Goal: Browse casually: Explore the website without a specific task or goal

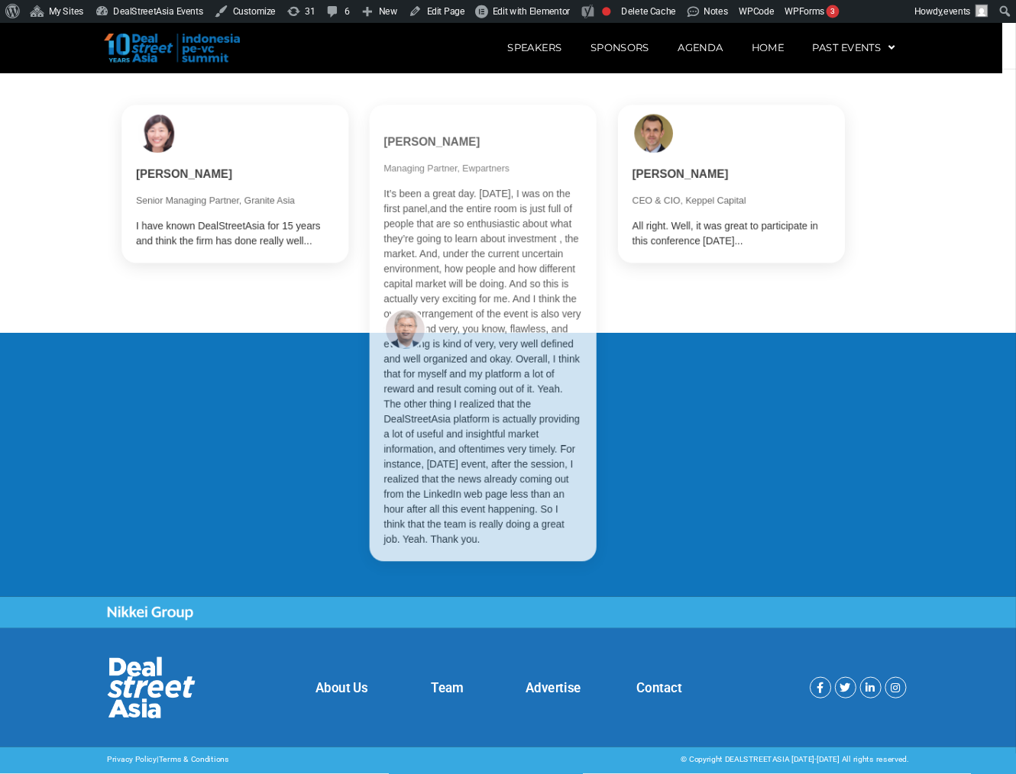
scroll to position [3070, 0]
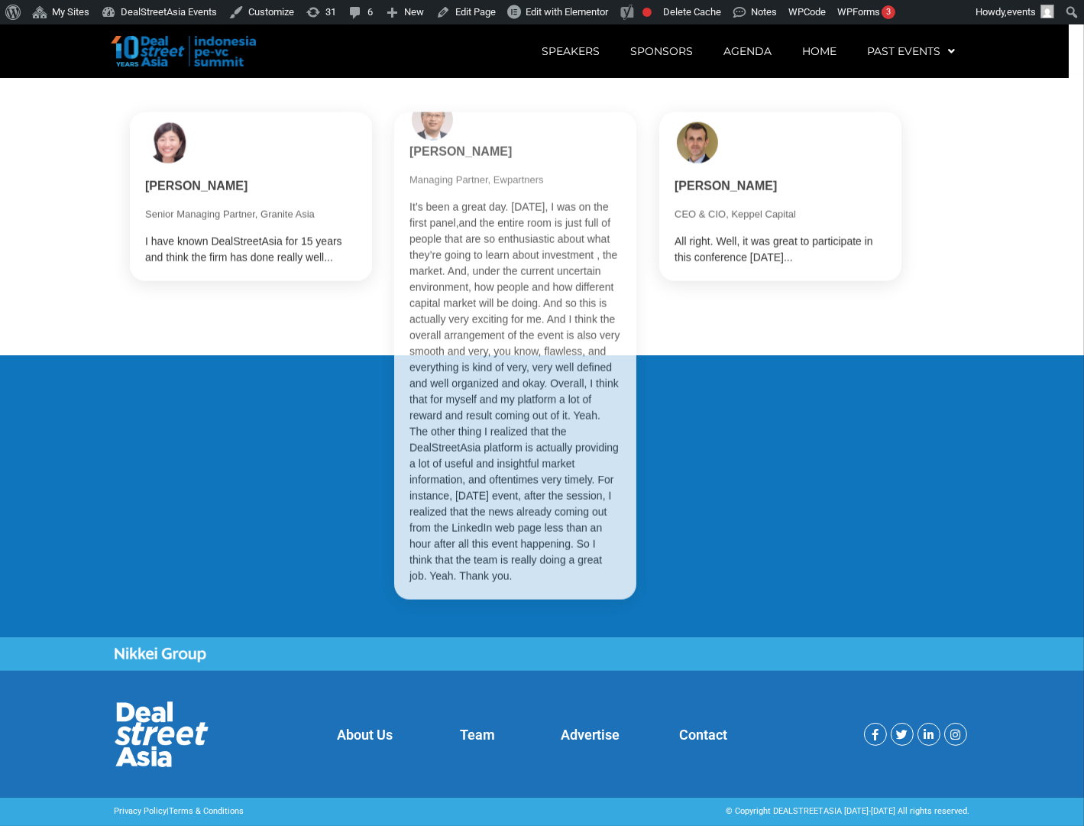
click at [1065, 797] on section "About Us Team Advertise Contact Facebook-f Twitter Linkedin-in Instagram" at bounding box center [542, 734] width 1084 height 127
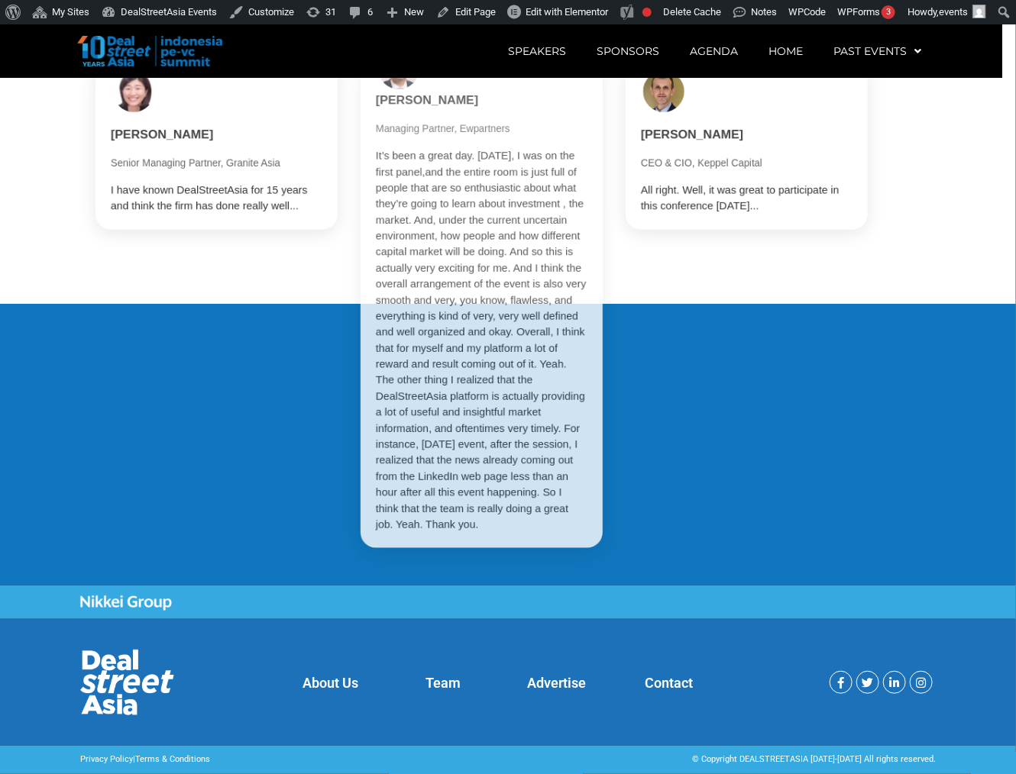
scroll to position [2921, 0]
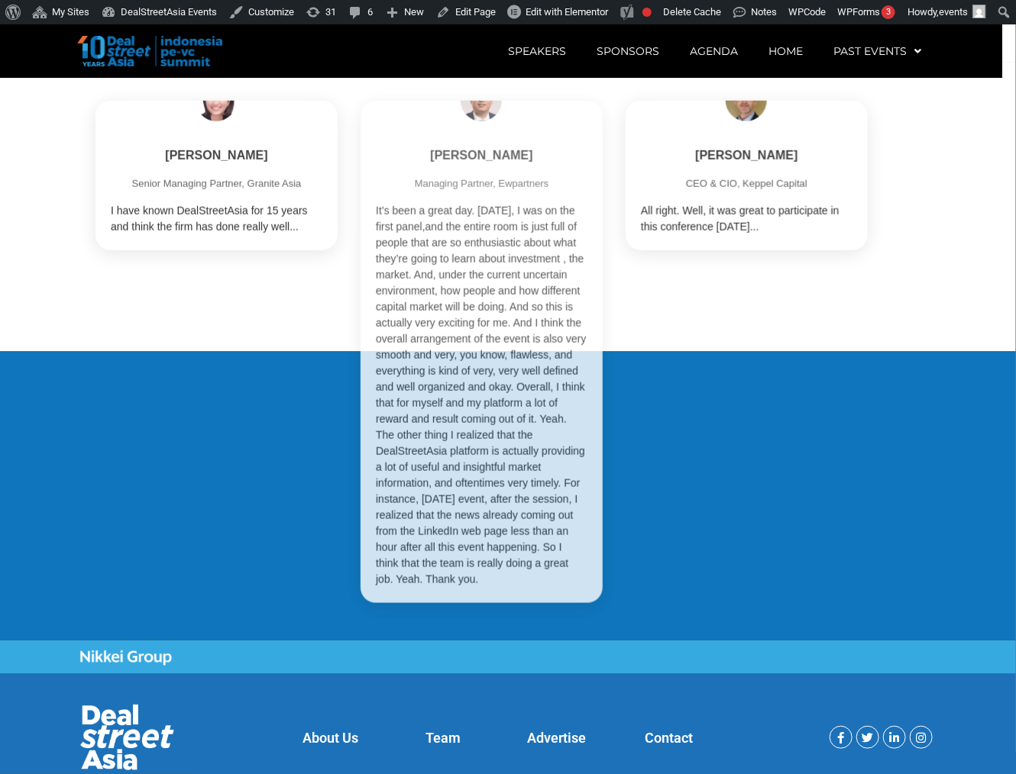
scroll to position [2890, 0]
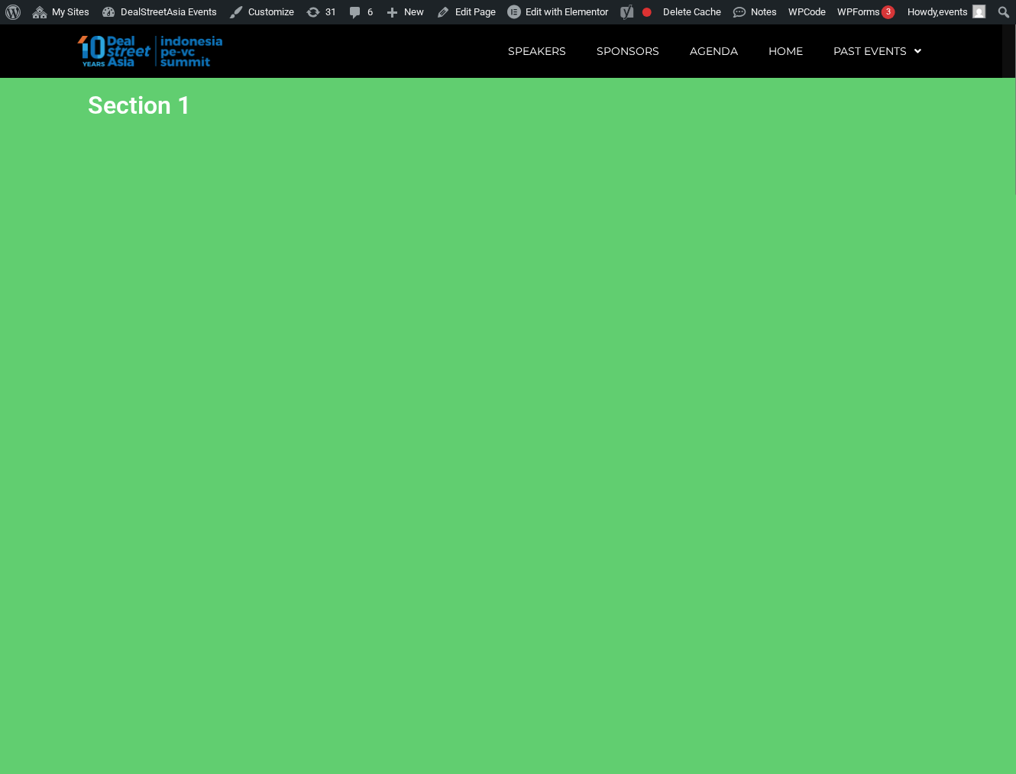
scroll to position [322, 0]
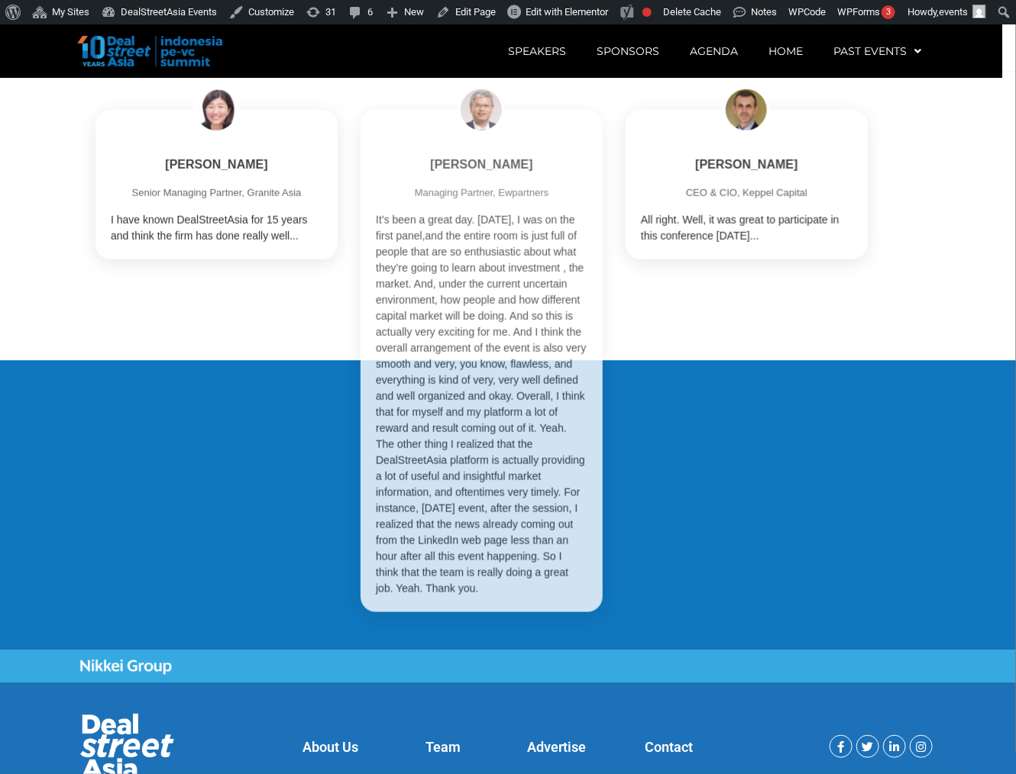
scroll to position [2890, 0]
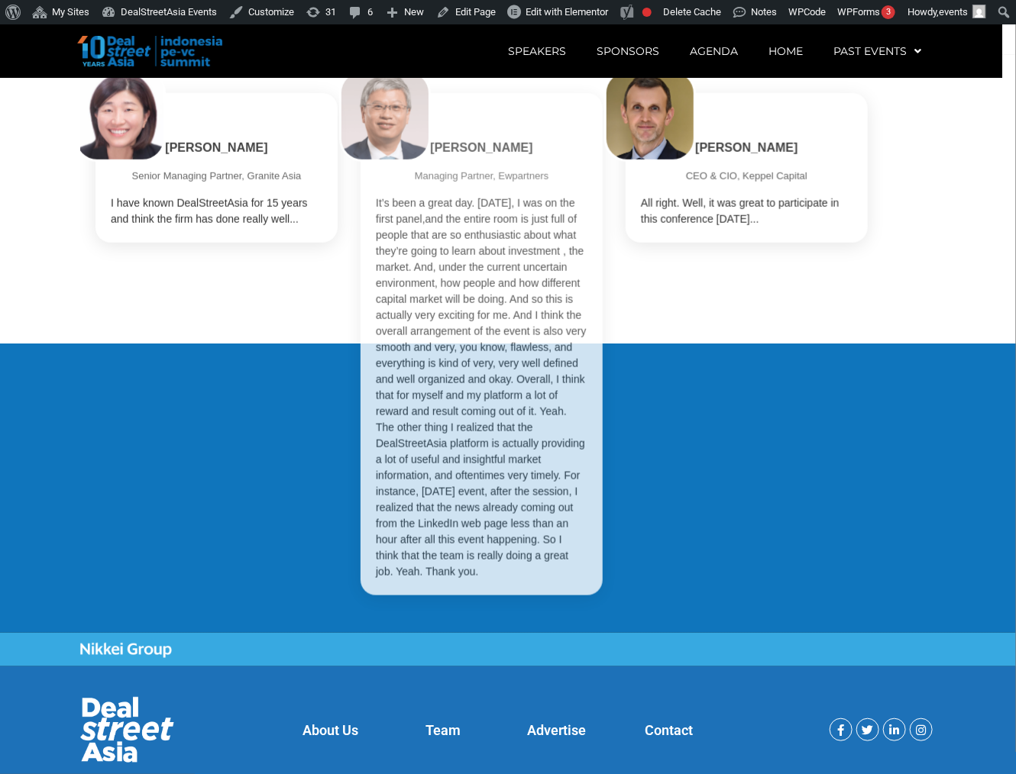
scroll to position [2890, 0]
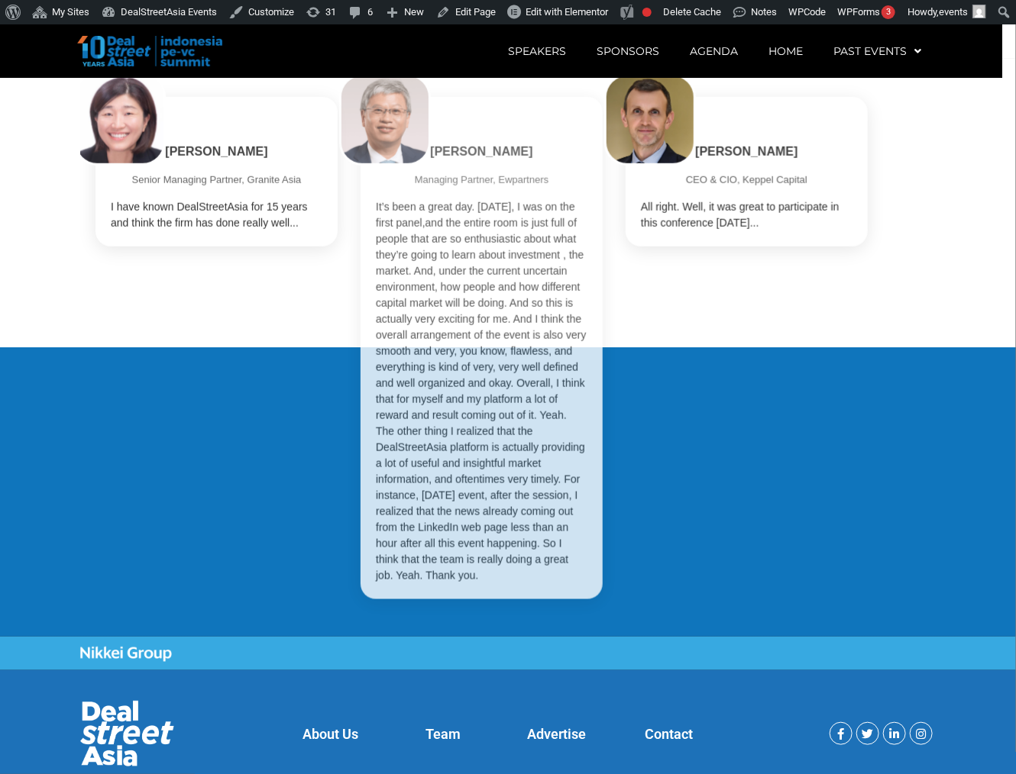
scroll to position [2890, 0]
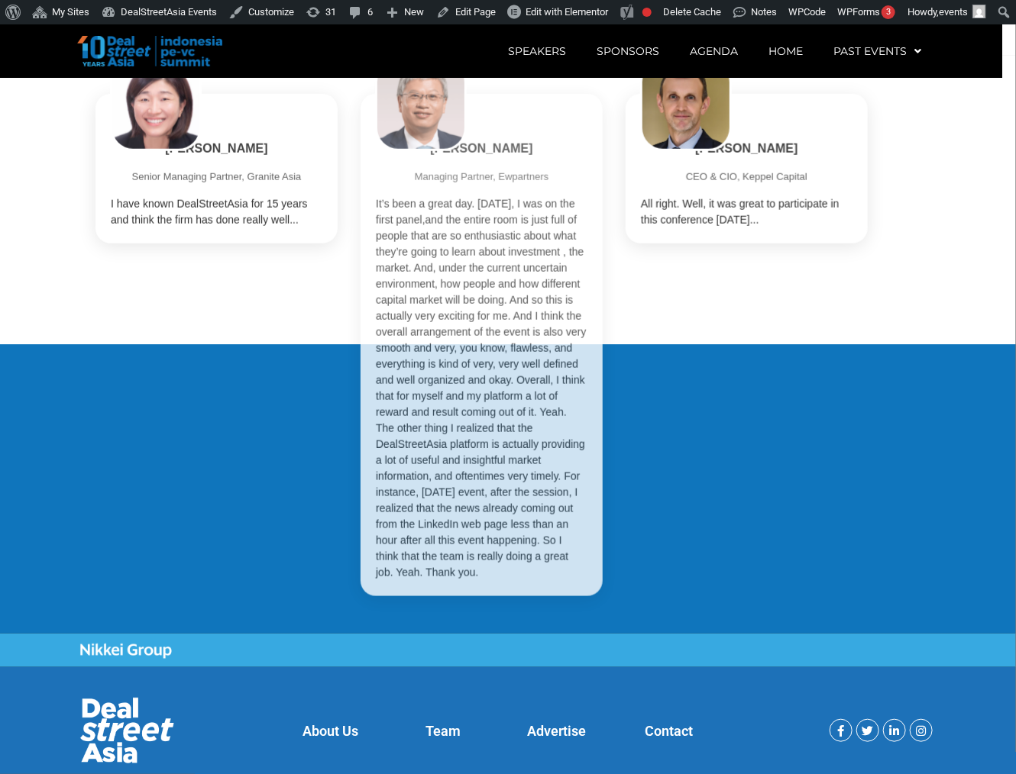
scroll to position [2890, 0]
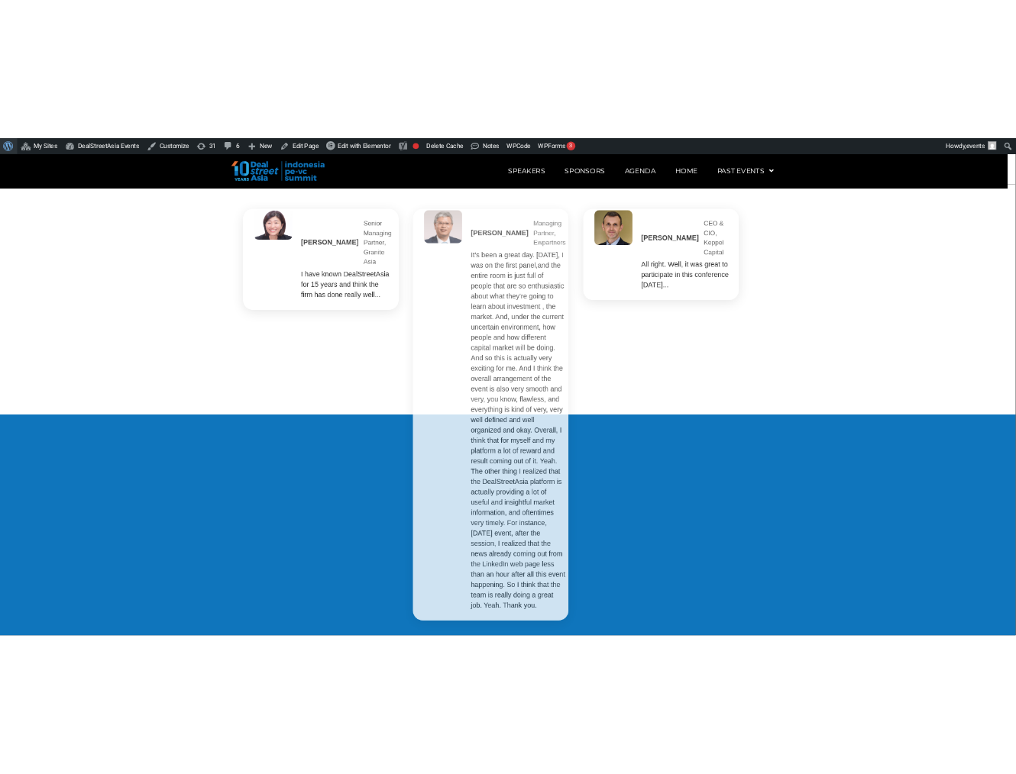
scroll to position [2890, 0]
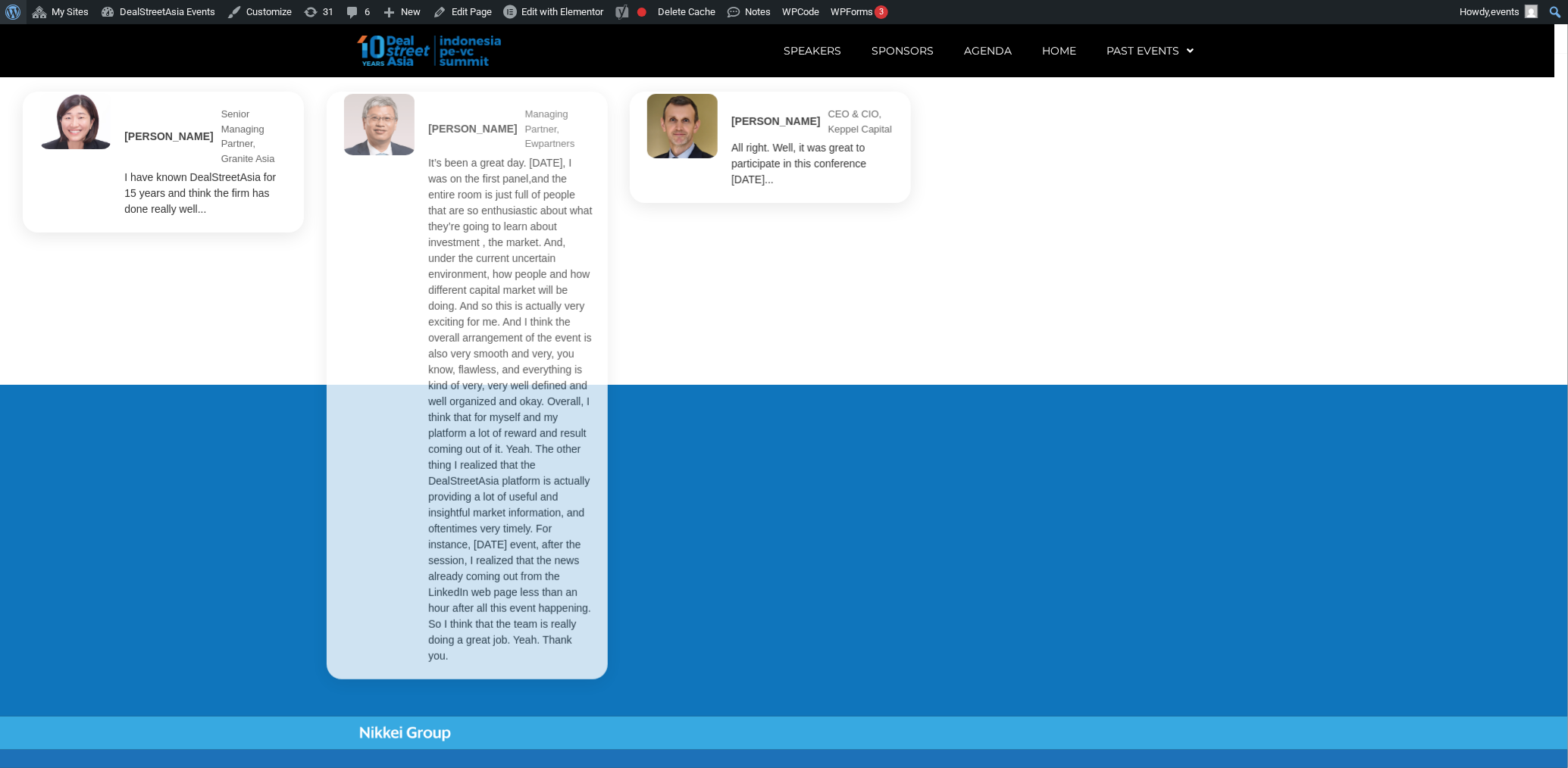
scroll to position [2720, 0]
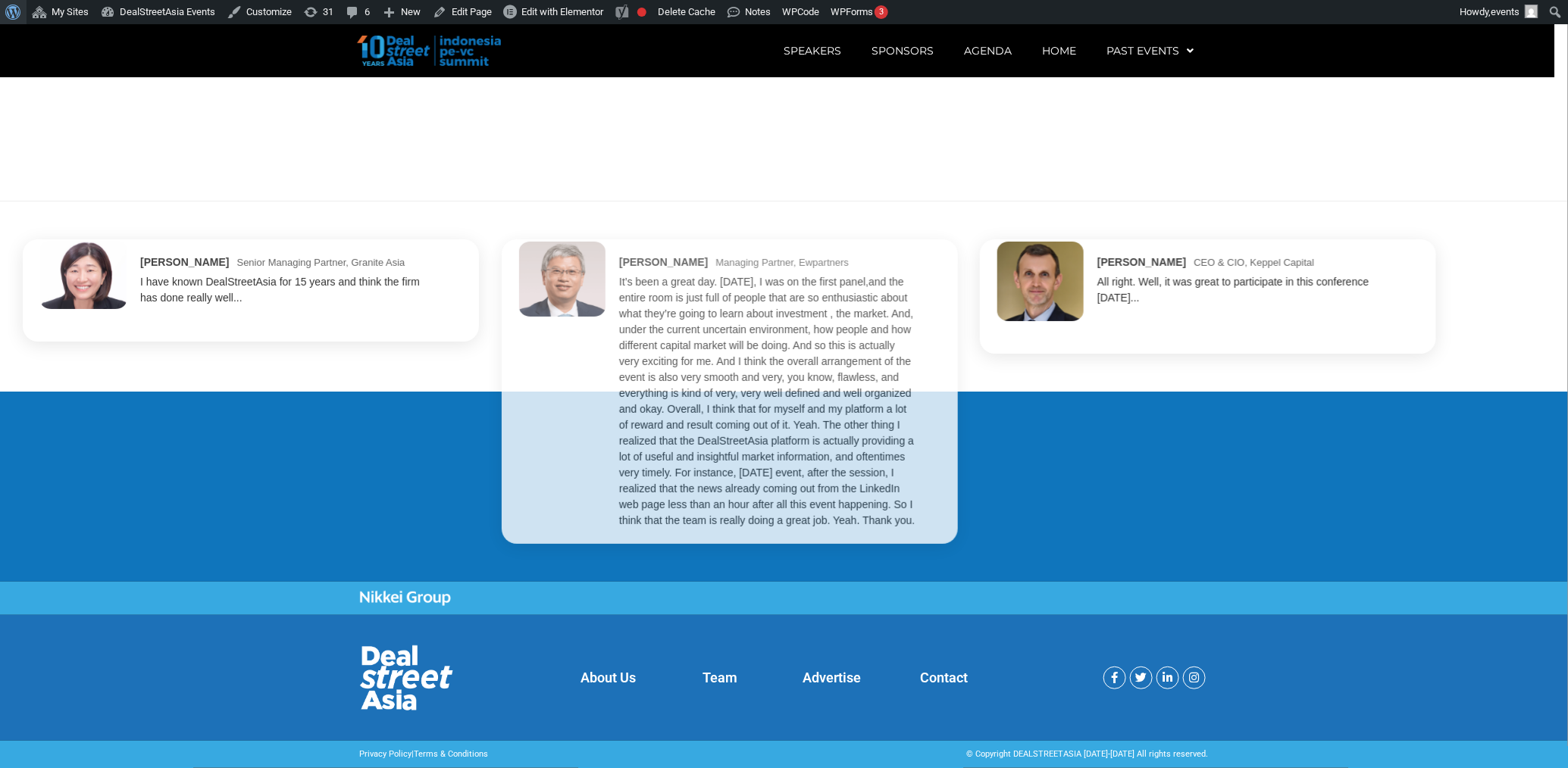
click at [1007, 331] on div "Stéphane Delatte CEO & CIO, Keppel Capital All right. Well, it was great to par…" at bounding box center [1208, 297] width 426 height 84
click at [1007, 338] on div "Stéphane Delatte CEO & CIO, Keppel Capital All right. Well, it was great to par…" at bounding box center [1208, 297] width 426 height 84
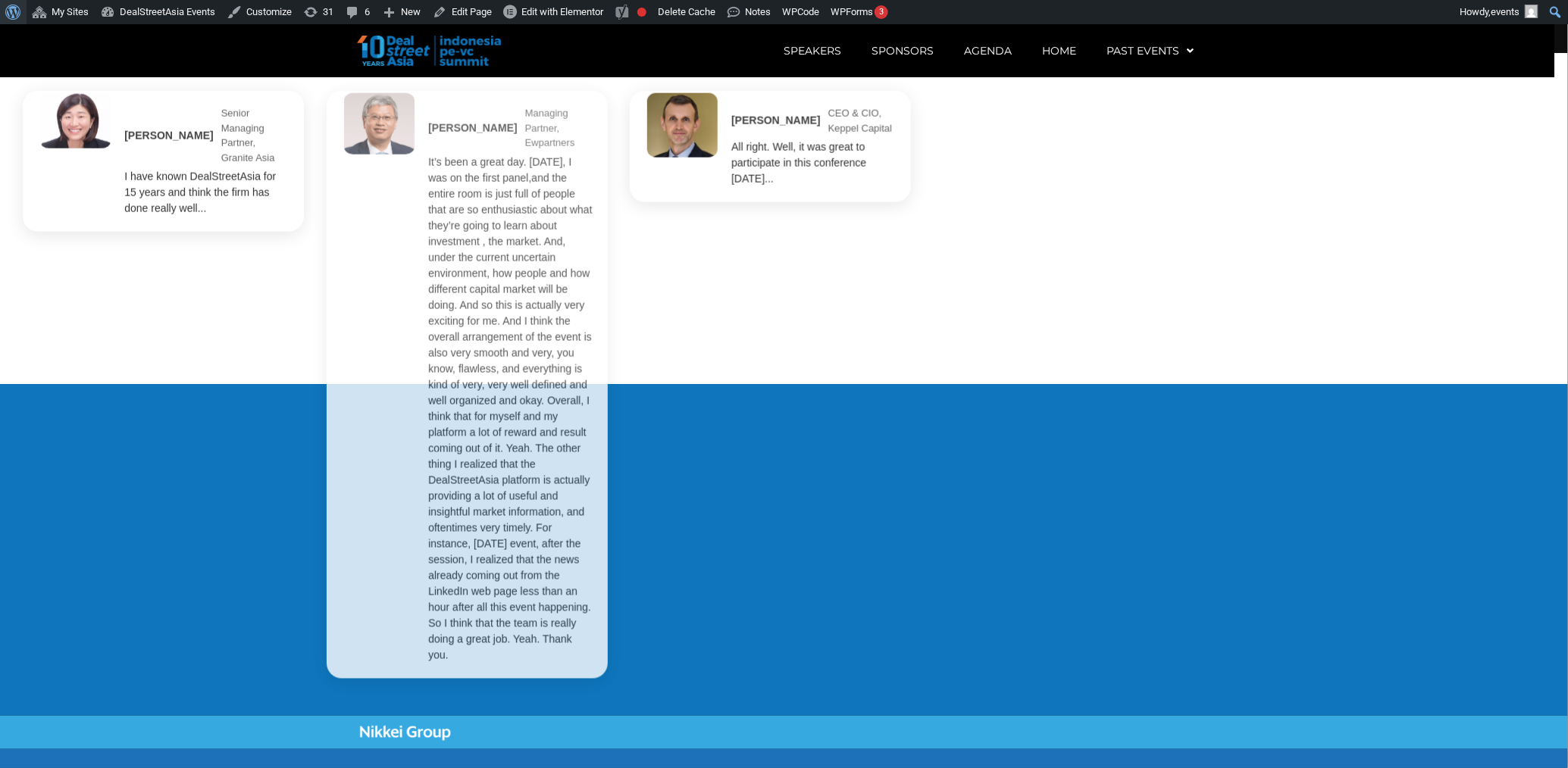
scroll to position [3435, 0]
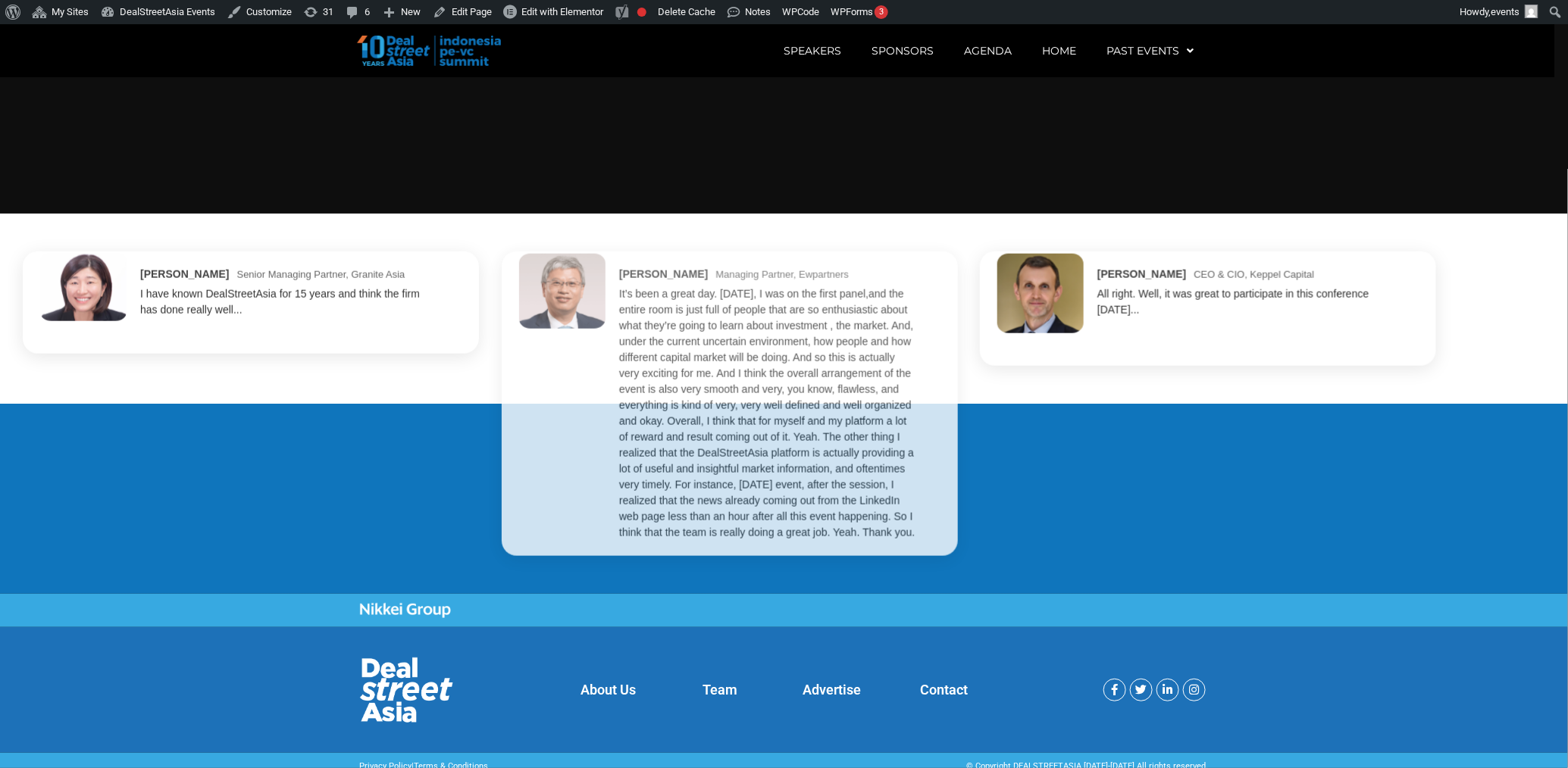
scroll to position [3435, 0]
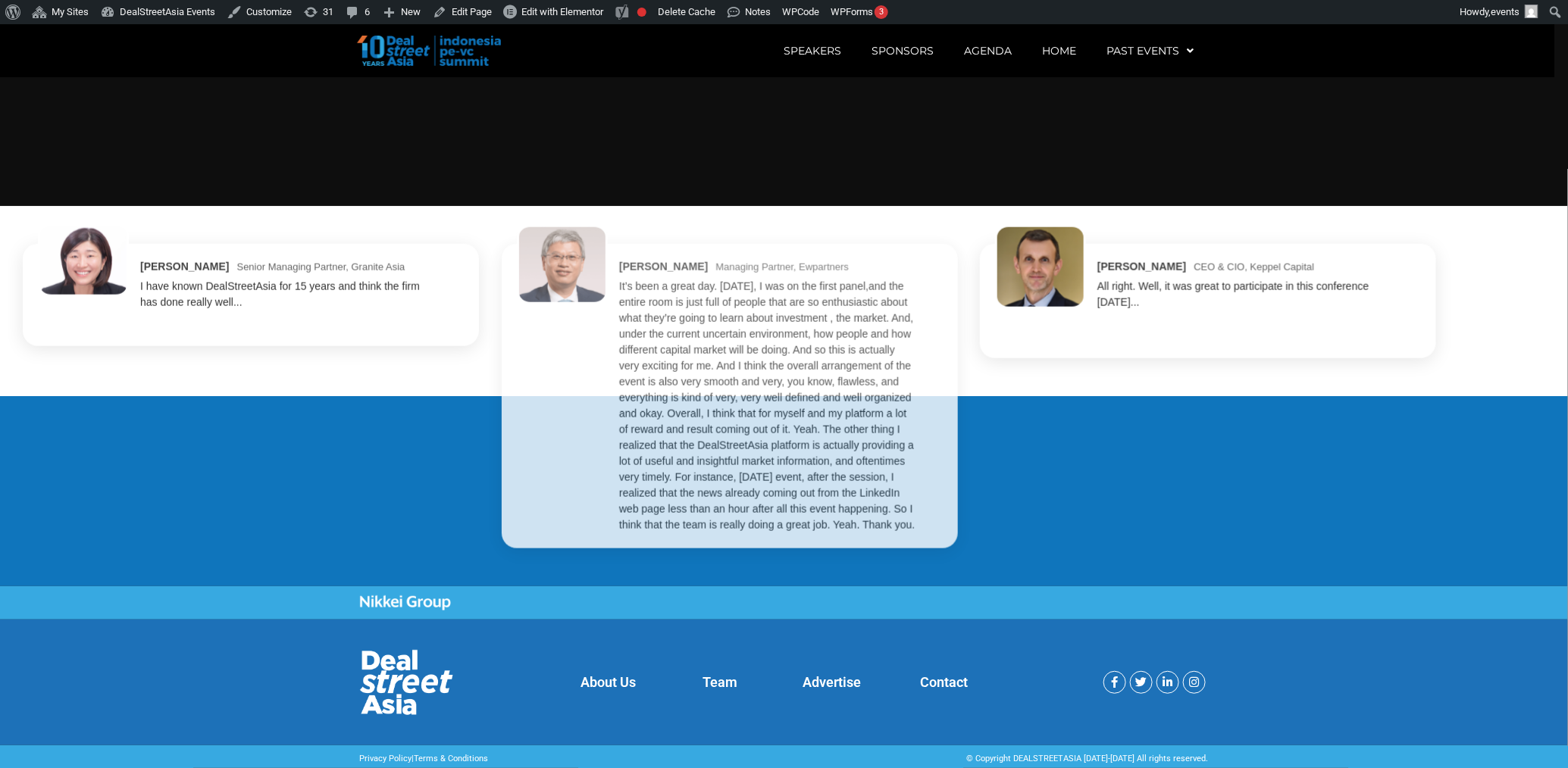
scroll to position [3435, 0]
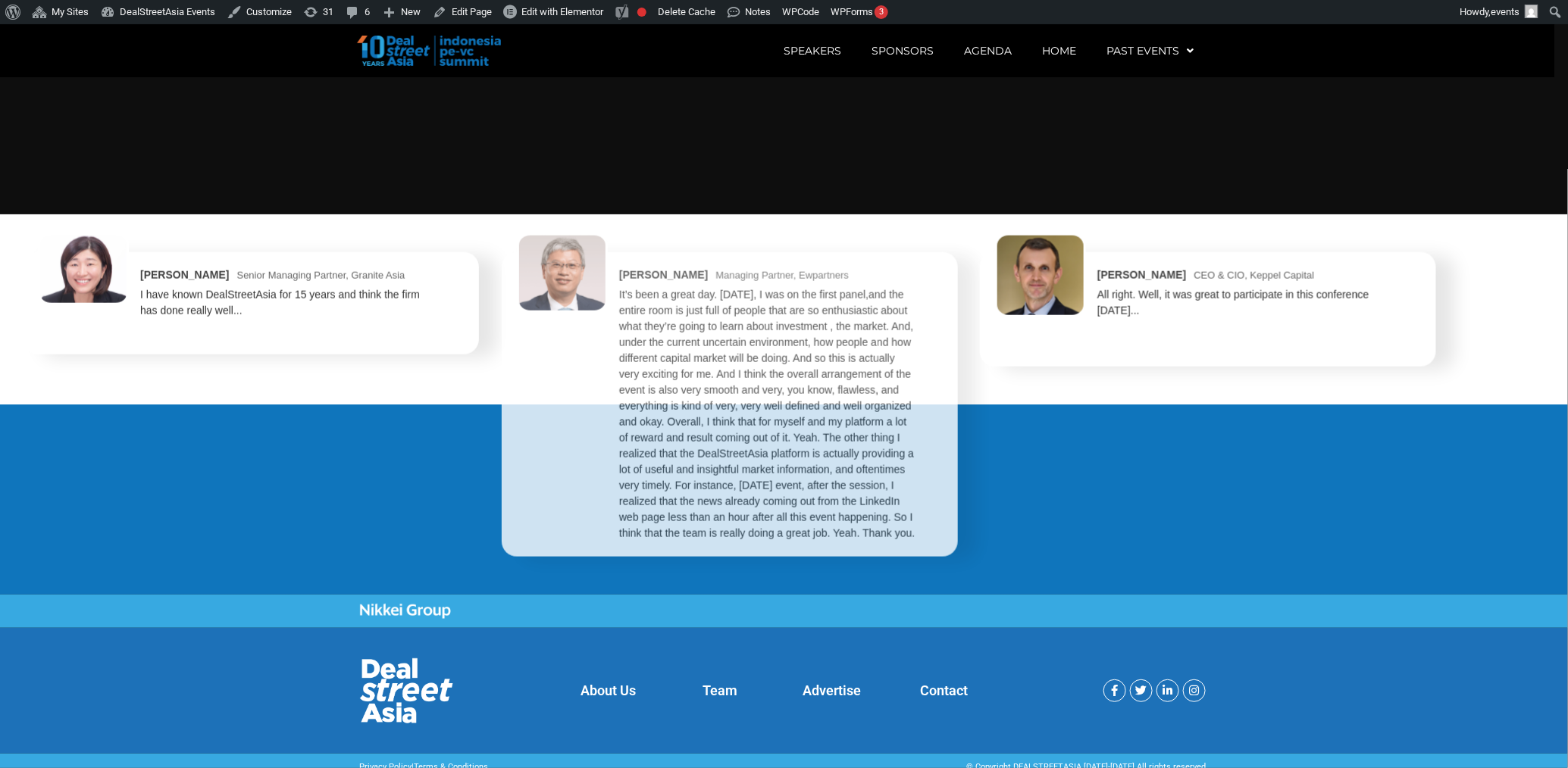
scroll to position [3435, 0]
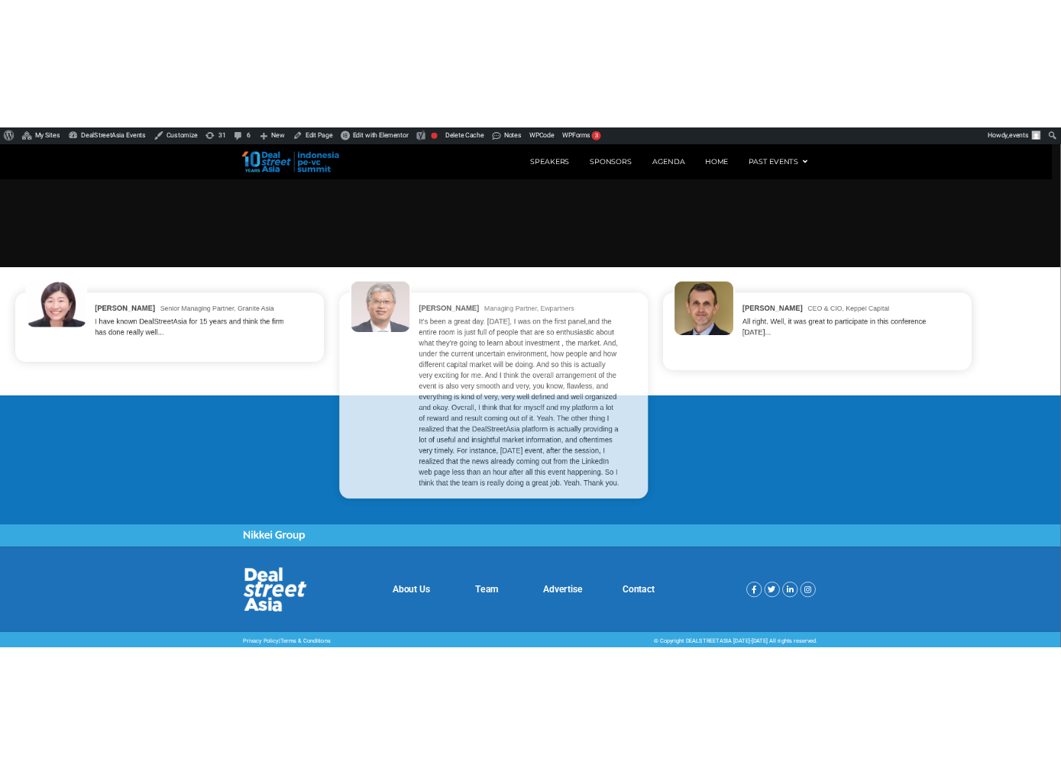
scroll to position [3462, 0]
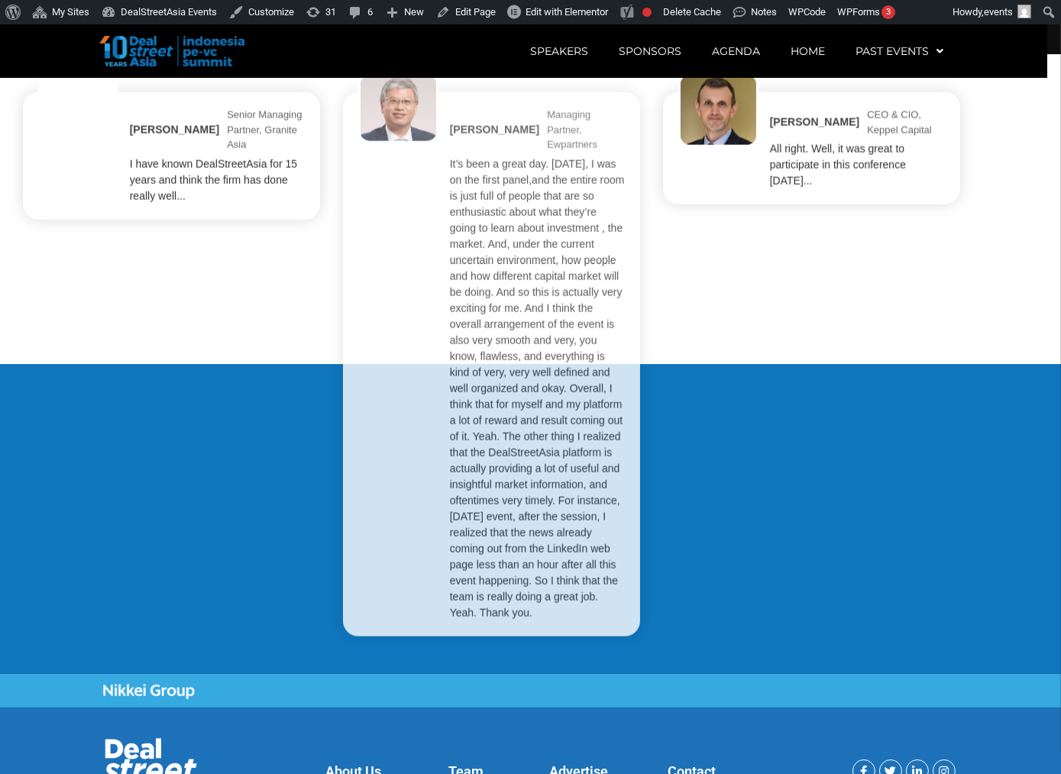
scroll to position [3611, 0]
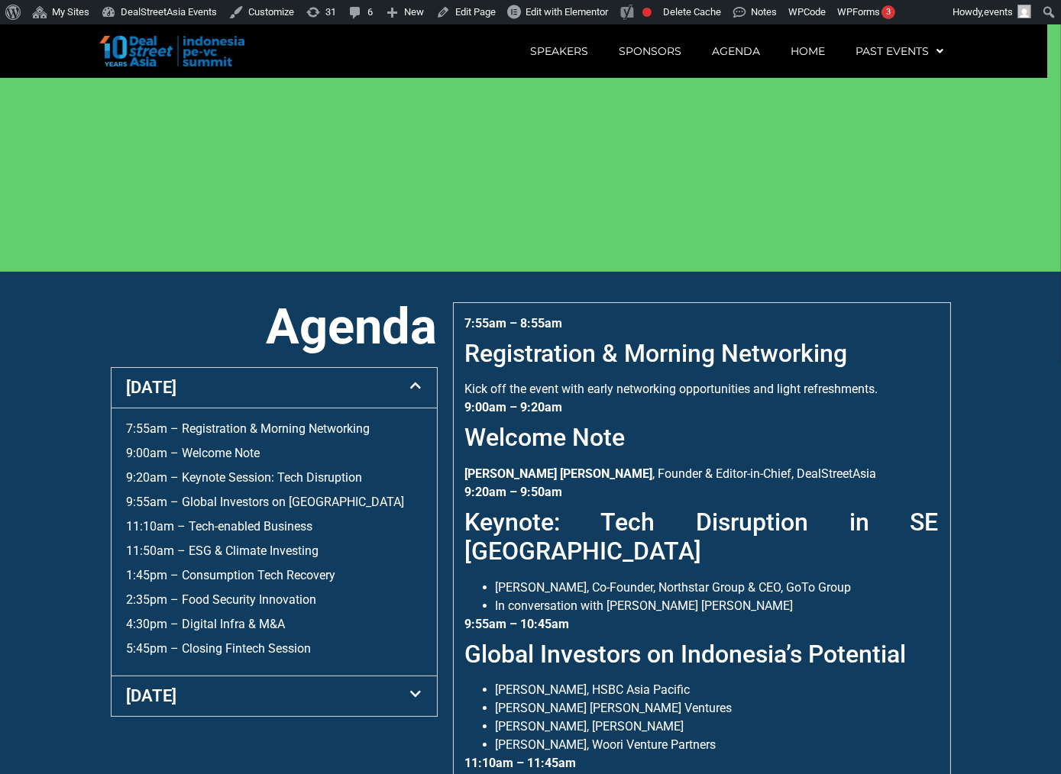
scroll to position [602, 0]
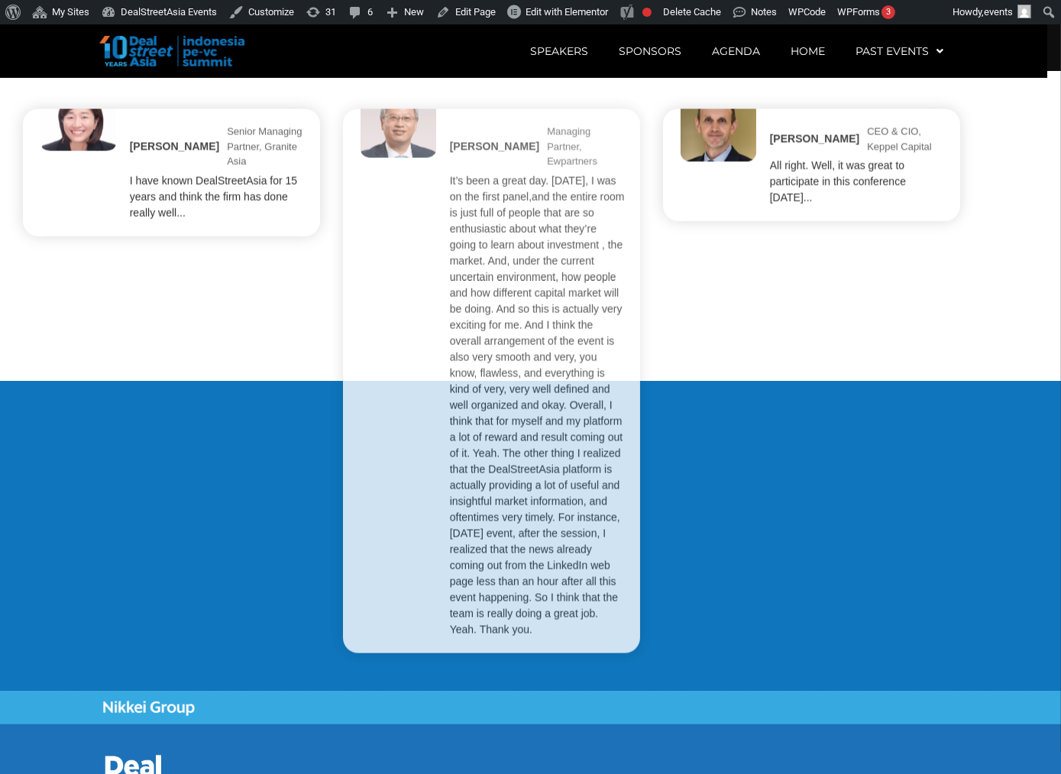
scroll to position [3611, 0]
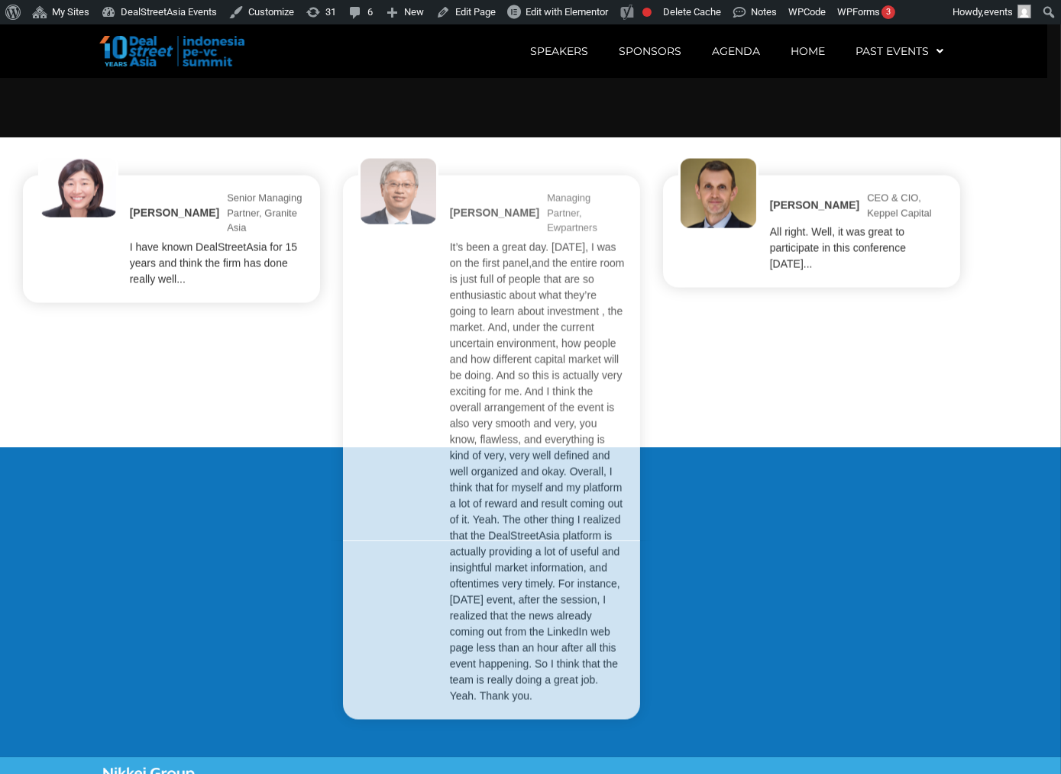
scroll to position [3611, 0]
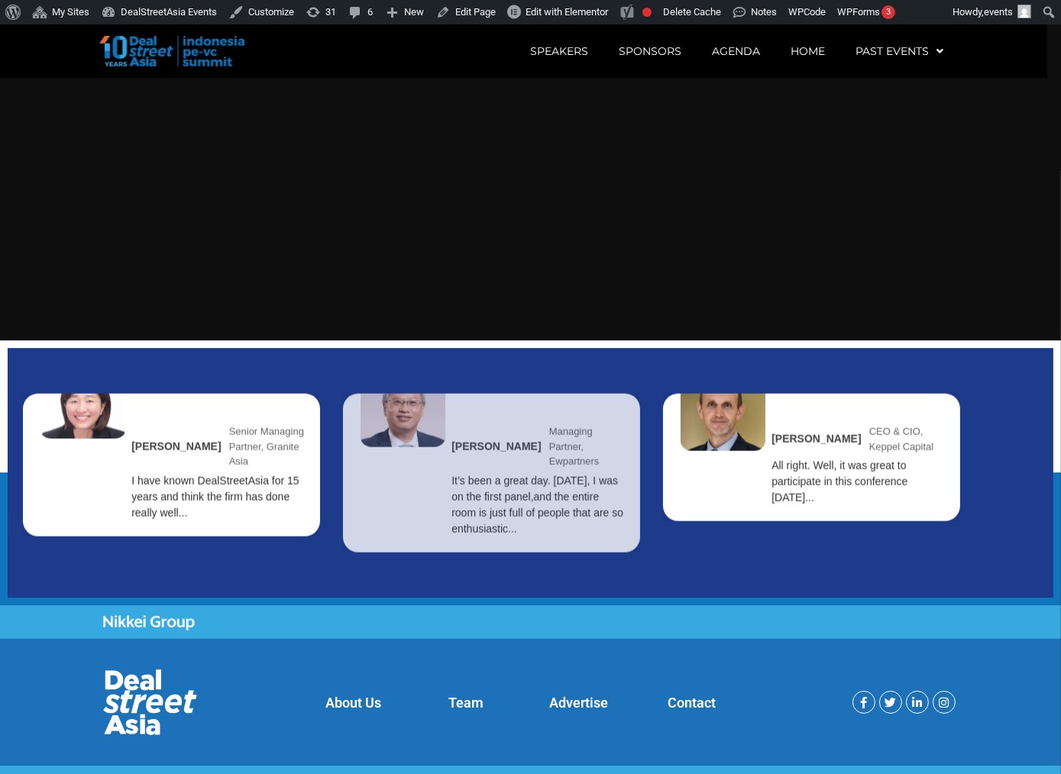
scroll to position [3330, 0]
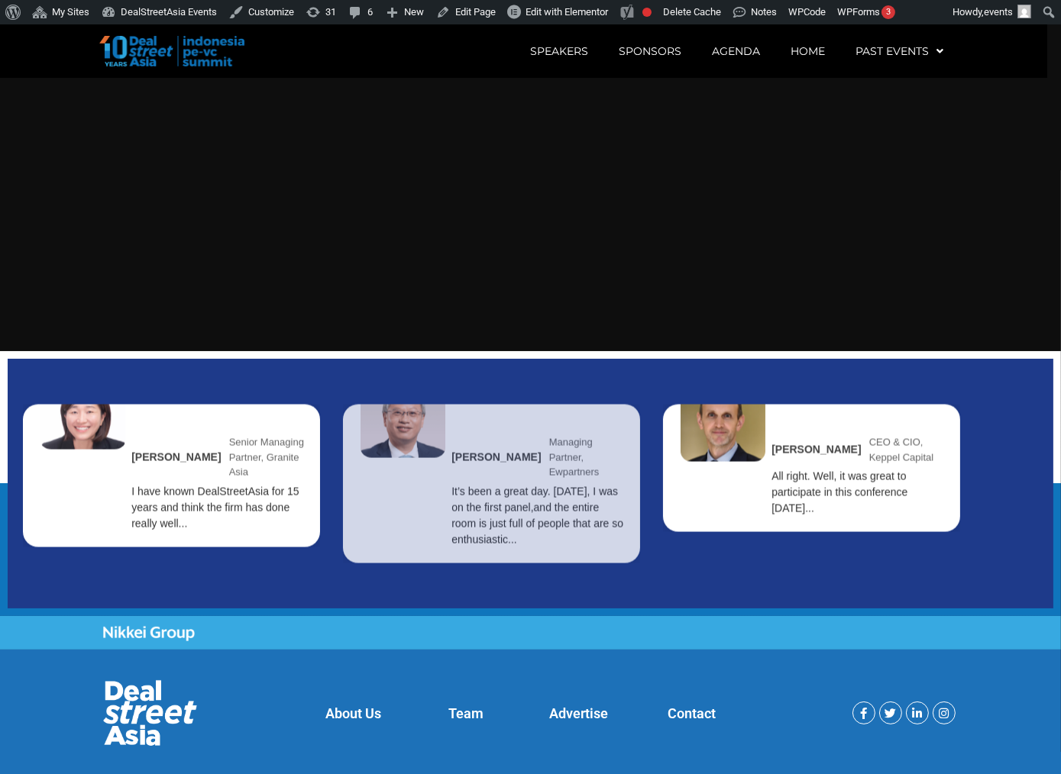
scroll to position [3330, 0]
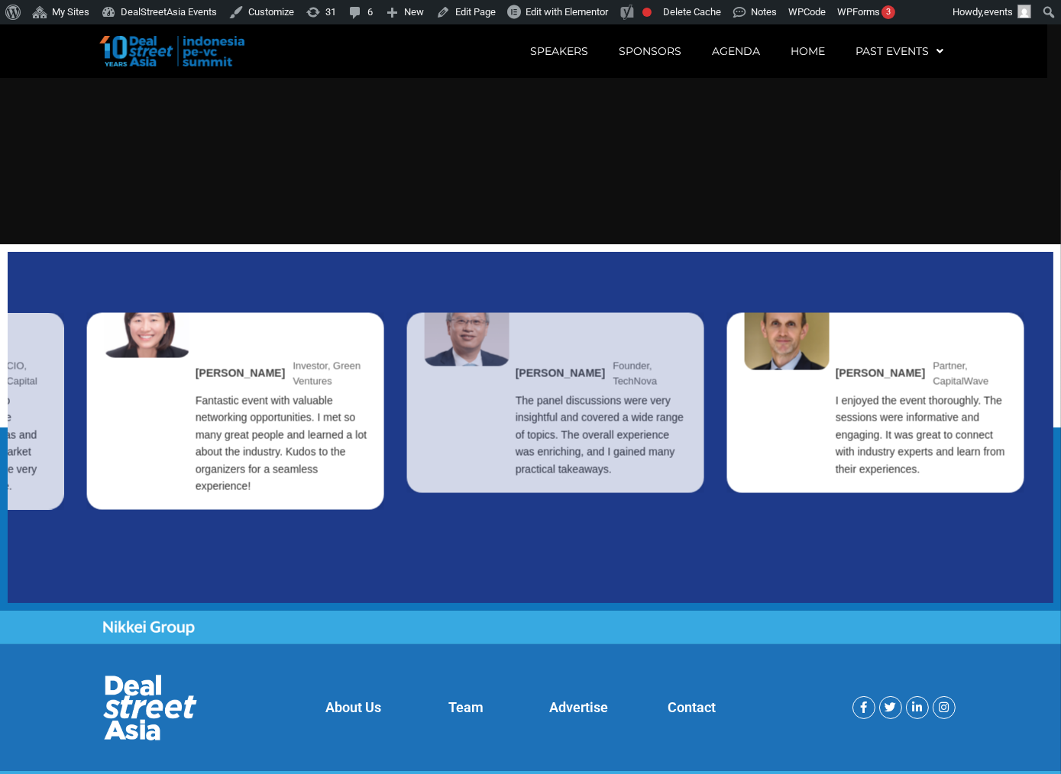
scroll to position [3432, 0]
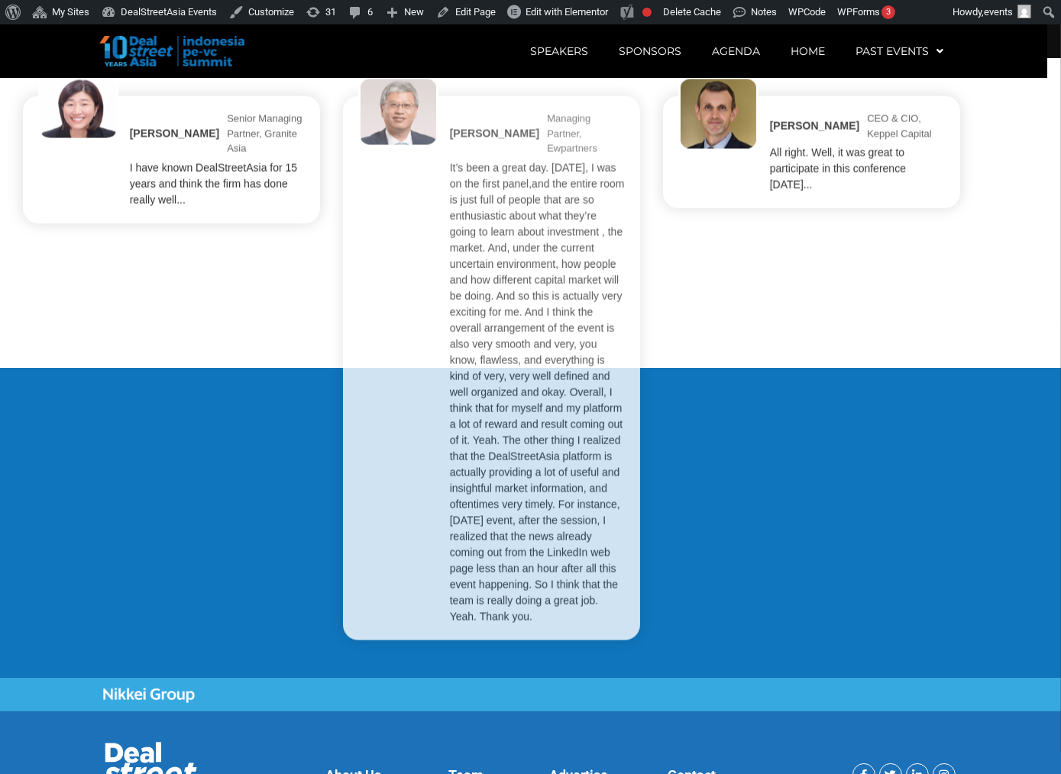
scroll to position [3611, 0]
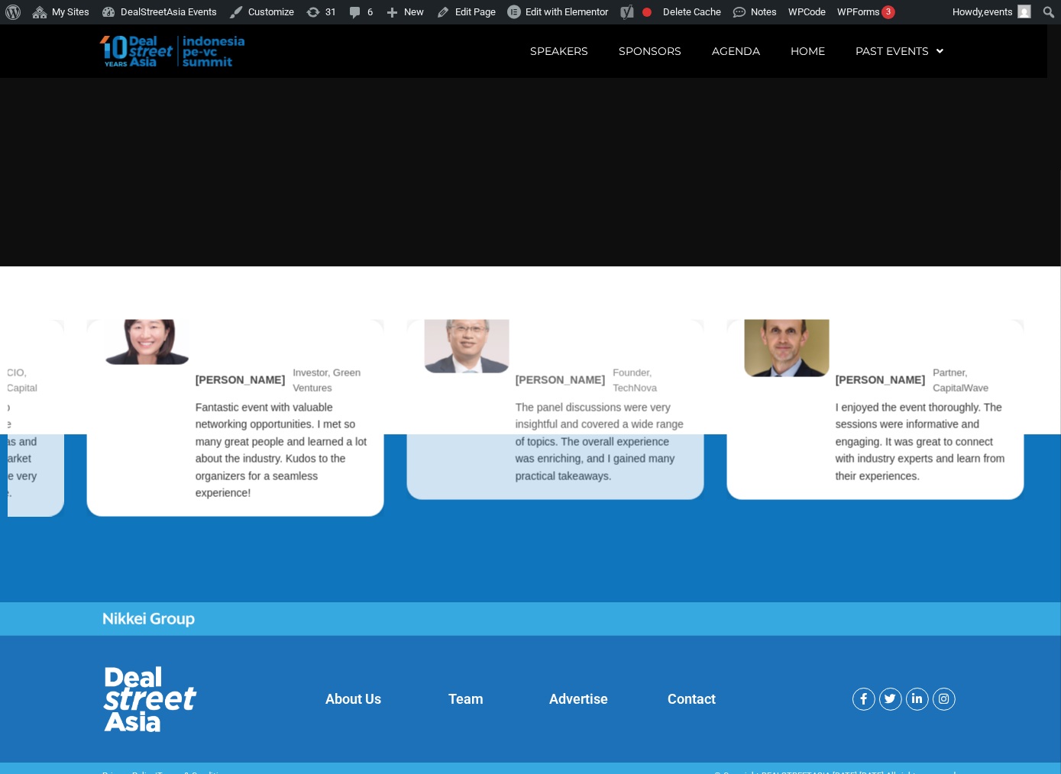
scroll to position [3402, 0]
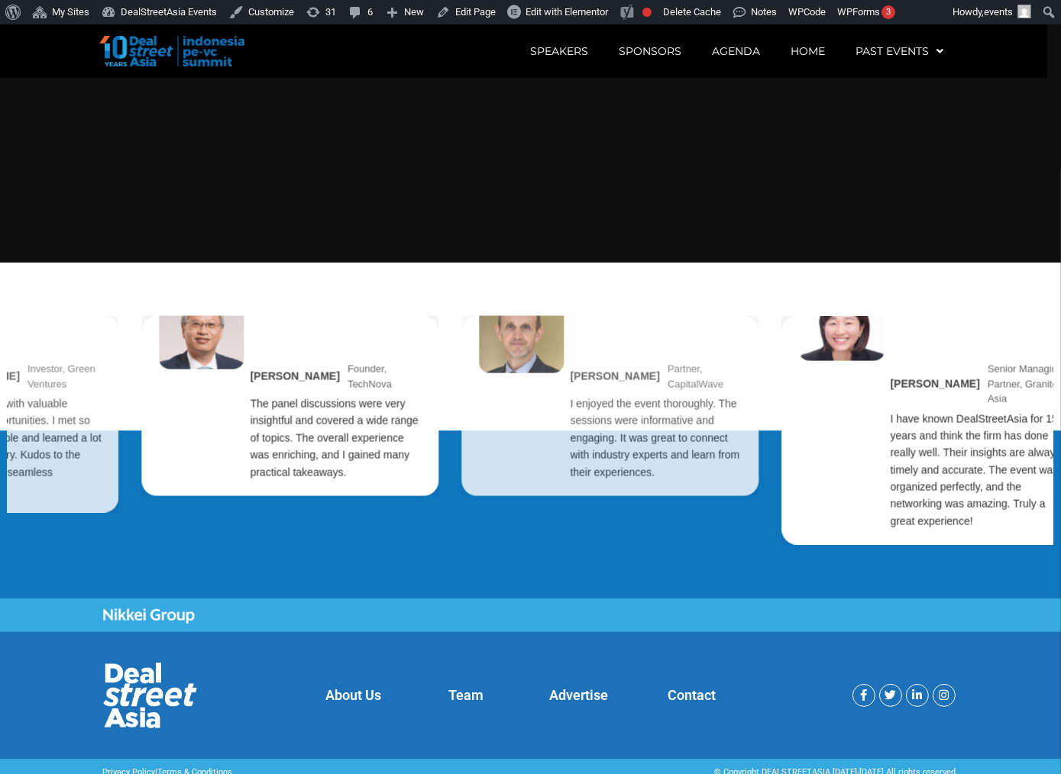
click at [657, 511] on div "Cliff Chau Managing Partner, Ewpartners It’s been a great day. The panel discus…" at bounding box center [530, 430] width 1045 height 321
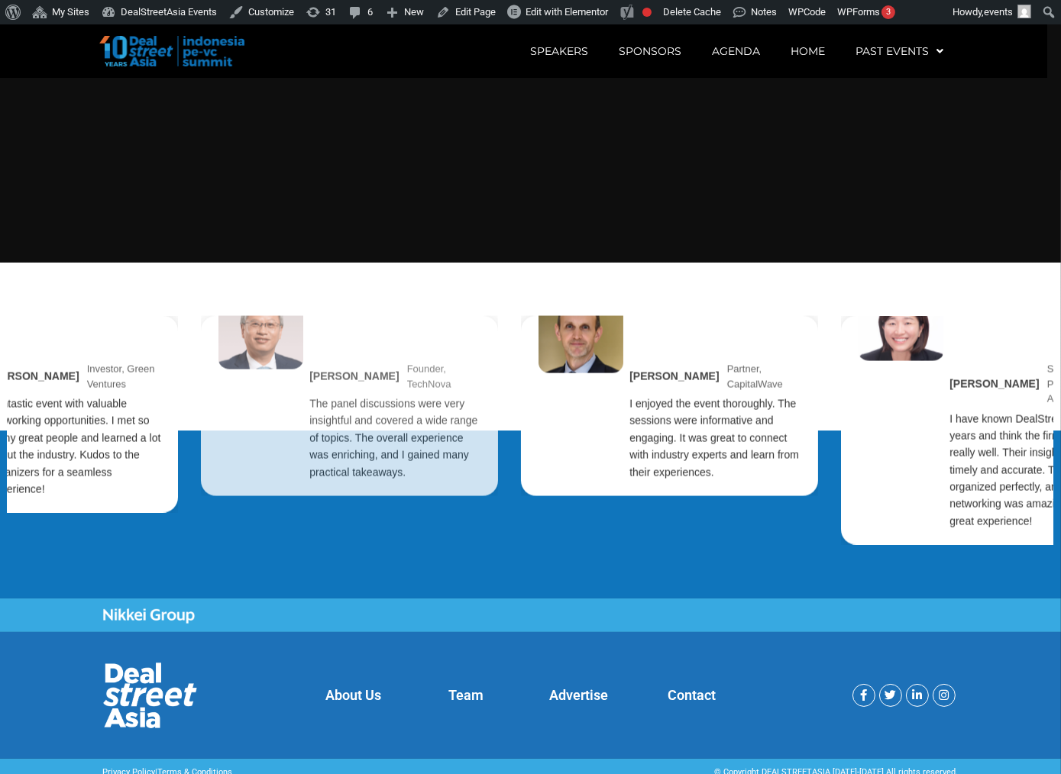
click at [561, 486] on div "David Lee Partner, CapitalWave I enjoyed the event thoroughly. The sessions wer…" at bounding box center [669, 406] width 297 height 180
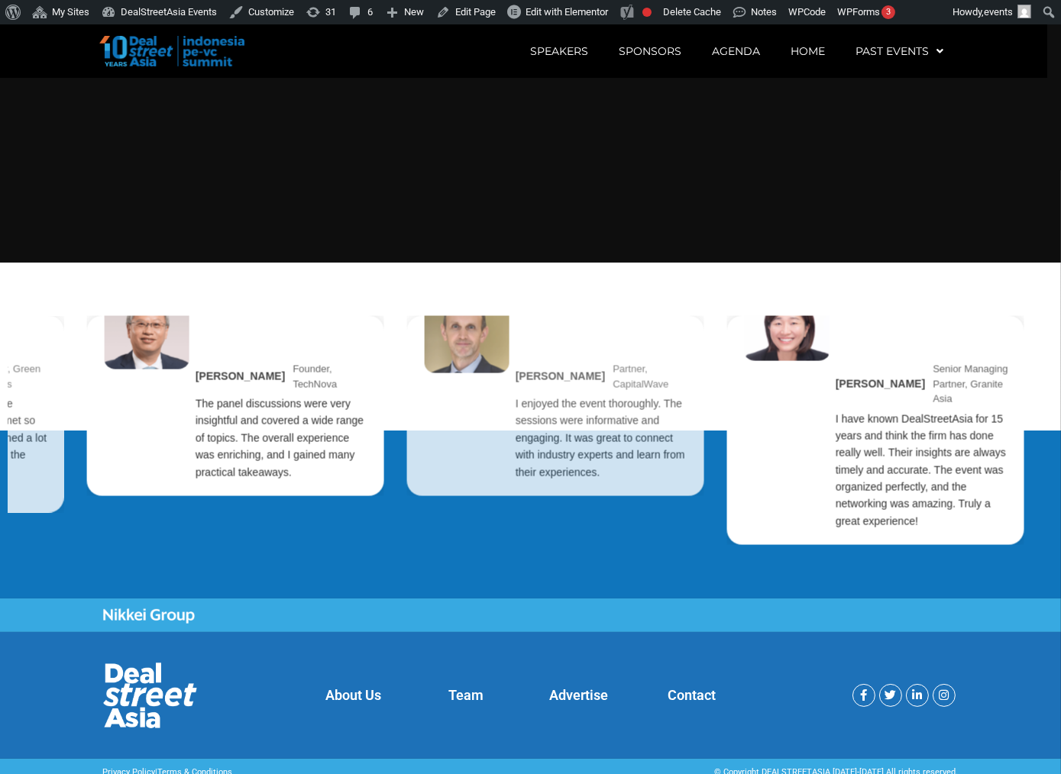
click at [439, 490] on div "David Lee Partner, CapitalWave I enjoyed the event thoroughly. The sessions wer…" at bounding box center [555, 406] width 297 height 180
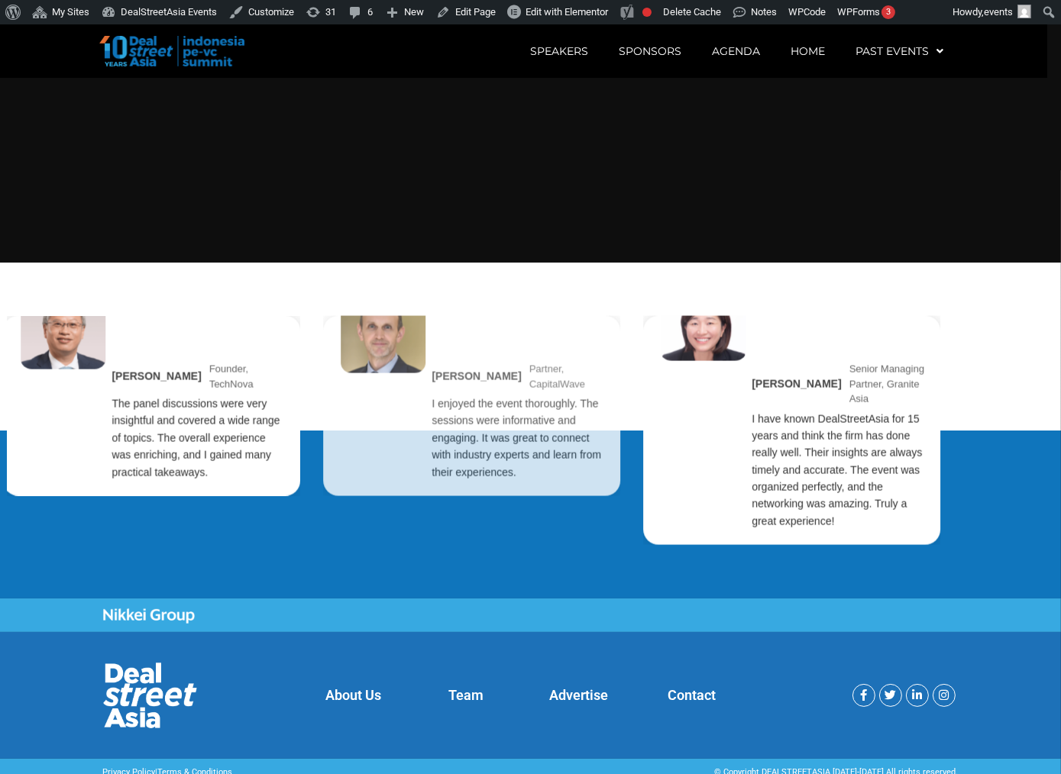
click at [440, 475] on div "I enjoyed the event thoroughly. The sessions were informative and engaging. It …" at bounding box center [518, 439] width 173 height 86
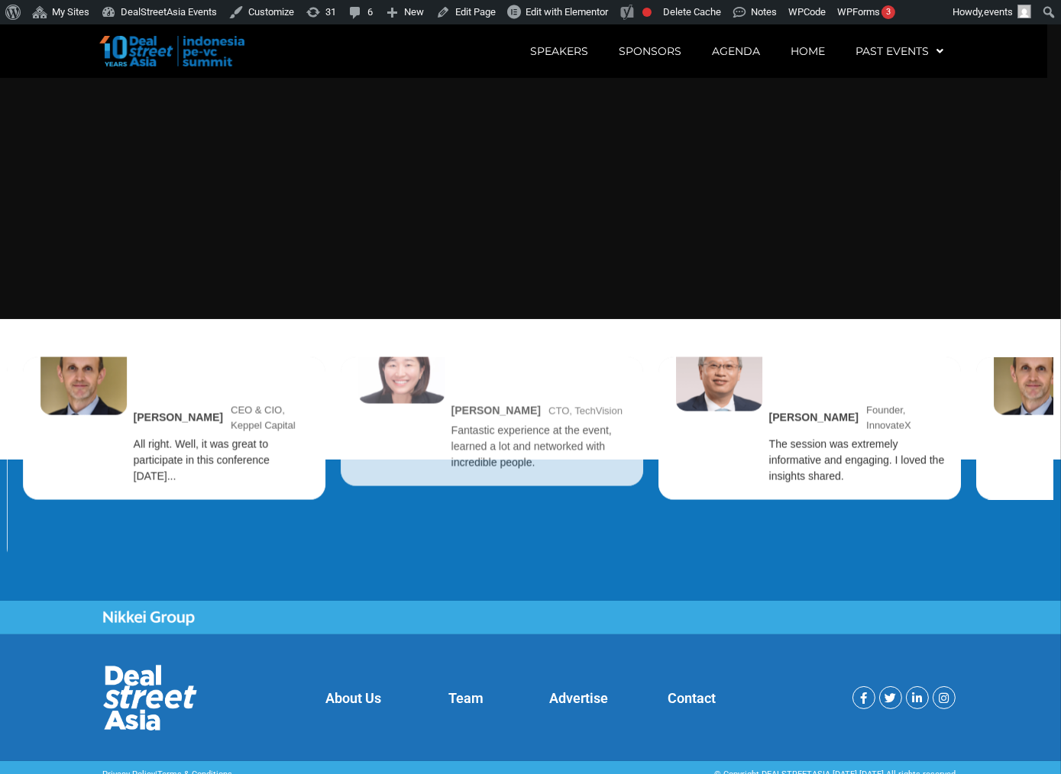
scroll to position [3348, 0]
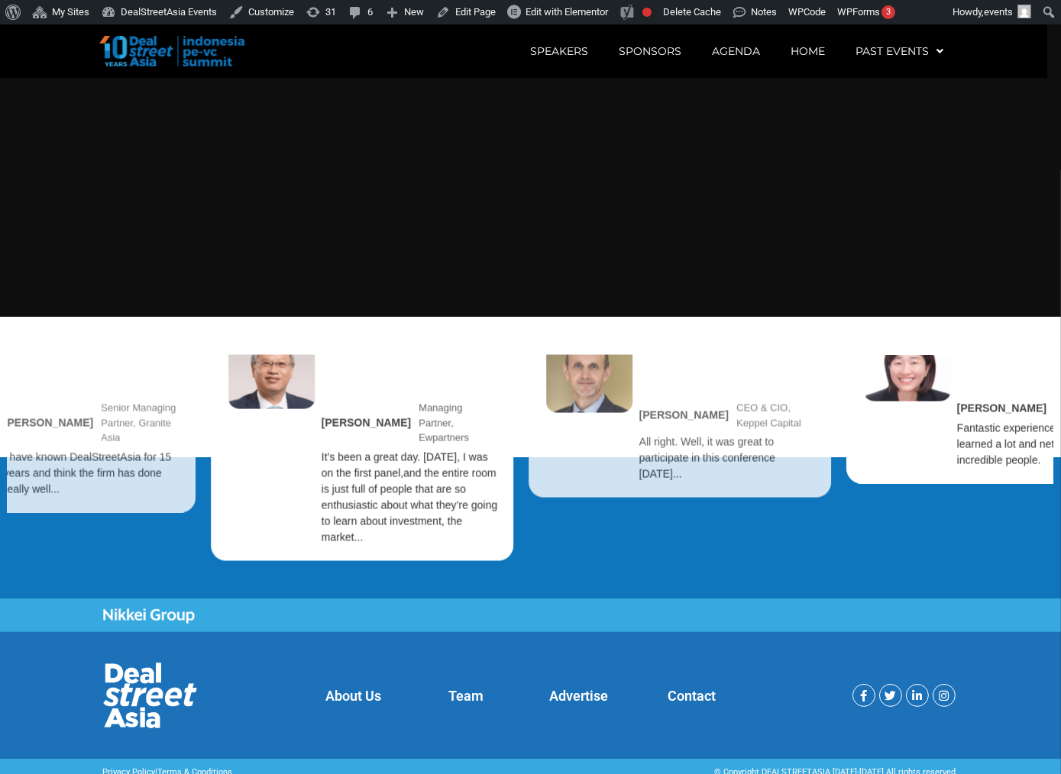
click at [606, 495] on div "[PERSON_NAME] CEO & CIO, Keppel Capital All right. Well, it was great to partic…" at bounding box center [679, 426] width 302 height 143
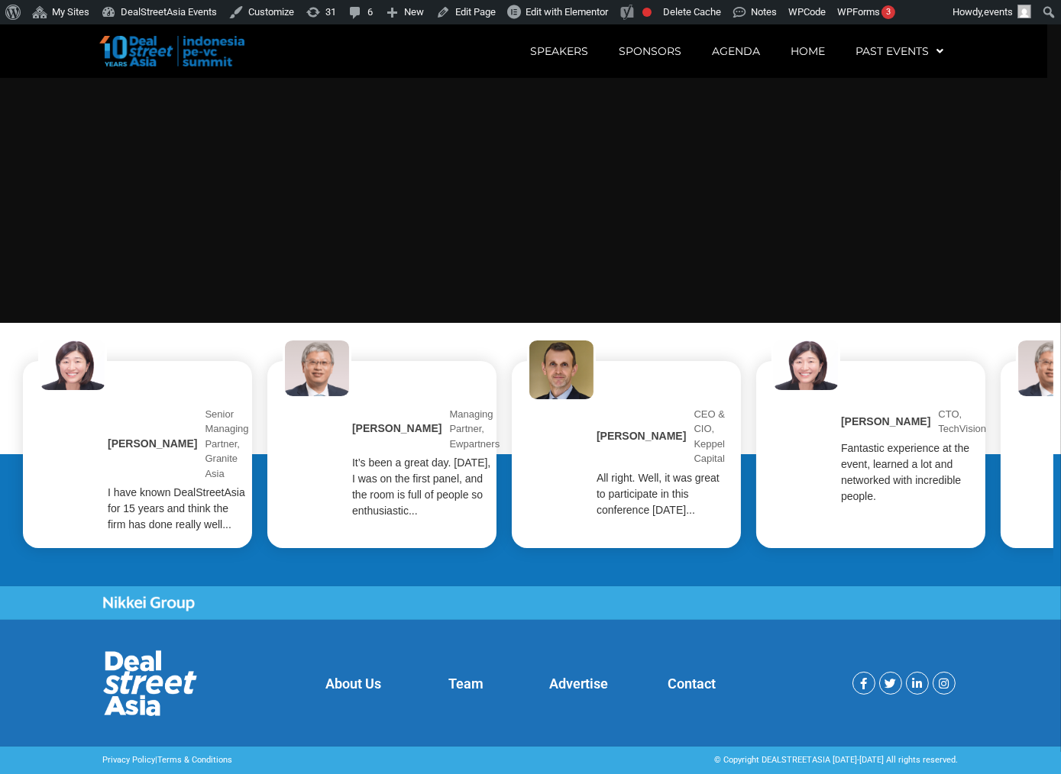
scroll to position [3343, 0]
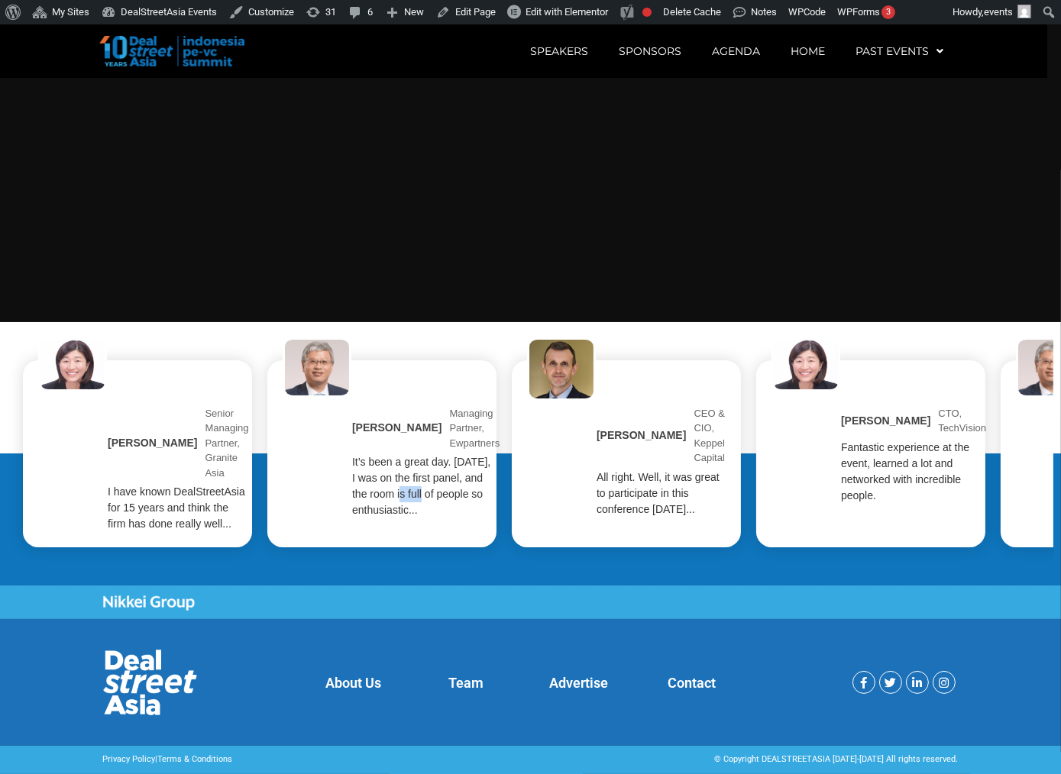
drag, startPoint x: 458, startPoint y: 503, endPoint x: 322, endPoint y: 519, distance: 137.0
click at [322, 519] on div "Cliff Chau Managing Partner, Ewpartners It’s been a great day. Today, I was on …" at bounding box center [381, 454] width 229 height 188
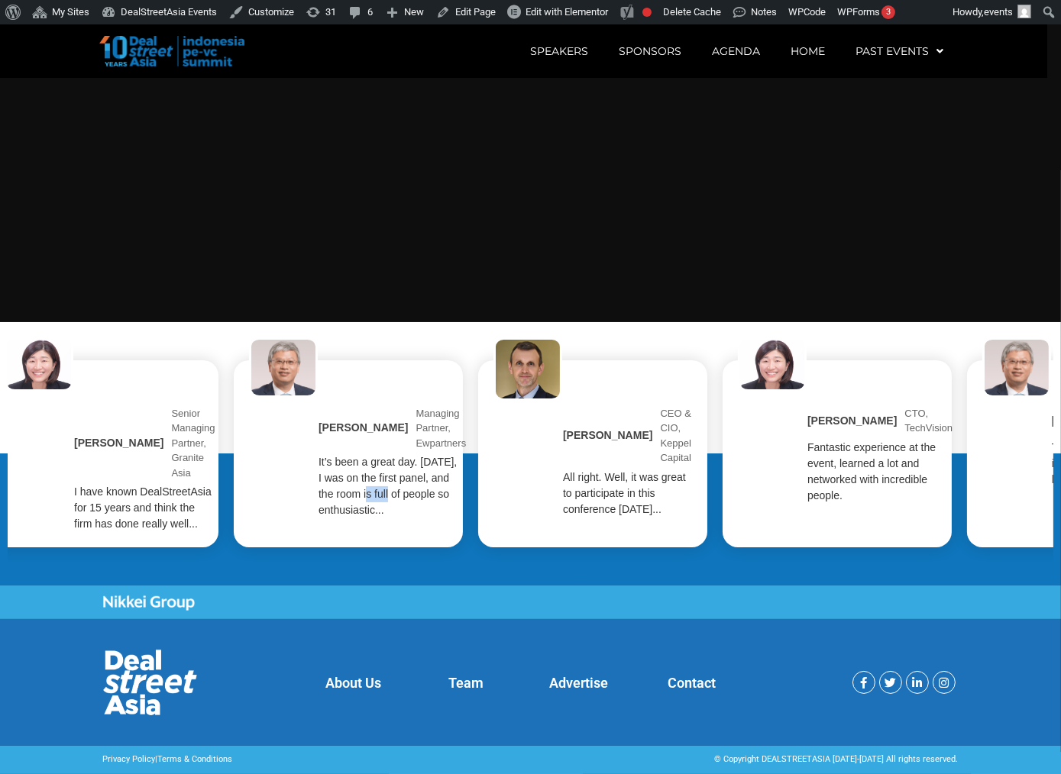
scroll to position [0, 33]
click at [407, 519] on div "It’s been a great day. Today, I was on the first panel, and the room is full of…" at bounding box center [388, 486] width 139 height 64
drag, startPoint x: 407, startPoint y: 529, endPoint x: 252, endPoint y: 539, distance: 155.3
click at [252, 539] on div "Cliff Chau Managing Partner, Ewpartners It’s been a great day. Today, I was on …" at bounding box center [348, 454] width 229 height 188
click at [297, 532] on div "Cliff Chau Managing Partner, Ewpartners It’s been a great day. Today, I was on …" at bounding box center [348, 454] width 229 height 188
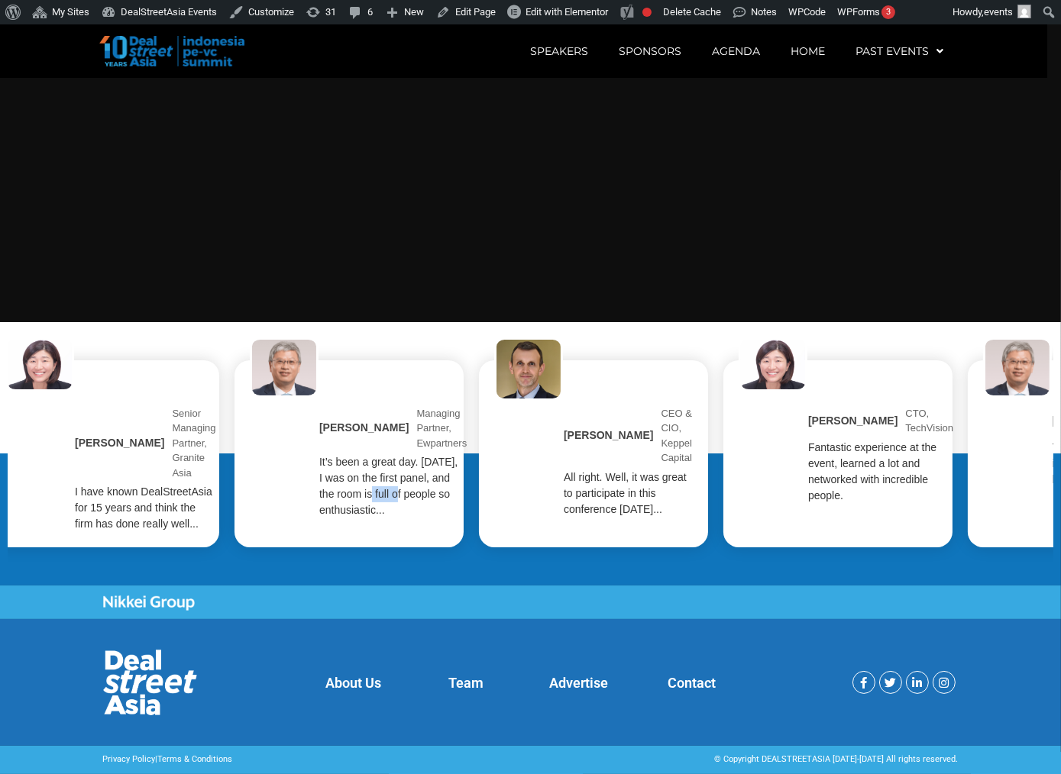
drag, startPoint x: 297, startPoint y: 532, endPoint x: 440, endPoint y: 502, distance: 145.9
click at [440, 502] on div "Cliff Chau Managing Partner, Ewpartners It’s been a great day. Today, I was on …" at bounding box center [348, 454] width 229 height 188
click at [538, 483] on div "Stéphane Delatte CEO & CIO, Keppel Capital All right. Well, it was great to par…" at bounding box center [593, 454] width 229 height 188
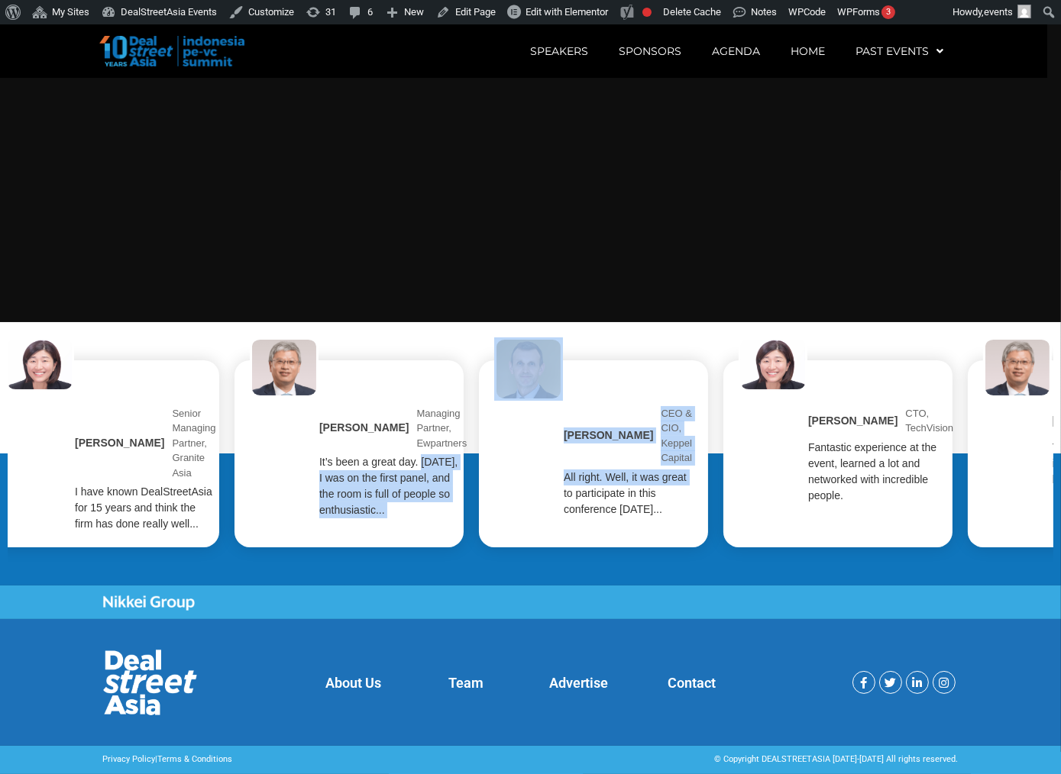
drag, startPoint x: 538, startPoint y: 483, endPoint x: 296, endPoint y: 491, distance: 242.2
click at [296, 491] on div "Jenny Lee Senior Managing Partner, Granite Asia I have known DealStreetAsia for…" at bounding box center [497, 454] width 1015 height 188
click at [499, 498] on div "Stéphane Delatte CEO & CIO, Keppel Capital All right. Well, it was great to par…" at bounding box center [593, 454] width 229 height 188
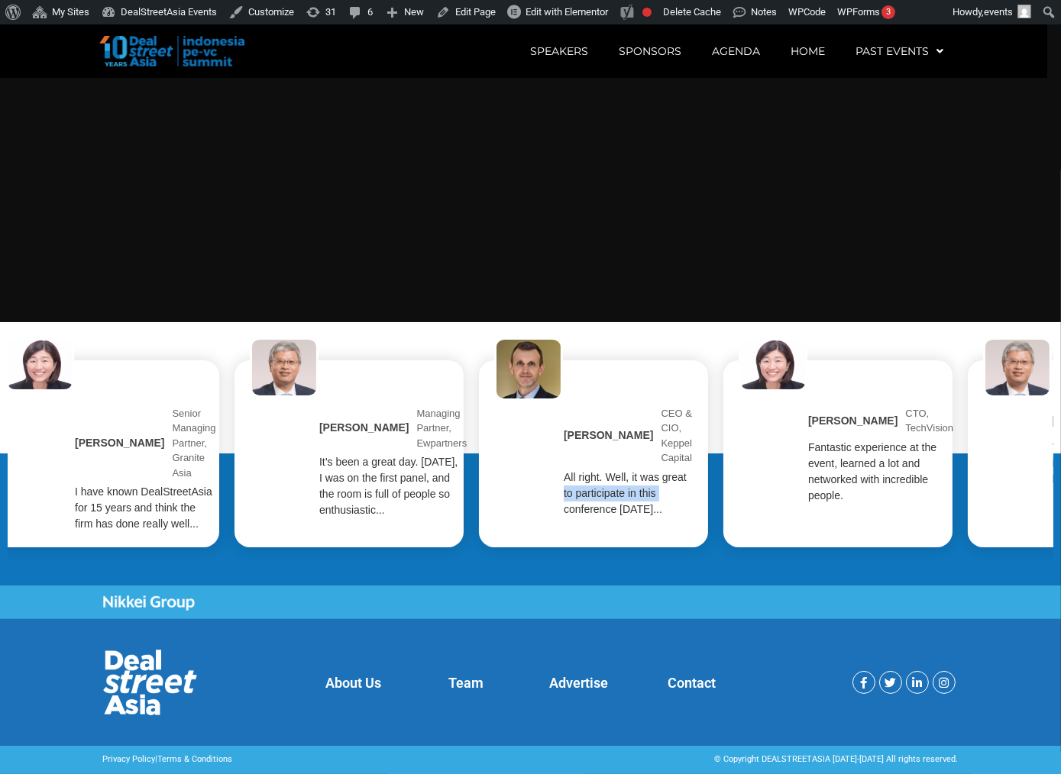
drag, startPoint x: 499, startPoint y: 498, endPoint x: 522, endPoint y: 566, distance: 71.7
click at [522, 566] on div "Jenny Lee Senior Managing Partner, Granite Asia I have known DealStreetAsia for…" at bounding box center [530, 454] width 1045 height 249
click at [767, 526] on div "Alex Johnson CTO, TechVision Fantastic experience at the event, learned a lot a…" at bounding box center [837, 454] width 229 height 188
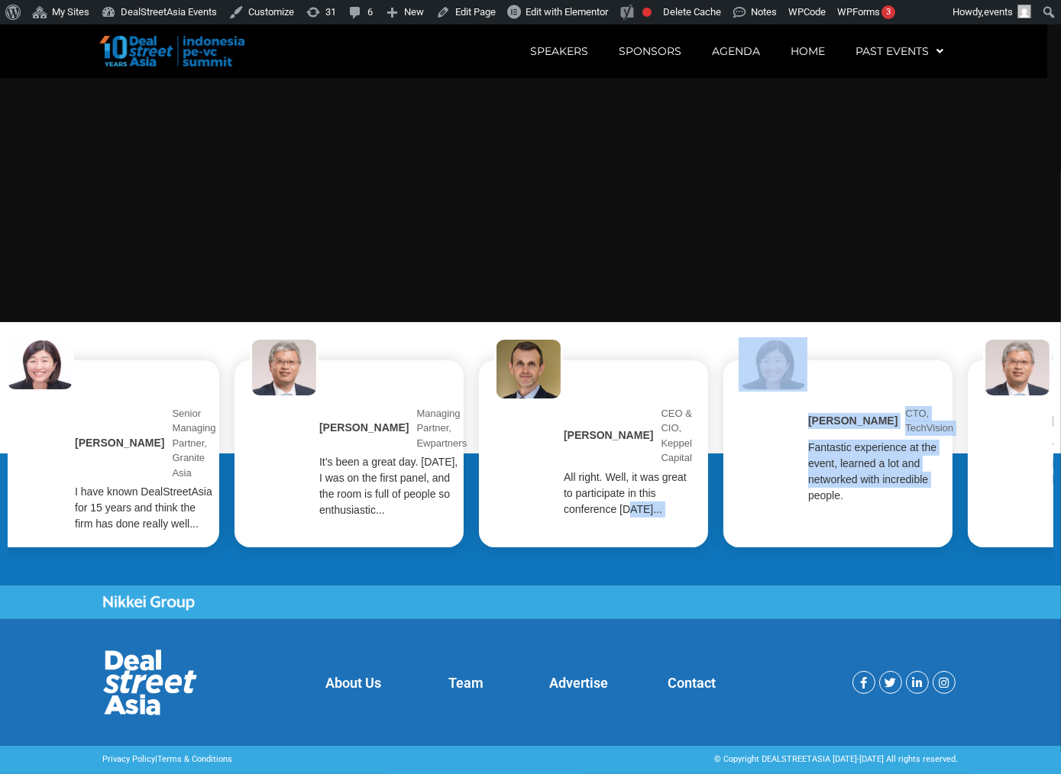
drag, startPoint x: 767, startPoint y: 526, endPoint x: 619, endPoint y: 535, distance: 147.7
click at [619, 535] on div "Jenny Lee Senior Managing Partner, Granite Asia I have known DealStreetAsia for…" at bounding box center [497, 454] width 1015 height 188
click at [758, 532] on div "Alex Johnson CTO, TechVision Fantastic experience at the event, learned a lot a…" at bounding box center [837, 454] width 229 height 188
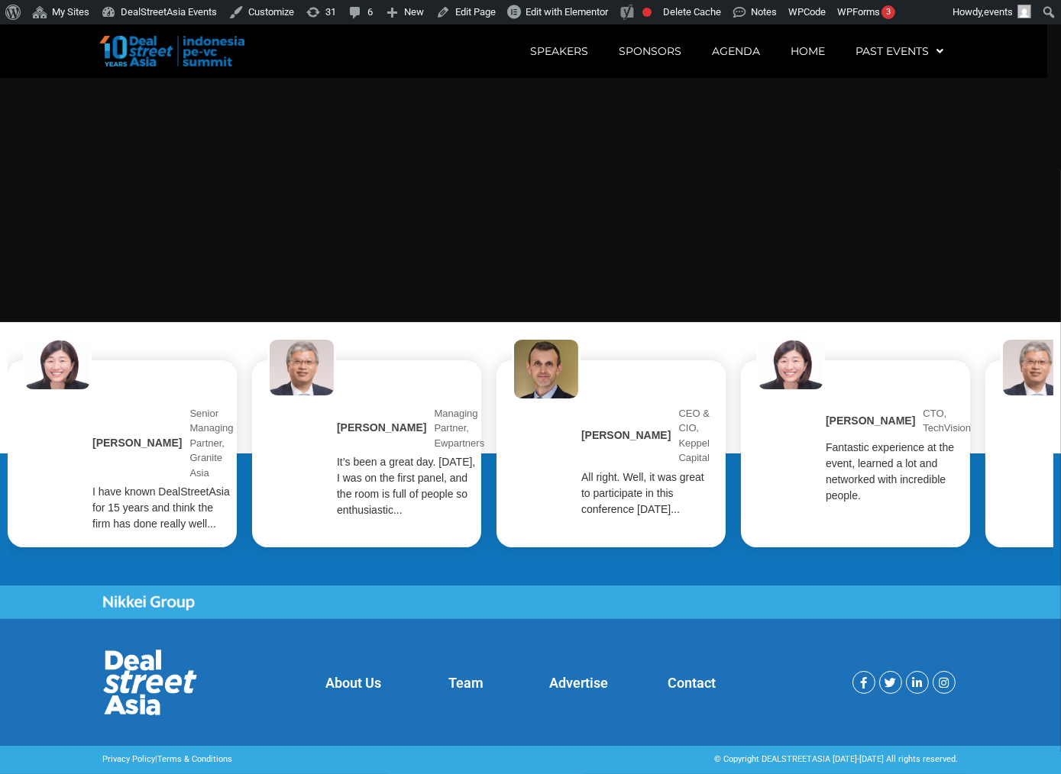
scroll to position [0, 0]
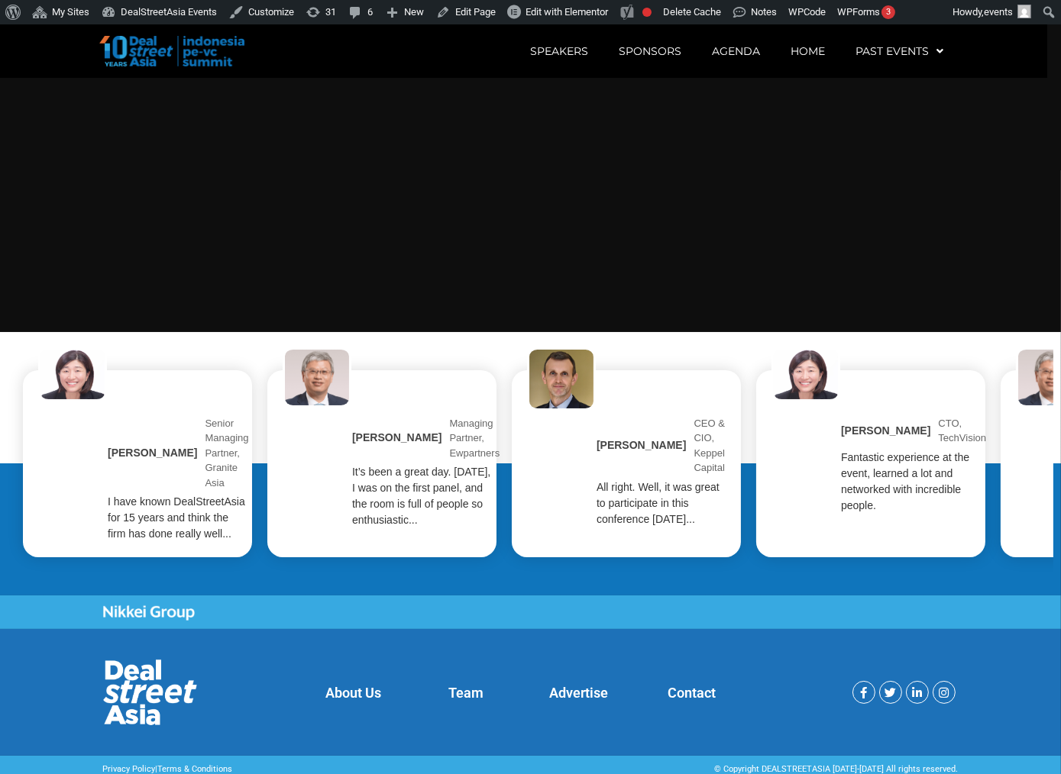
scroll to position [3343, 0]
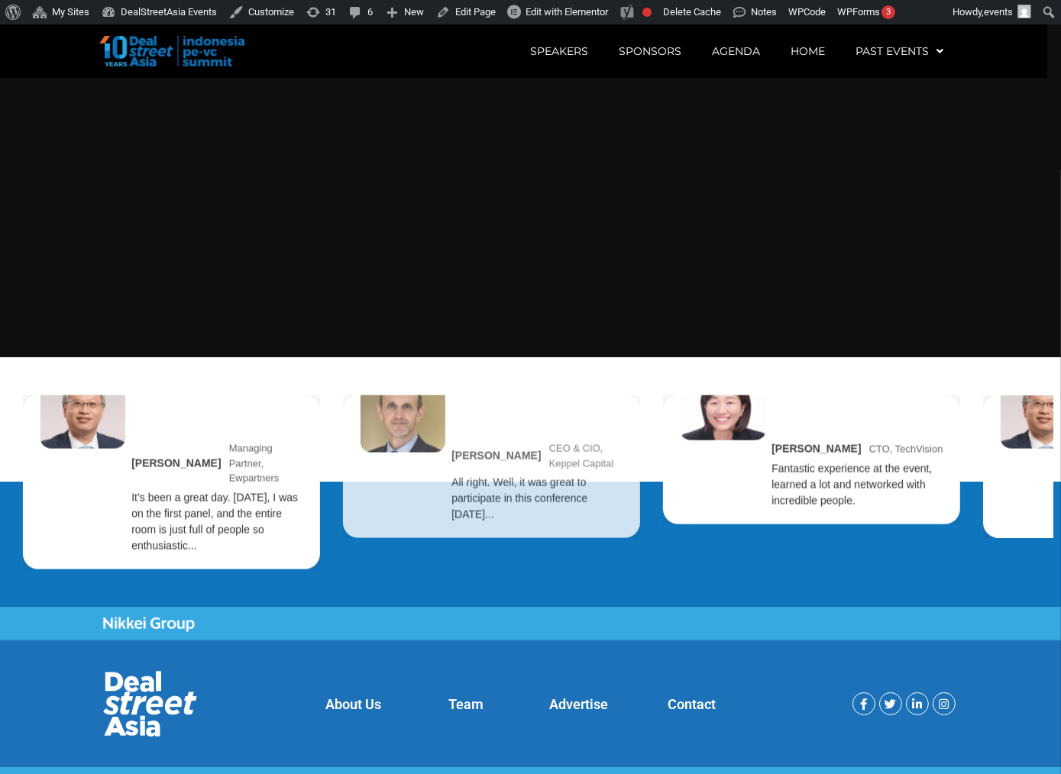
scroll to position [3316, 0]
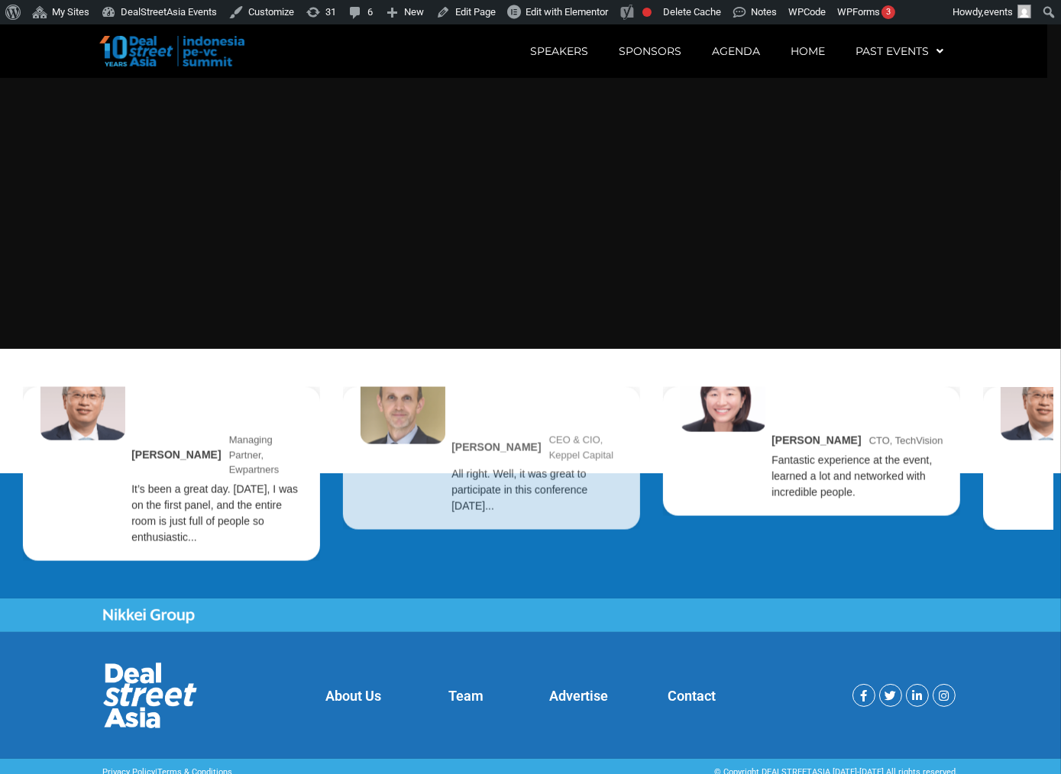
click at [451, 515] on div "All right. Well, it was great to participate in this conference [DATE]..." at bounding box center [537, 491] width 173 height 48
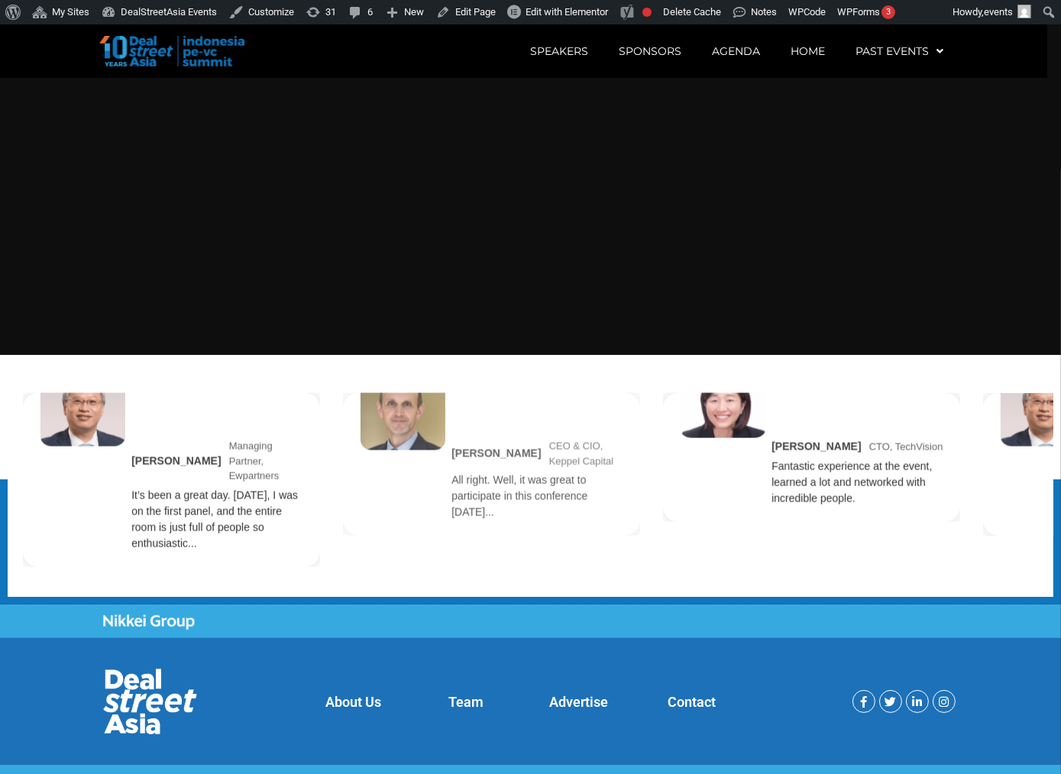
scroll to position [3316, 0]
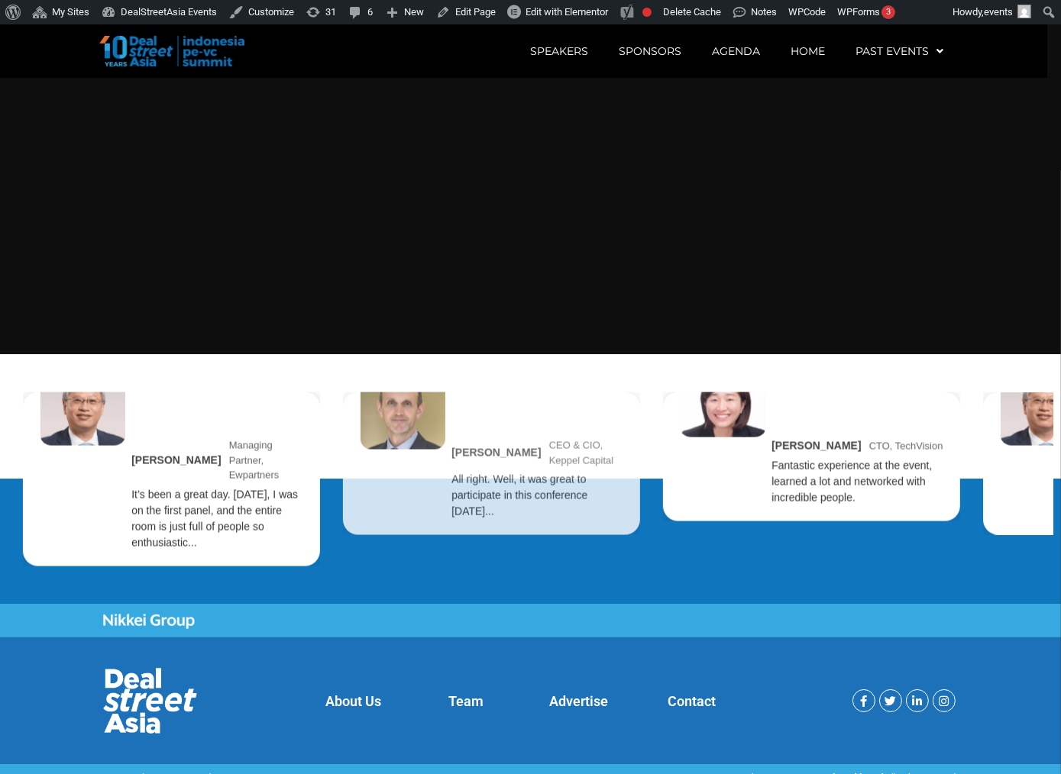
scroll to position [3316, 0]
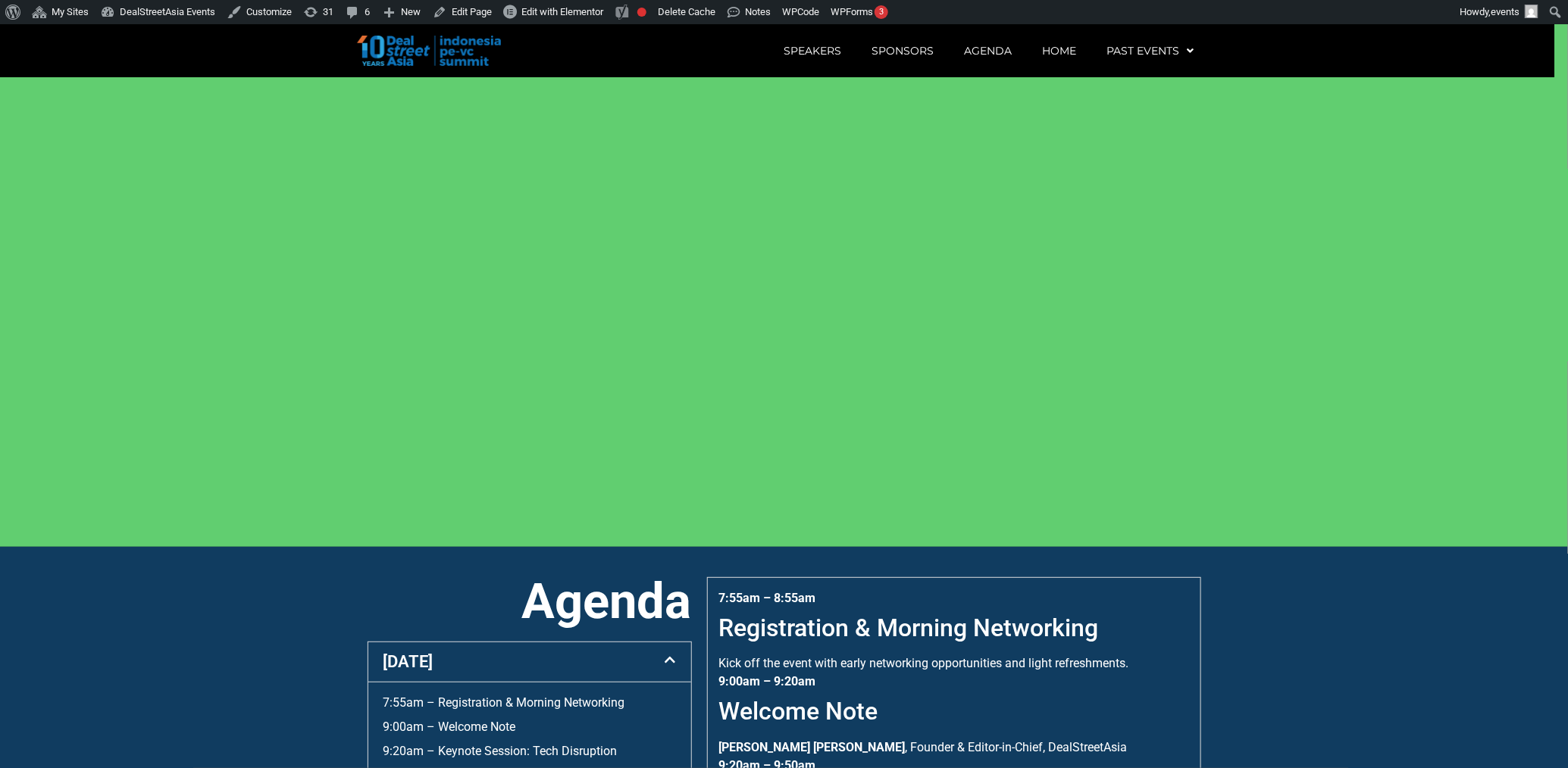
scroll to position [64, 0]
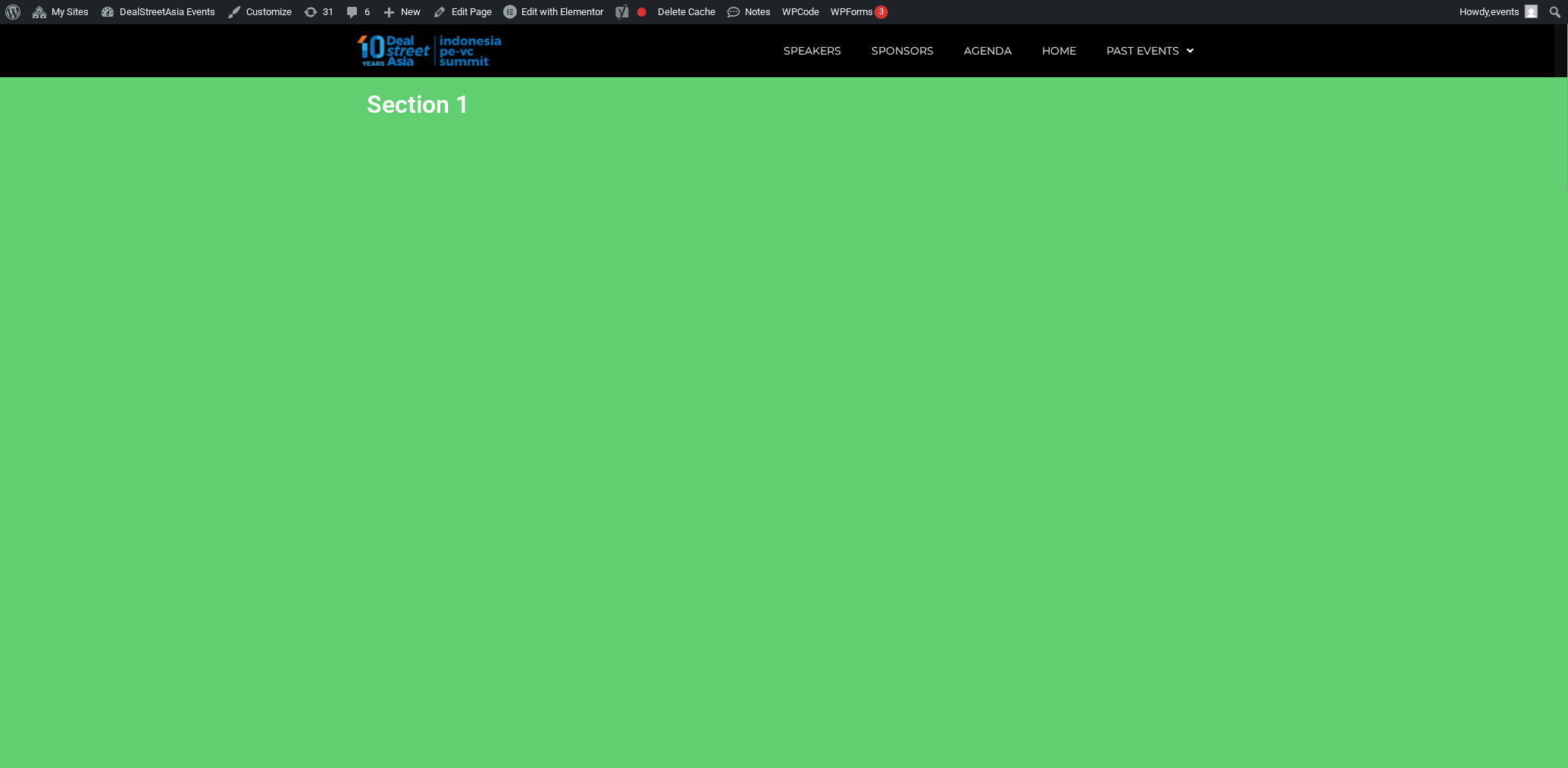
drag, startPoint x: 0, startPoint y: 0, endPoint x: 537, endPoint y: 604, distance: 808.2
click at [537, 604] on section "Section 1" at bounding box center [784, 435] width 1568 height 715
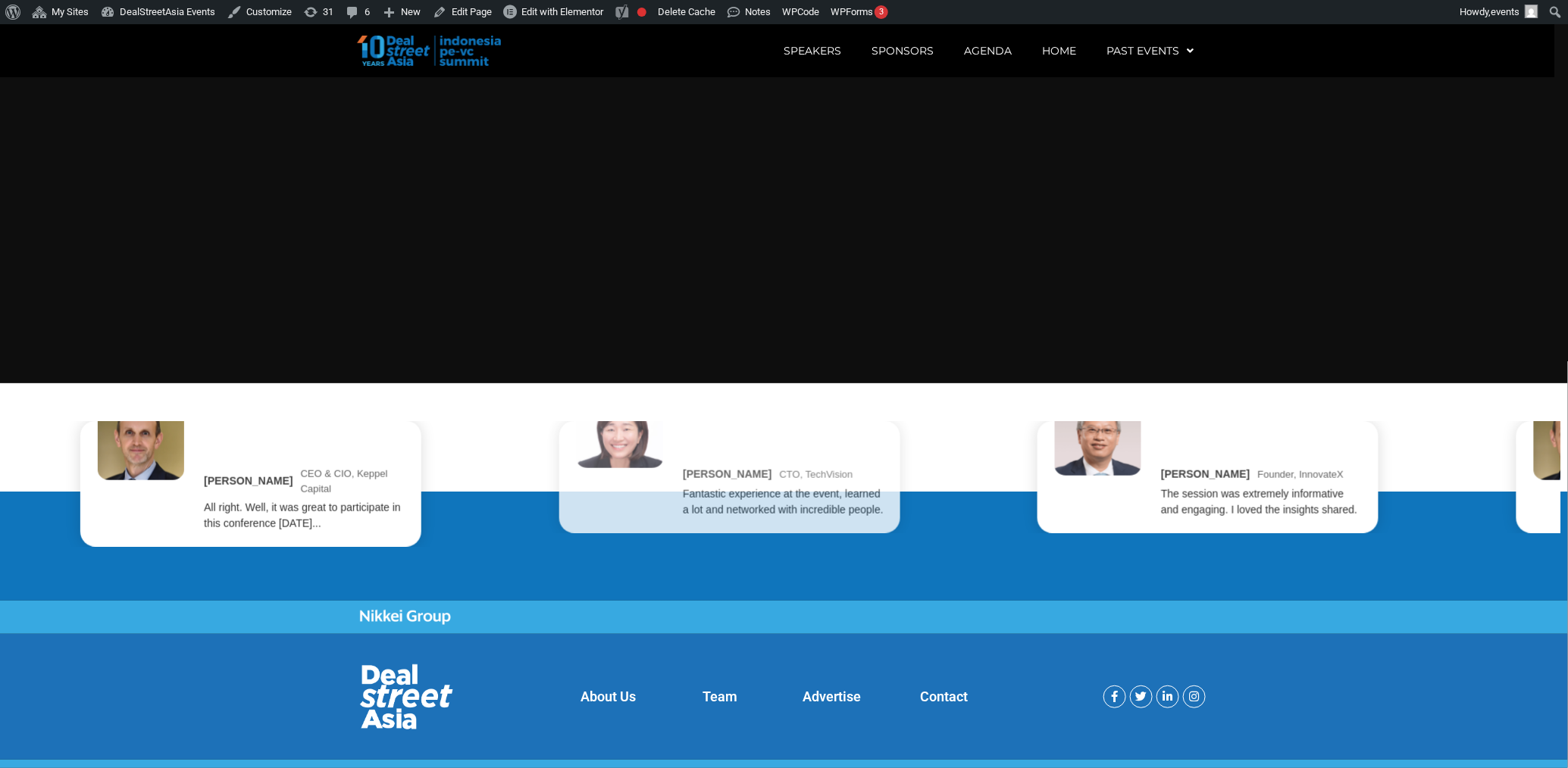
scroll to position [3259, 0]
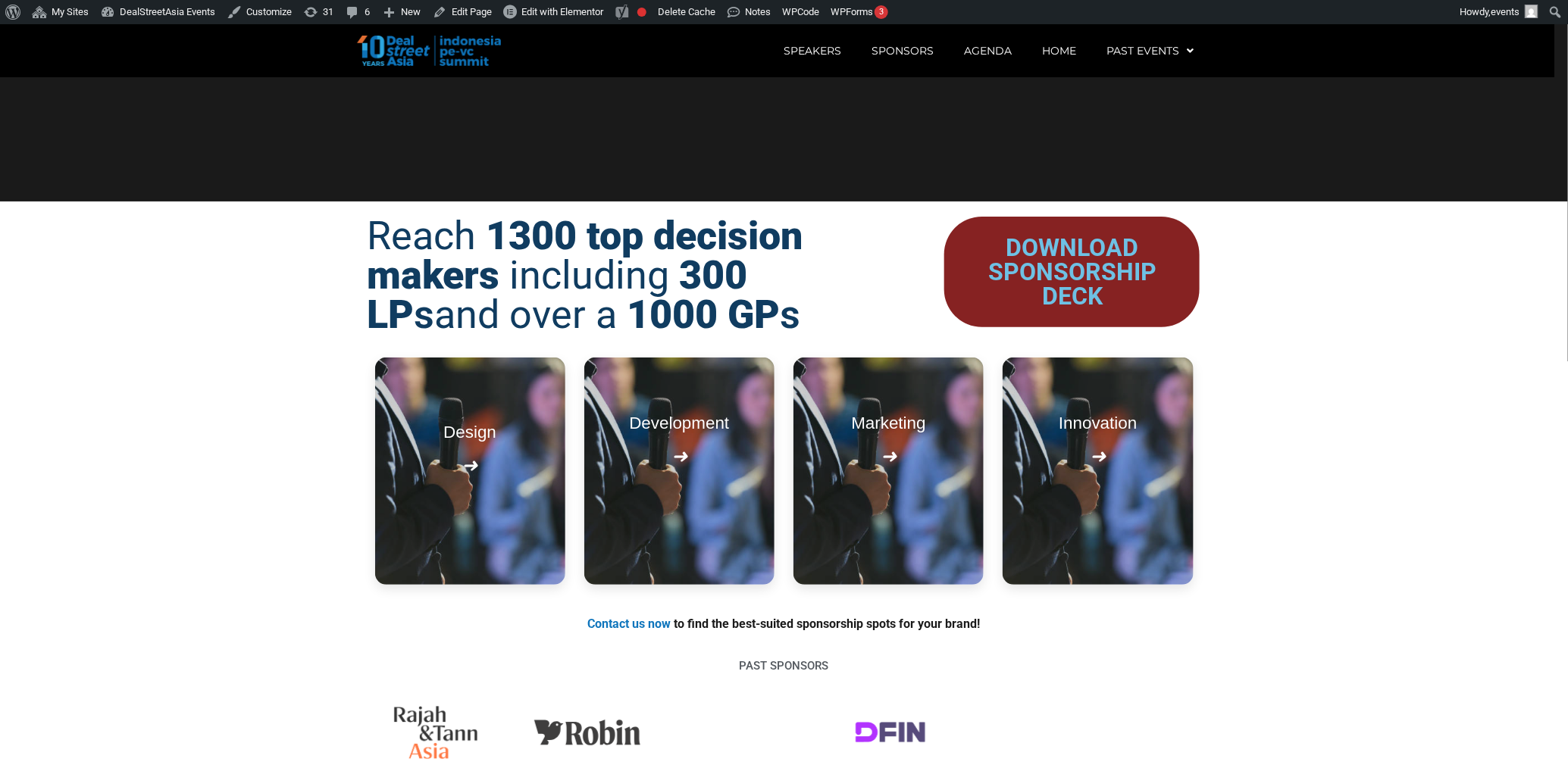
scroll to position [2057, 0]
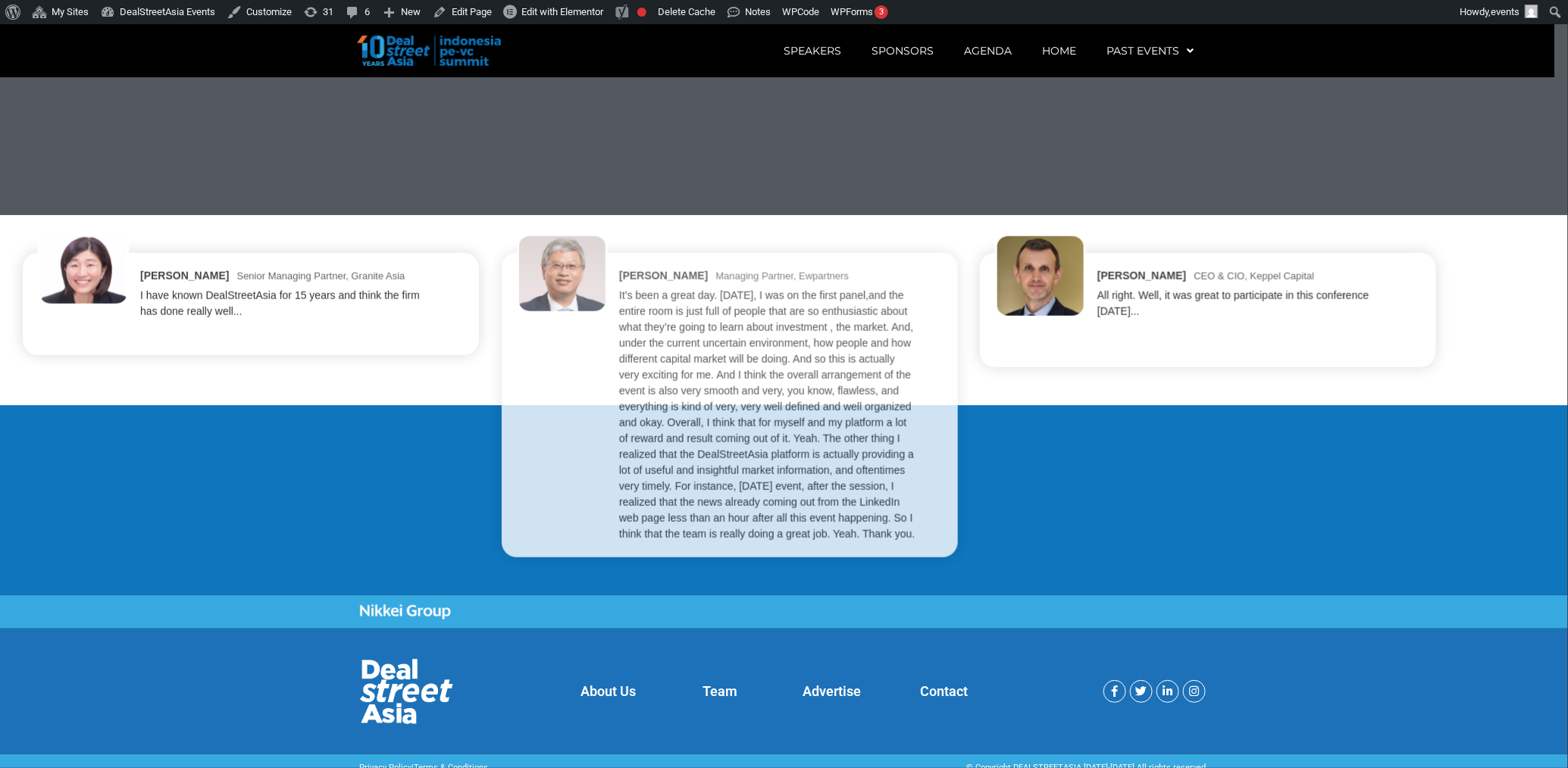
scroll to position [3435, 0]
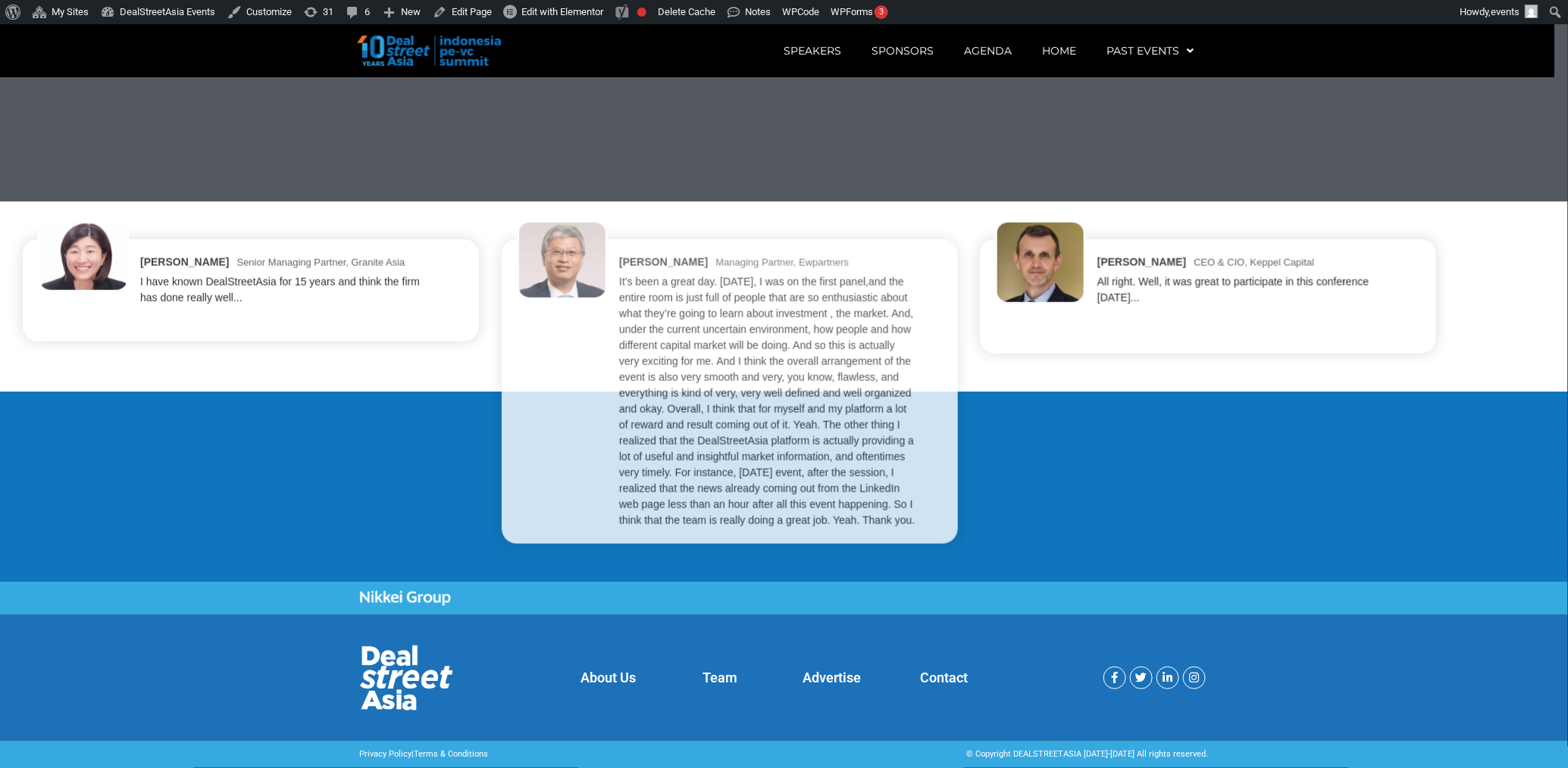
click at [413, 453] on div "[PERSON_NAME] Senior Managing Partner, Granite Asia I have known DealStreetAsia…" at bounding box center [784, 391] width 1522 height 305
click at [813, 466] on div "It’s been a great day. [DATE], I was on the first panel,and the entire room is …" at bounding box center [768, 401] width 298 height 255
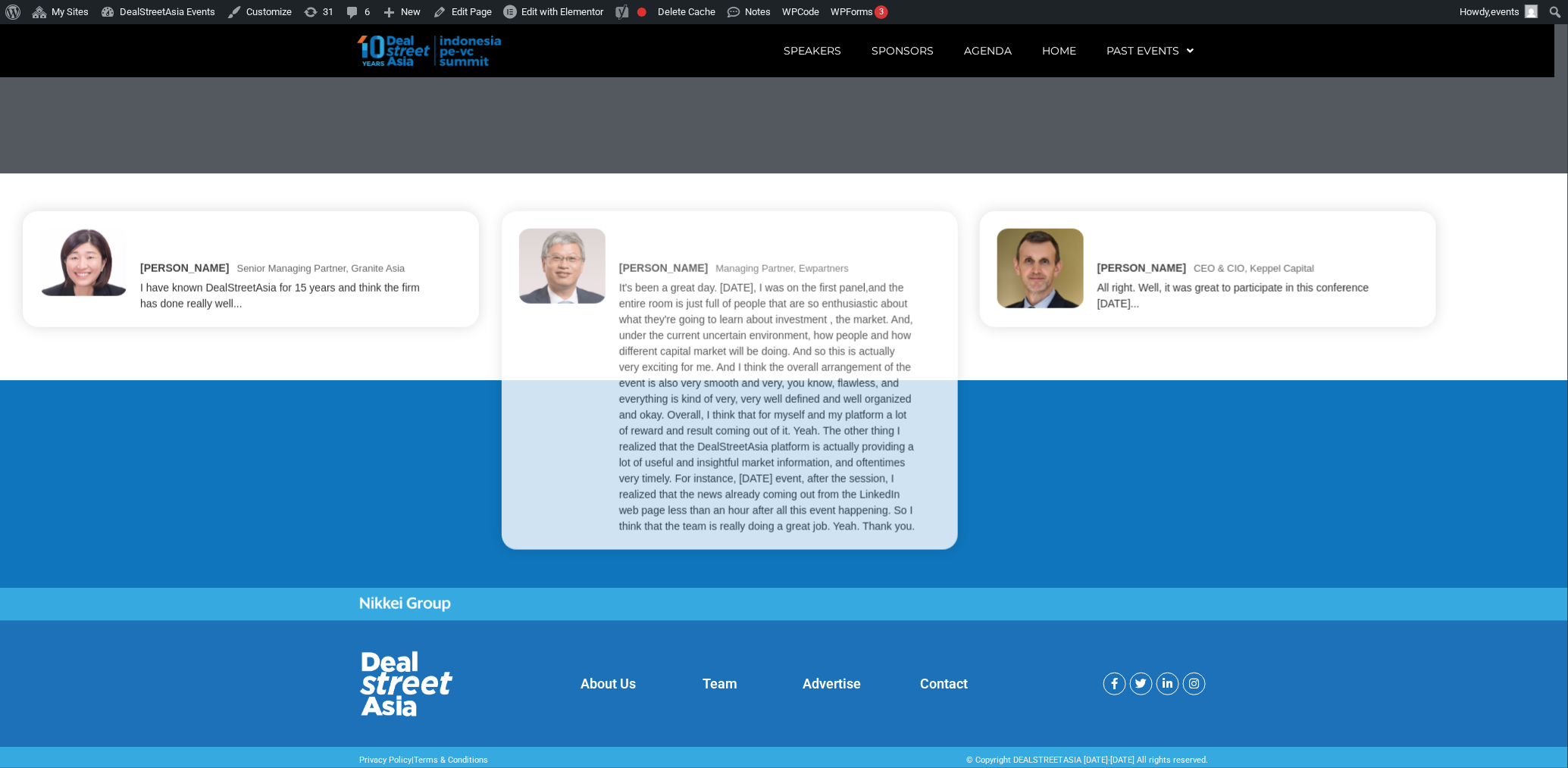
scroll to position [3469, 0]
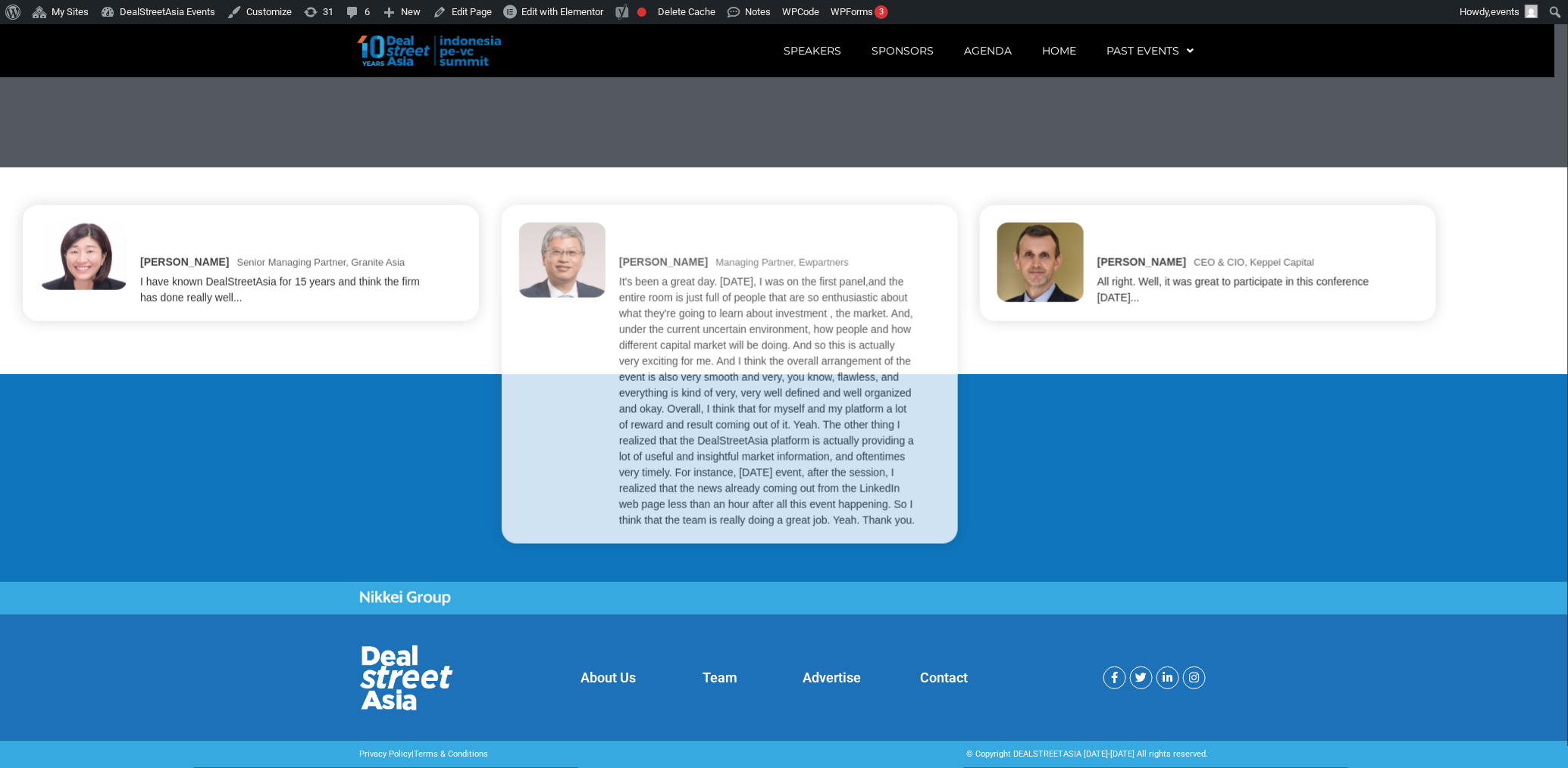
click at [652, 476] on div "Cliff Chau Managing Partner, Ewpartners" at bounding box center [729, 392] width 426 height 274
click at [474, 476] on div "Jenny Lee Senior Managing Partner, Granite Asia I have known DealStreetAsia for…" at bounding box center [784, 374] width 1522 height 338
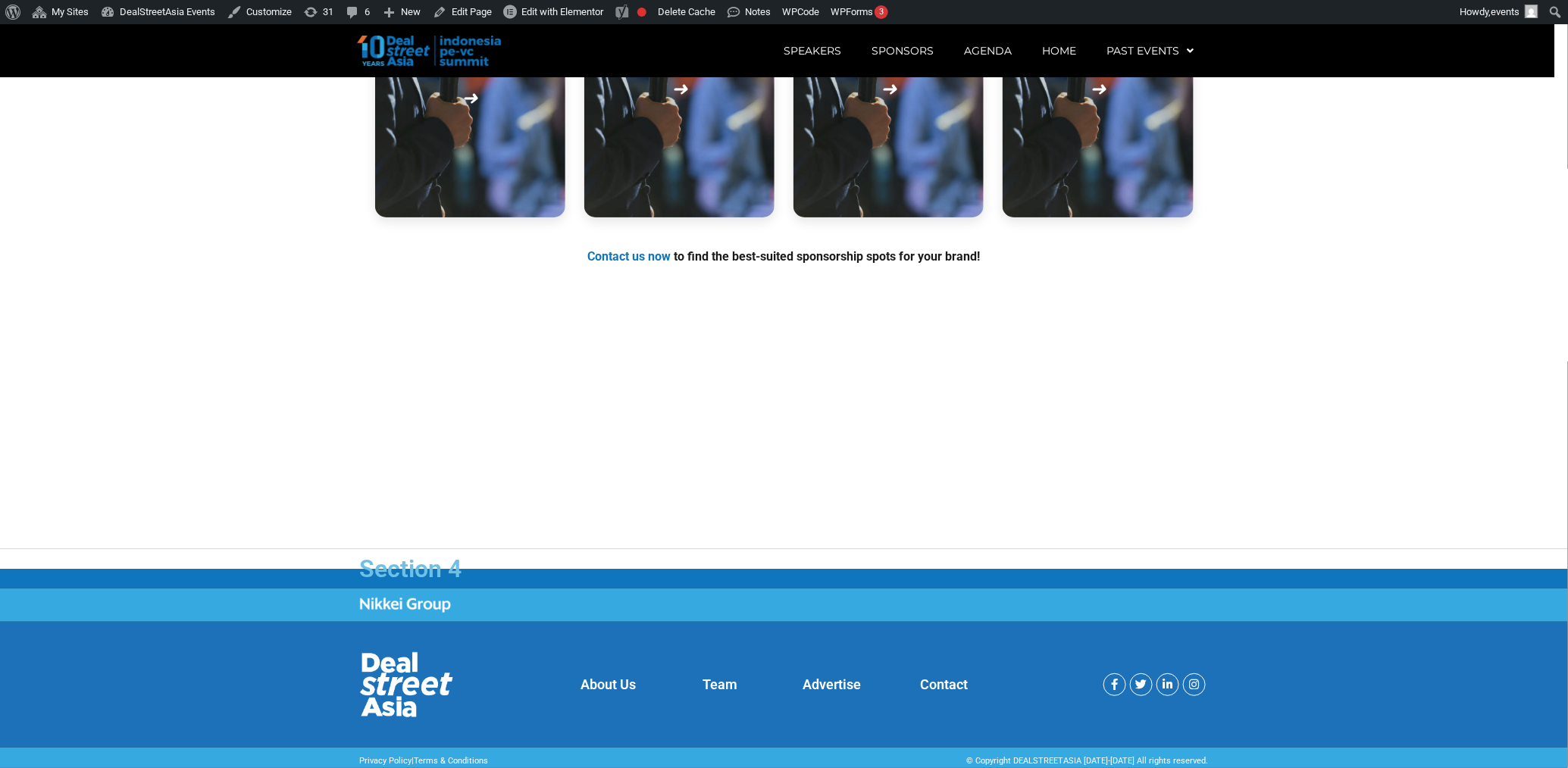
scroll to position [2378, 0]
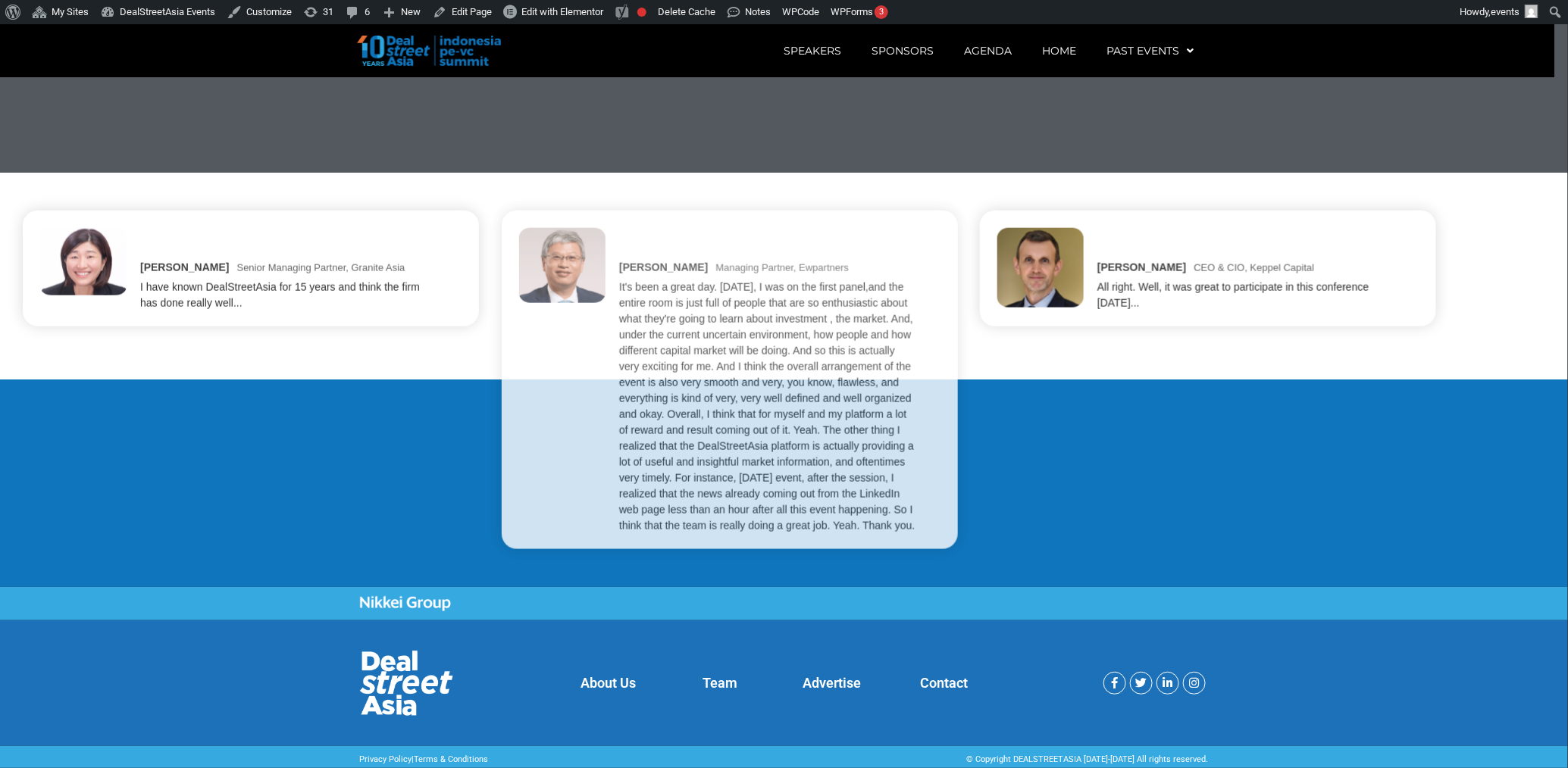
scroll to position [3469, 0]
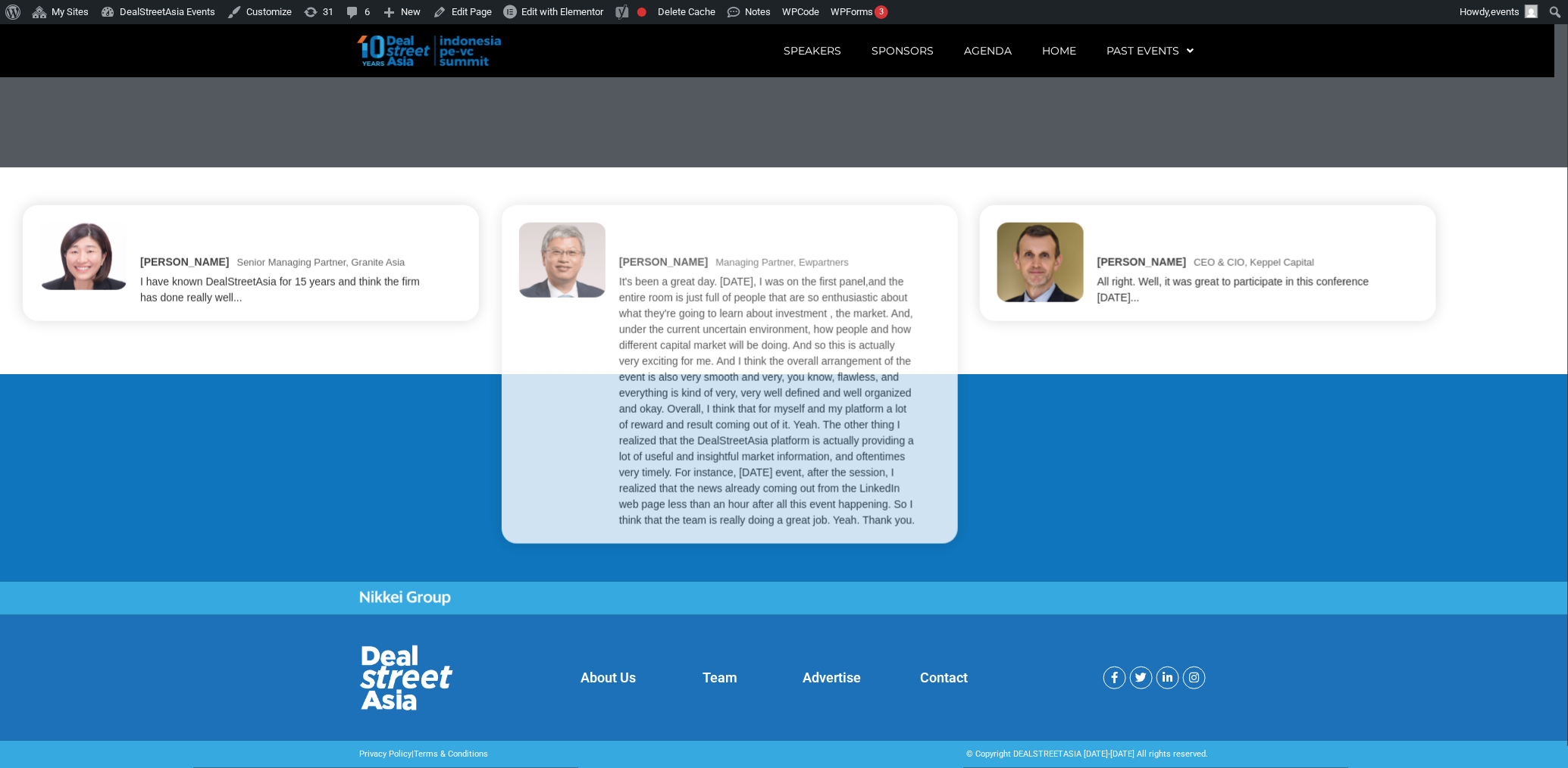
scroll to position [24, 0]
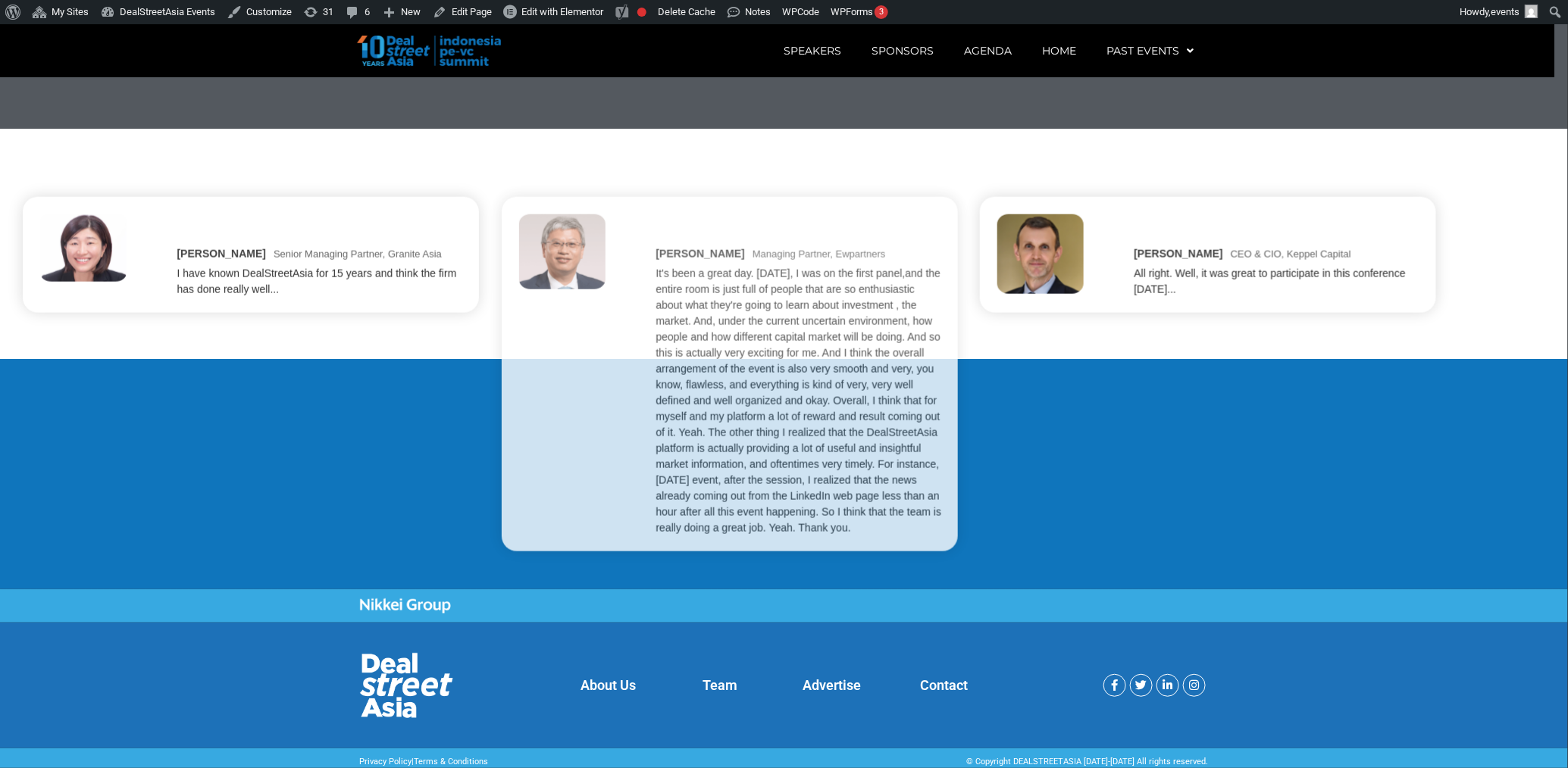
scroll to position [3516, 0]
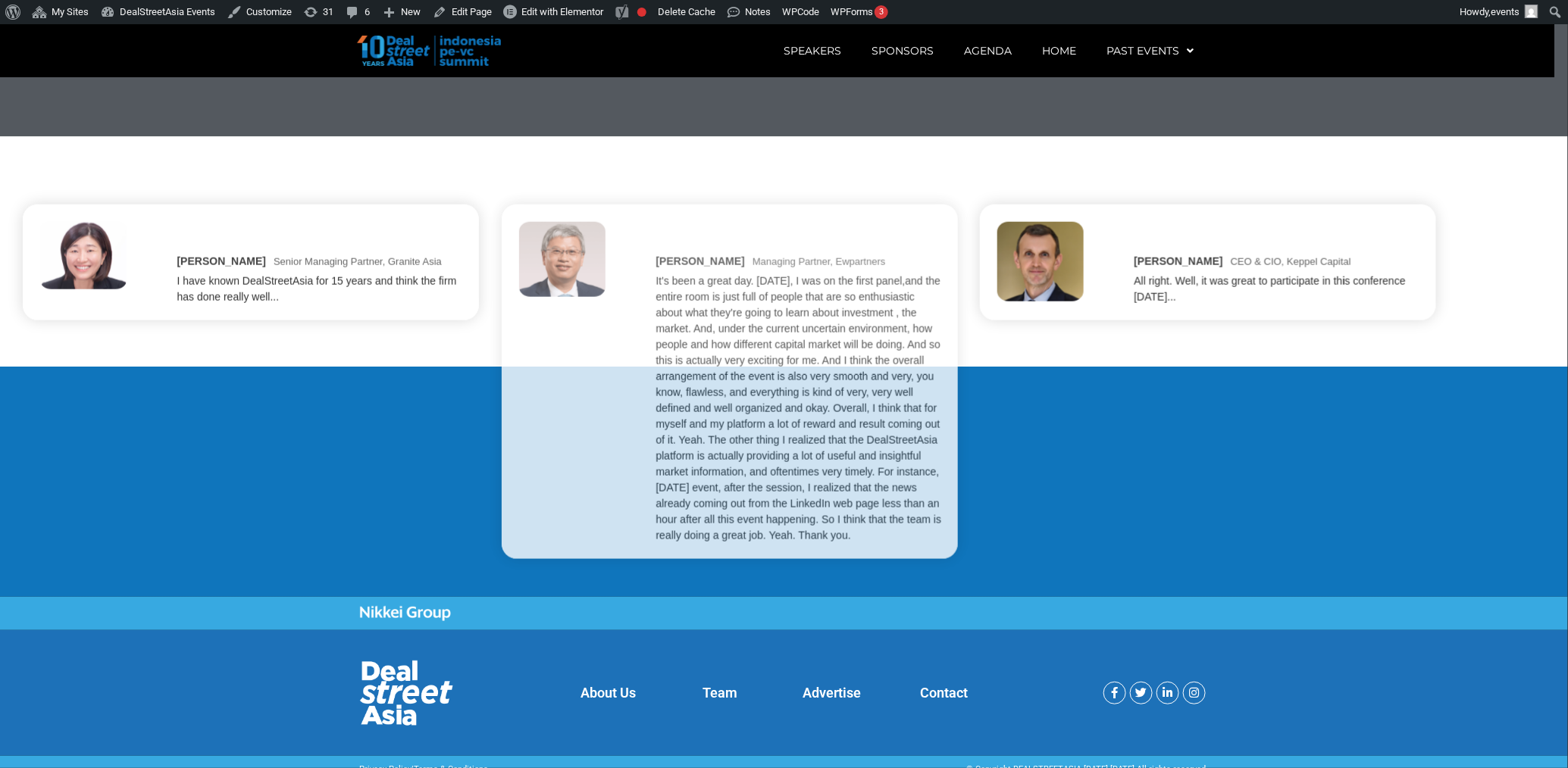
scroll to position [3516, 0]
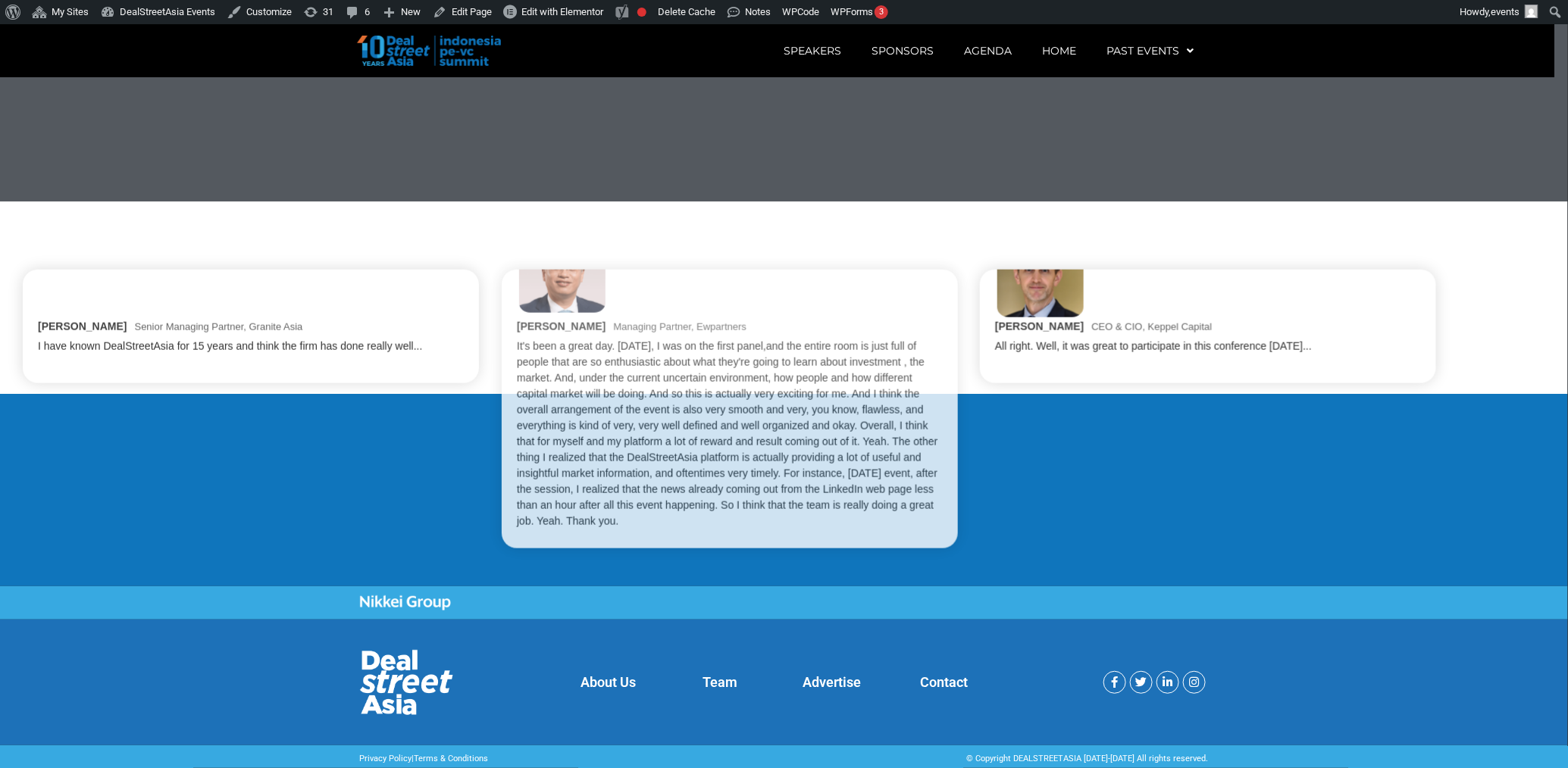
scroll to position [3439, 0]
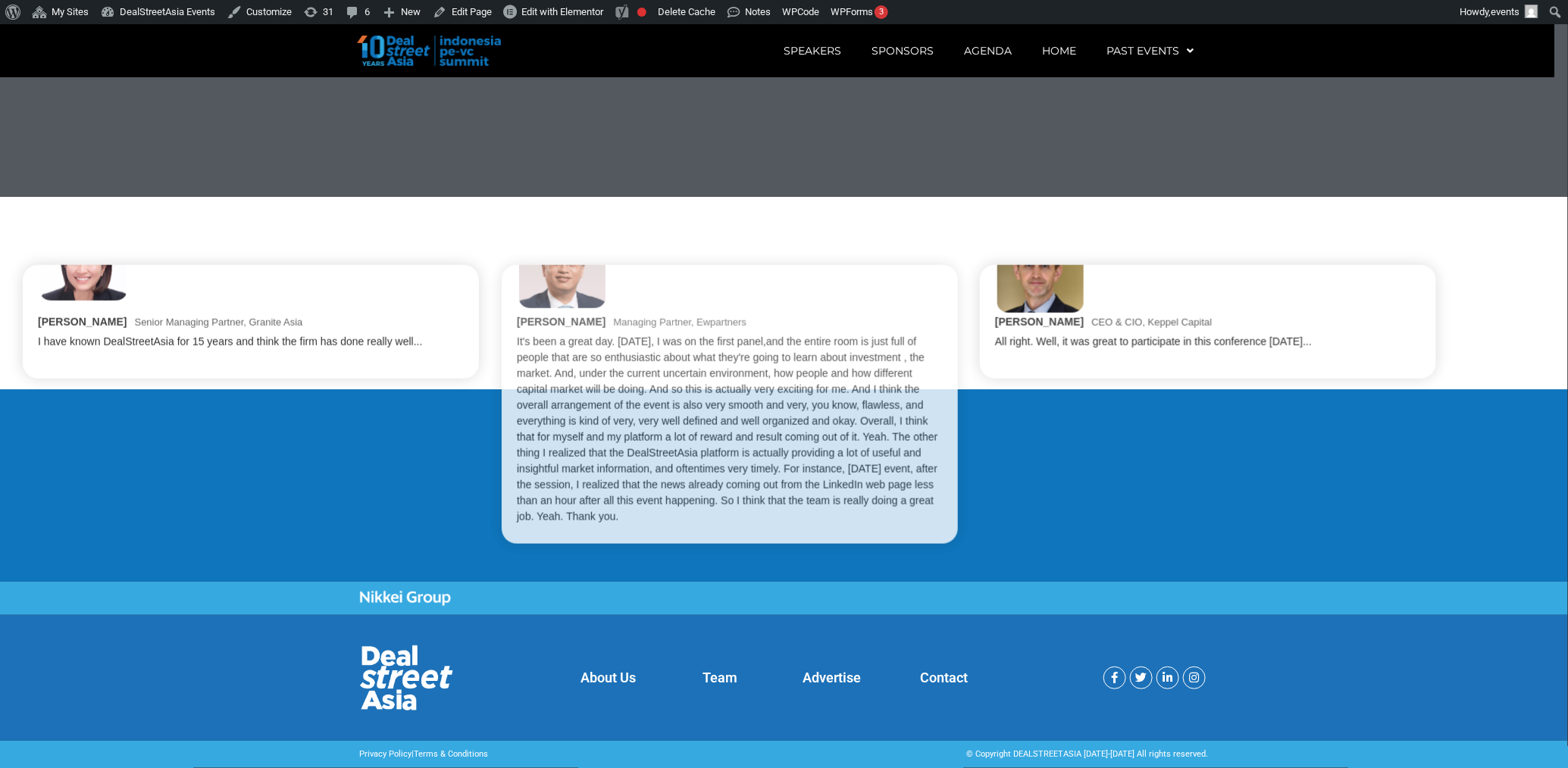
click at [356, 510] on div "Jenny Lee Senior Managing Partner, Granite Asia I have known DealStreetAsia for…" at bounding box center [784, 404] width 1522 height 279
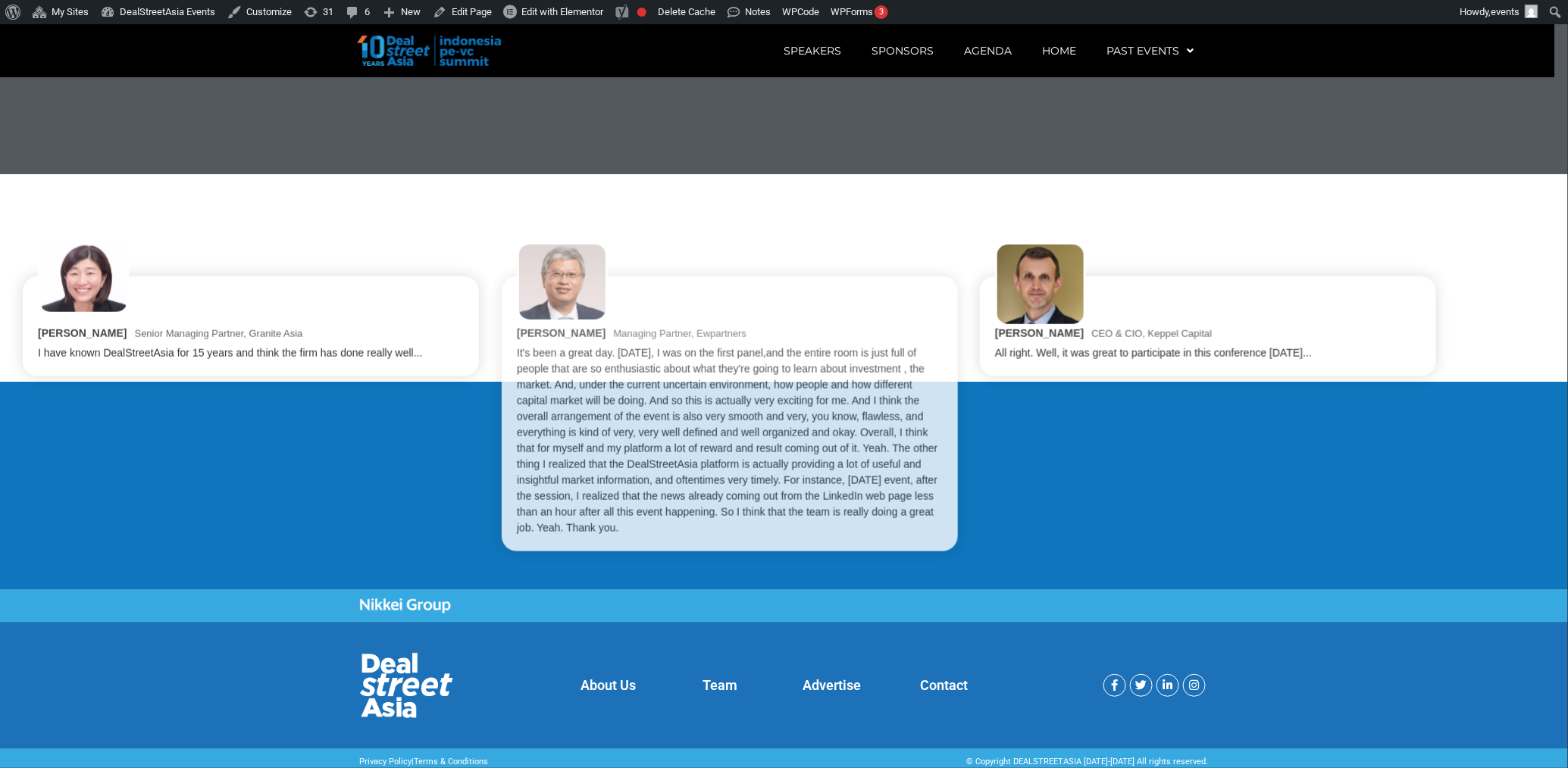
scroll to position [3470, 0]
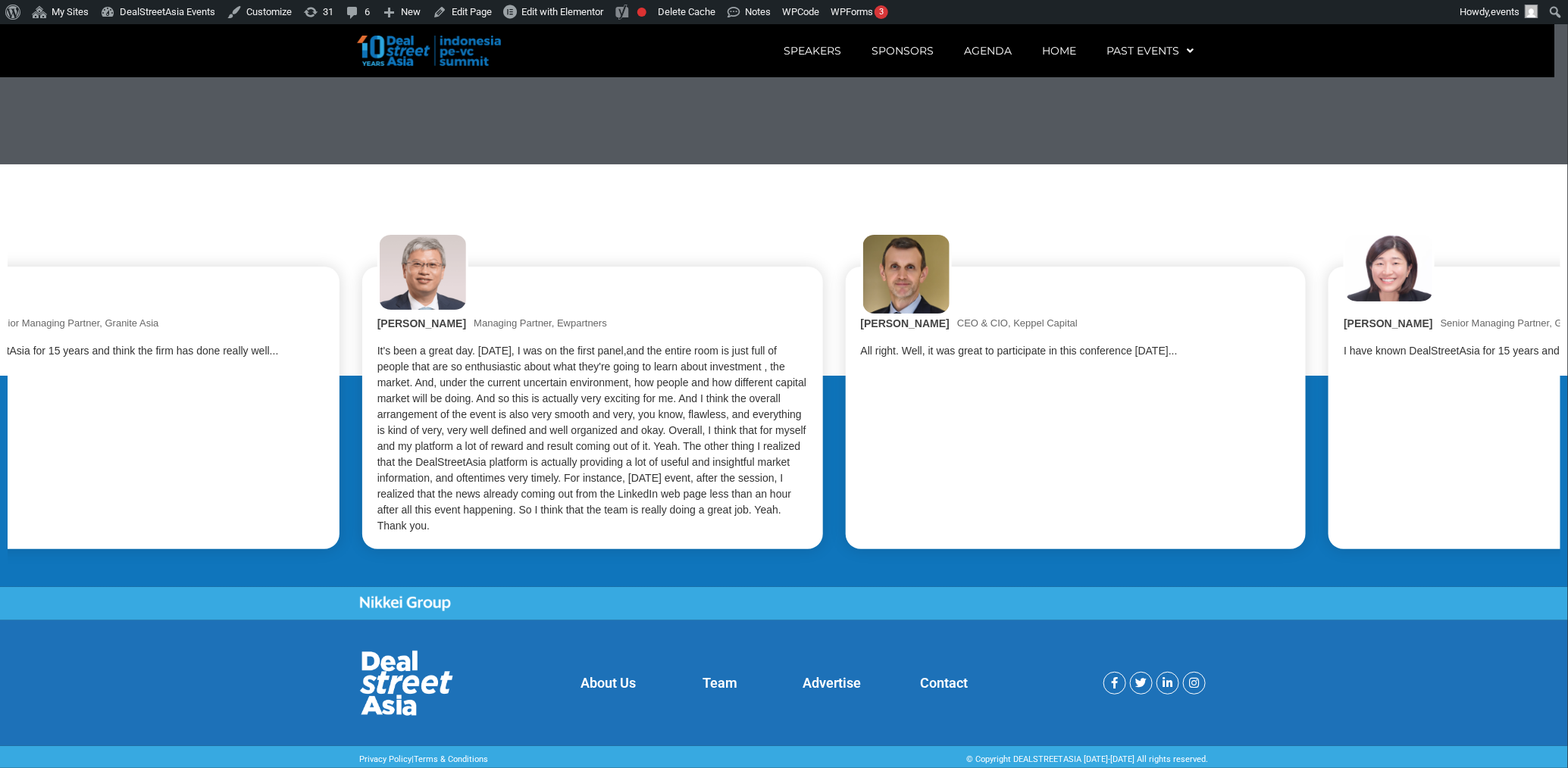
scroll to position [3478, 0]
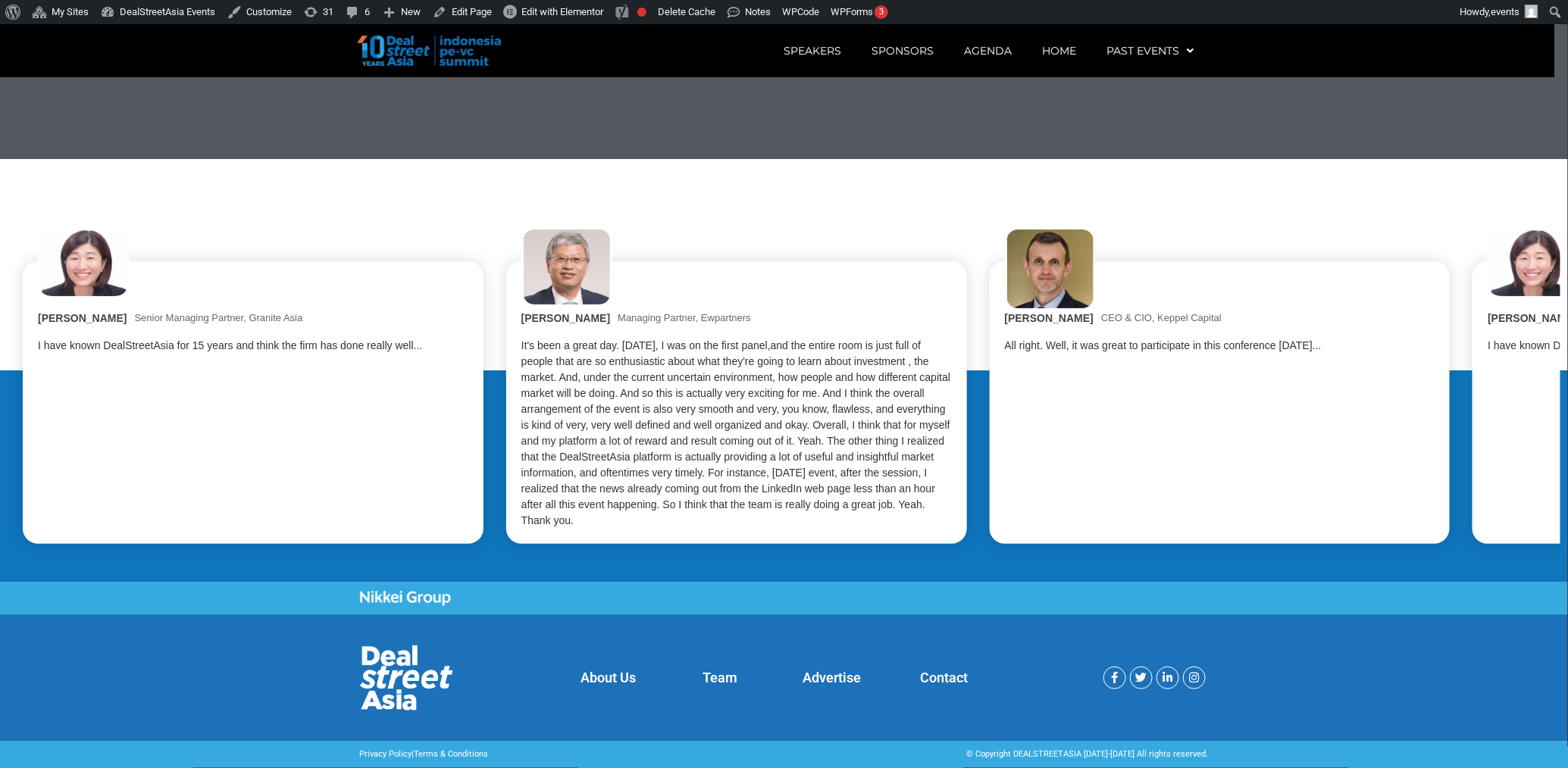
drag, startPoint x: 816, startPoint y: 458, endPoint x: 602, endPoint y: 468, distance: 214.2
click at [602, 468] on div "[PERSON_NAME] Senior Managing Partner, Granite Asia I have known DealStreetAsia…" at bounding box center [784, 385] width 1522 height 317
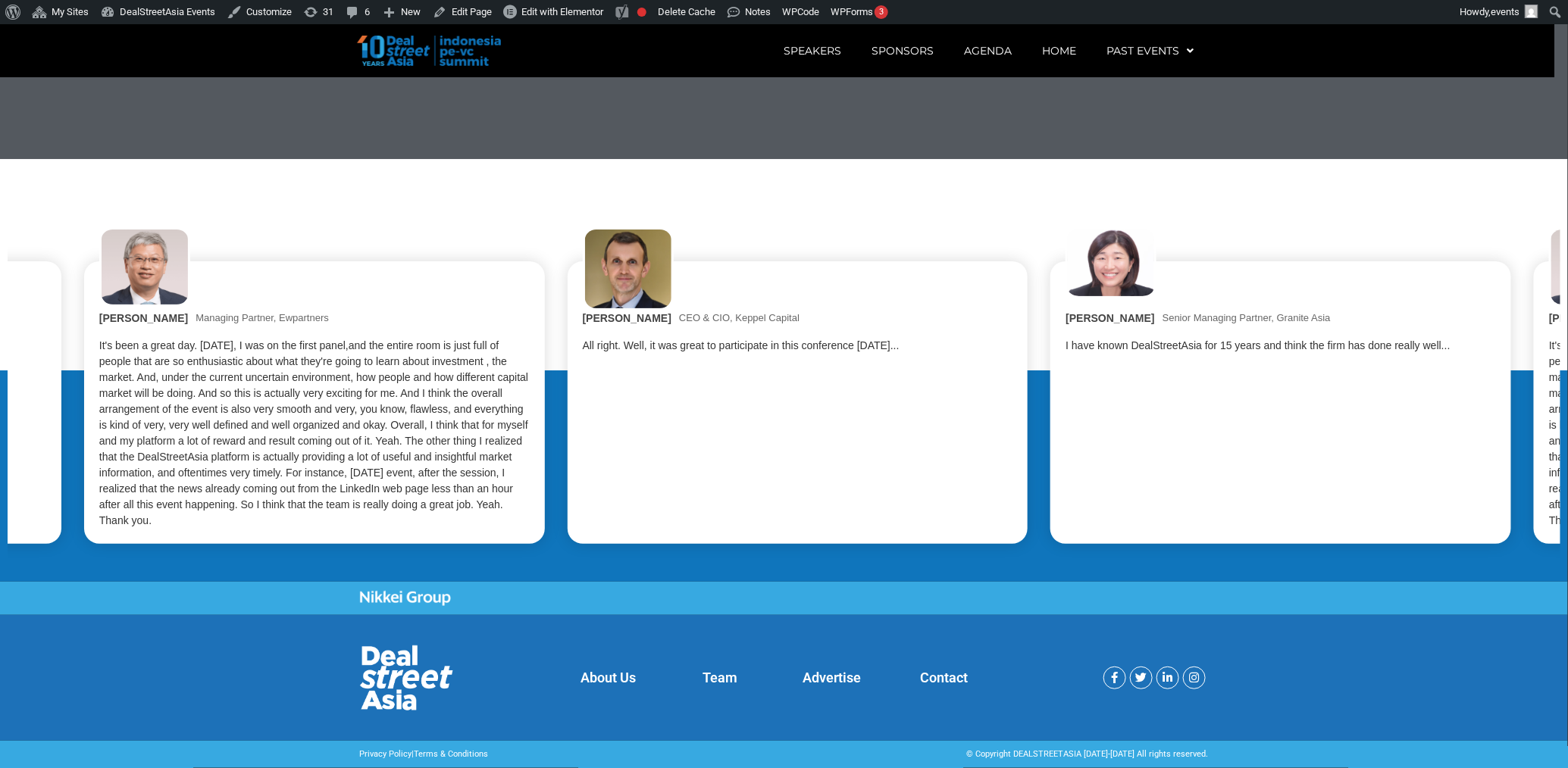
drag, startPoint x: 894, startPoint y: 509, endPoint x: 609, endPoint y: 528, distance: 285.6
click at [609, 528] on div "Jenny Lee Senior Managing Partner, Granite Asia I have known DealStreetAsia for…" at bounding box center [362, 385] width 1522 height 317
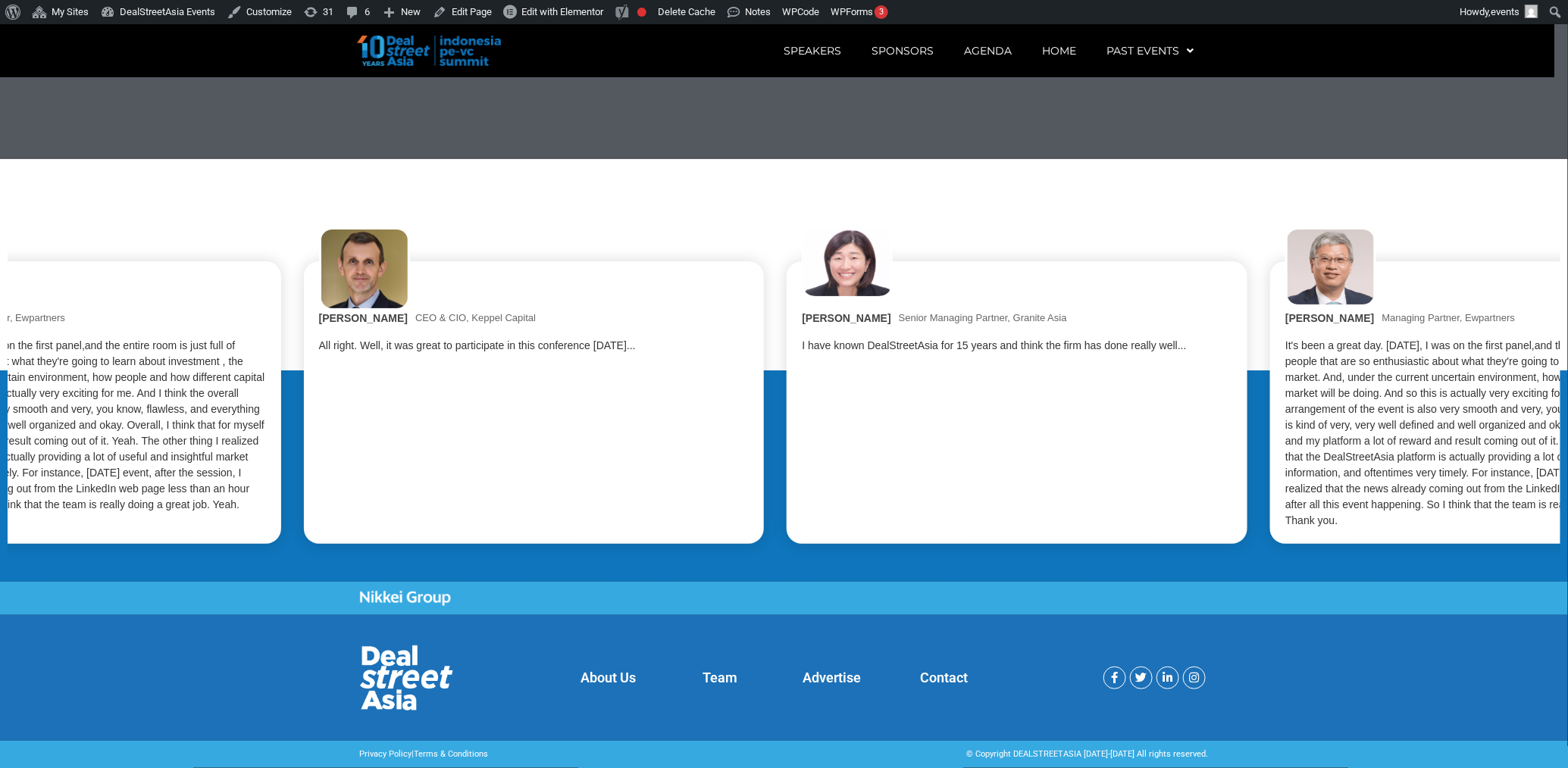
drag, startPoint x: 874, startPoint y: 460, endPoint x: 577, endPoint y: 489, distance: 298.4
click at [577, 489] on div "Stéphane Delatte CEO & CIO, Keppel Capital All right. Well, it was great to par…" at bounding box center [534, 402] width 460 height 283
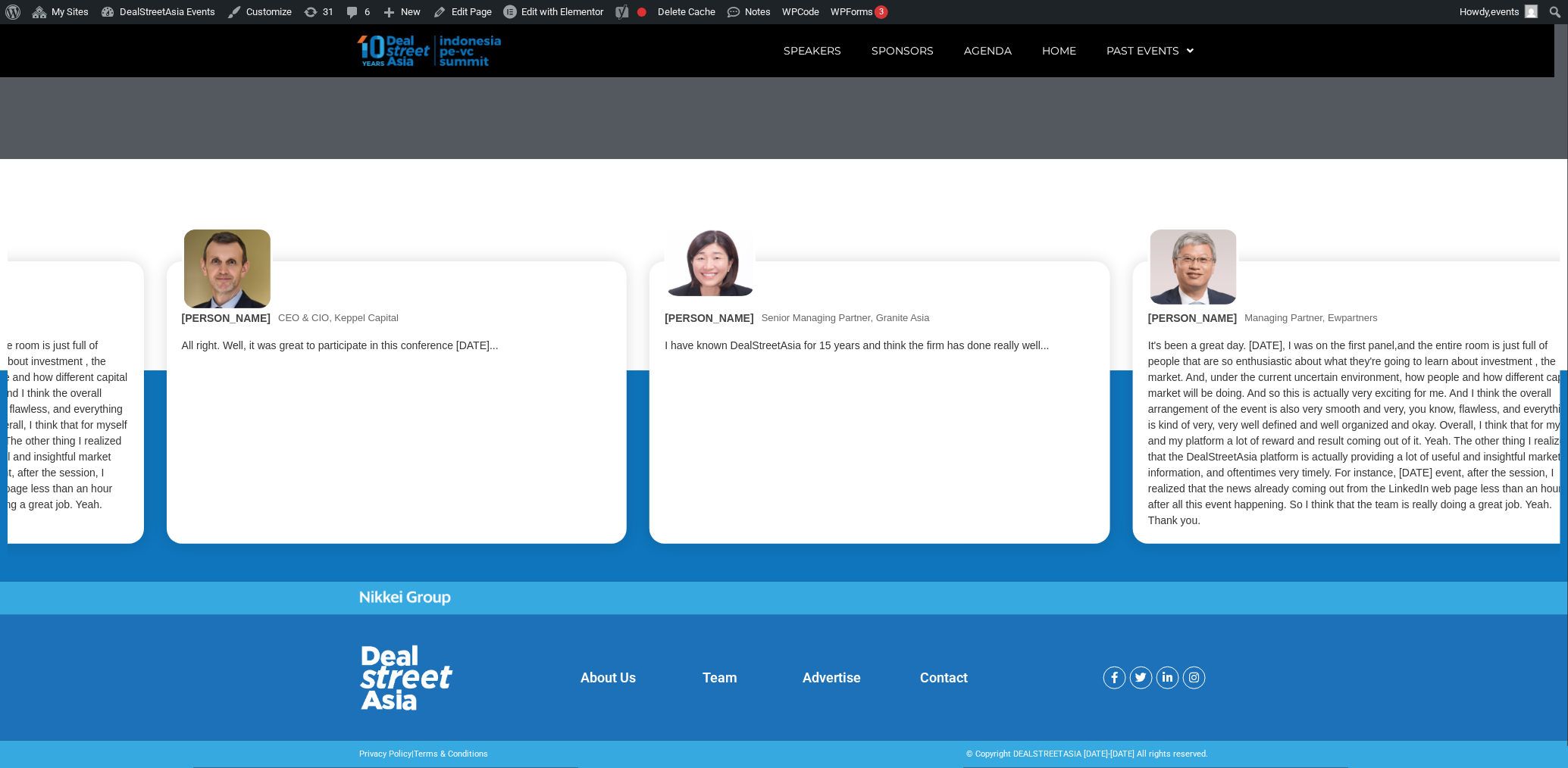
drag, startPoint x: 962, startPoint y: 484, endPoint x: 565, endPoint y: 534, distance: 400.1
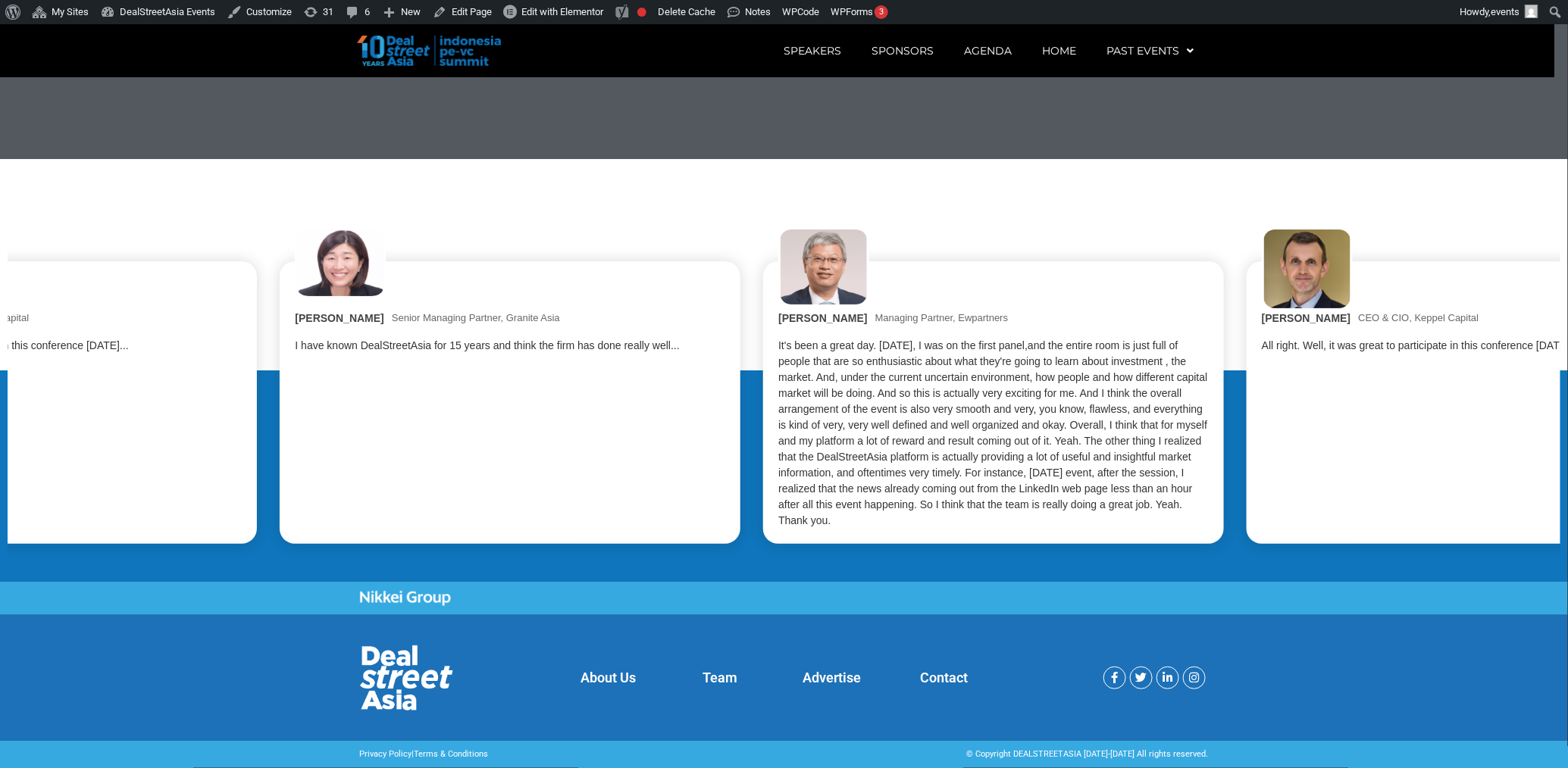
drag, startPoint x: 978, startPoint y: 488, endPoint x: 461, endPoint y: 584, distance: 525.8
click at [461, 575] on div "Jenny Lee Senior Managing Partner, Granite Asia I have known DealStreetAsia for…" at bounding box center [784, 370] width 1553 height 408
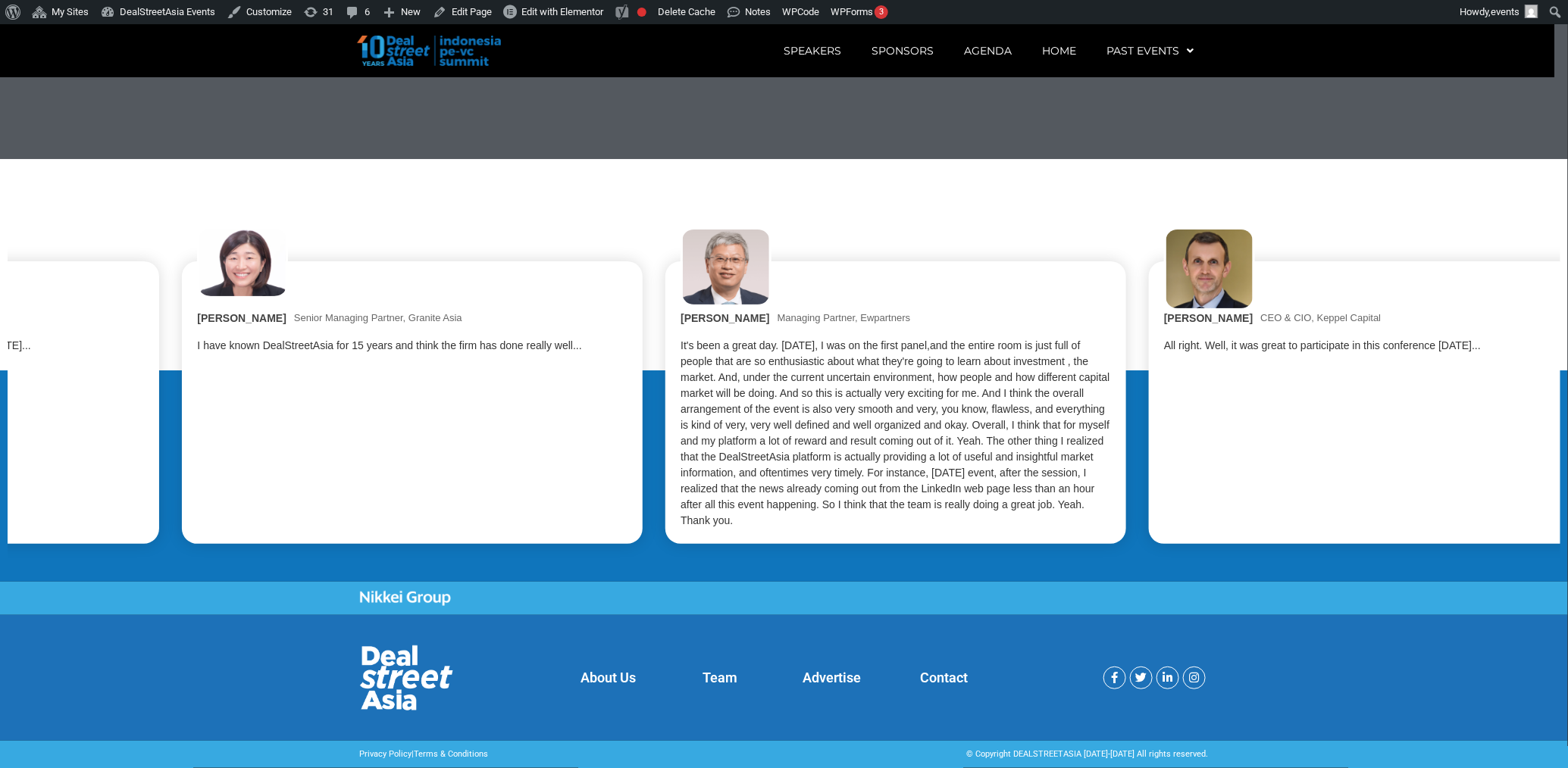
drag, startPoint x: 1141, startPoint y: 455, endPoint x: 816, endPoint y: 506, distance: 329.0
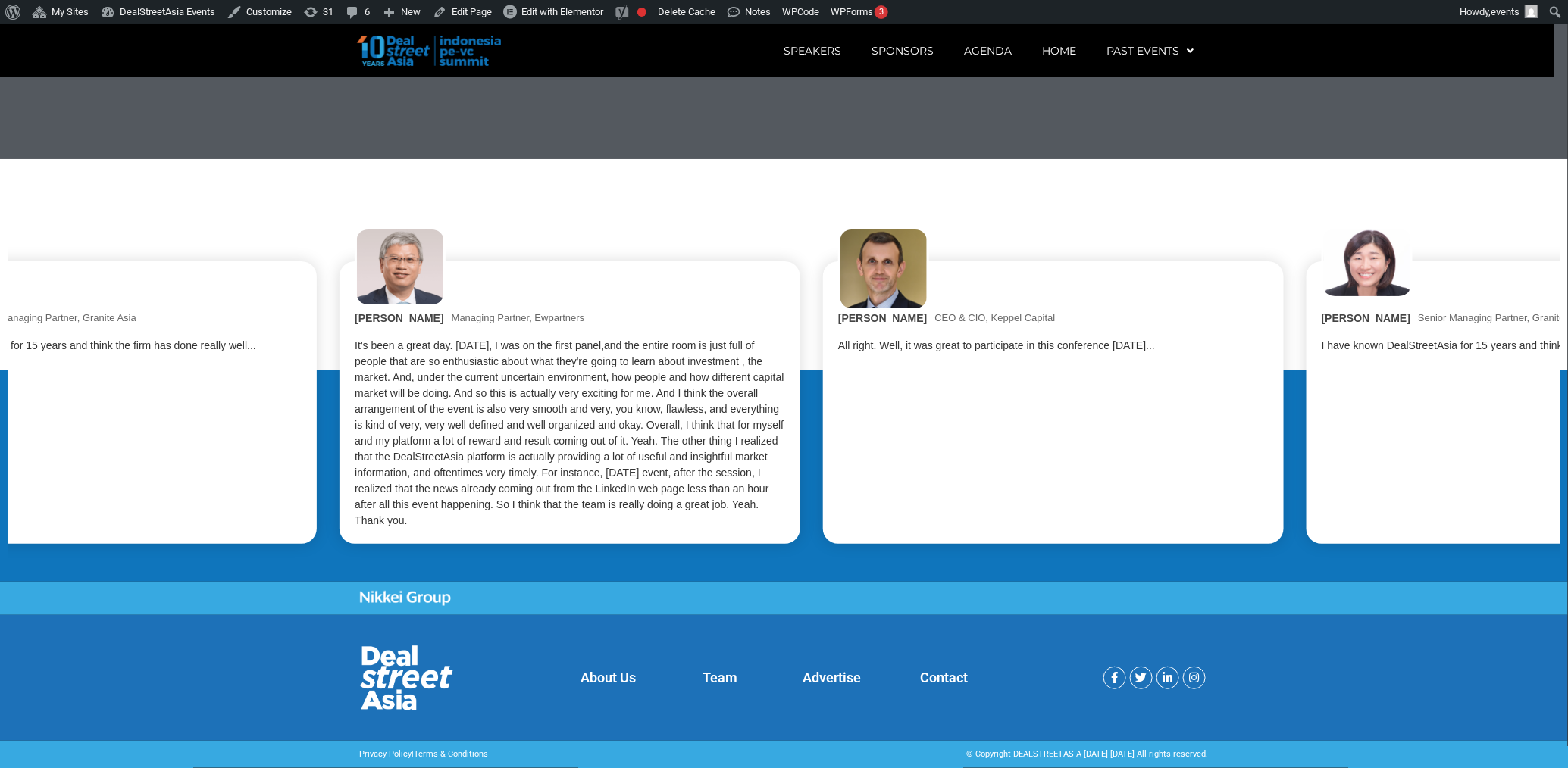
drag, startPoint x: 887, startPoint y: 459, endPoint x: 625, endPoint y: 508, distance: 266.5
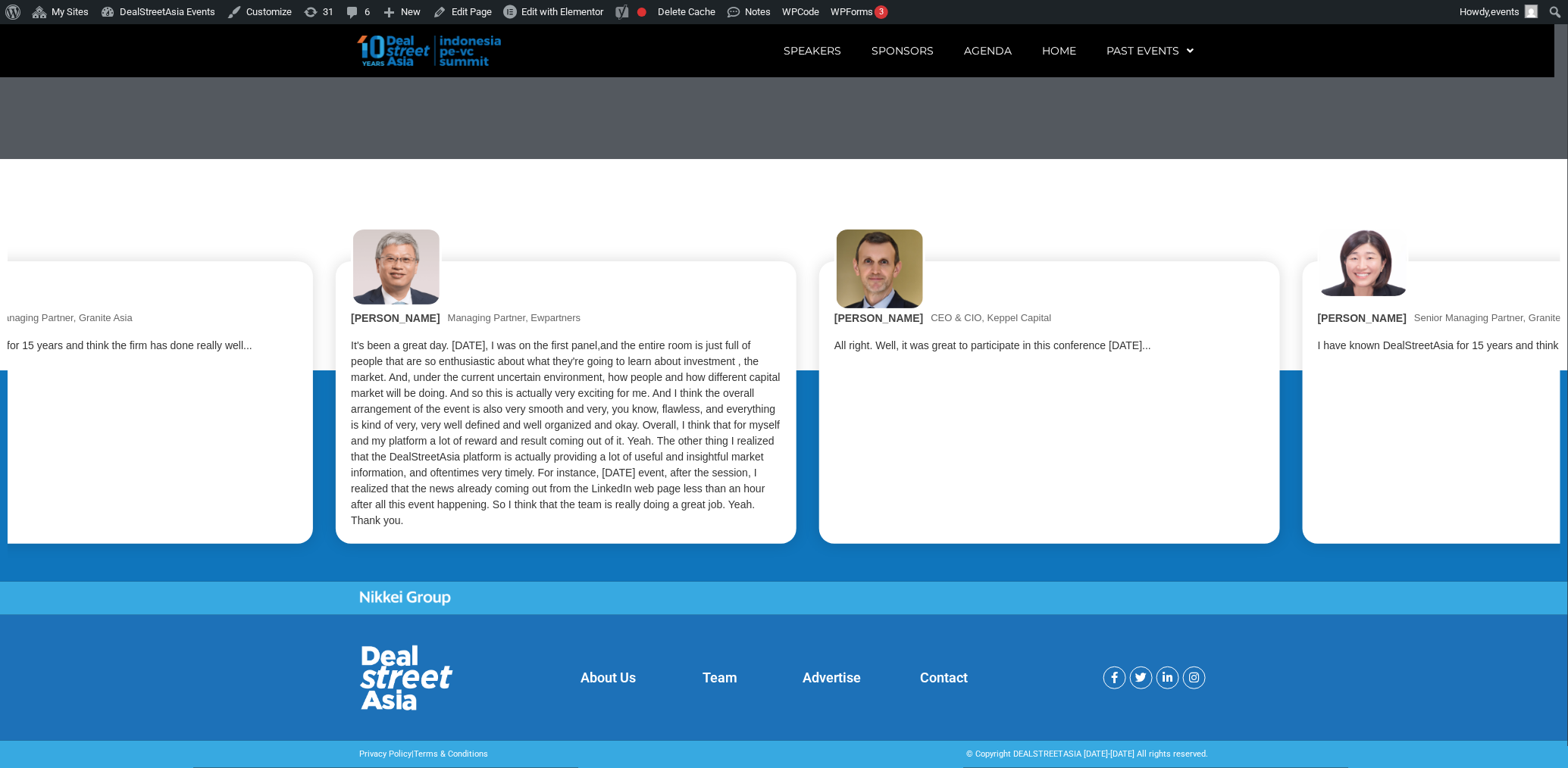
drag, startPoint x: 625, startPoint y: 508, endPoint x: 327, endPoint y: 549, distance: 300.8
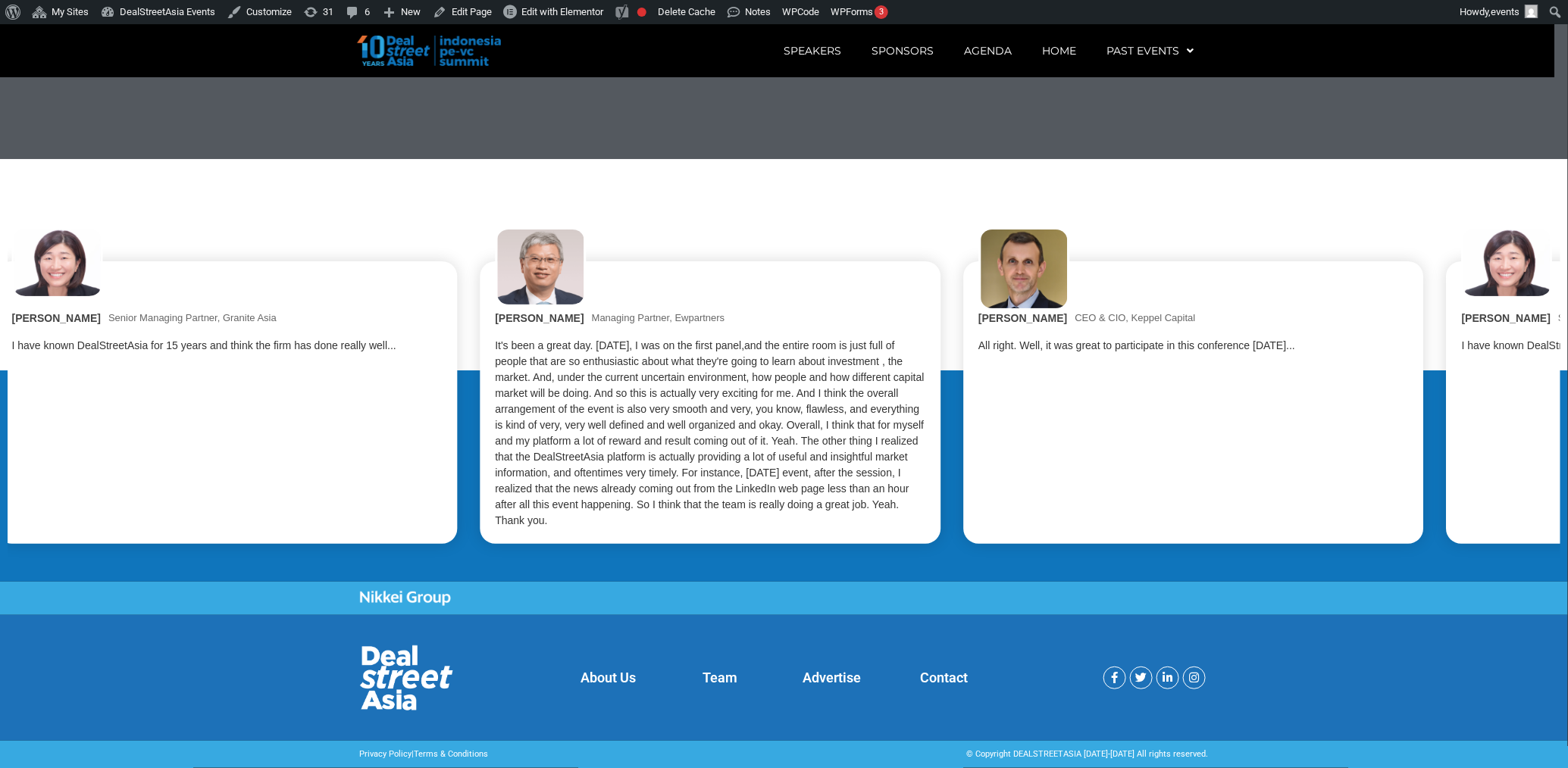
drag, startPoint x: 602, startPoint y: 486, endPoint x: 341, endPoint y: 528, distance: 264.4
click at [341, 528] on div "Jenny Lee Senior Managing Partner, Granite Asia I have known DealStreetAsia for…" at bounding box center [758, 385] width 1522 height 317
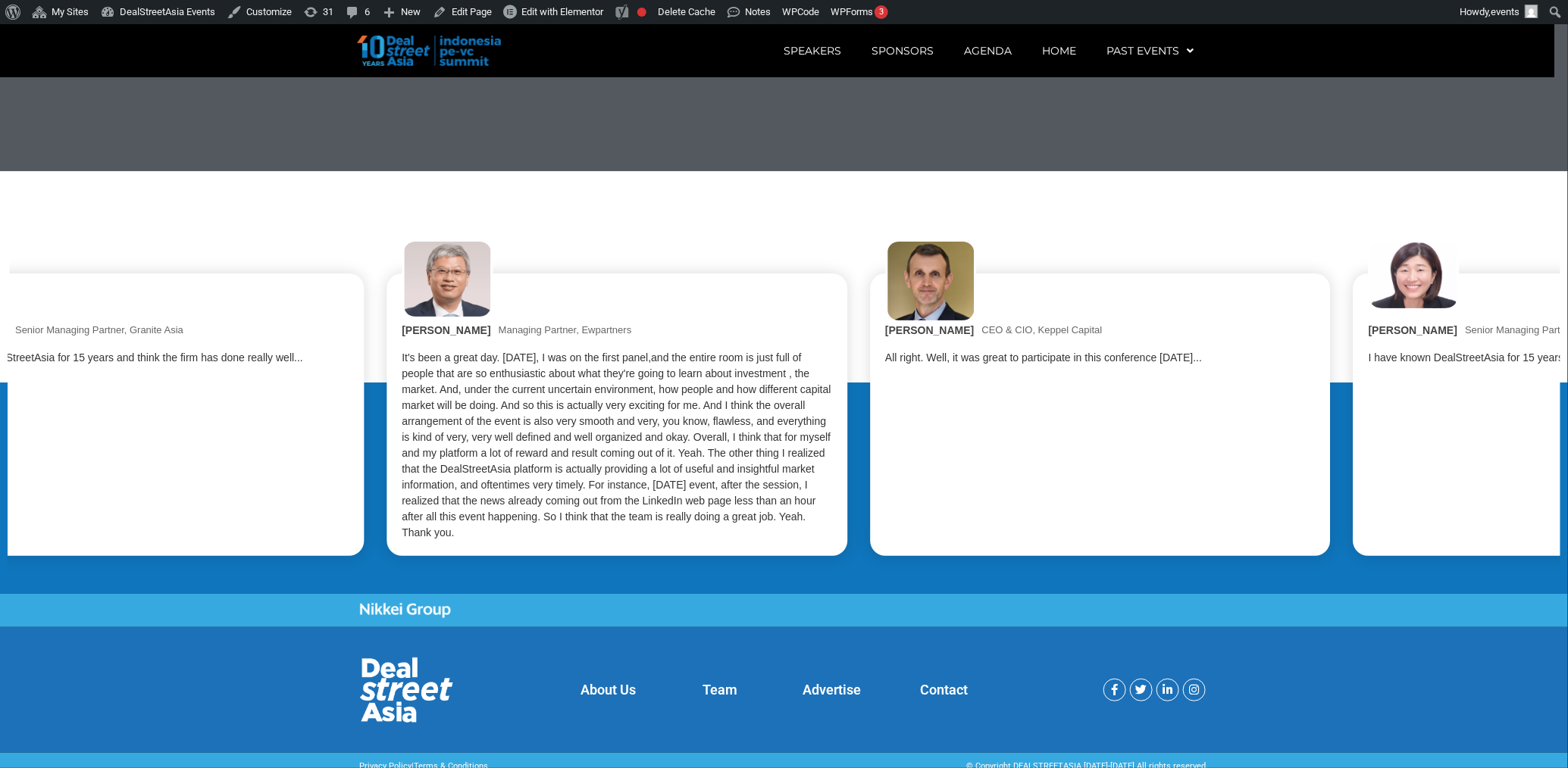
scroll to position [3478, 0]
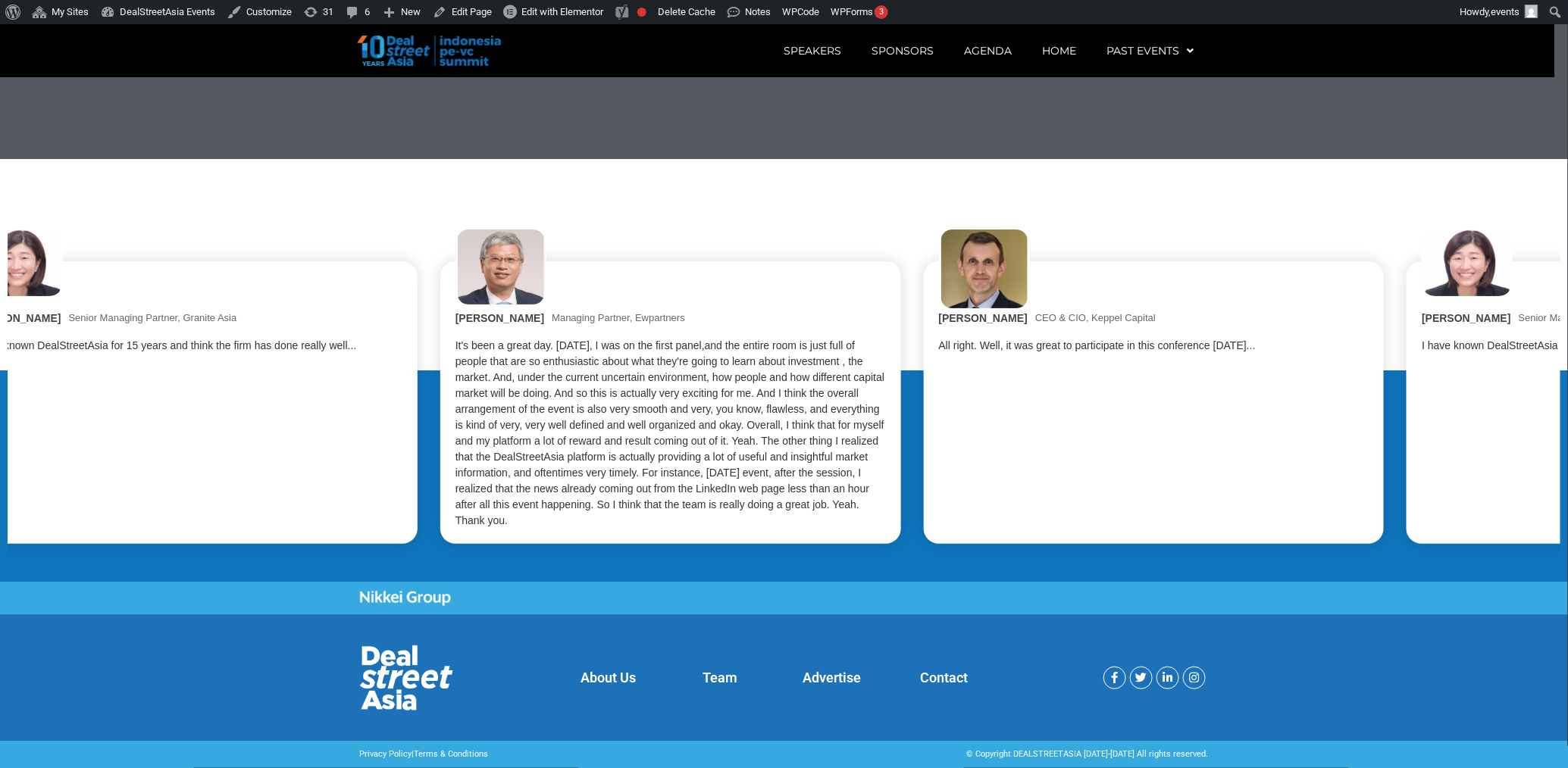
drag, startPoint x: 726, startPoint y: 508, endPoint x: 436, endPoint y: 545, distance: 292.4
click at [456, 529] on div "It's been a great day. [DATE], I was on the first panel,and the entire room is …" at bounding box center [671, 434] width 431 height 191
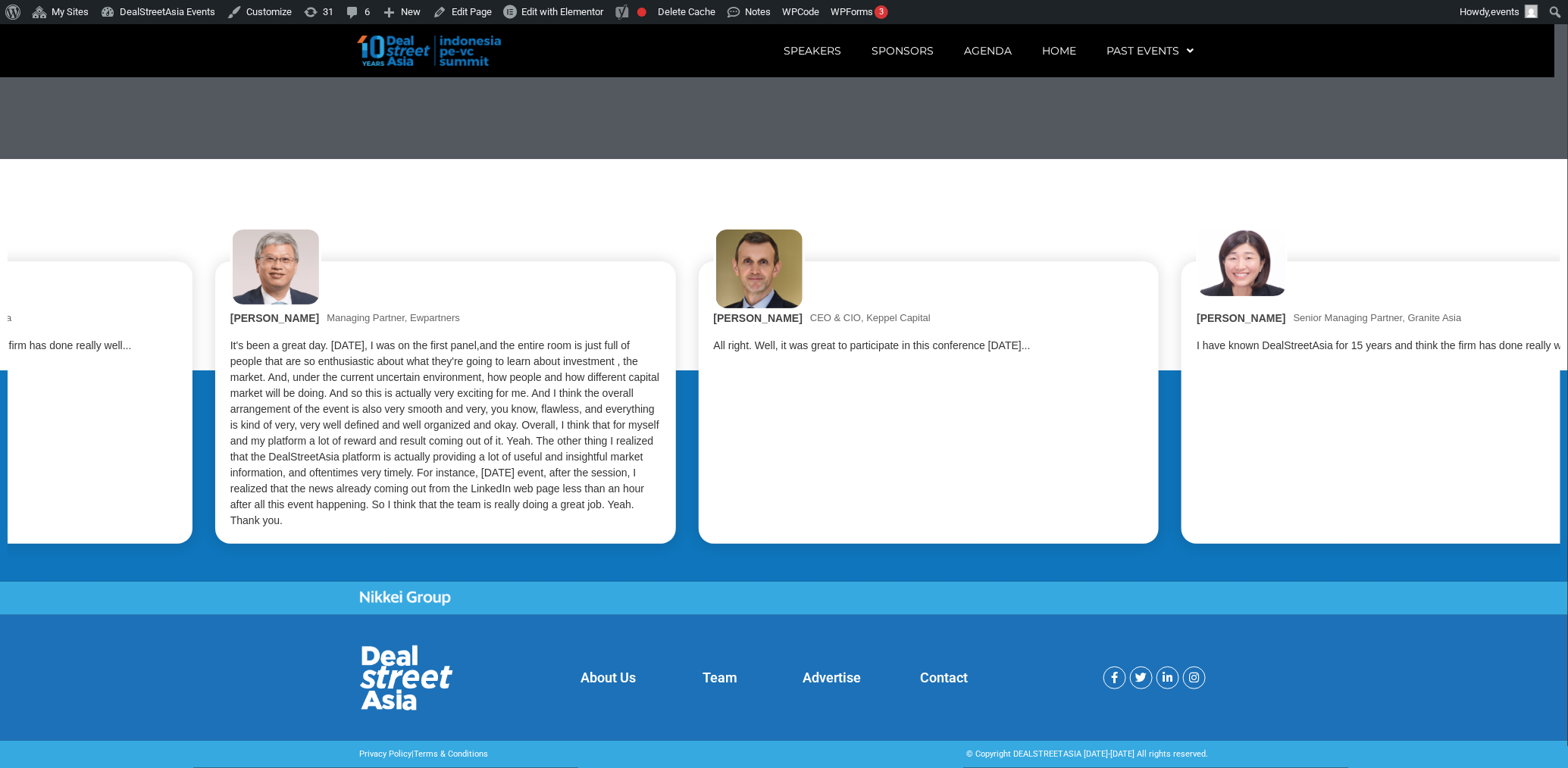
drag, startPoint x: 882, startPoint y: 496, endPoint x: 554, endPoint y: 541, distance: 331.1
click at [554, 541] on div "Jenny Lee Senior Managing Partner, Granite Asia I have known DealStreetAsia for…" at bounding box center [493, 385] width 1522 height 317
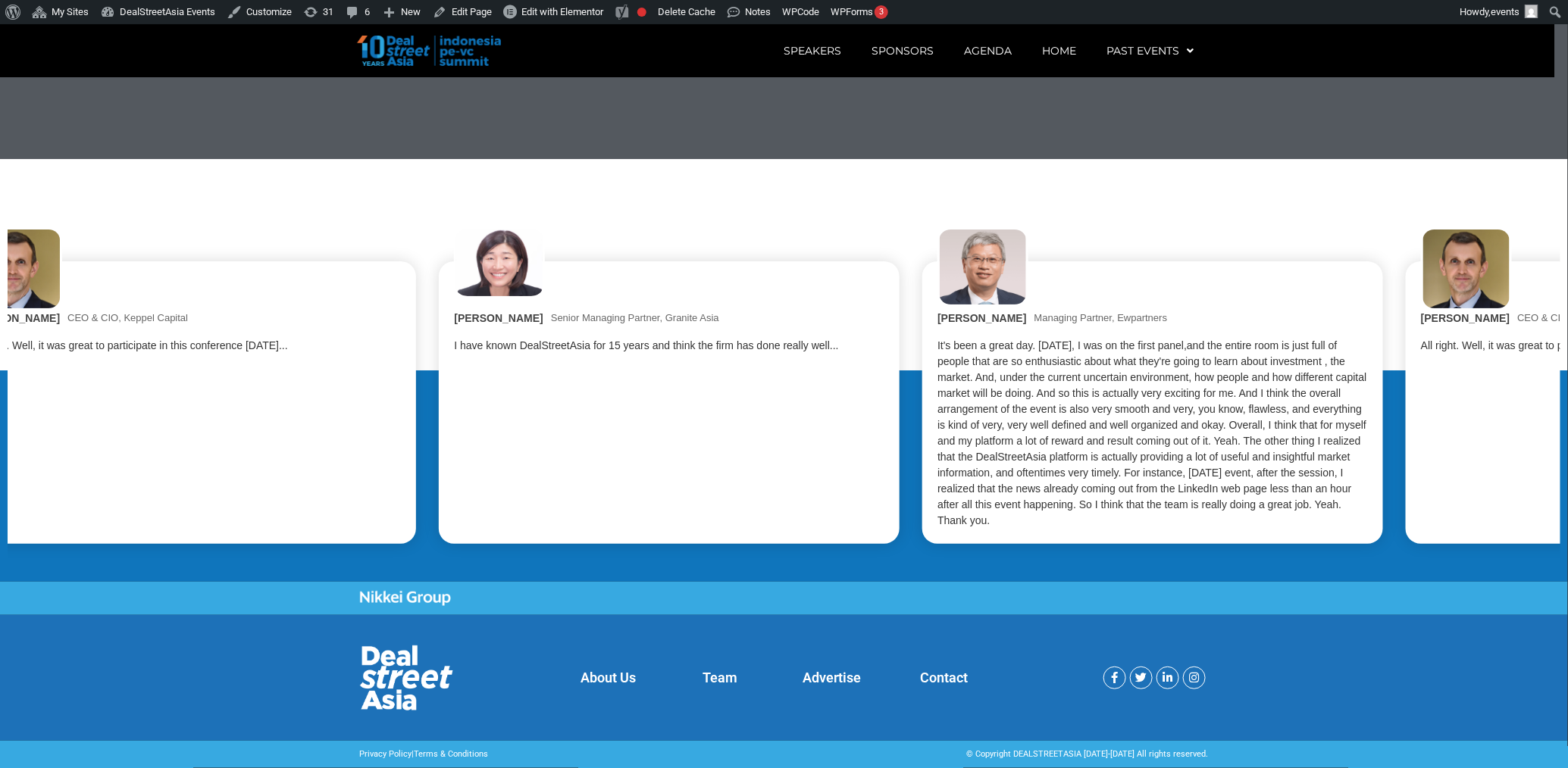
drag, startPoint x: 1086, startPoint y: 469, endPoint x: 671, endPoint y: 469, distance: 415.0
click at [671, 469] on div "Jenny Lee Senior Managing Partner, Granite Asia I have known DealStreetAsia for…" at bounding box center [669, 402] width 460 height 283
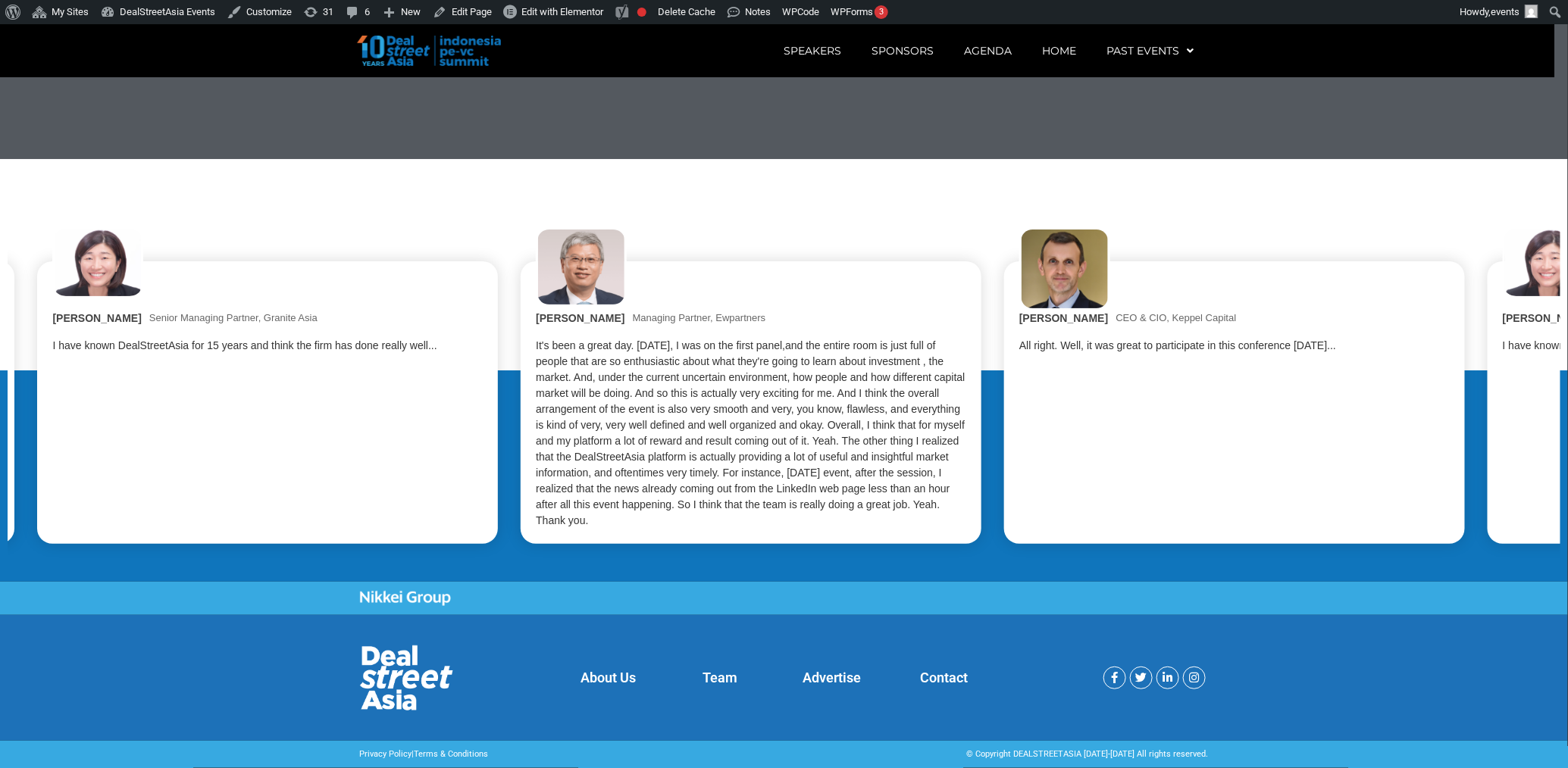
drag, startPoint x: 1113, startPoint y: 465, endPoint x: 712, endPoint y: 497, distance: 402.3
click at [712, 497] on div "It's been a great day. [DATE], I was on the first panel,and the entire room is …" at bounding box center [751, 434] width 431 height 191
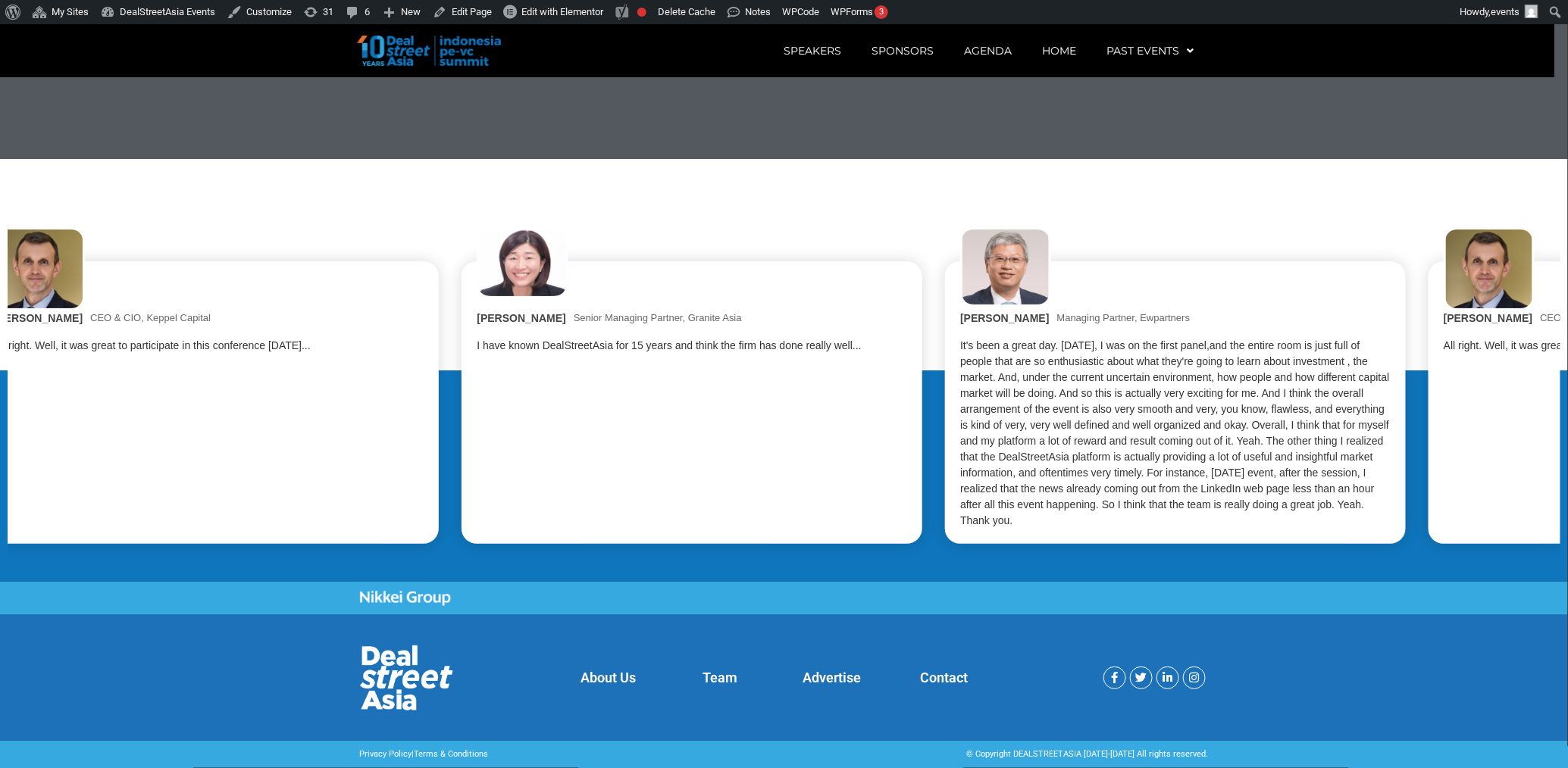
drag, startPoint x: 808, startPoint y: 475, endPoint x: 1233, endPoint y: 484, distance: 425.1
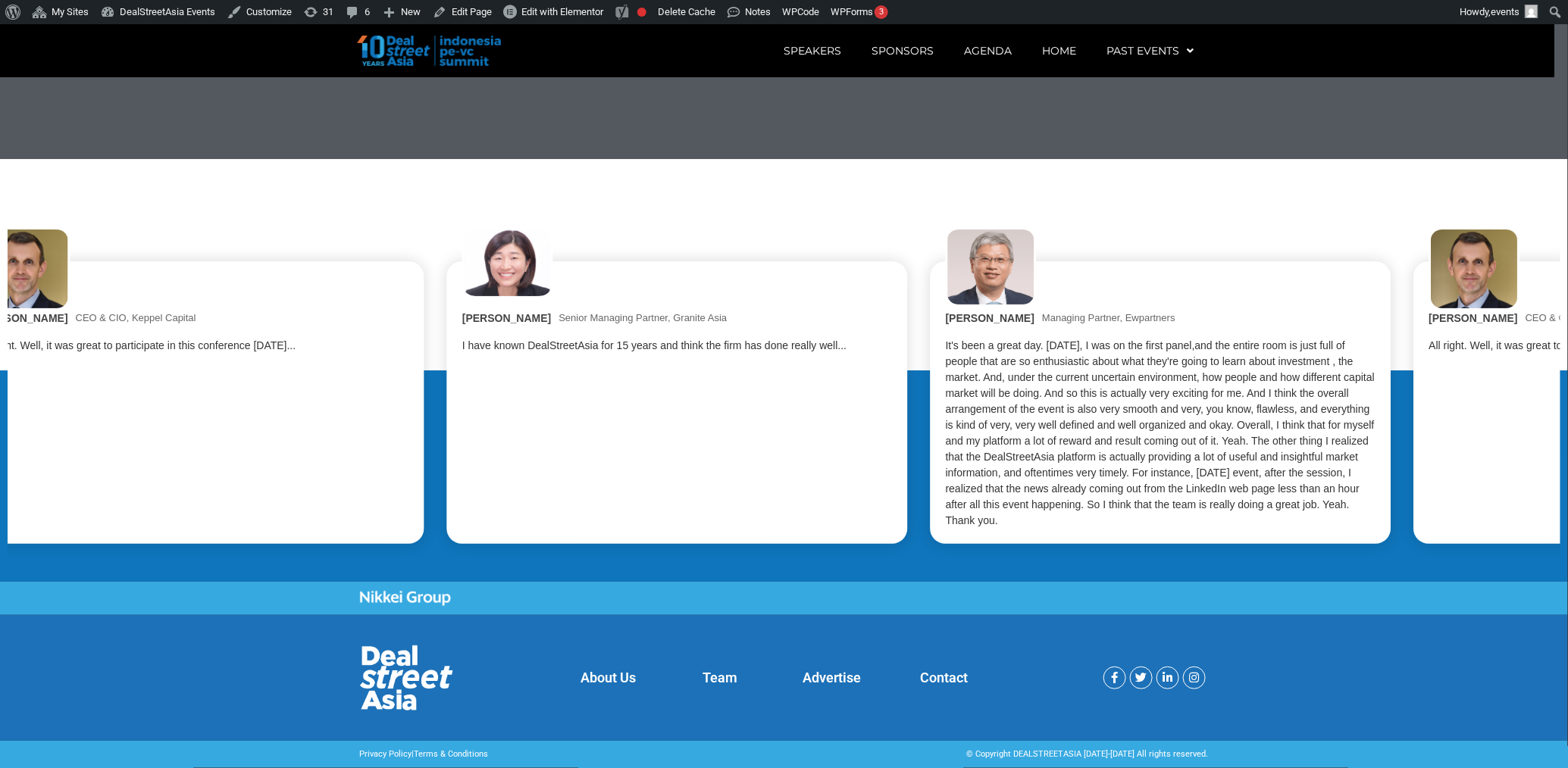
click at [1166, 476] on div "It's been a great day. [DATE], I was on the first panel,and the entire room is …" at bounding box center [1161, 434] width 431 height 191
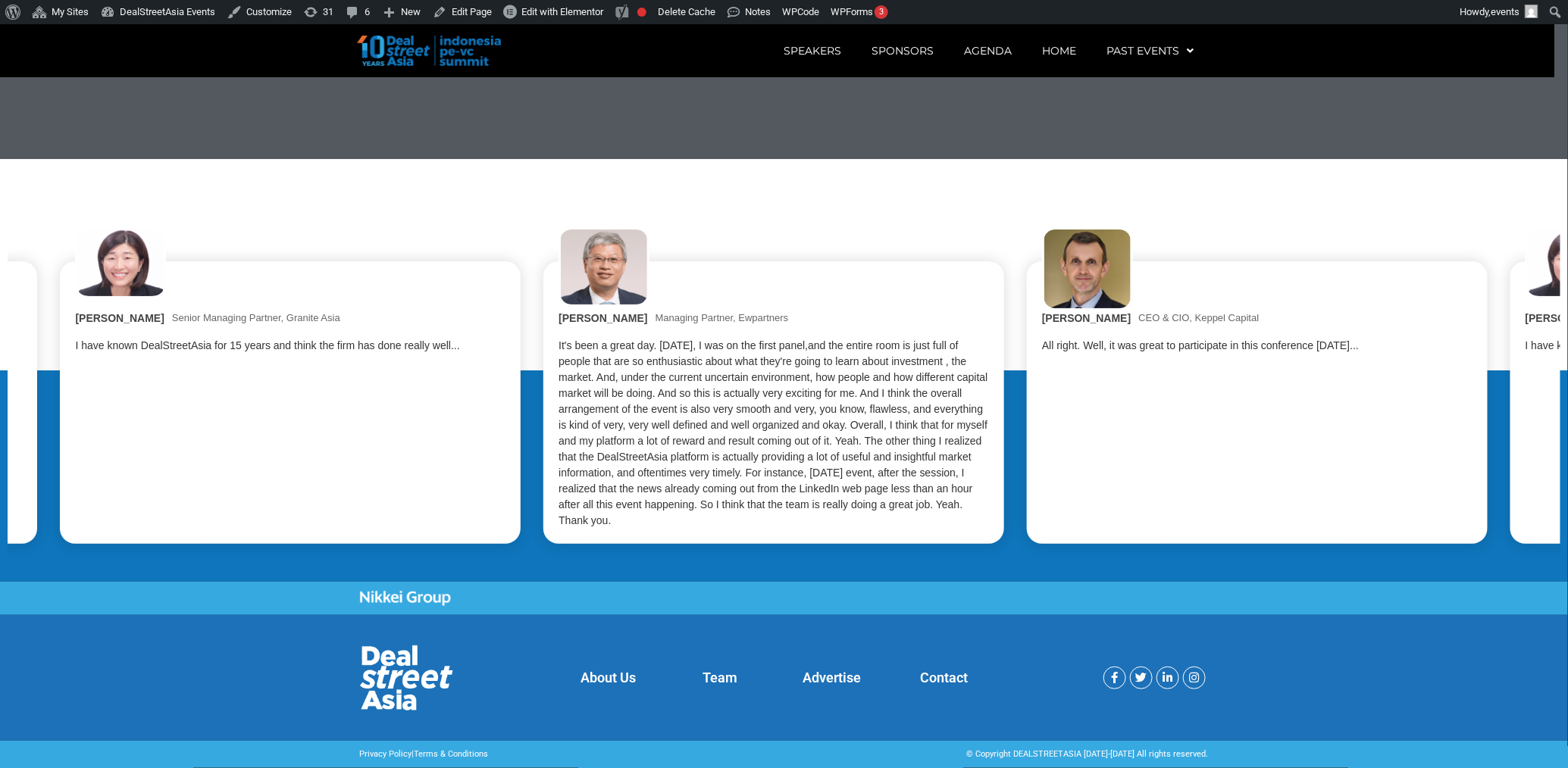
drag, startPoint x: 1166, startPoint y: 476, endPoint x: 717, endPoint y: 509, distance: 450.2
click at [717, 509] on div "It's been a great day. Today, I was on the first panel,and the entire room is j…" at bounding box center [774, 434] width 431 height 191
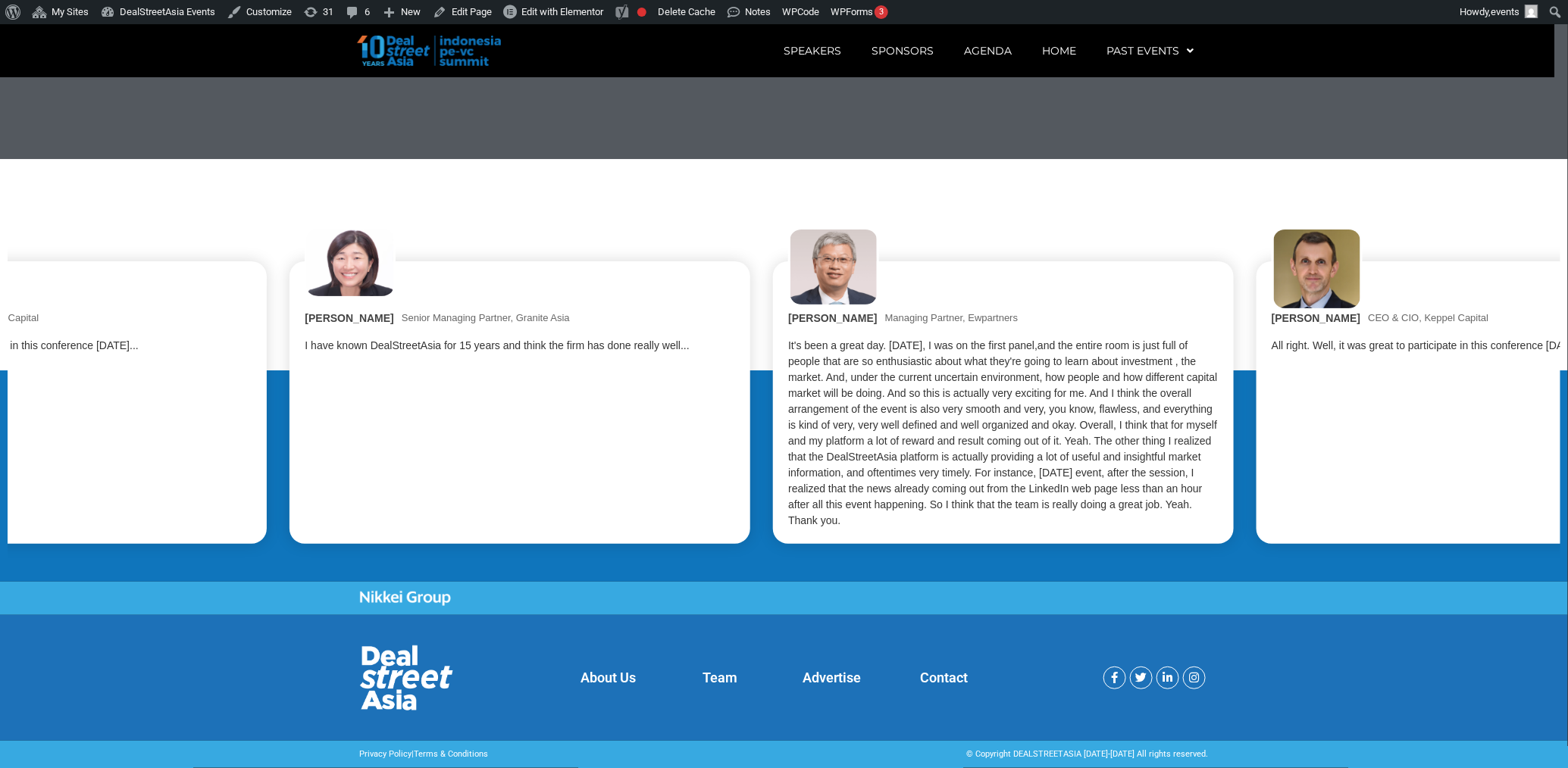
drag, startPoint x: 610, startPoint y: 497, endPoint x: 906, endPoint y: 489, distance: 296.1
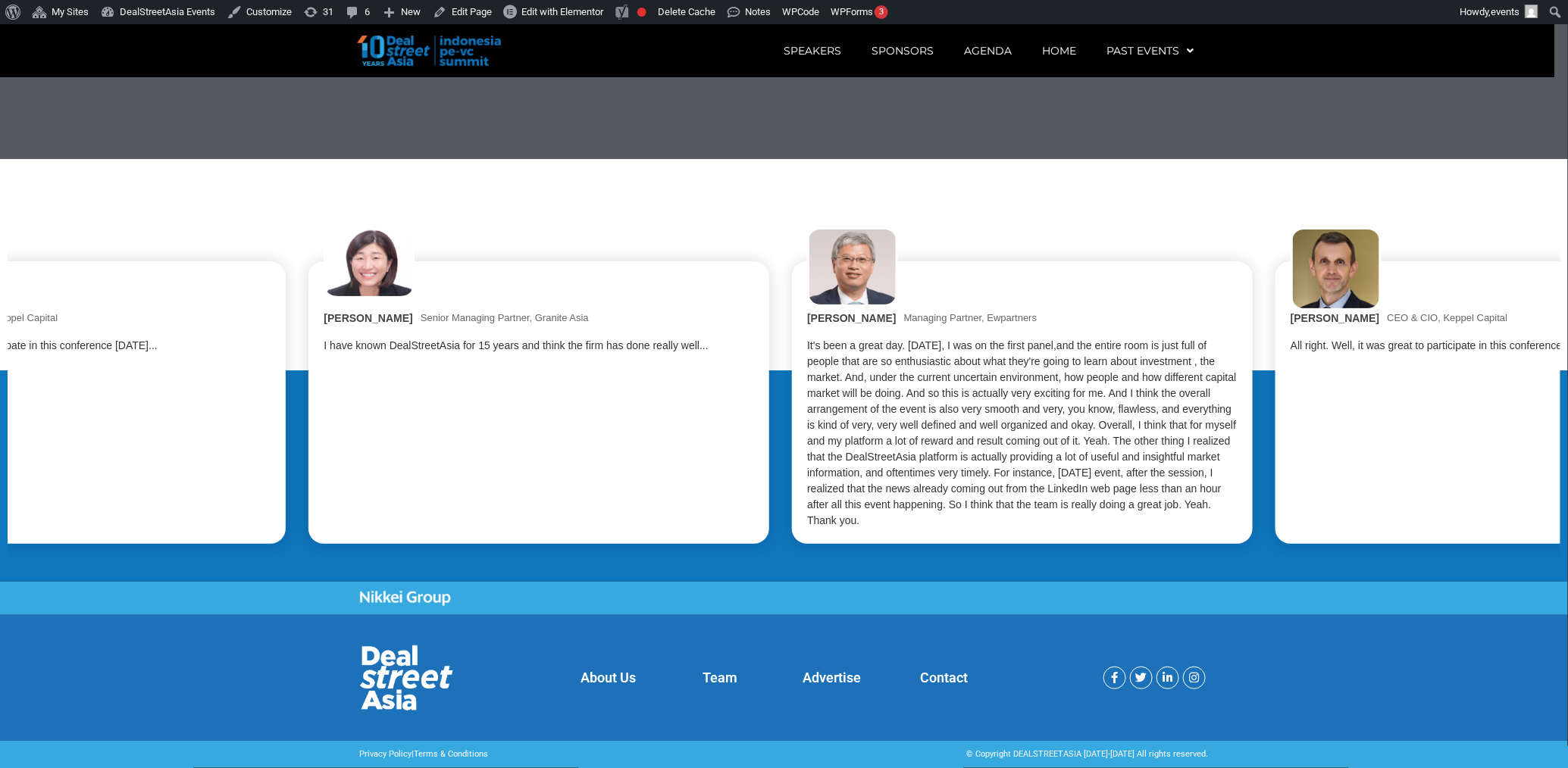
click at [906, 489] on div "It's been a great day. Today, I was on the first panel,and the entire room is j…" at bounding box center [1022, 434] width 431 height 191
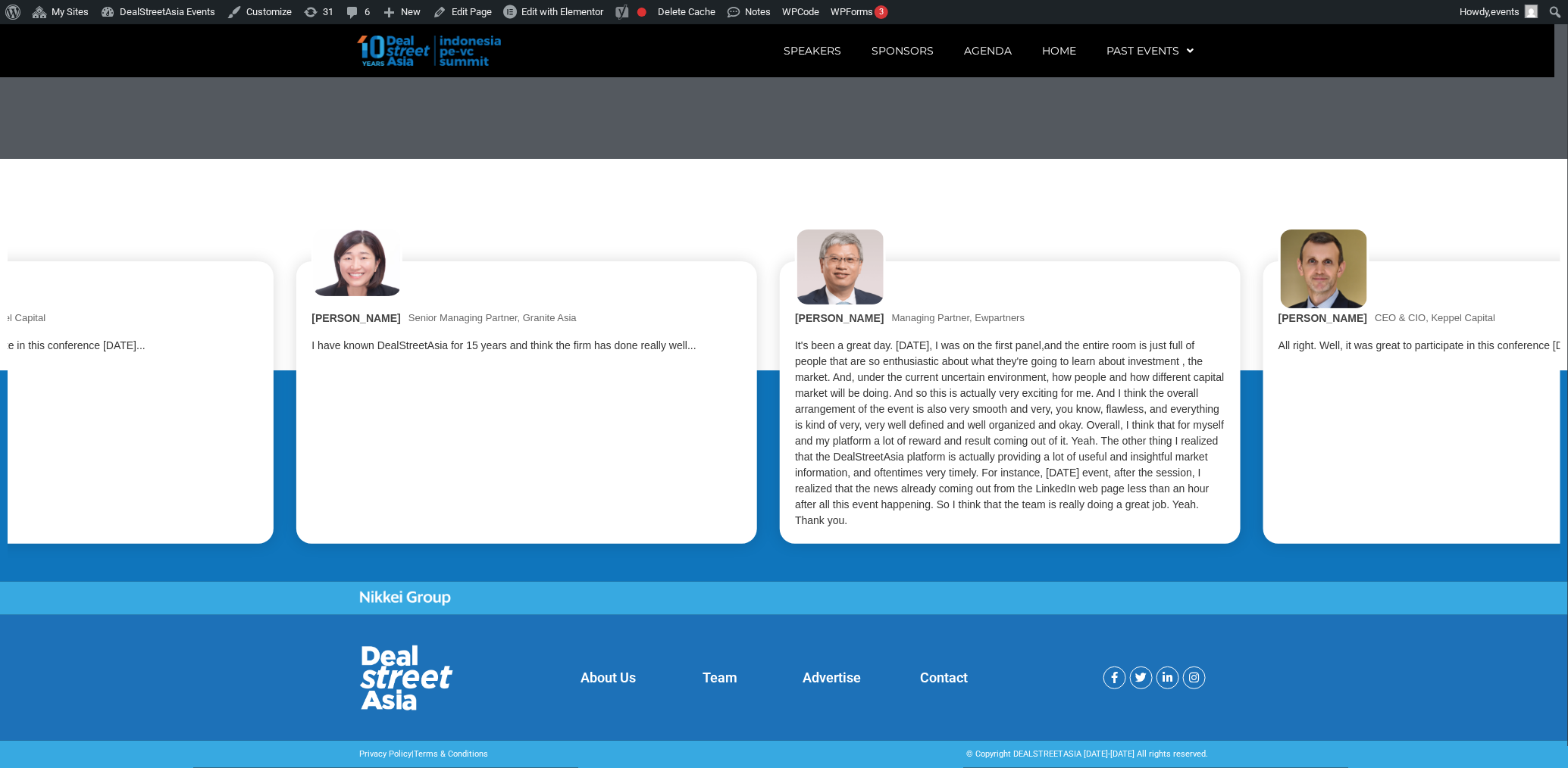
click at [906, 489] on div "It's been a great day. Today, I was on the first panel,and the entire room is j…" at bounding box center [1010, 434] width 431 height 191
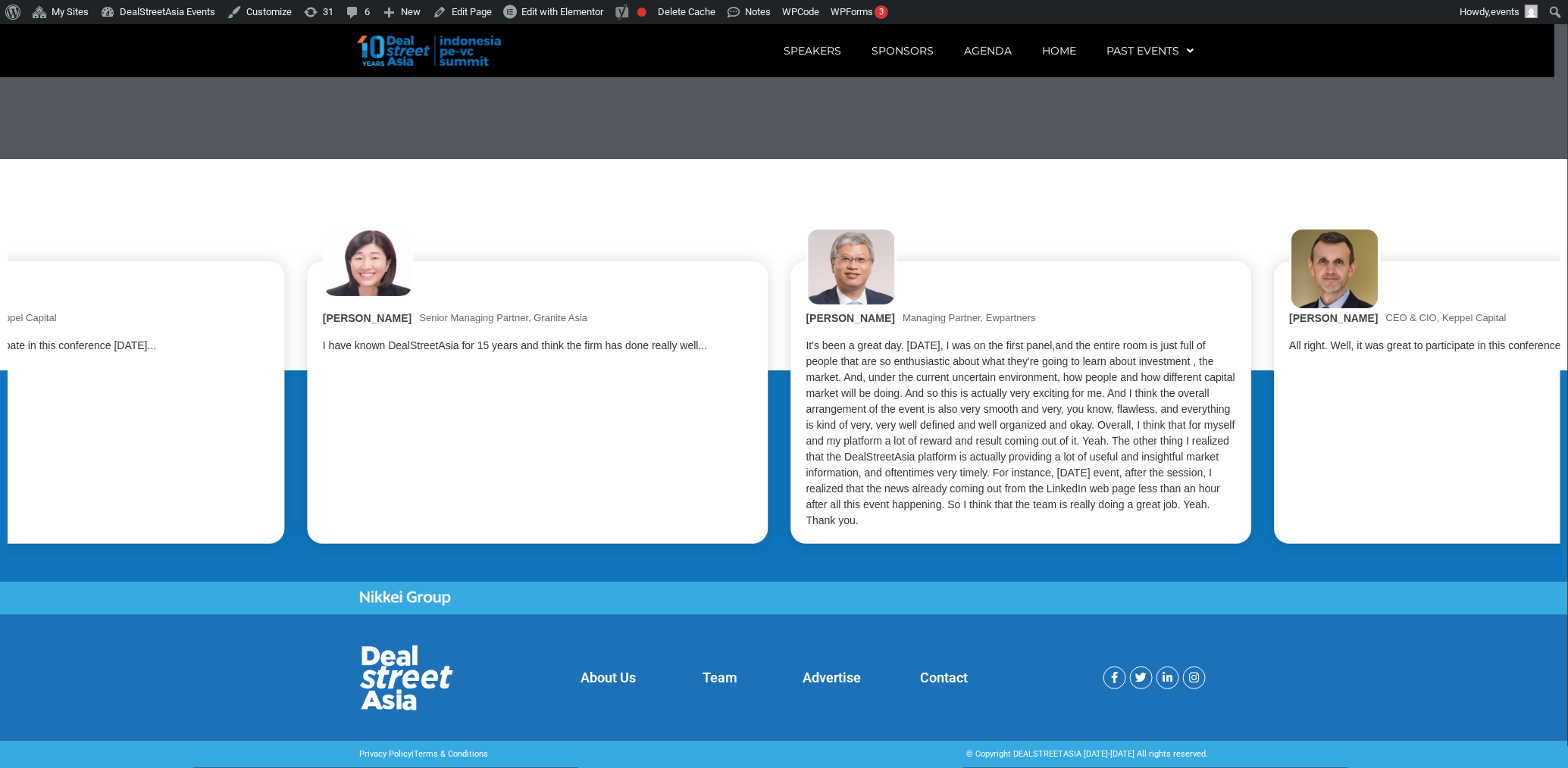
click at [906, 489] on div "It's been a great day. Today, I was on the first panel,and the entire room is j…" at bounding box center [1022, 434] width 431 height 191
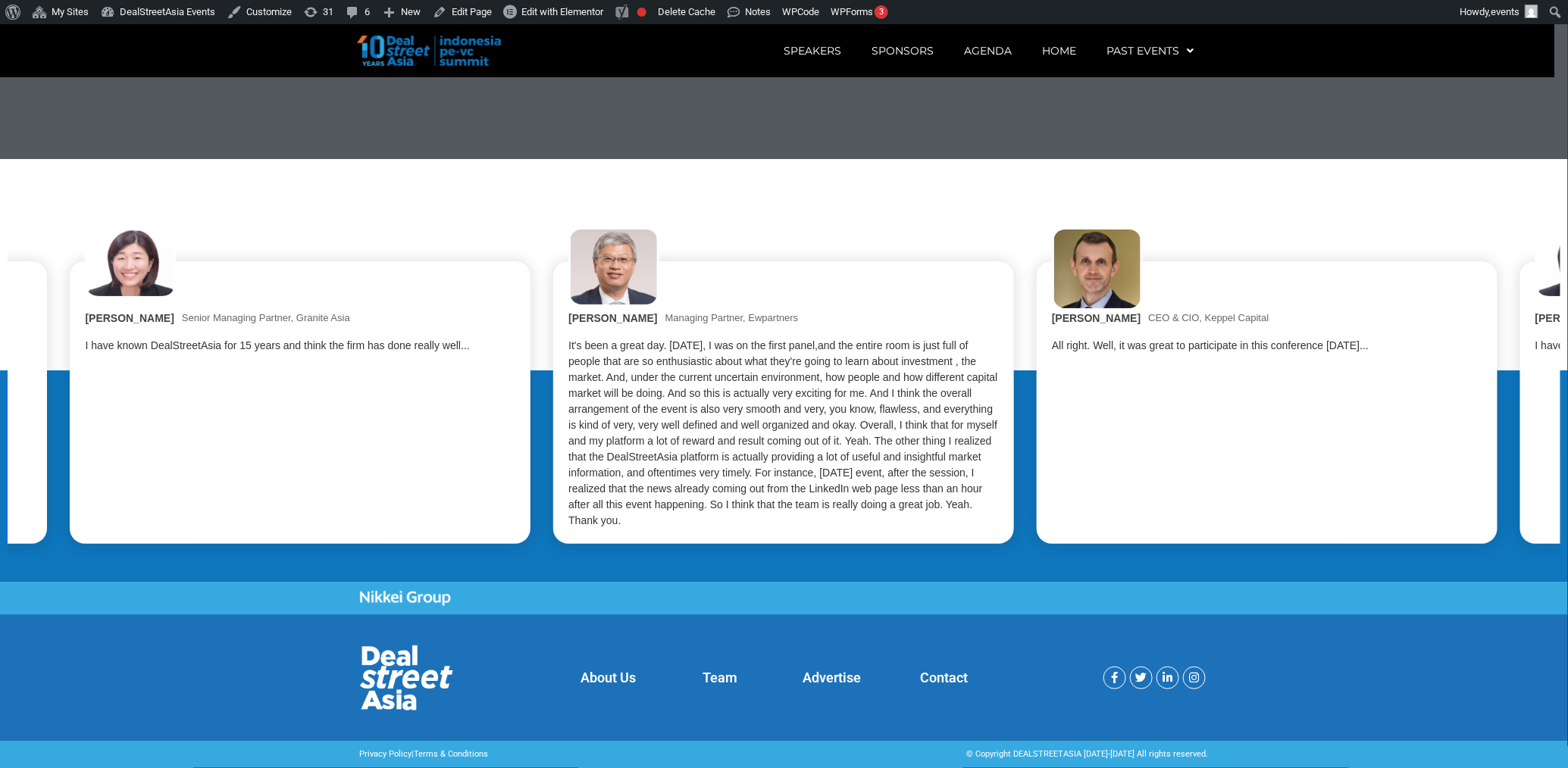
drag, startPoint x: 906, startPoint y: 489, endPoint x: 668, endPoint y: 500, distance: 238.3
click at [668, 500] on div "It's been a great day. Today, I was on the first panel,and the entire room is j…" at bounding box center [784, 434] width 431 height 191
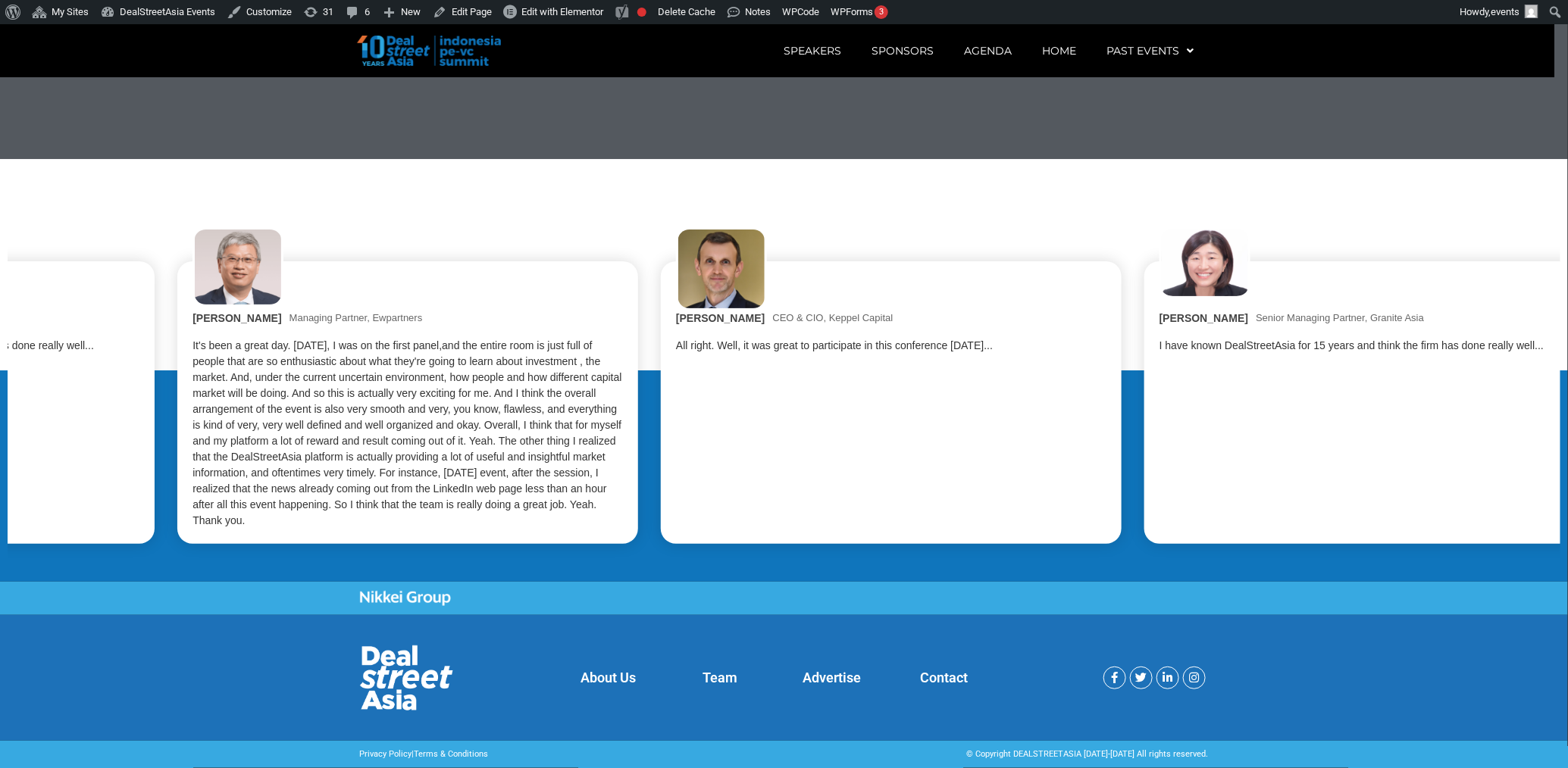
drag, startPoint x: 1079, startPoint y: 487, endPoint x: 703, endPoint y: 521, distance: 377.5
click at [703, 521] on div "Stéphane Delatte CEO & CIO, Keppel Capital All right. Well, it was great to par…" at bounding box center [891, 402] width 460 height 283
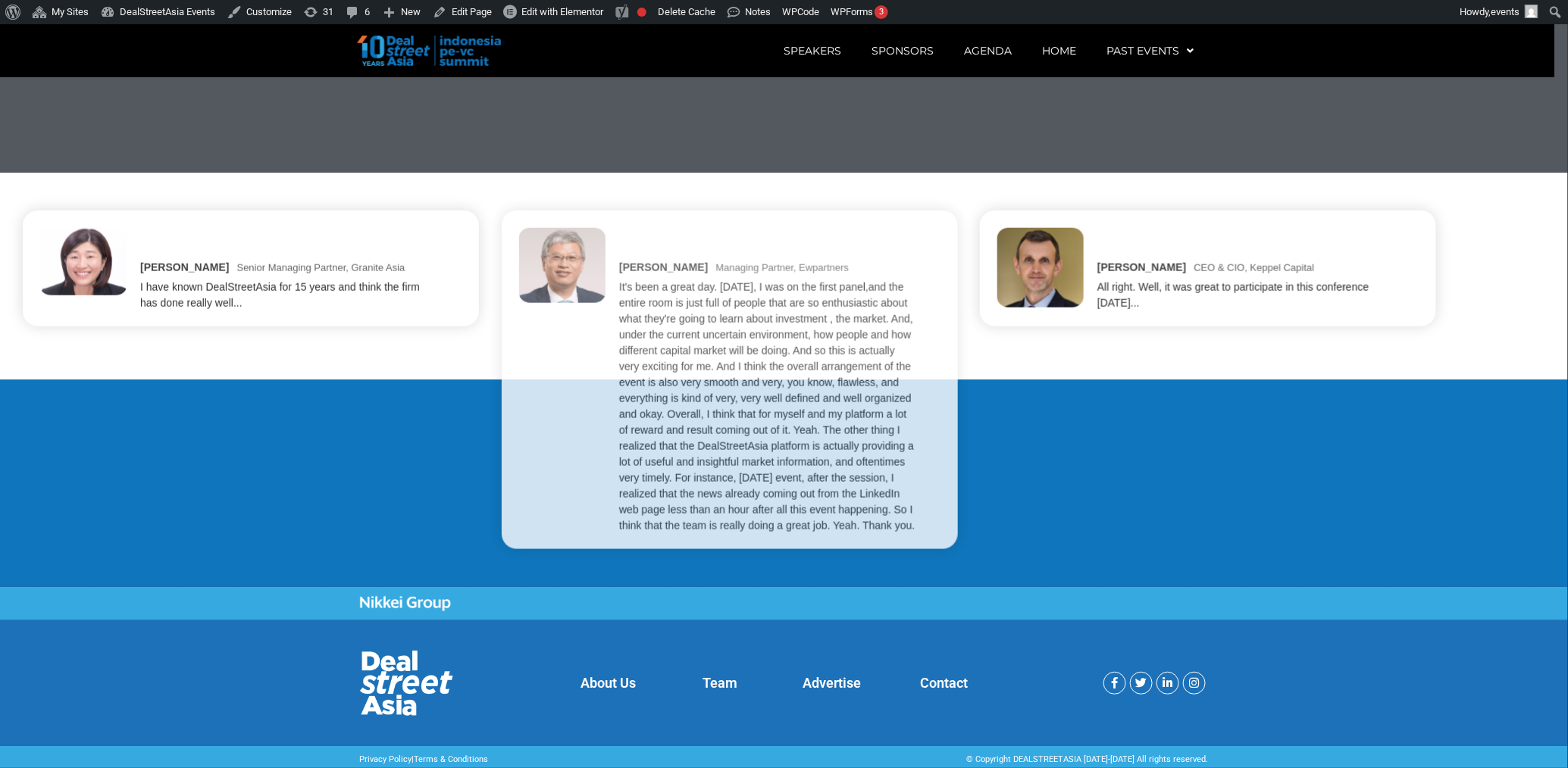
scroll to position [3469, 0]
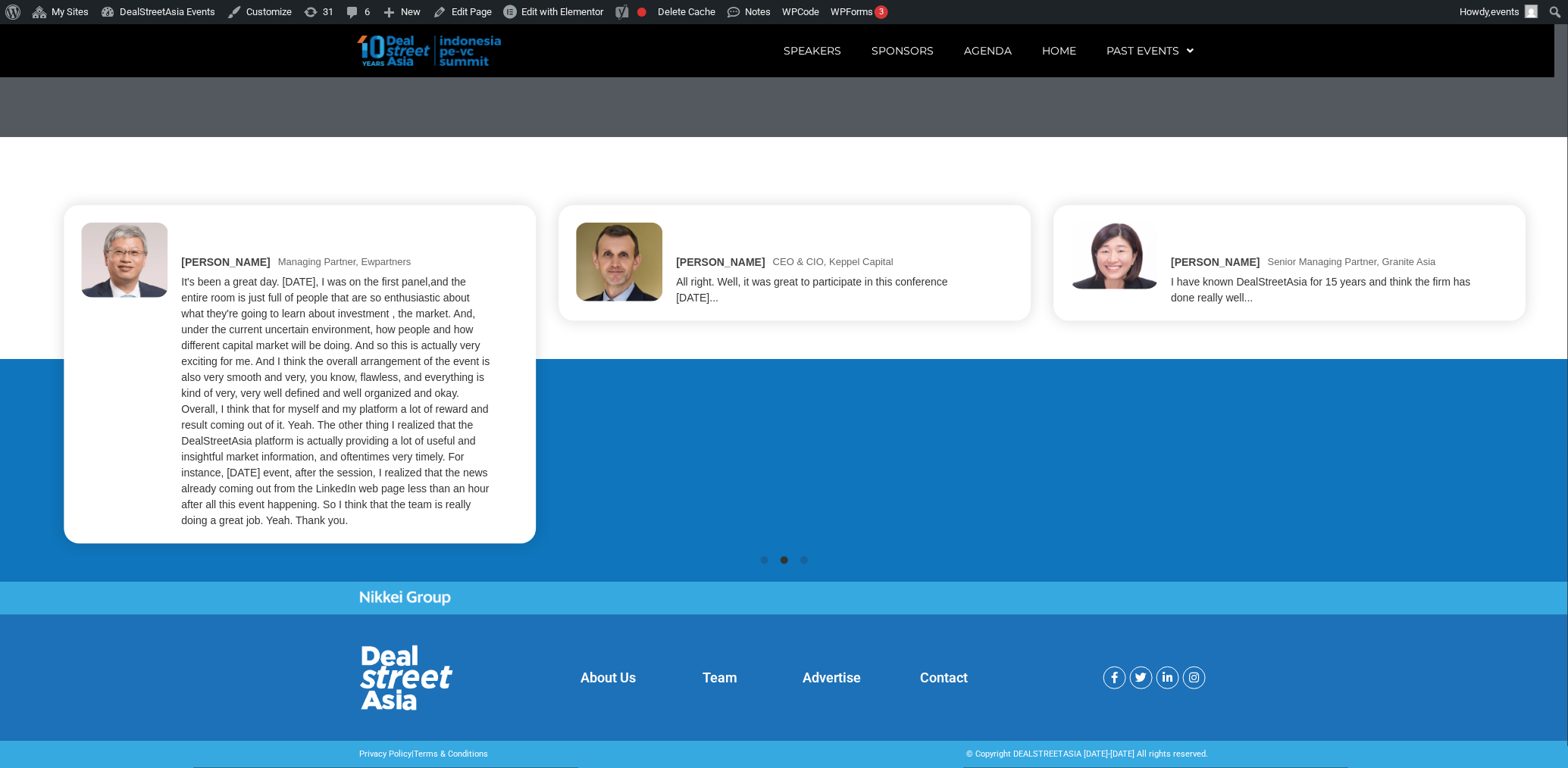
scroll to position [3513, 0]
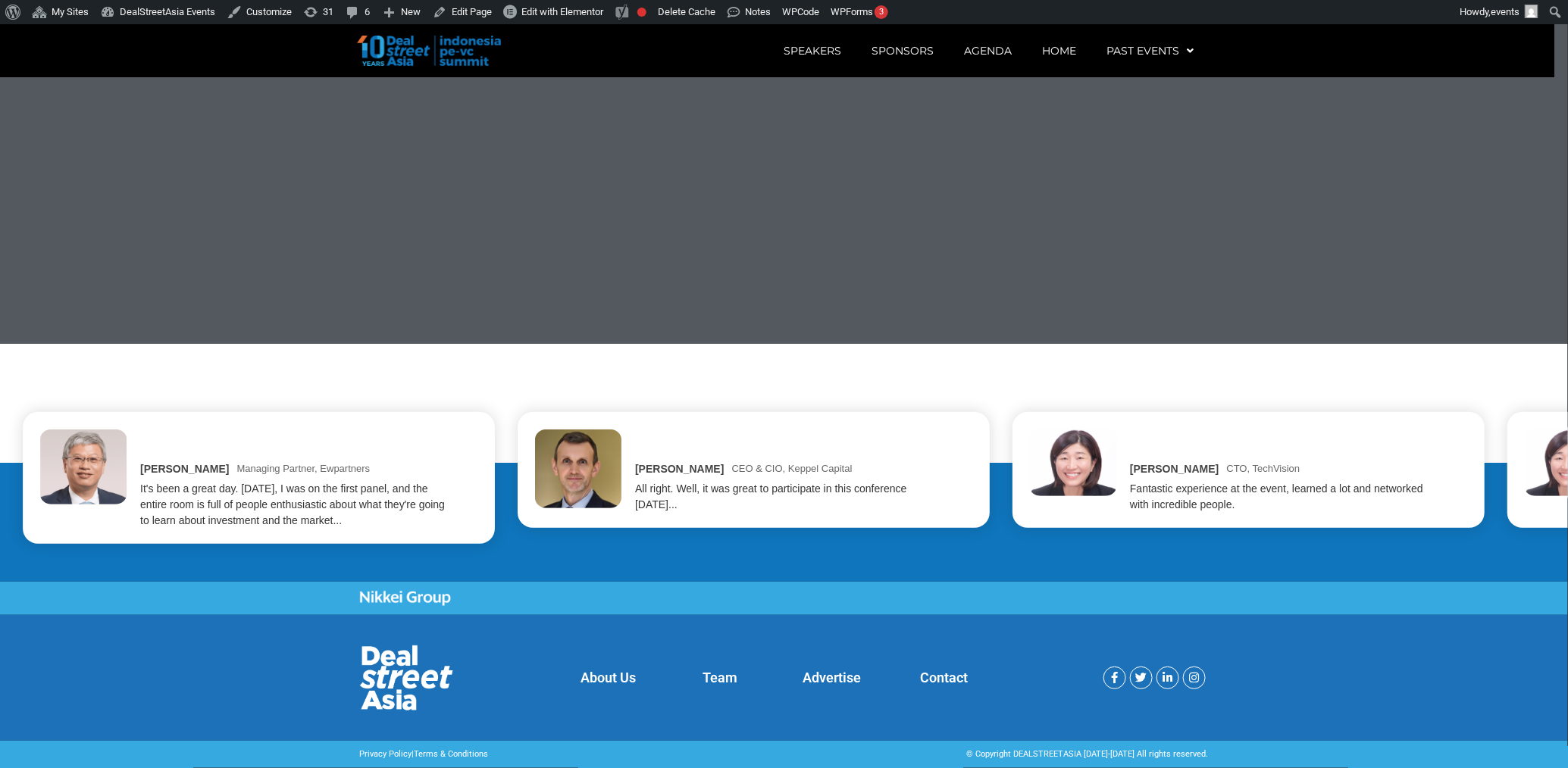
scroll to position [3307, 0]
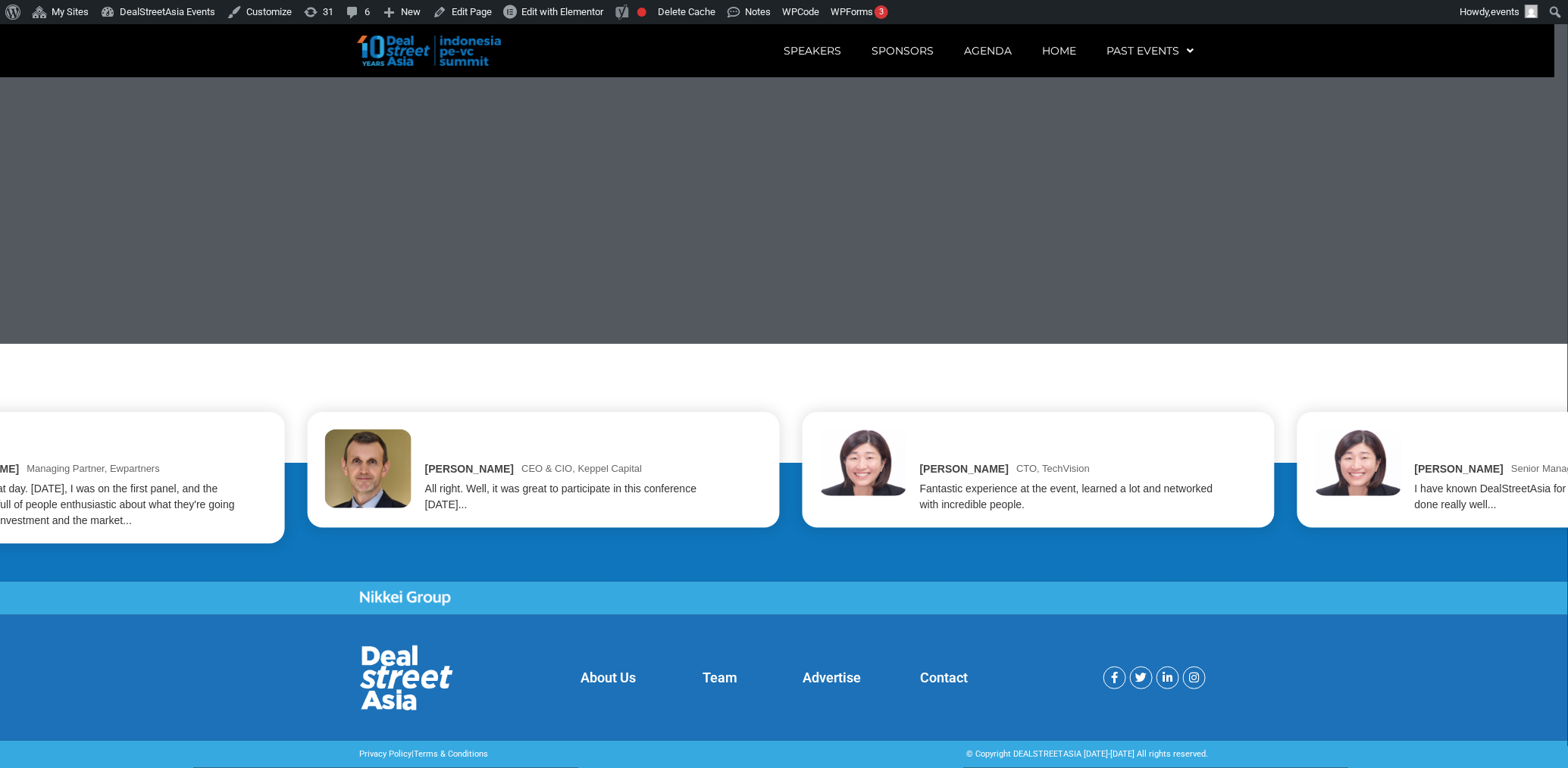
click at [583, 513] on div "All right. Well, it was great to participate in this conference [DATE]..." at bounding box center [580, 497] width 310 height 32
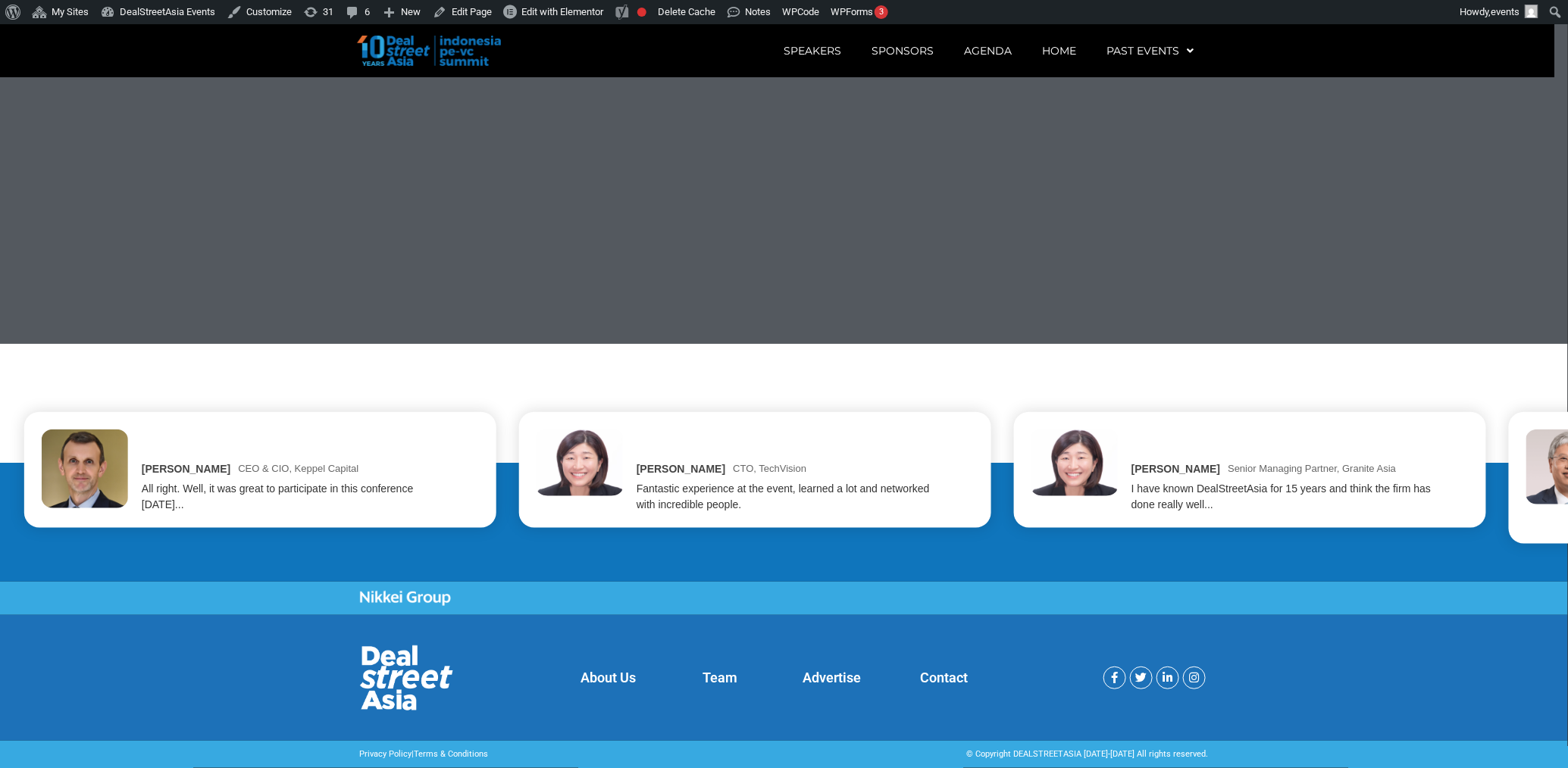
click at [670, 505] on div "Fantastic experience at the event, learned a lot and networked with incredible …" at bounding box center [791, 497] width 310 height 32
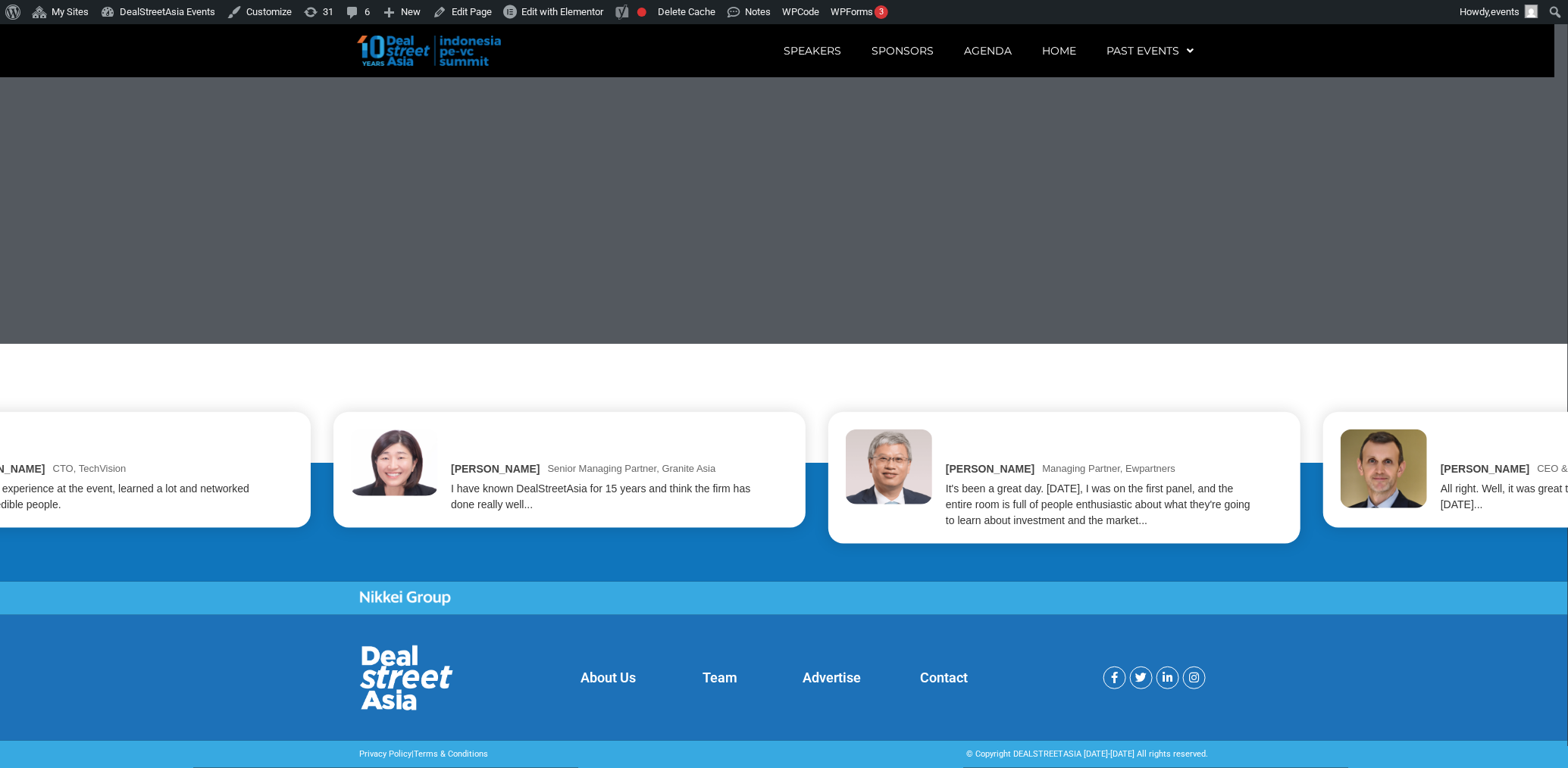
click at [516, 507] on div "I have known DealStreetAsia for 15 years and think the firm has done really wel…" at bounding box center [605, 497] width 310 height 32
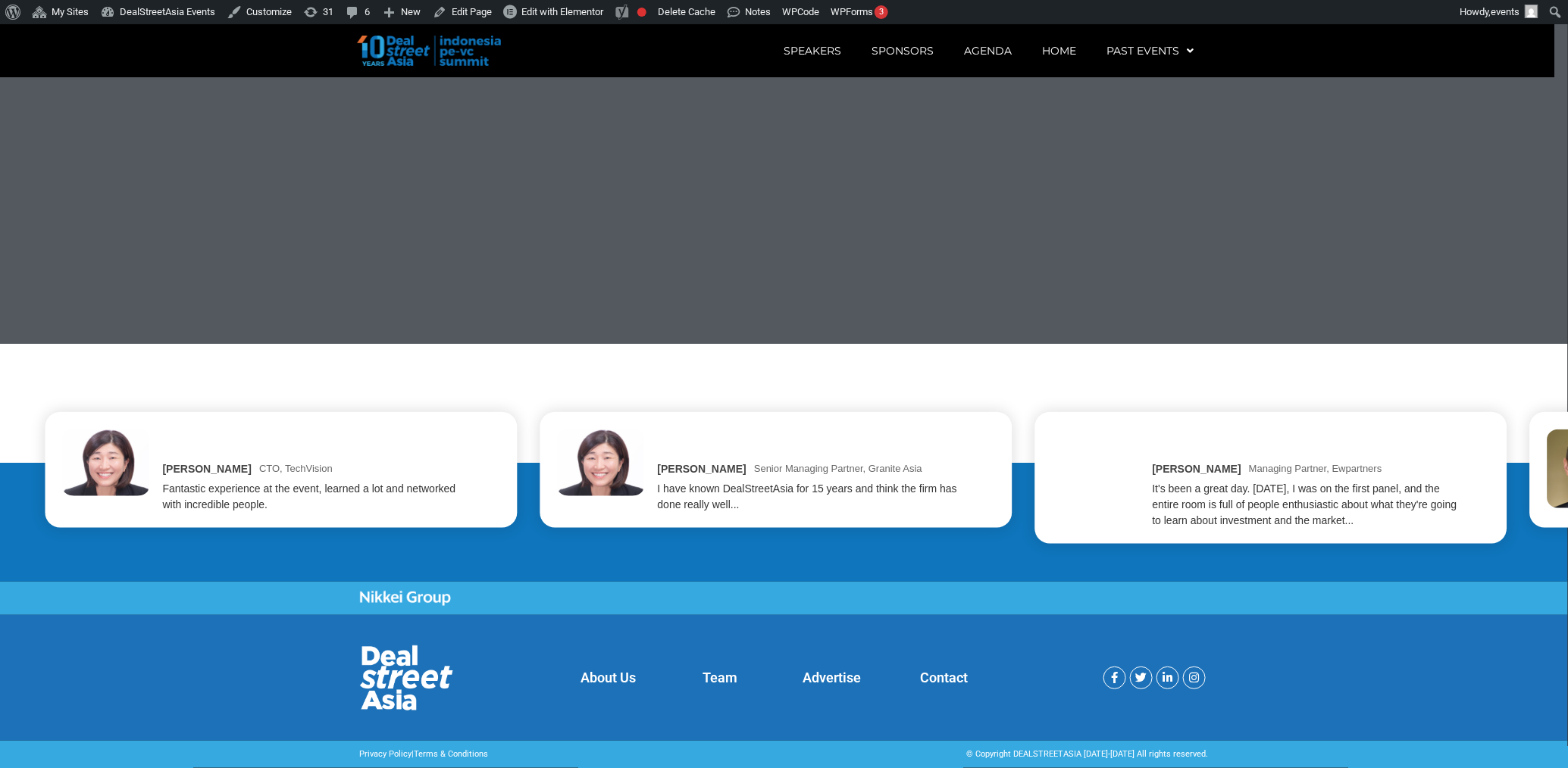
scroll to position [3529, 0]
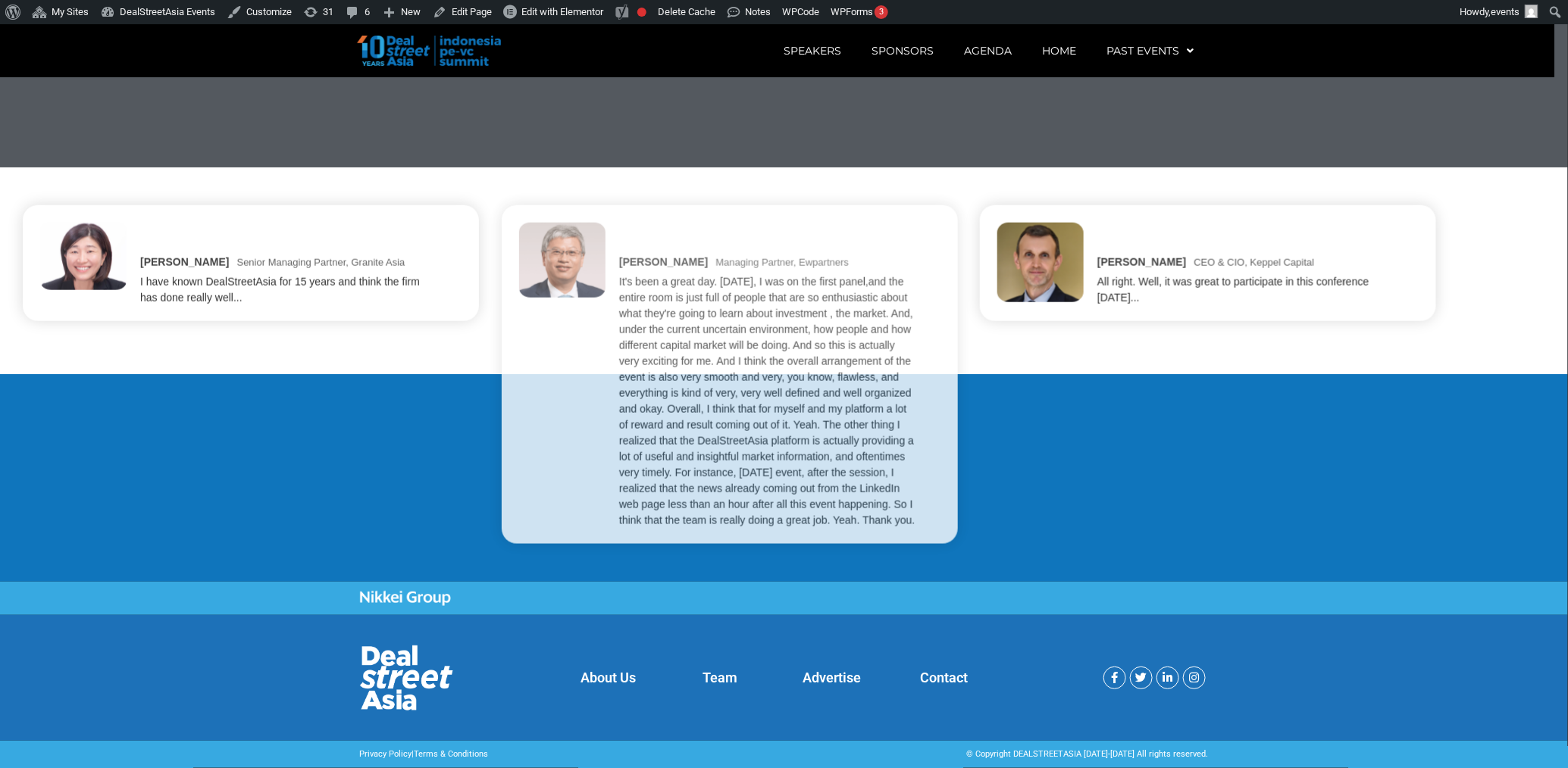
scroll to position [3516, 0]
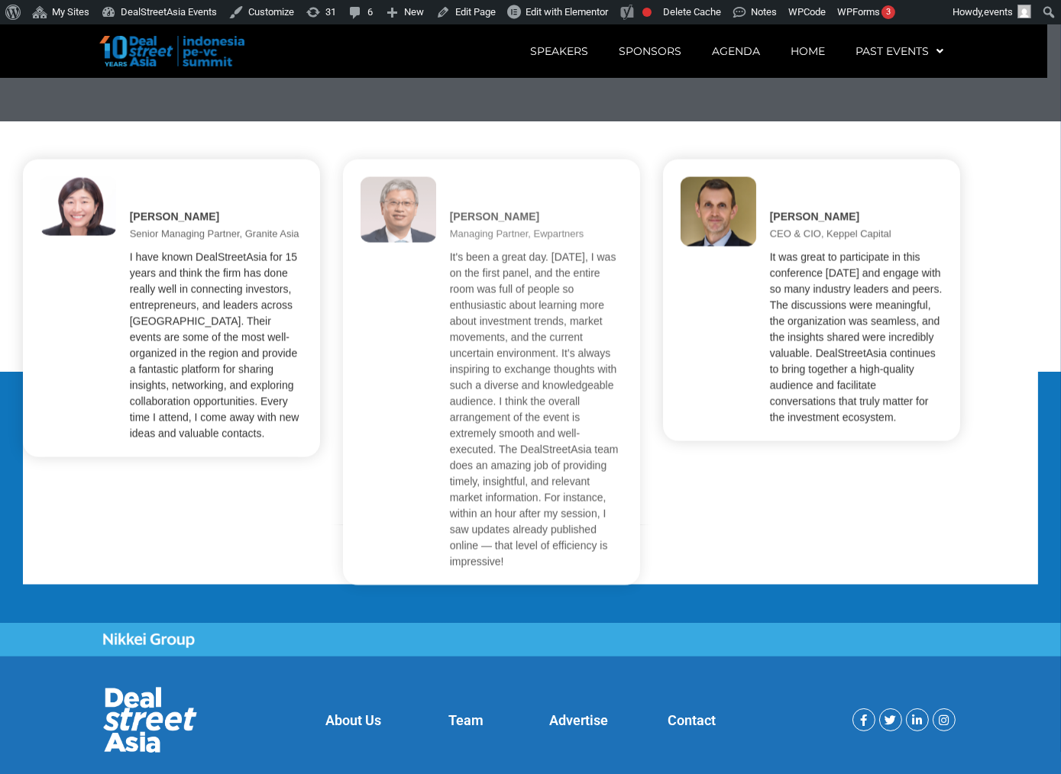
scroll to position [3581, 0]
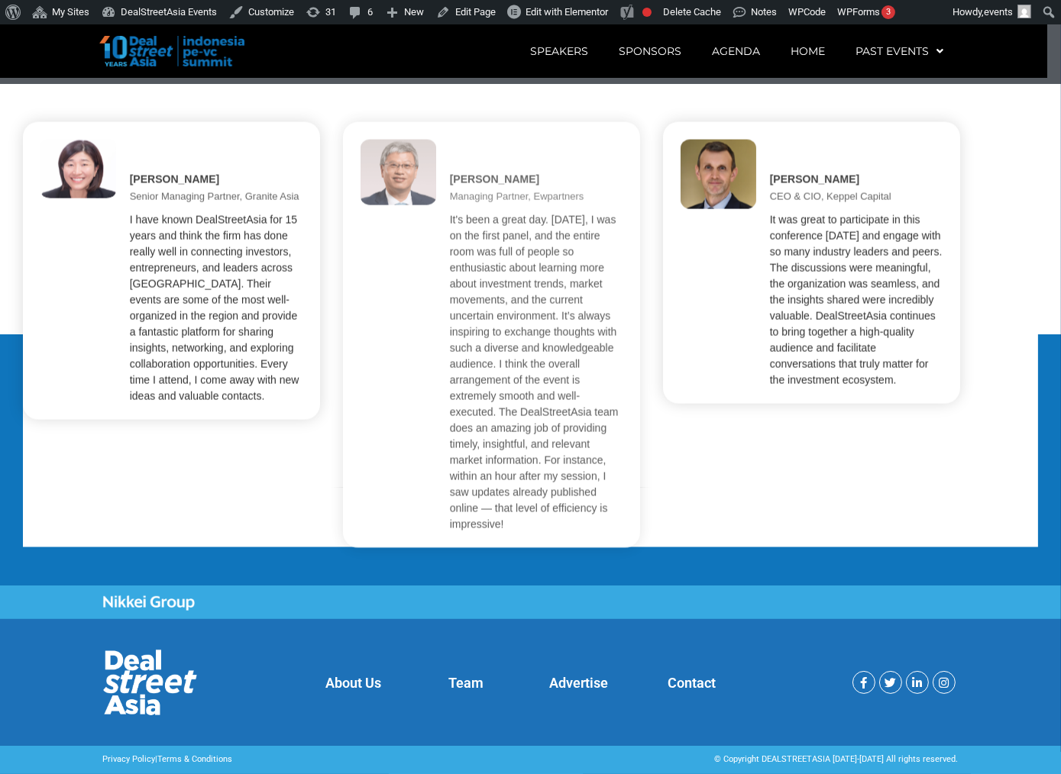
click at [889, 644] on section "About Us Team Advertise Contact Facebook-f Twitter Linkedin-in Instagram" at bounding box center [530, 682] width 1061 height 127
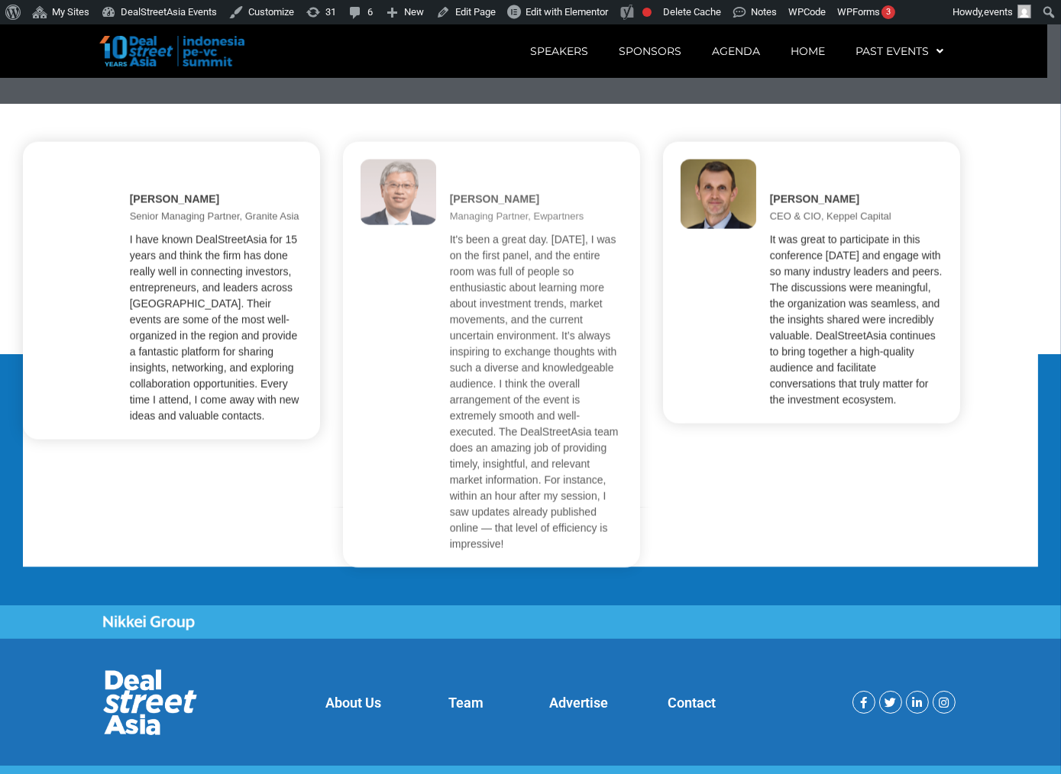
scroll to position [3581, 0]
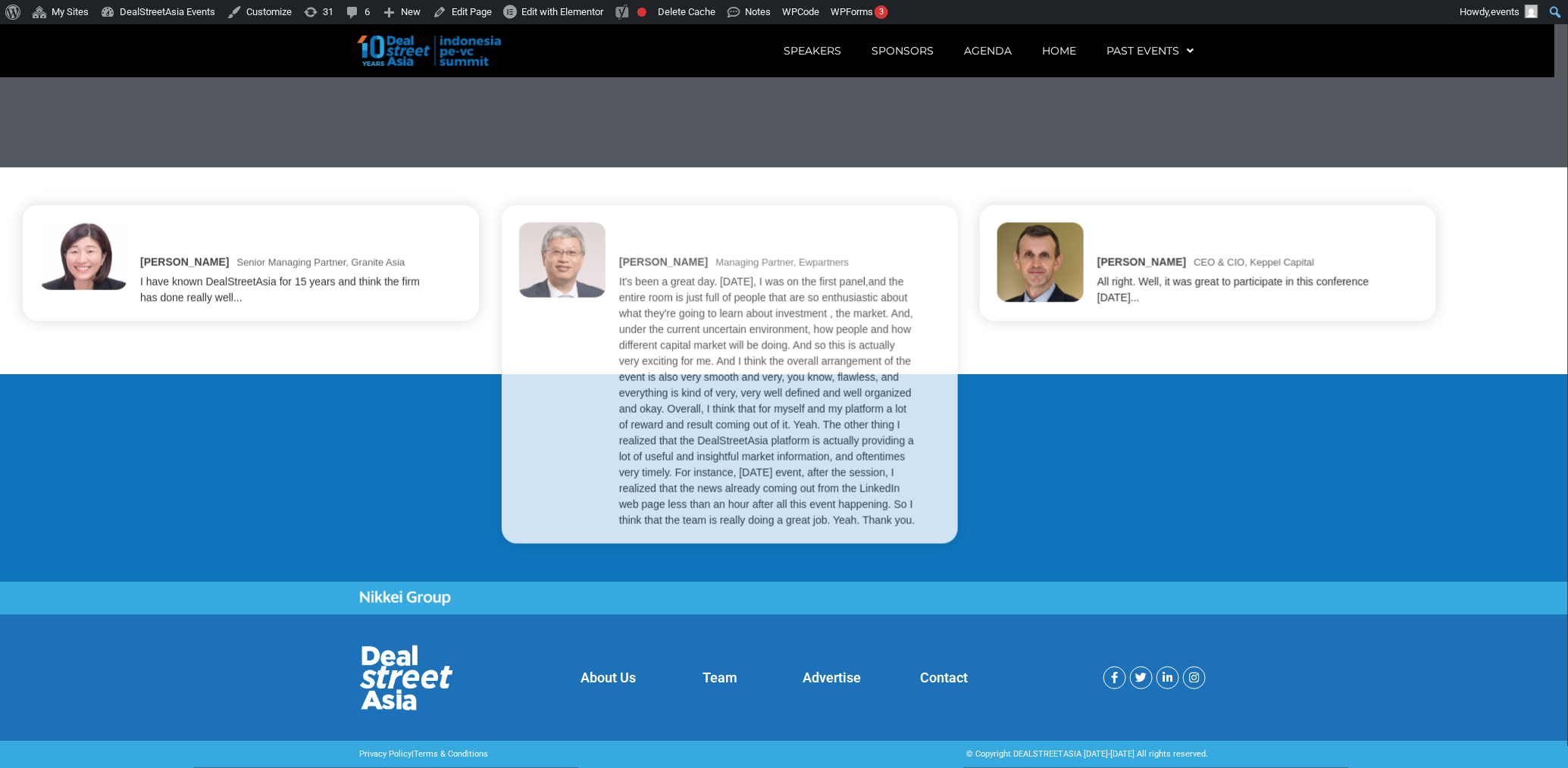
scroll to position [3516, 0]
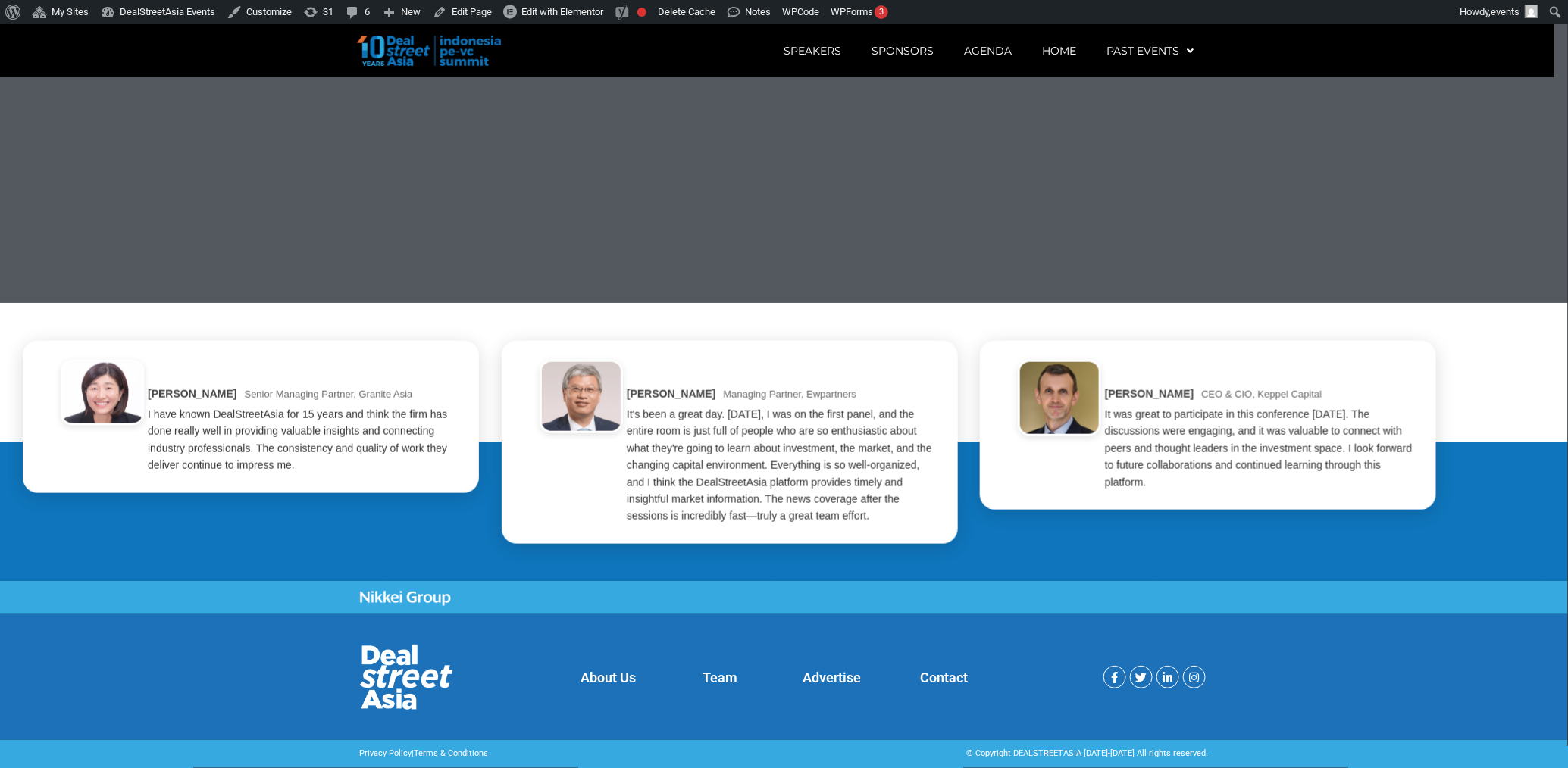
scroll to position [3516, 0]
click at [636, 414] on div "It's been a great day. [DATE], I was on the first panel, and the entire room is…" at bounding box center [783, 465] width 313 height 119
click at [1258, 582] on div "Jenny Lee Senior Managing Partner, Granite Asia I have known DealStreetAsia for…" at bounding box center [784, 442] width 1568 height 279
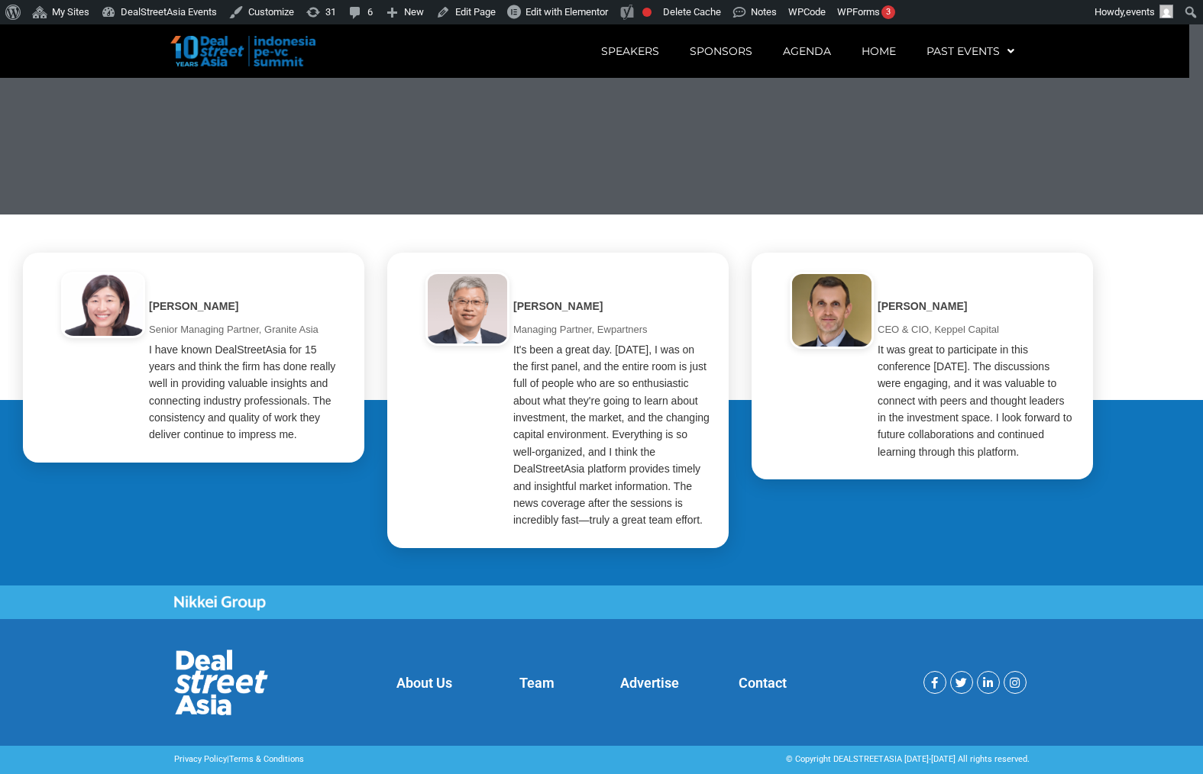
scroll to position [3543, 0]
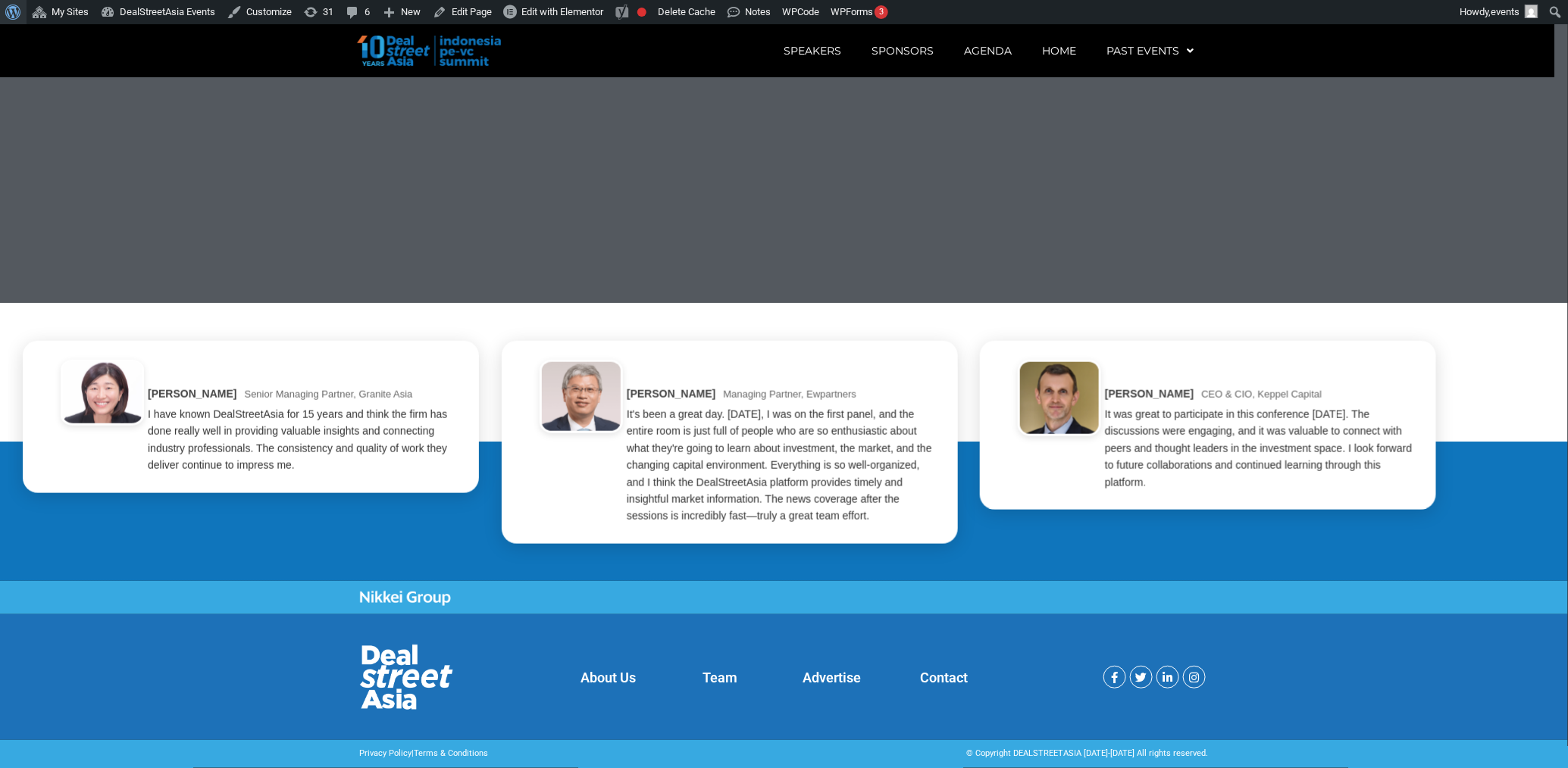
scroll to position [3516, 0]
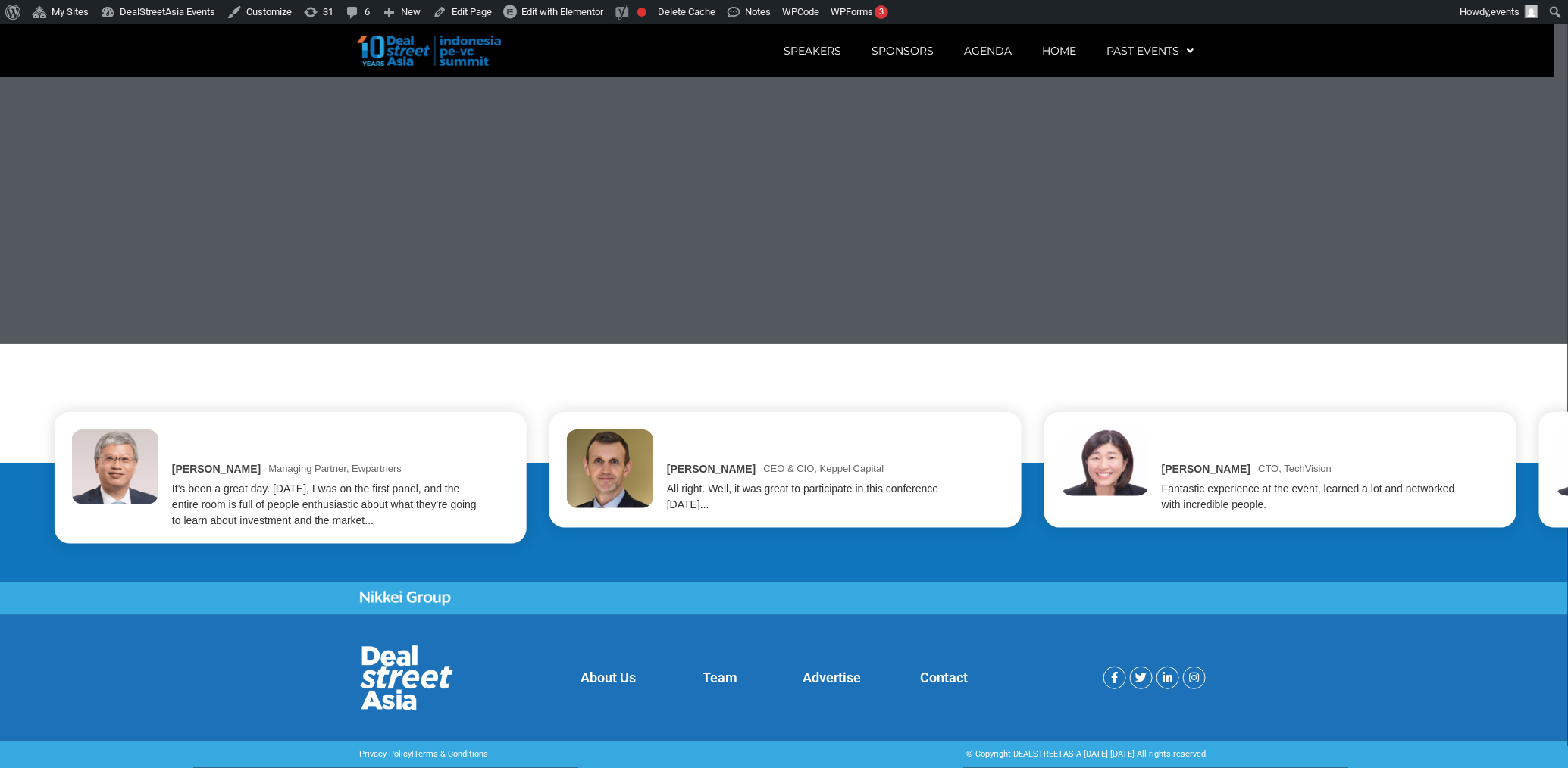
scroll to position [3529, 0]
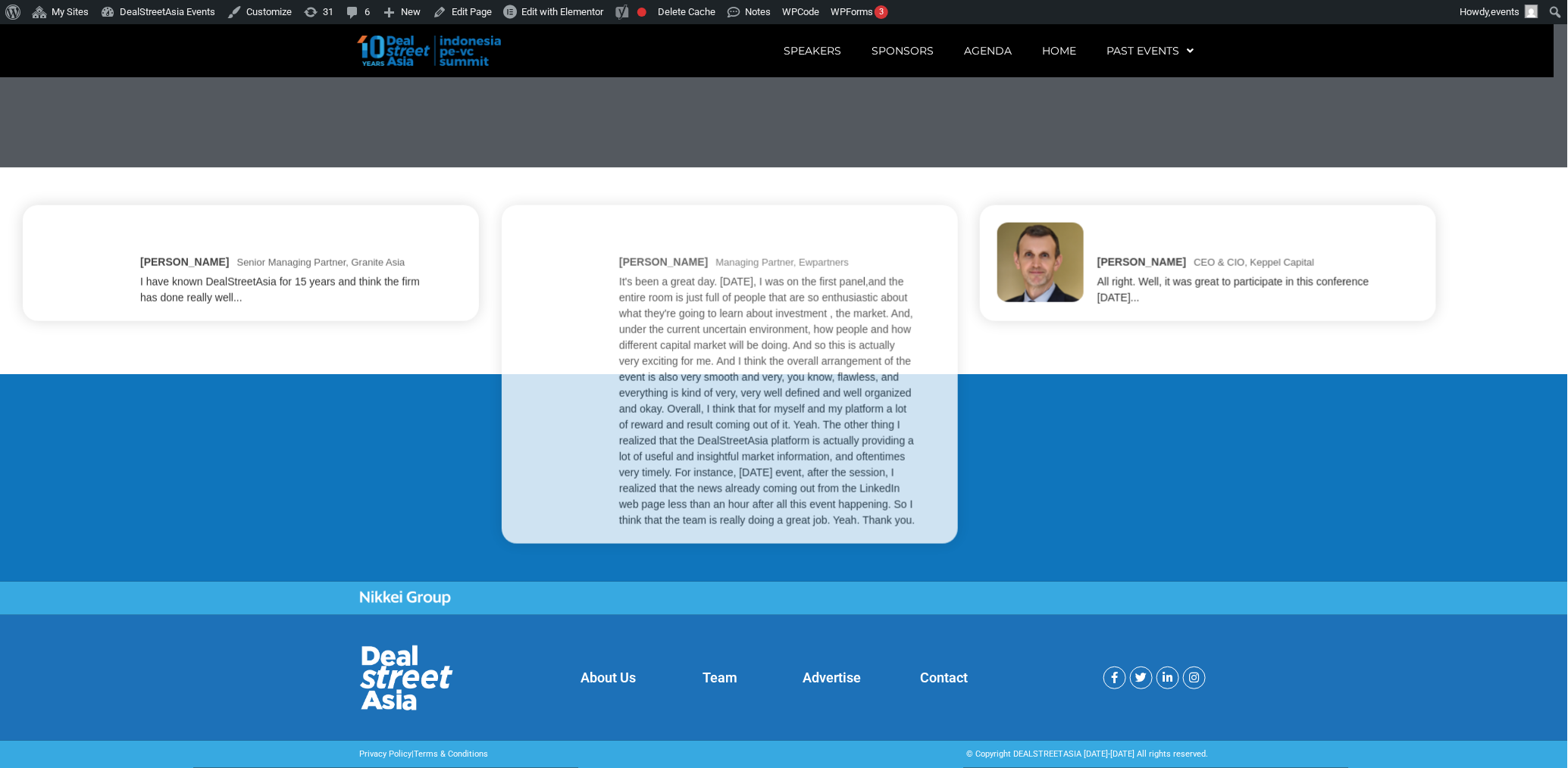
scroll to position [3516, 0]
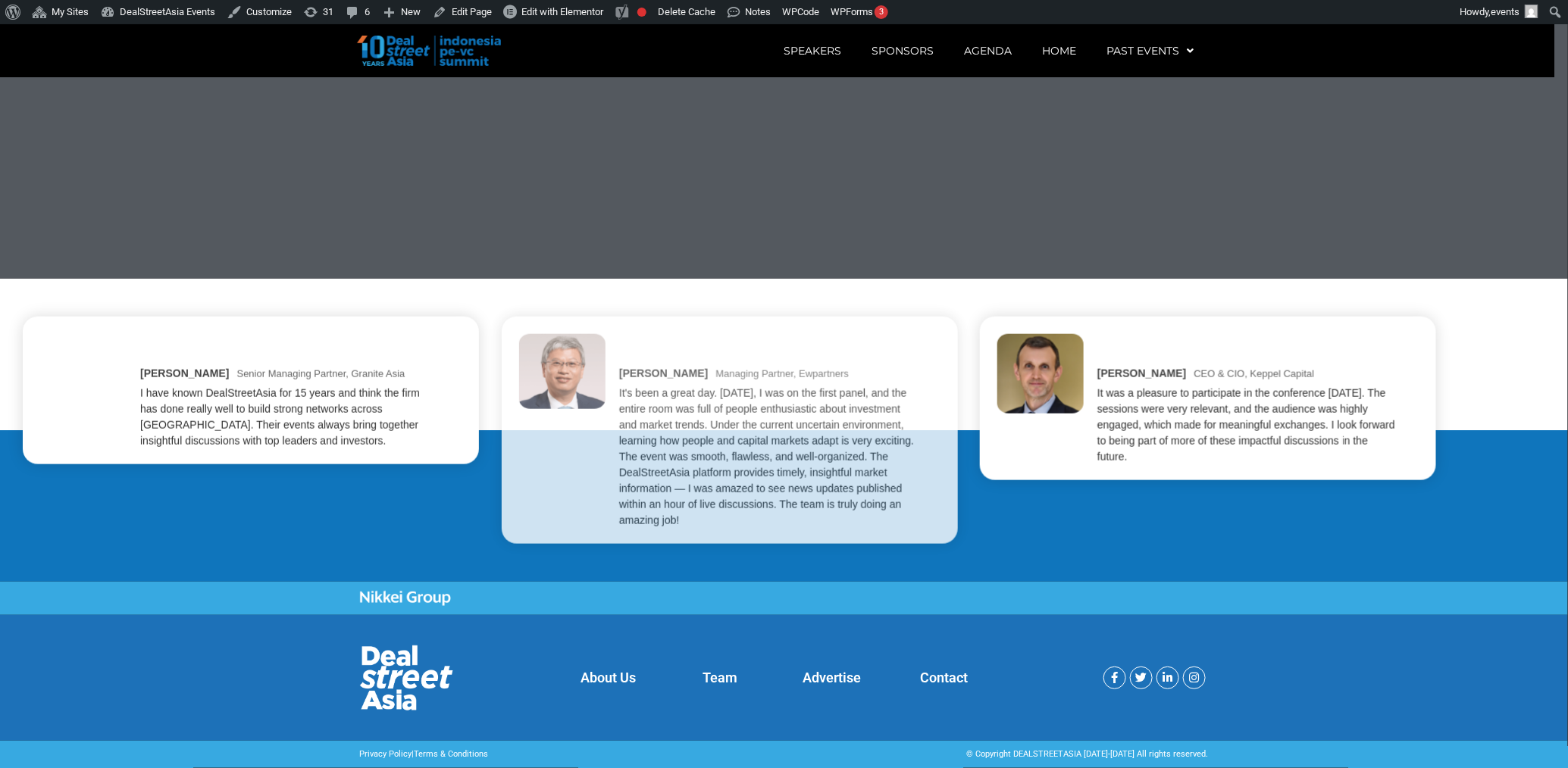
scroll to position [3516, 0]
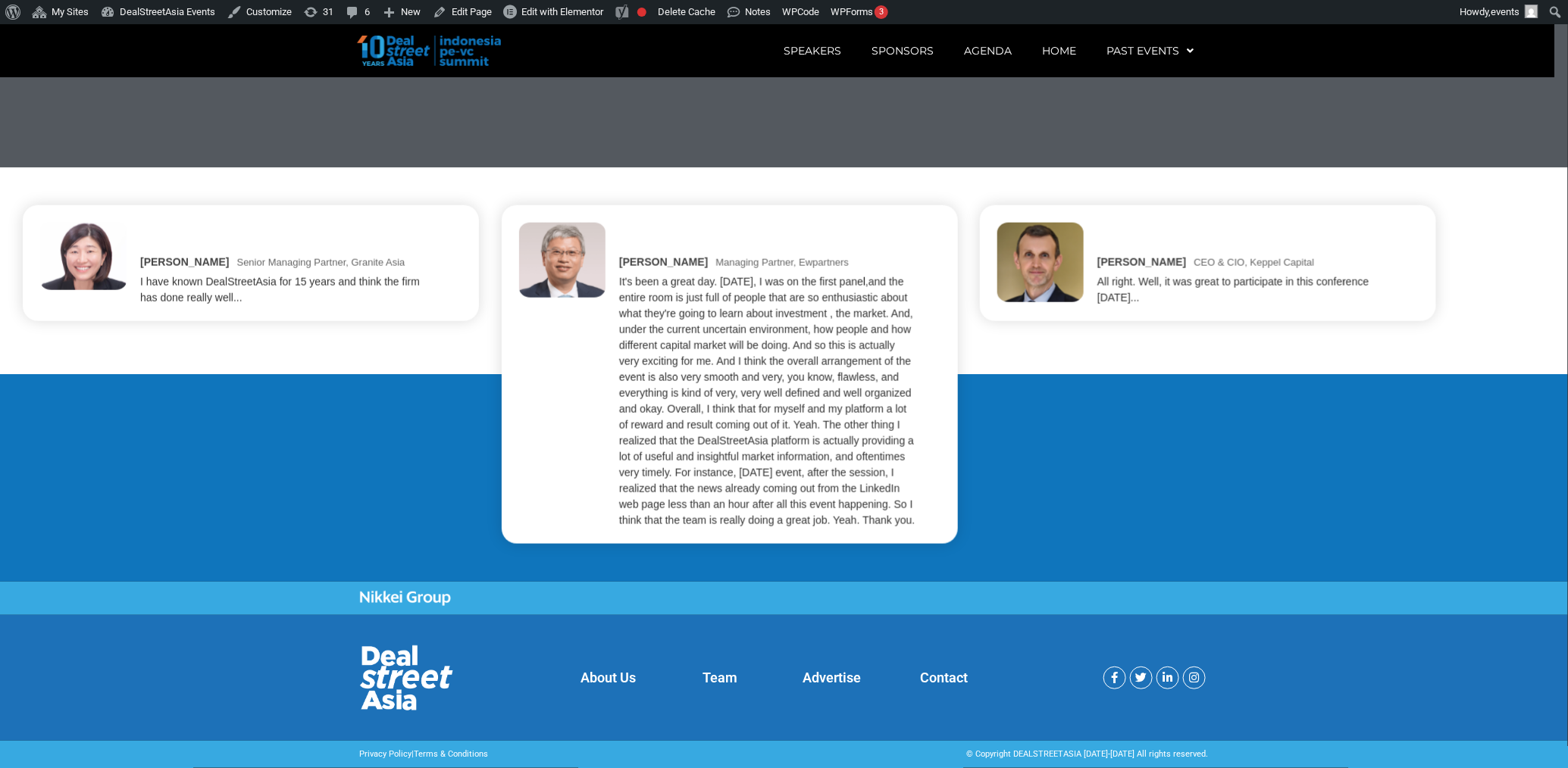
scroll to position [3516, 0]
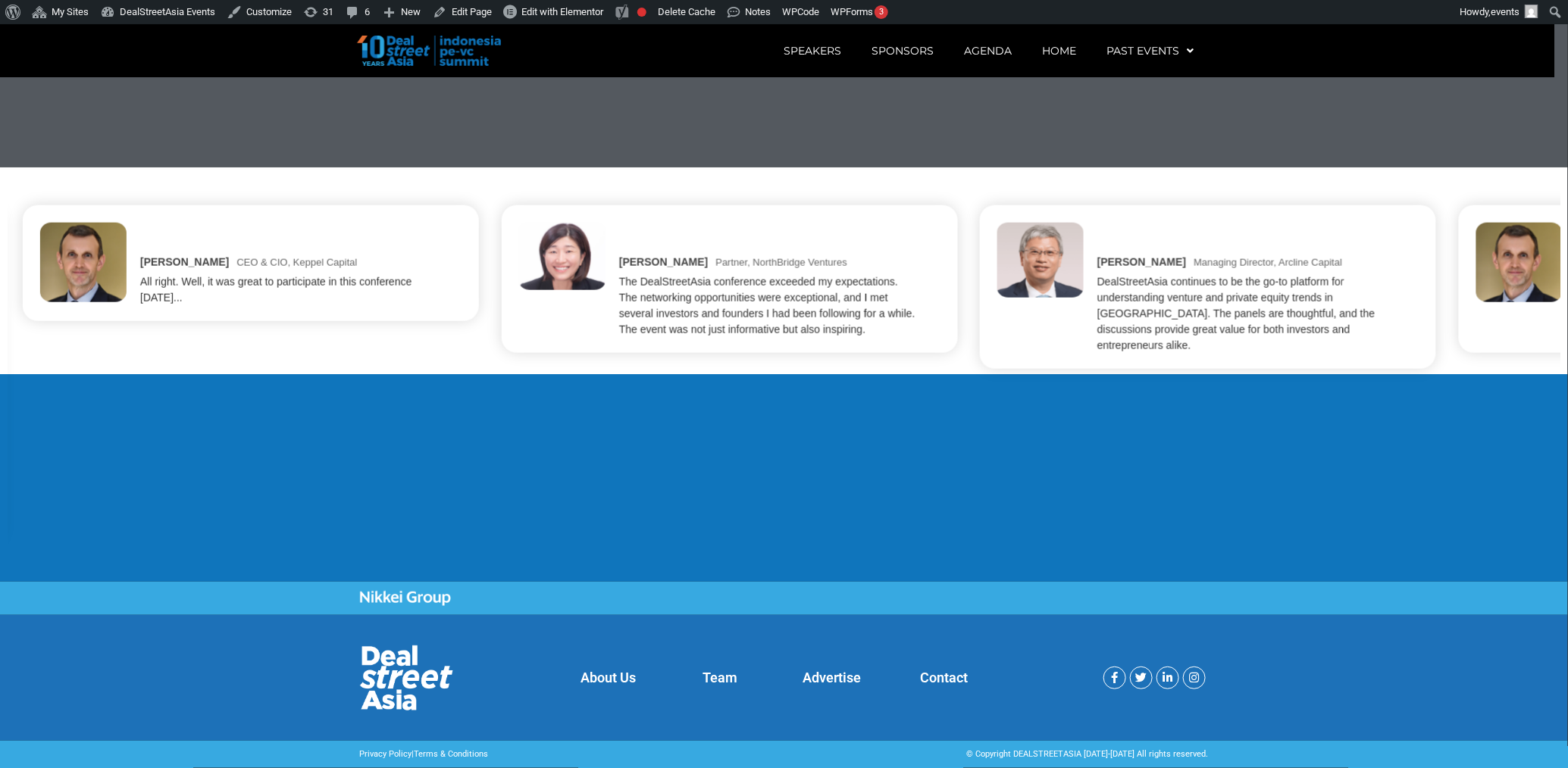
scroll to position [3516, 0]
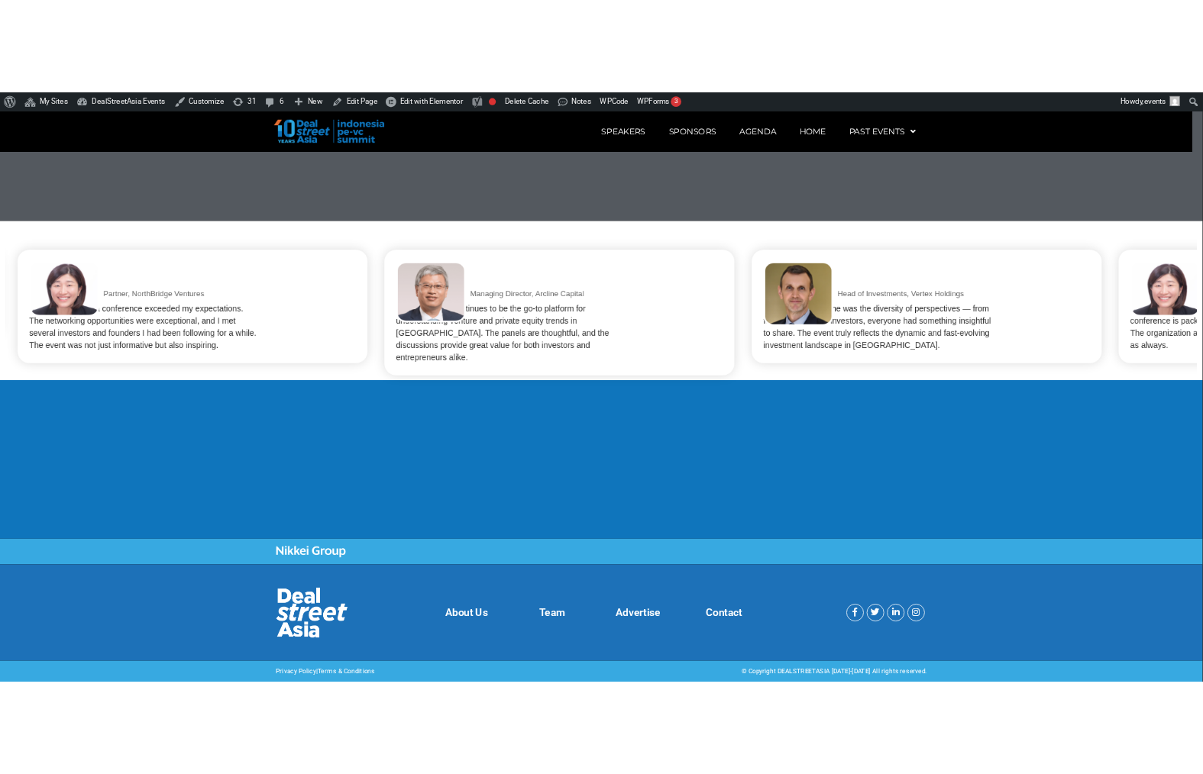
scroll to position [3608, 0]
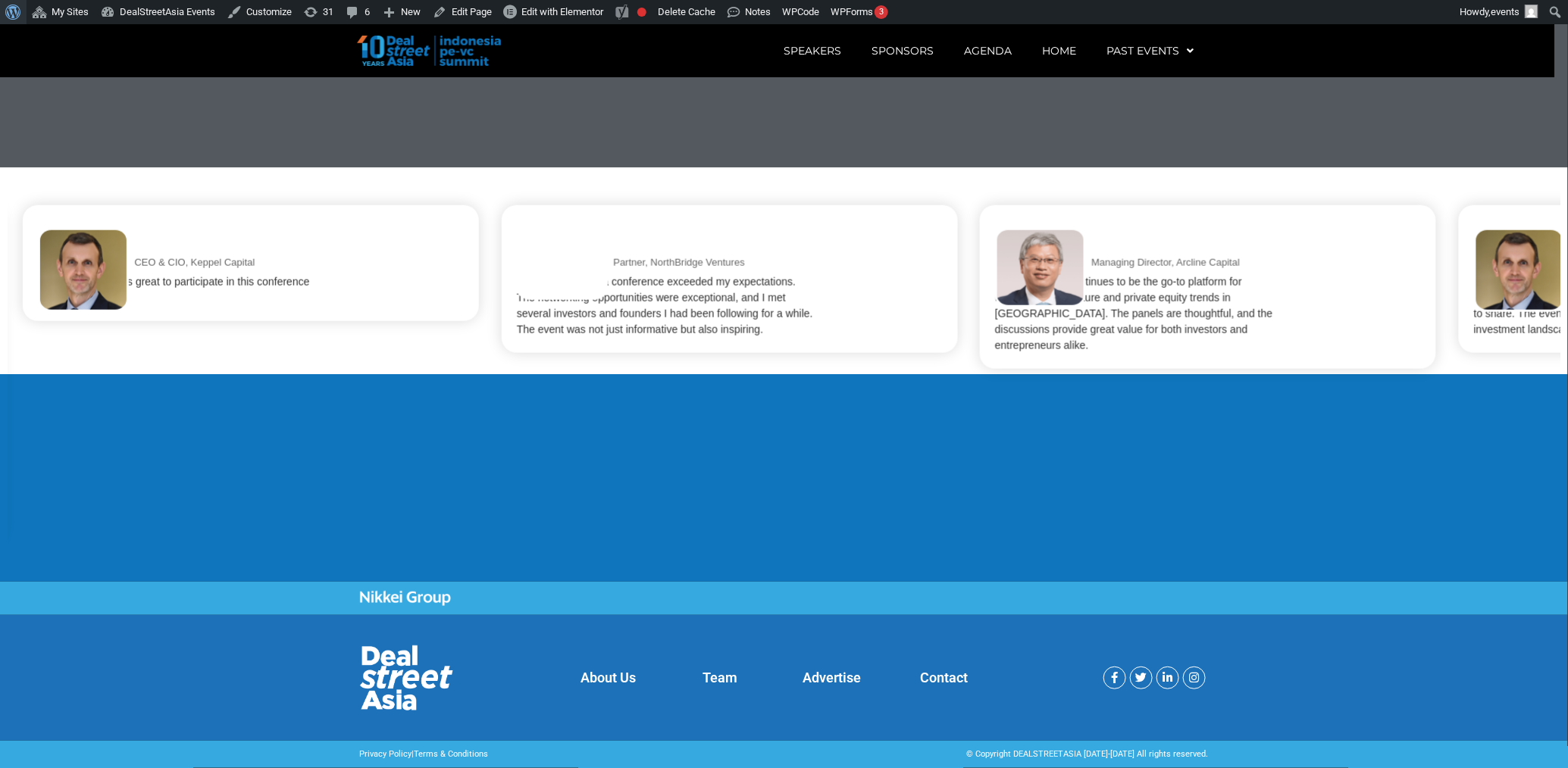
scroll to position [3516, 0]
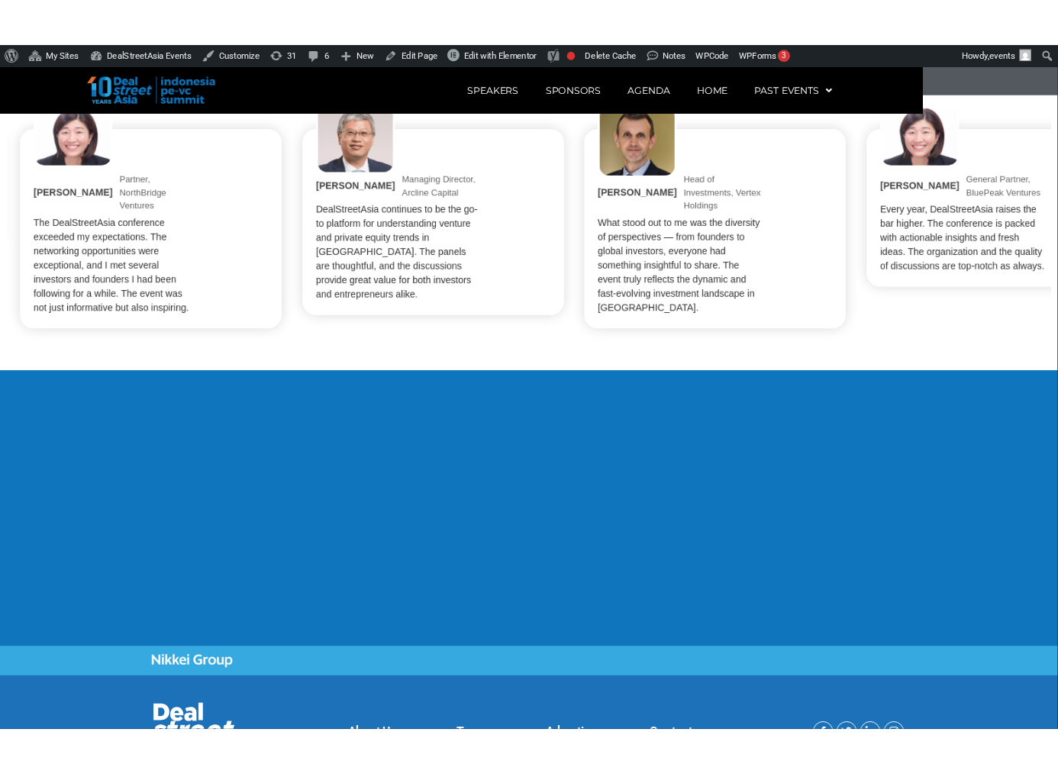
scroll to position [3611, 0]
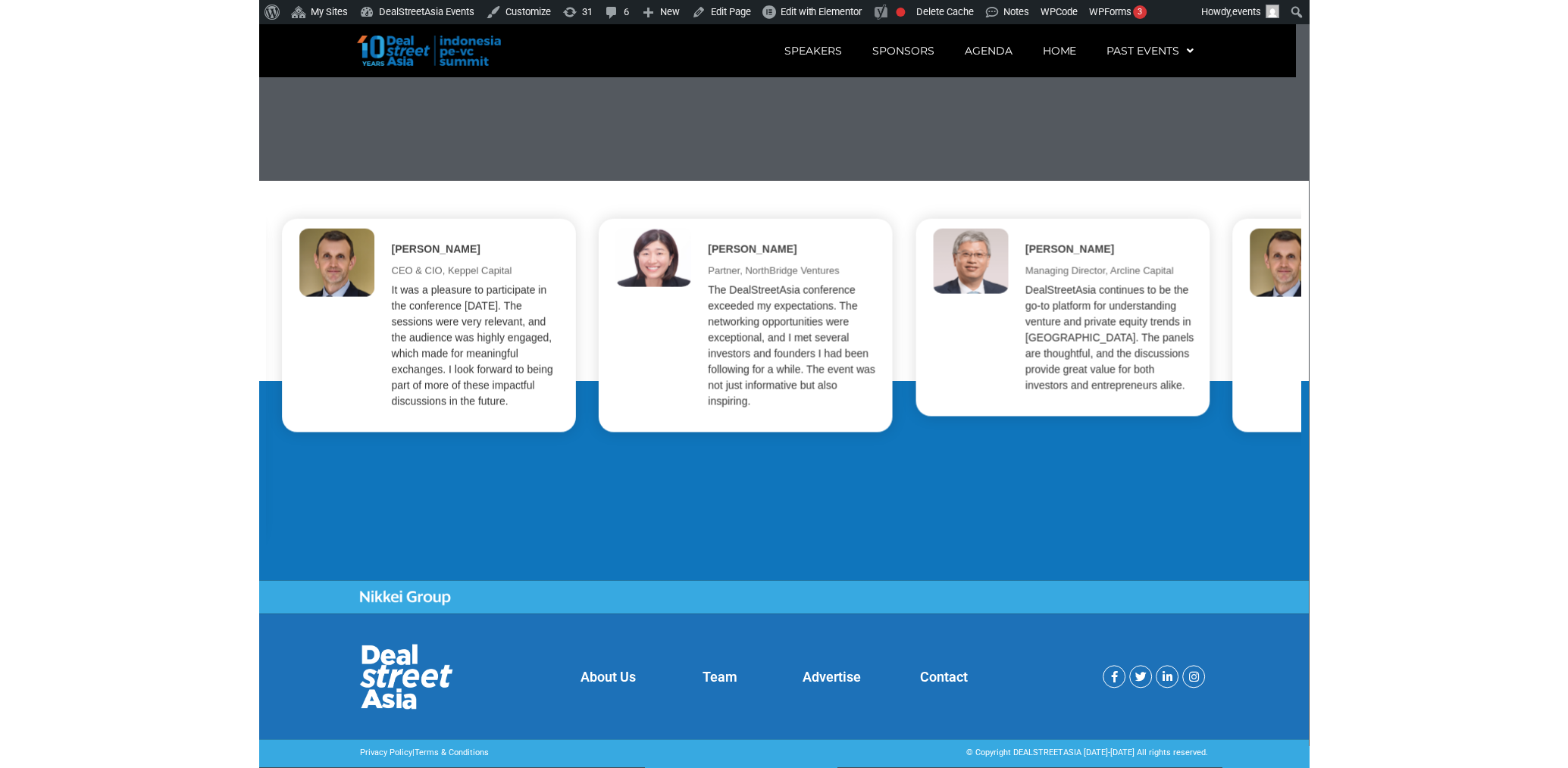
scroll to position [3516, 0]
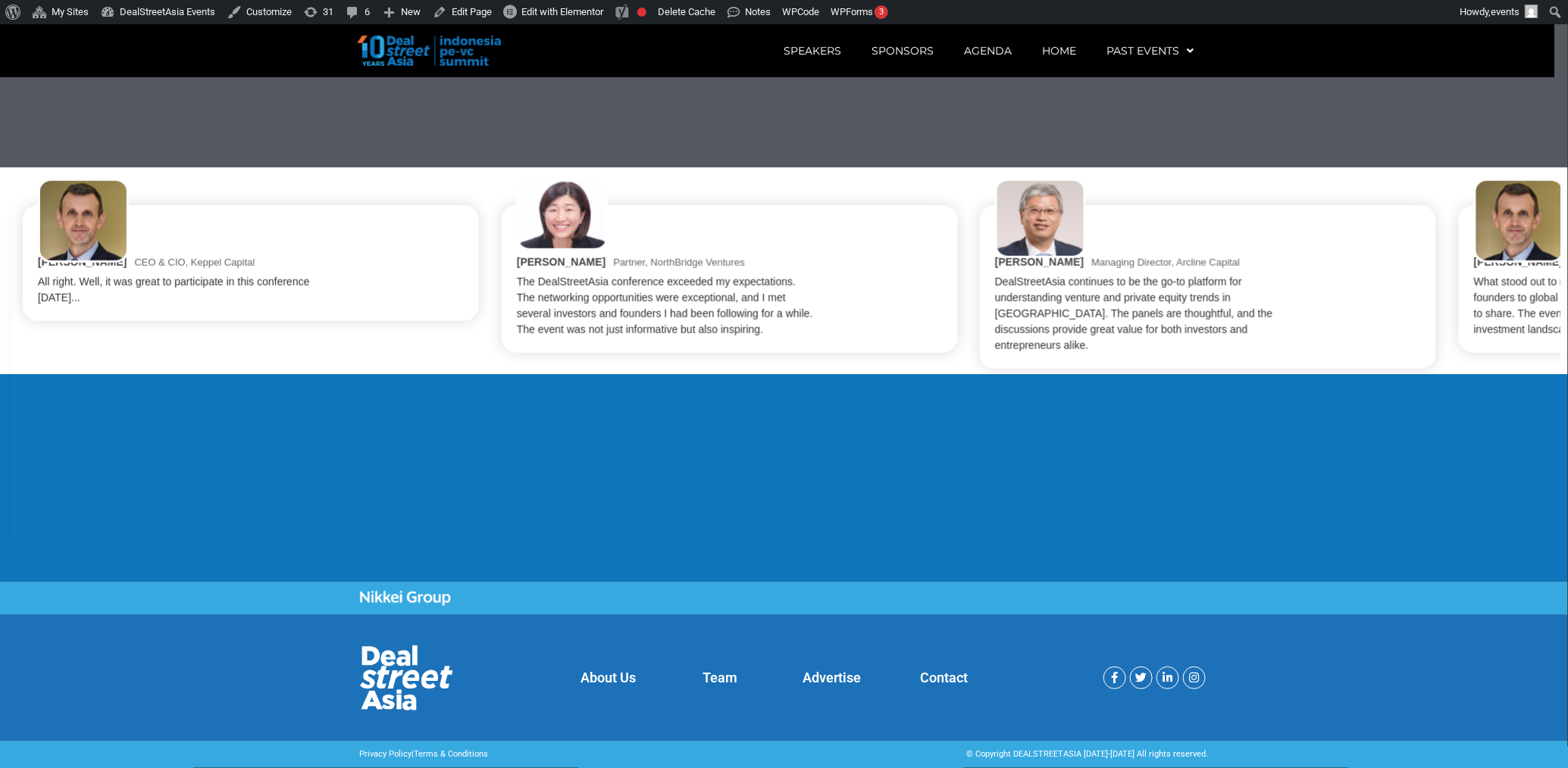
scroll to position [3516, 0]
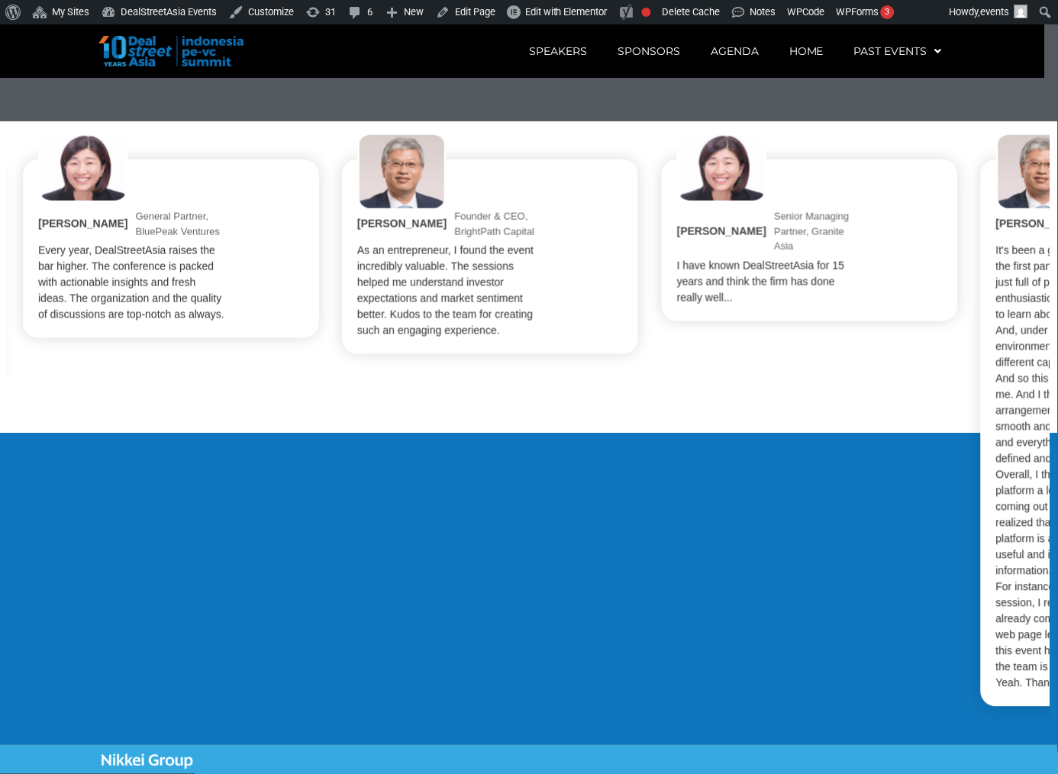
scroll to position [3611, 0]
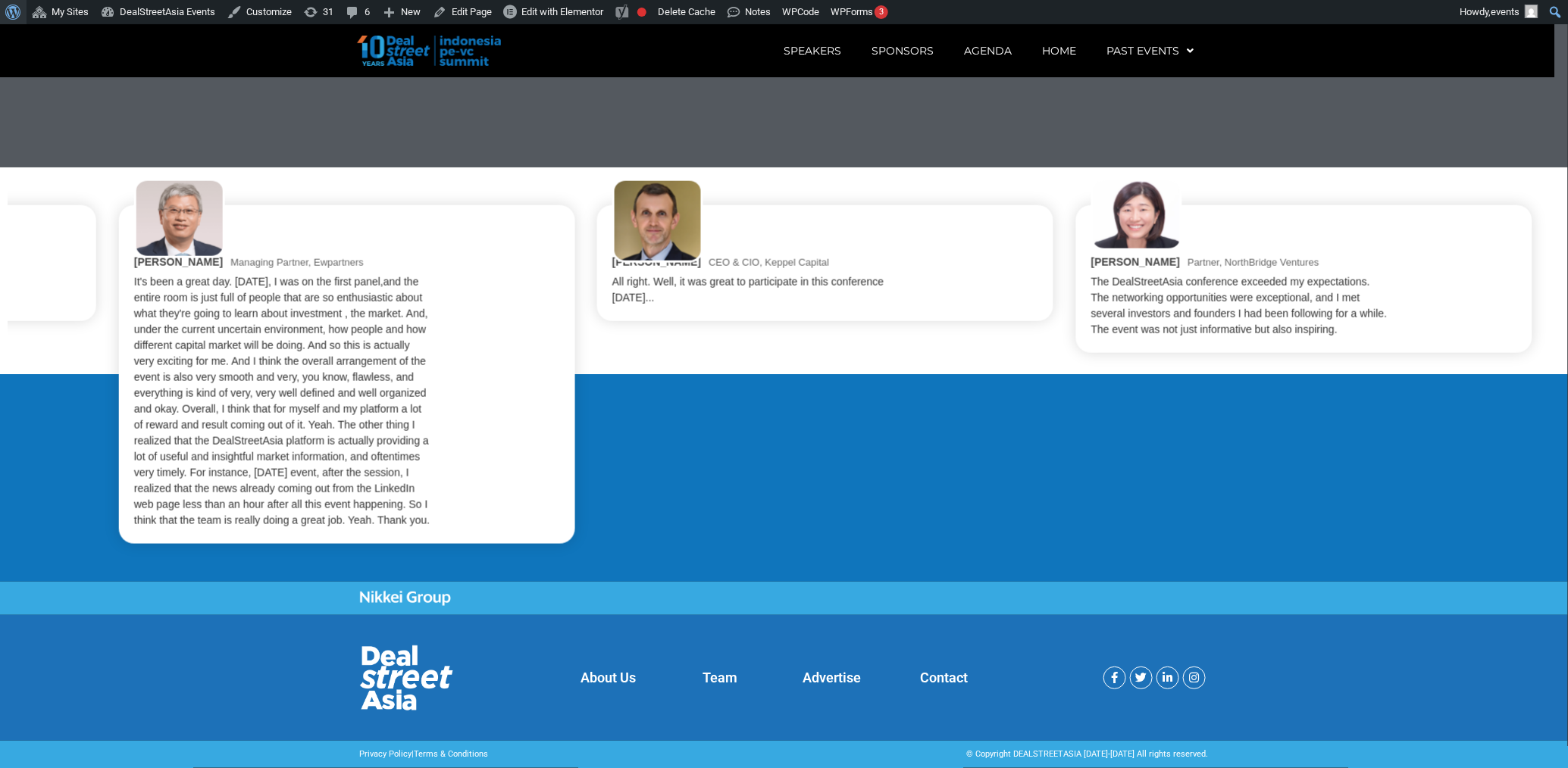
scroll to position [3516, 0]
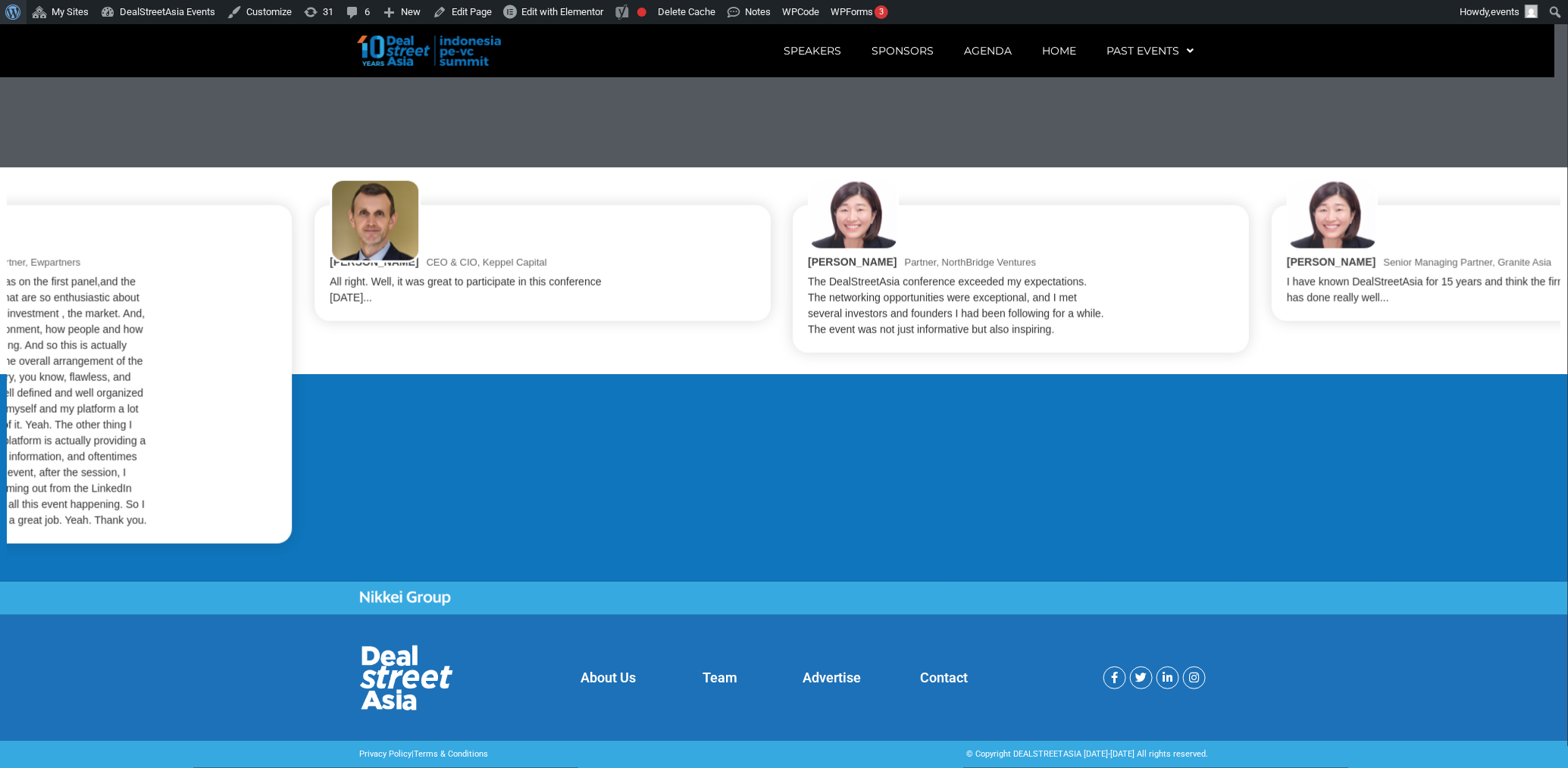
click at [752, 291] on div "Stéphane Delatte CEO & CIO, Keppel Capital All right. Well, it was great to par…" at bounding box center [543, 263] width 457 height 116
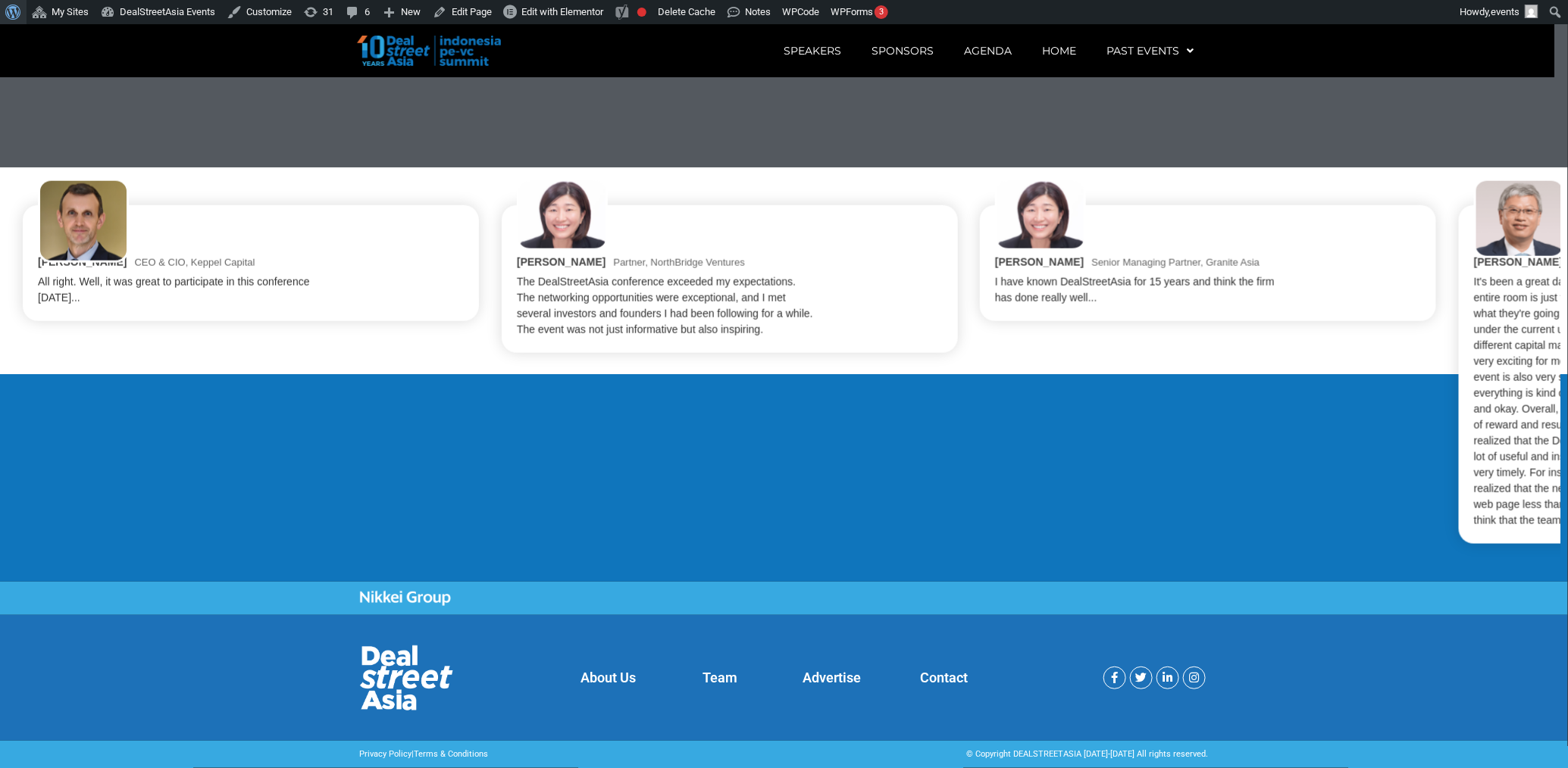
click at [749, 295] on div "Sarah Tan Partner, NorthBridge Ventures The DealStreetAsia conference exceeded …" at bounding box center [729, 297] width 426 height 83
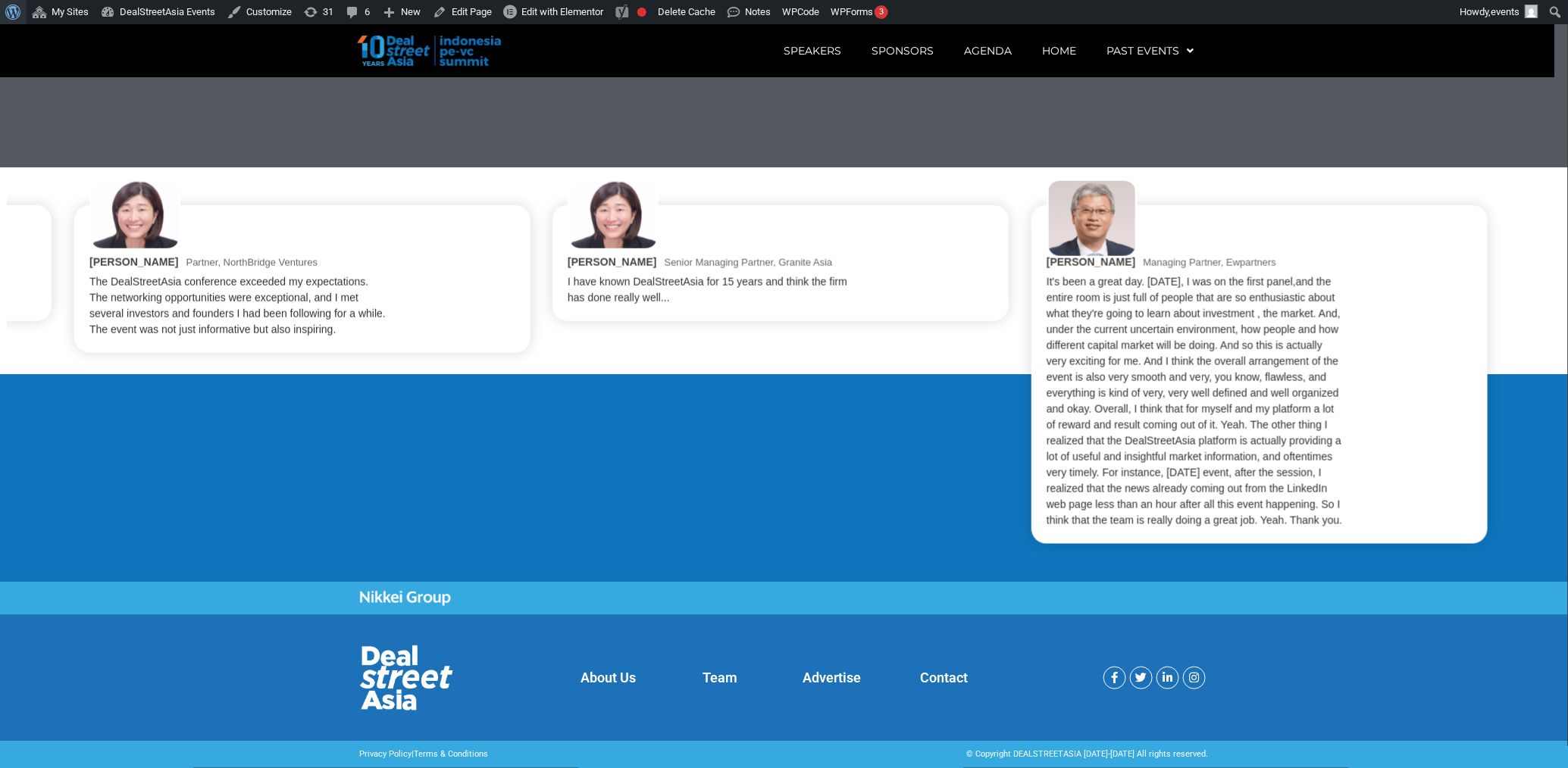
click at [611, 319] on div "Jenny Lee Senior Managing Partner, Granite Asia I have known DealStreetAsia for…" at bounding box center [781, 263] width 457 height 116
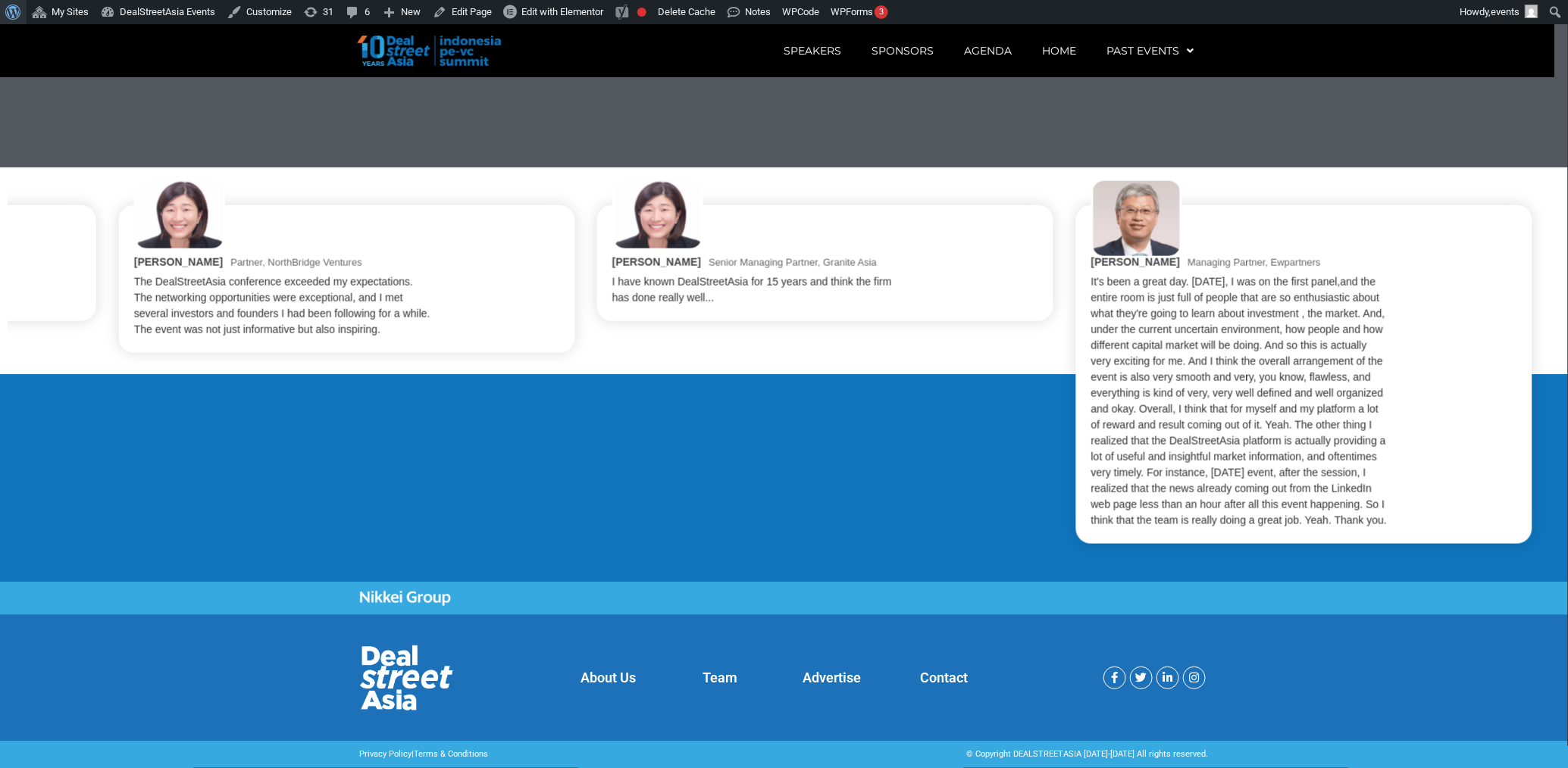
click at [611, 319] on div "Jenny Lee Senior Managing Partner, Granite Asia I have known DealStreetAsia for…" at bounding box center [826, 263] width 457 height 116
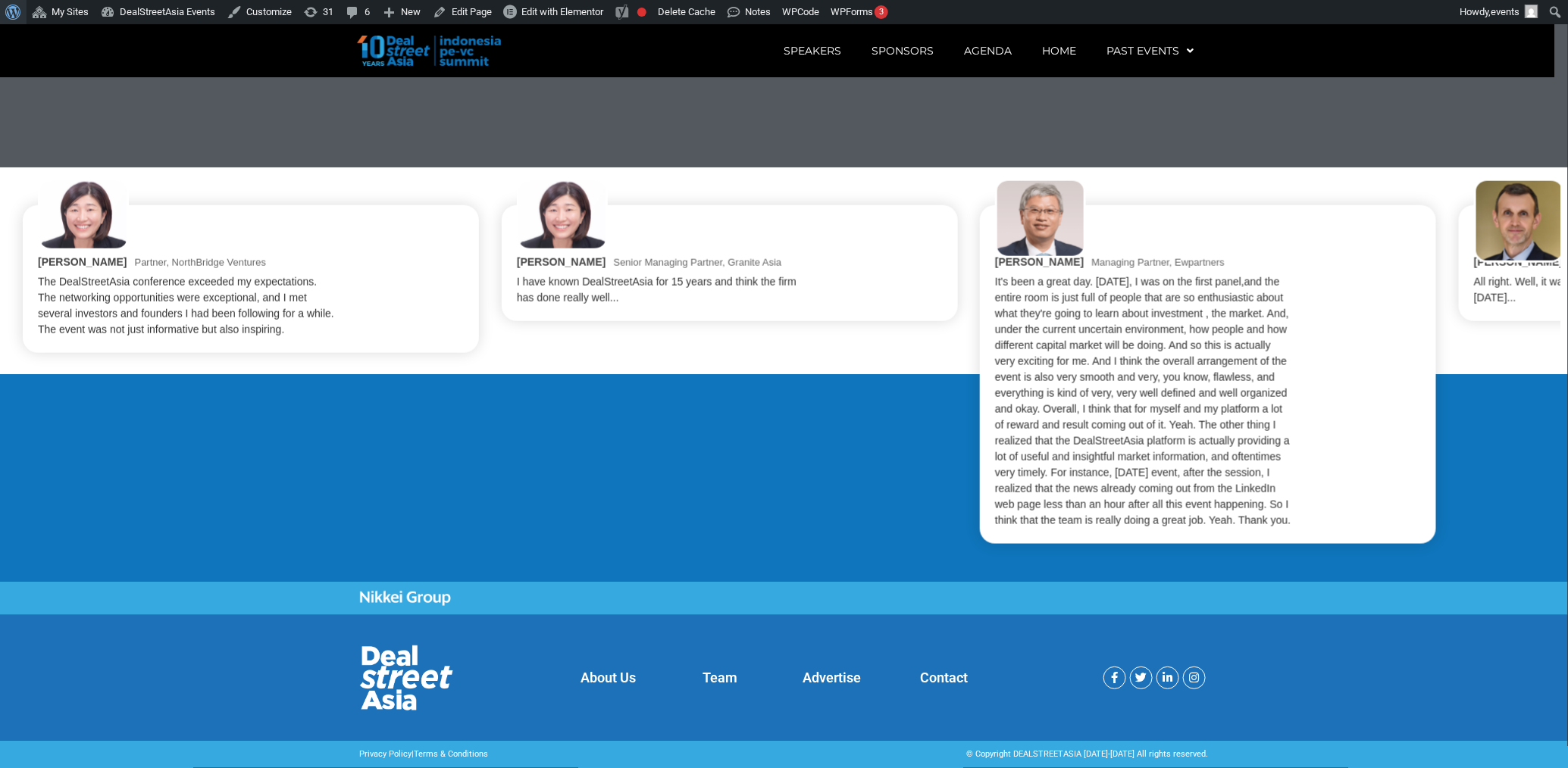
click at [1050, 341] on div "Sarah Tan Partner, NorthBridge Ventures The DealStreetAsia conference exceeded …" at bounding box center [784, 374] width 1522 height 338
click at [1050, 370] on div "Sarah Tan Partner, NorthBridge Ventures The DealStreetAsia conference exceeded …" at bounding box center [784, 374] width 1522 height 338
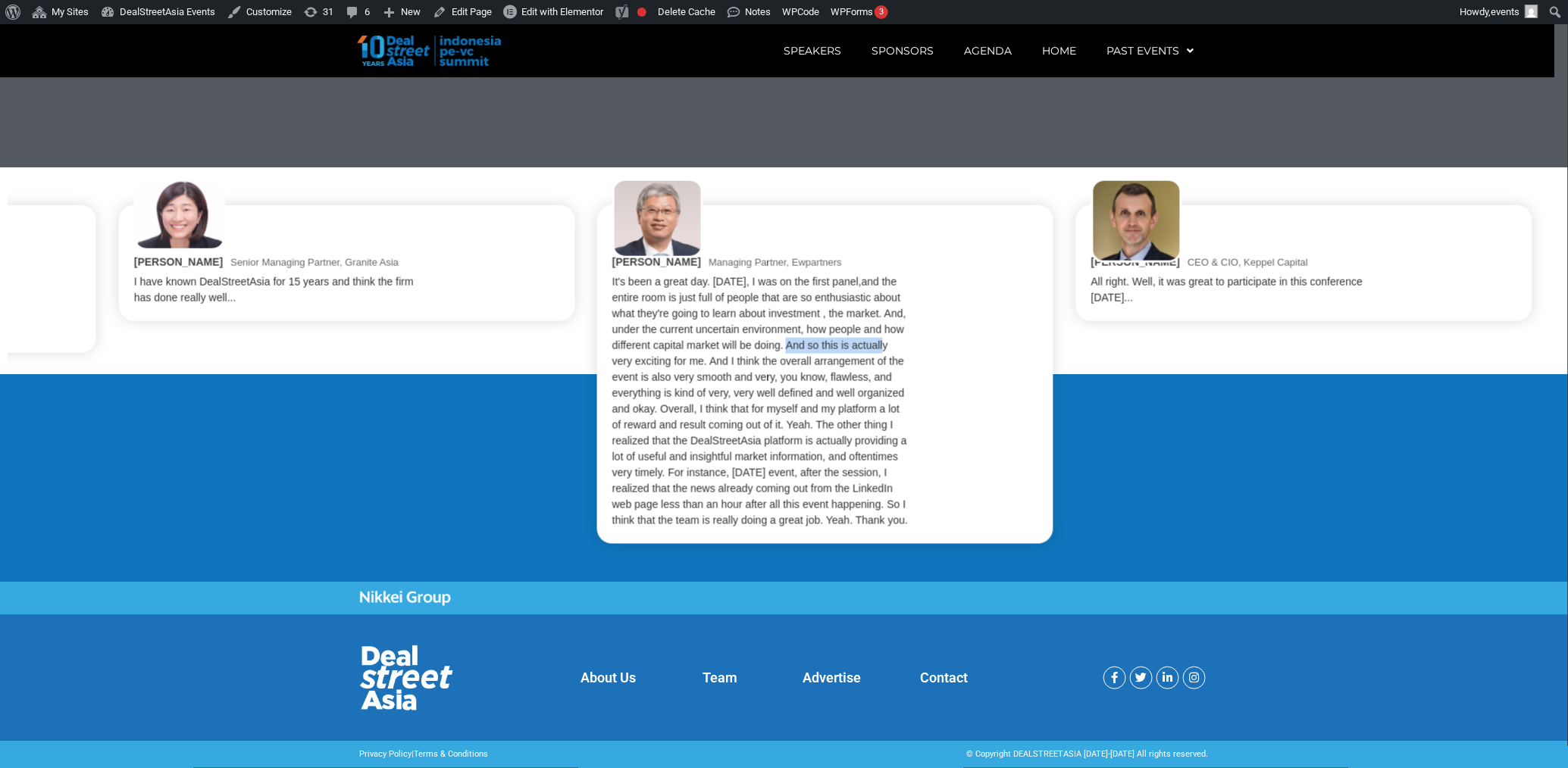
drag, startPoint x: 1291, startPoint y: 344, endPoint x: 1170, endPoint y: 346, distance: 121.0
click at [1050, 346] on div "Sarah Tan Partner, NorthBridge Ventures The DealStreetAsia conference exceeded …" at bounding box center [784, 374] width 1553 height 399
click at [1050, 293] on div "All right. Well, it was great to participate in this conference [DATE]..." at bounding box center [1240, 290] width 298 height 32
click at [1050, 383] on div "Sarah Tan Partner, NorthBridge Ventures The DealStreetAsia conference exceeded …" at bounding box center [784, 374] width 1553 height 399
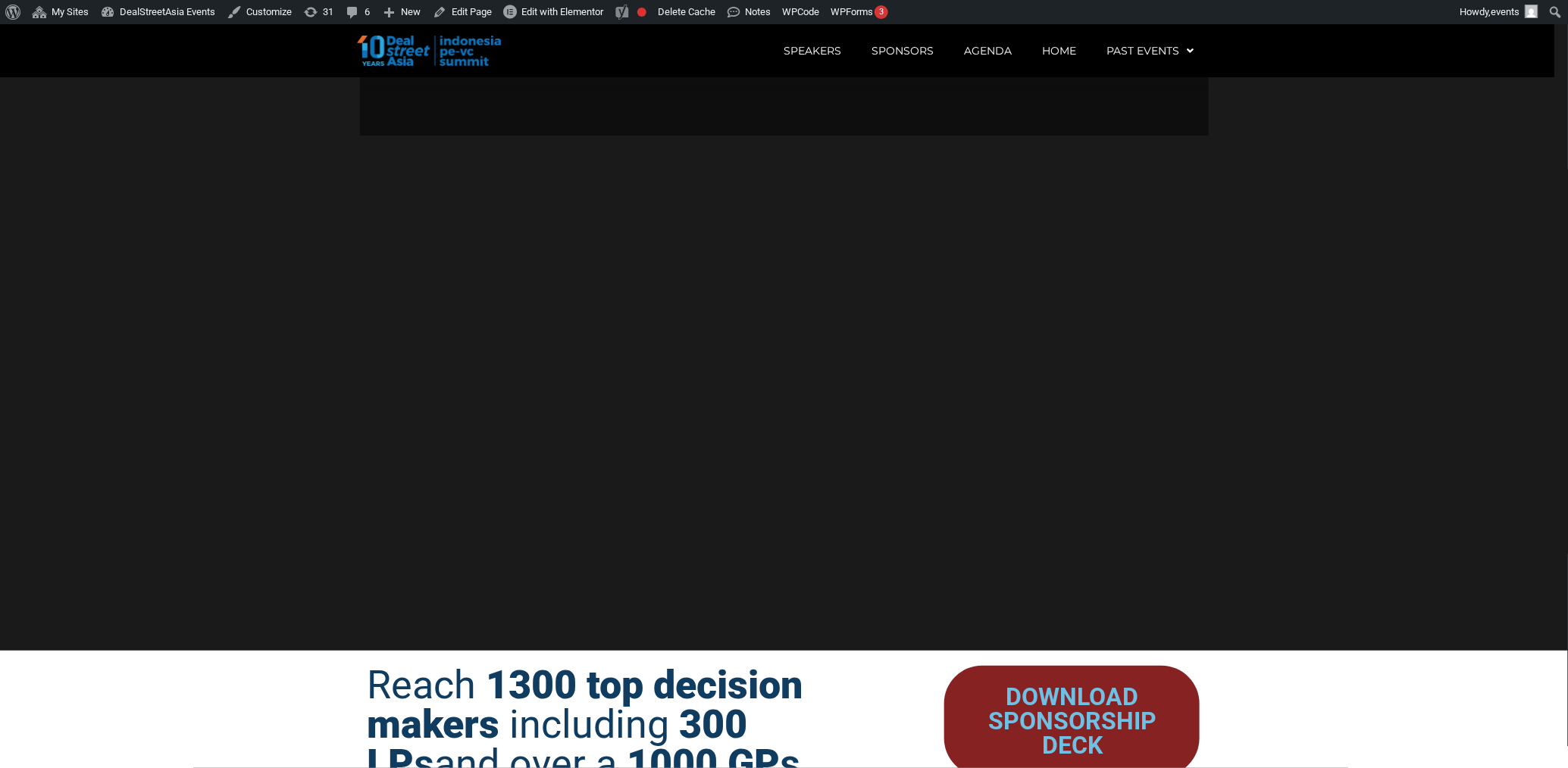
scroll to position [1789, 0]
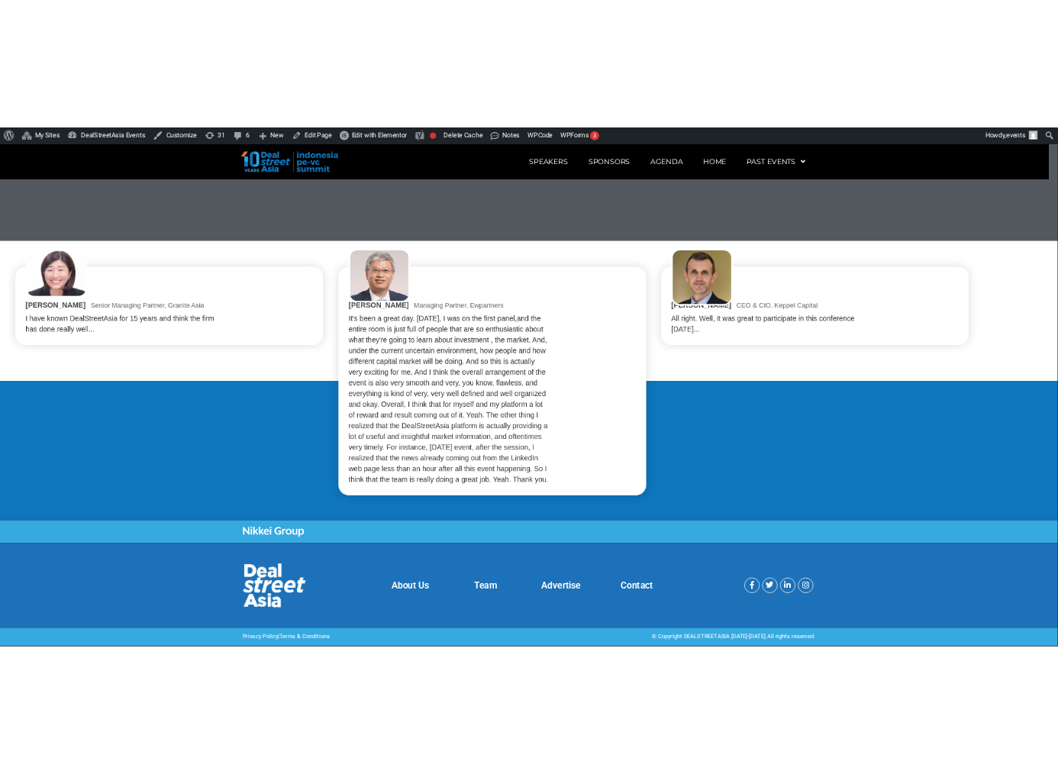
scroll to position [3543, 0]
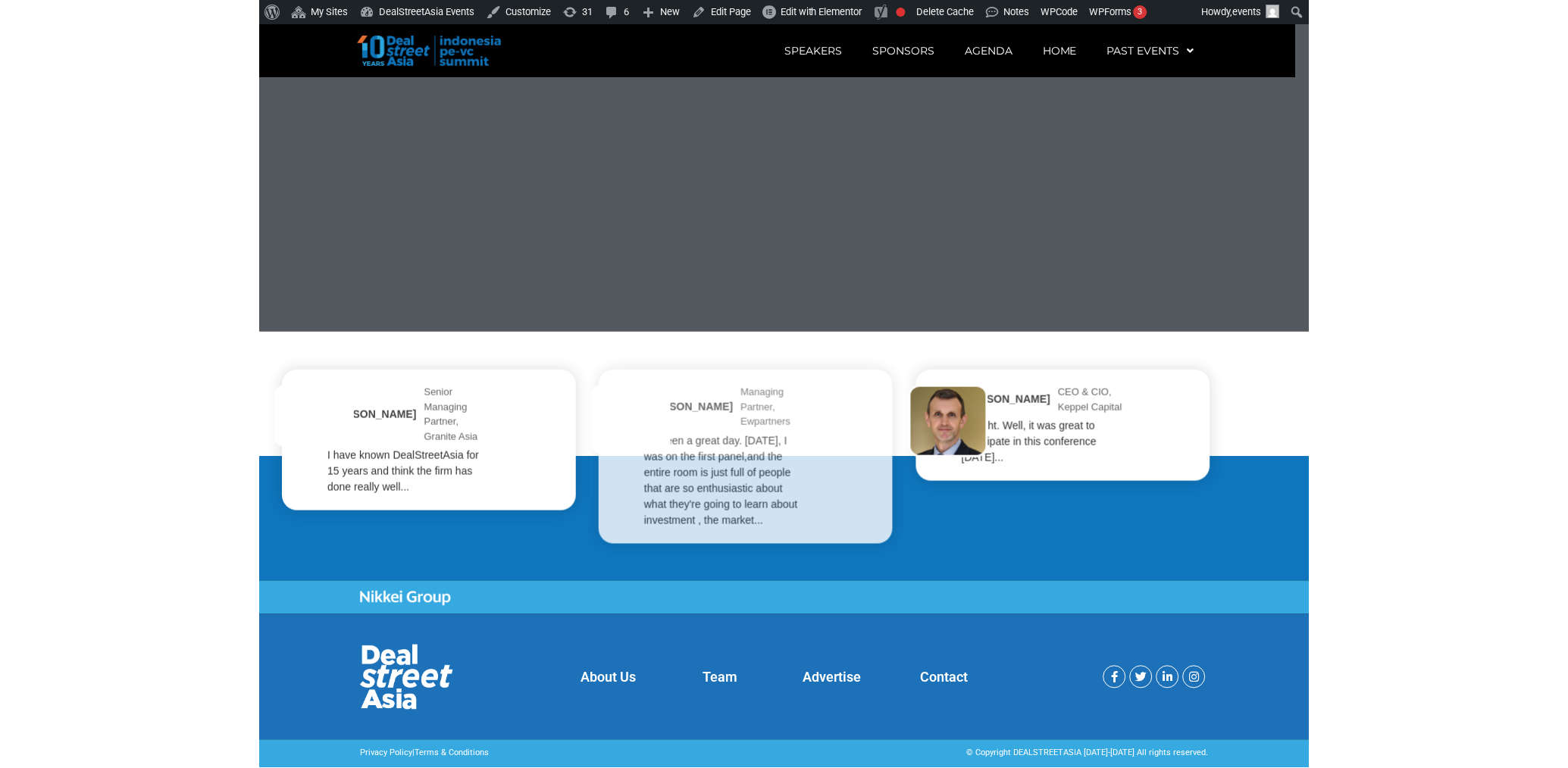
scroll to position [3516, 0]
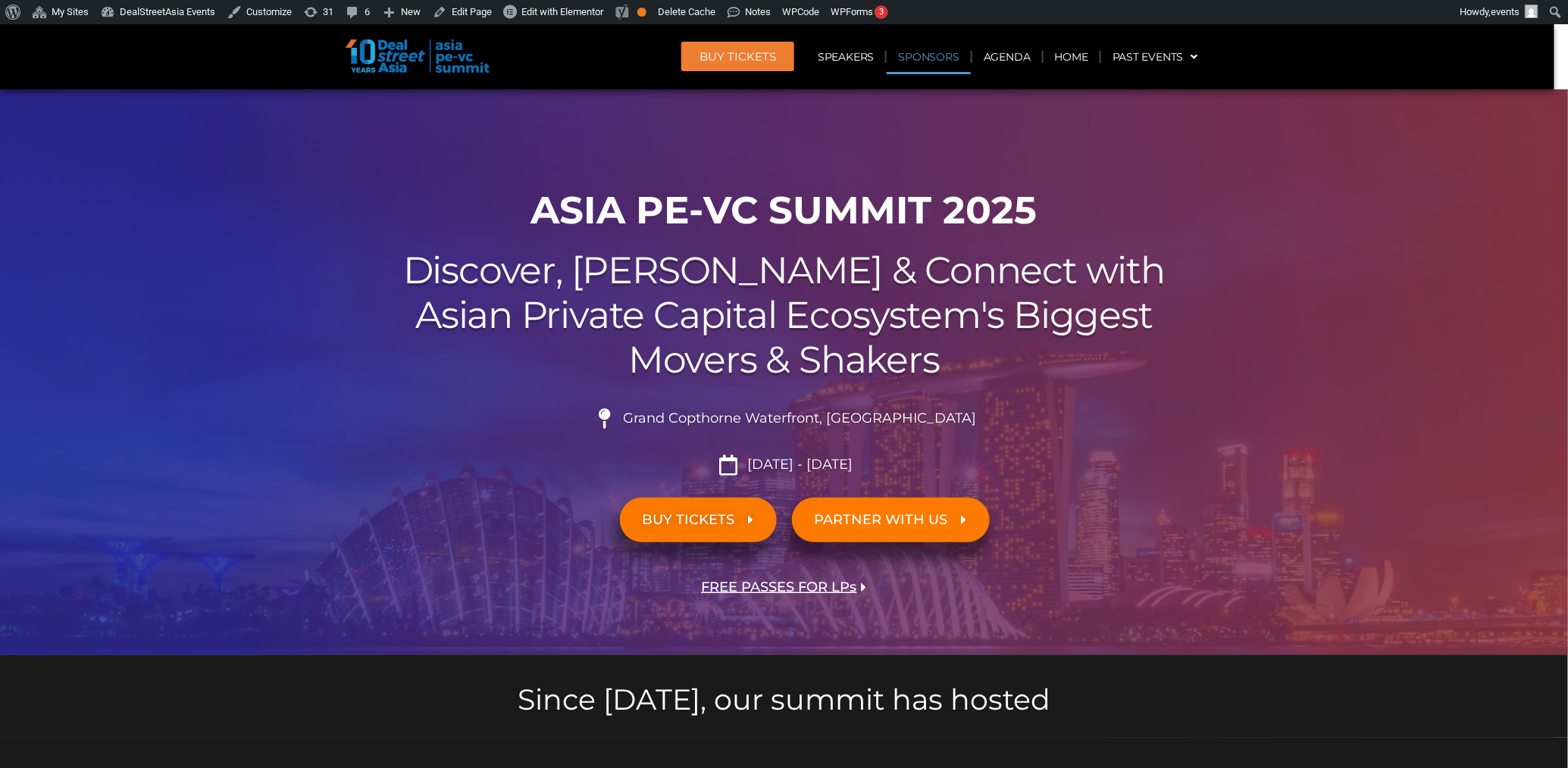
scroll to position [15525, 0]
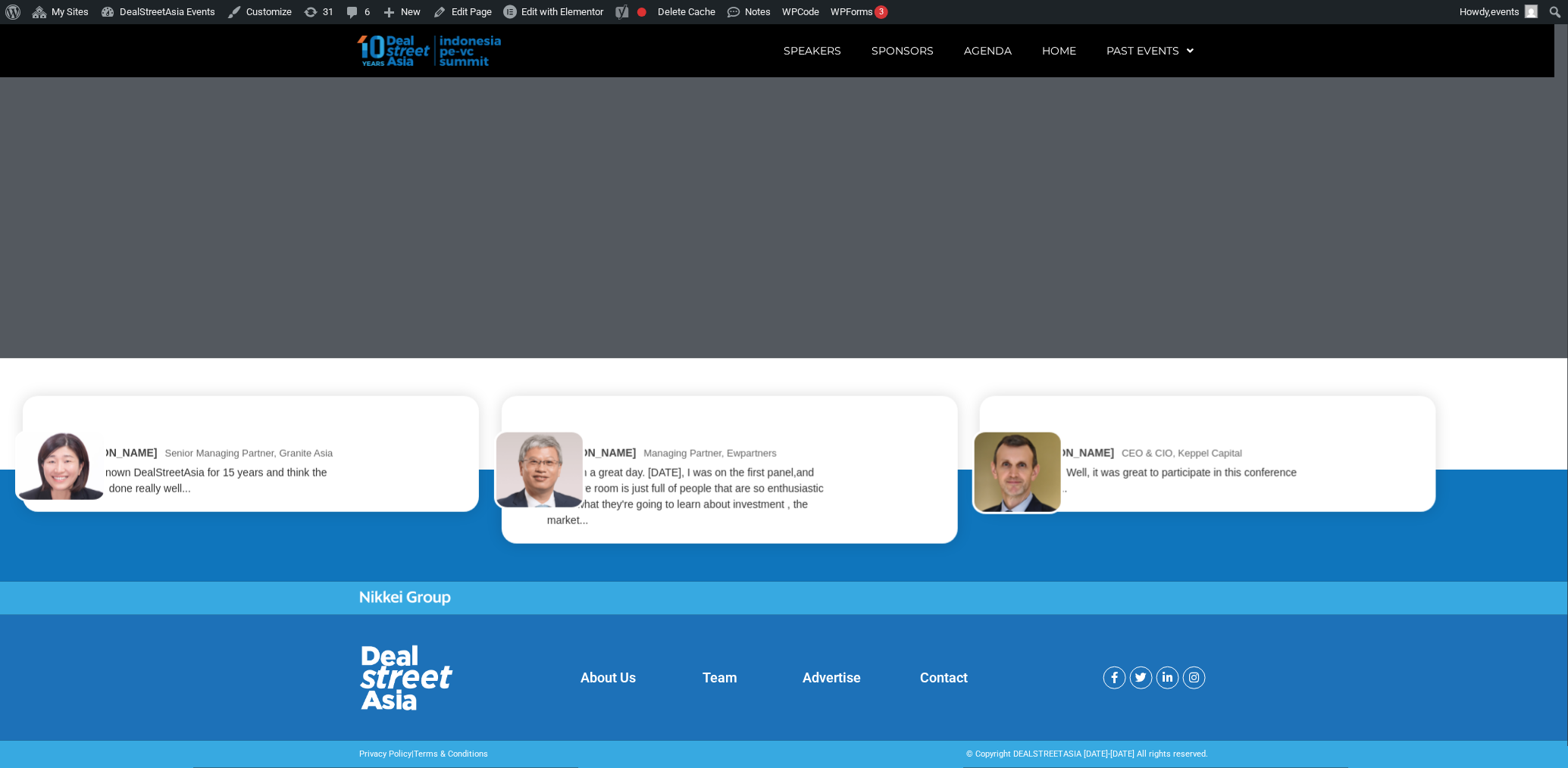
scroll to position [3516, 0]
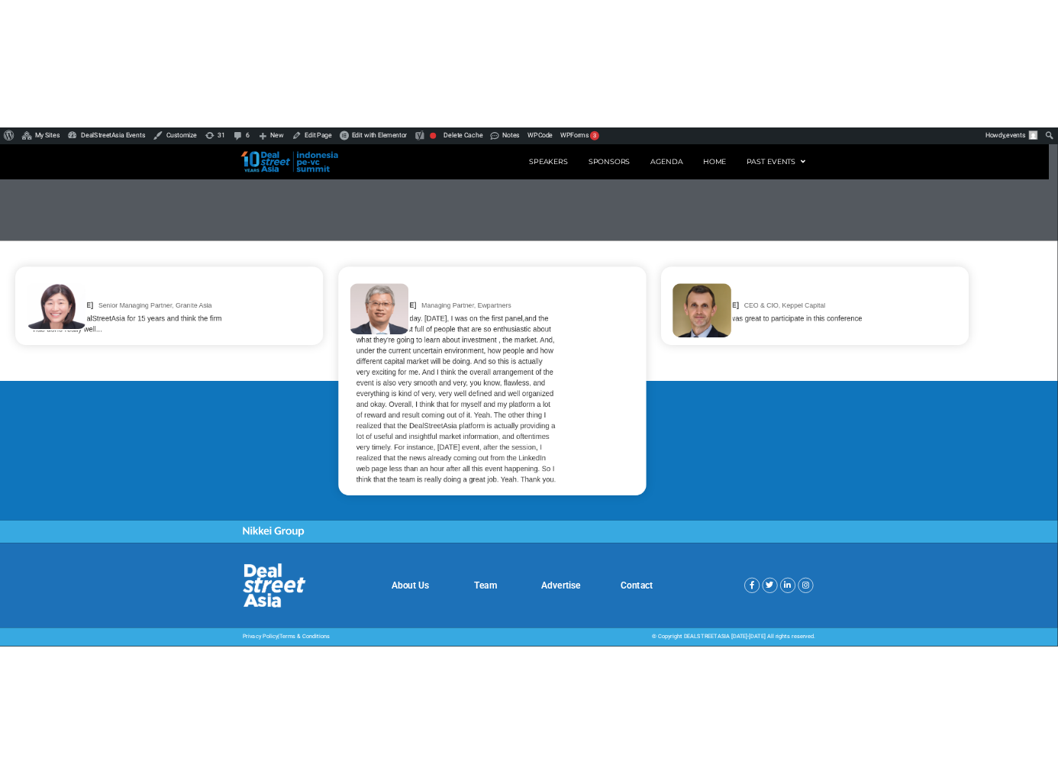
scroll to position [3543, 0]
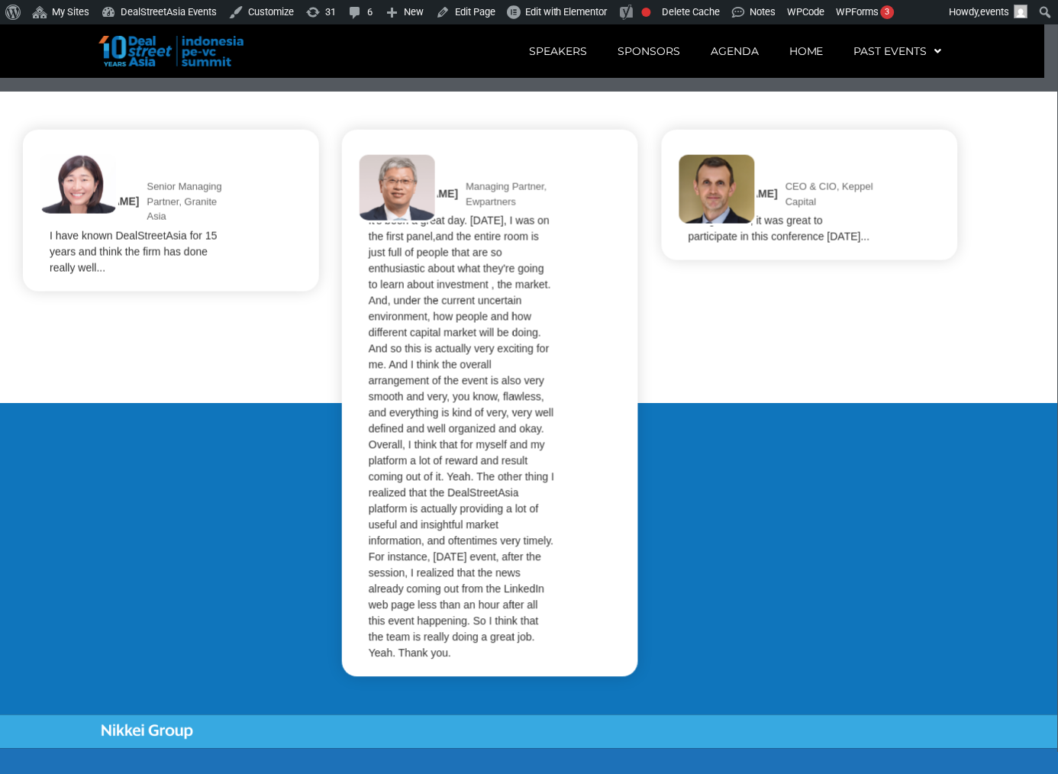
scroll to position [3611, 0]
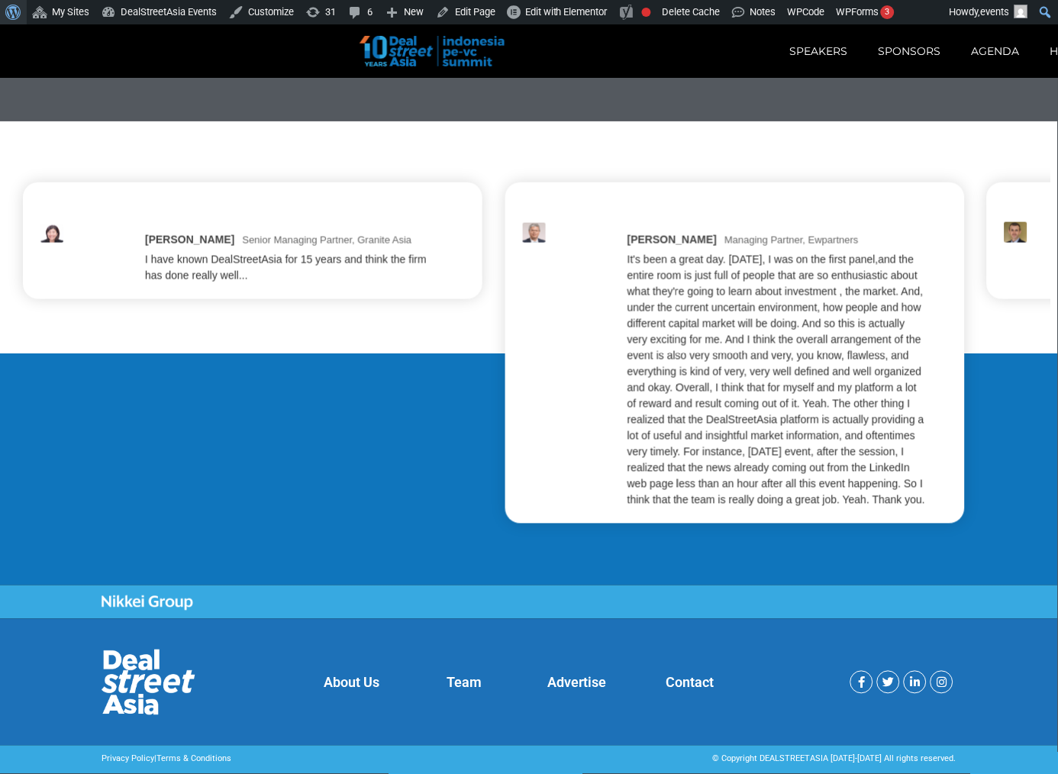
scroll to position [3543, 0]
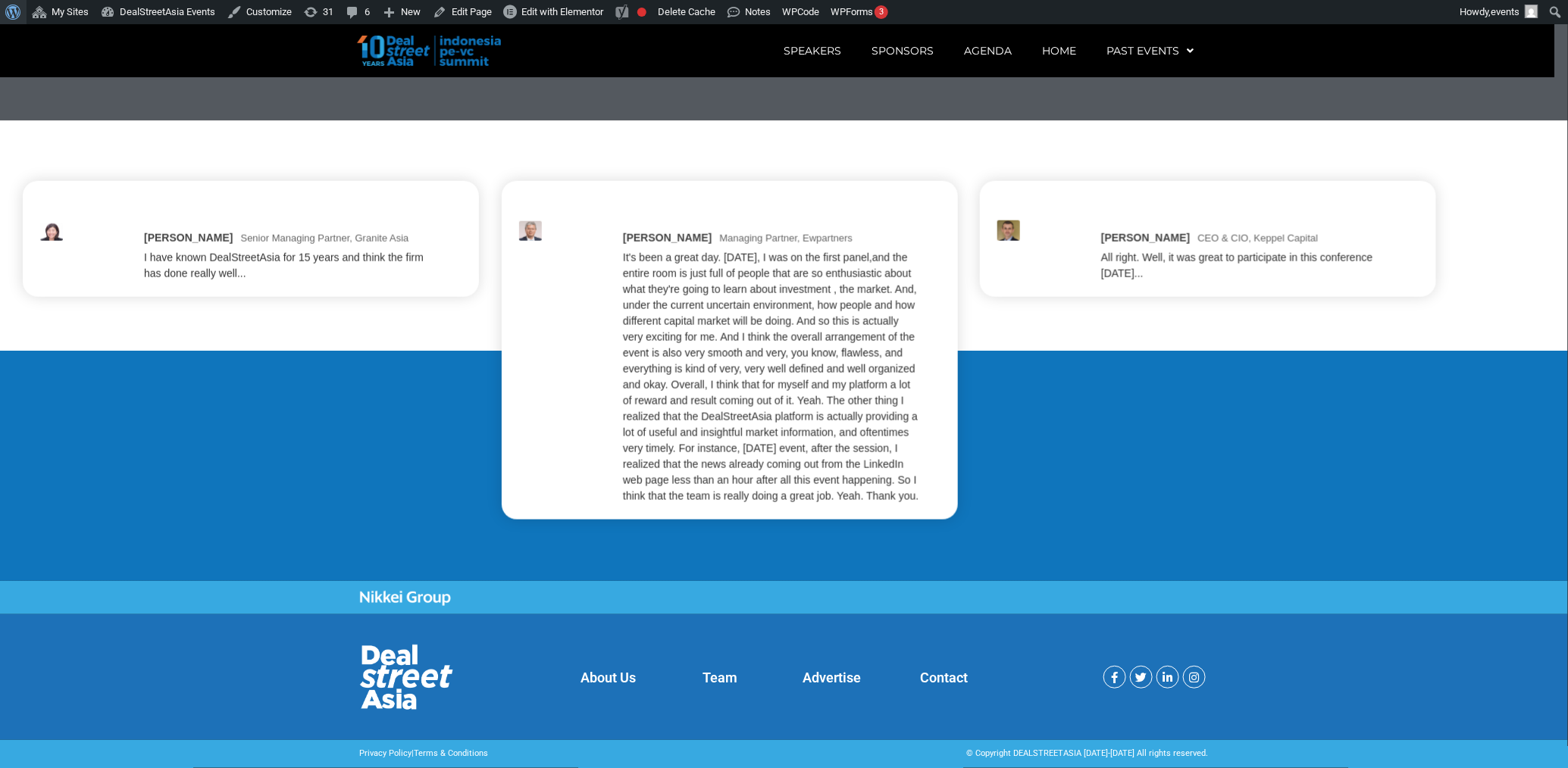
click at [1050, 419] on div "Jenny Lee Senior Managing Partner, Granite Asia I have known DealStreetAsia for…" at bounding box center [784, 350] width 1522 height 338
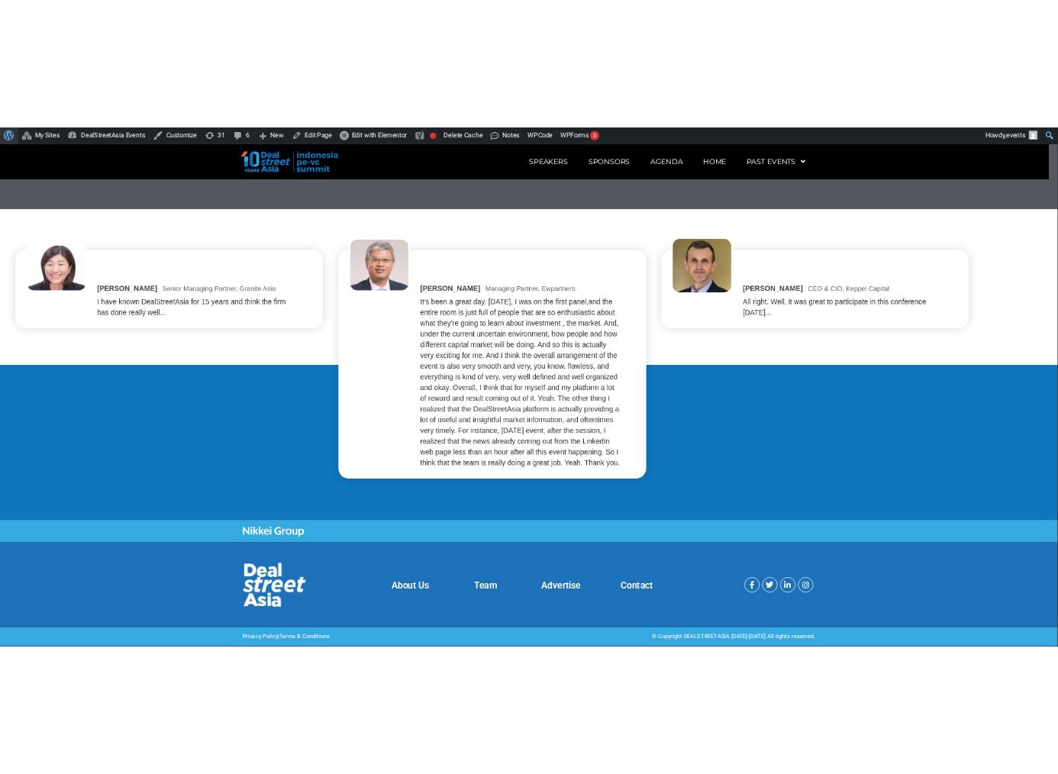
scroll to position [3543, 0]
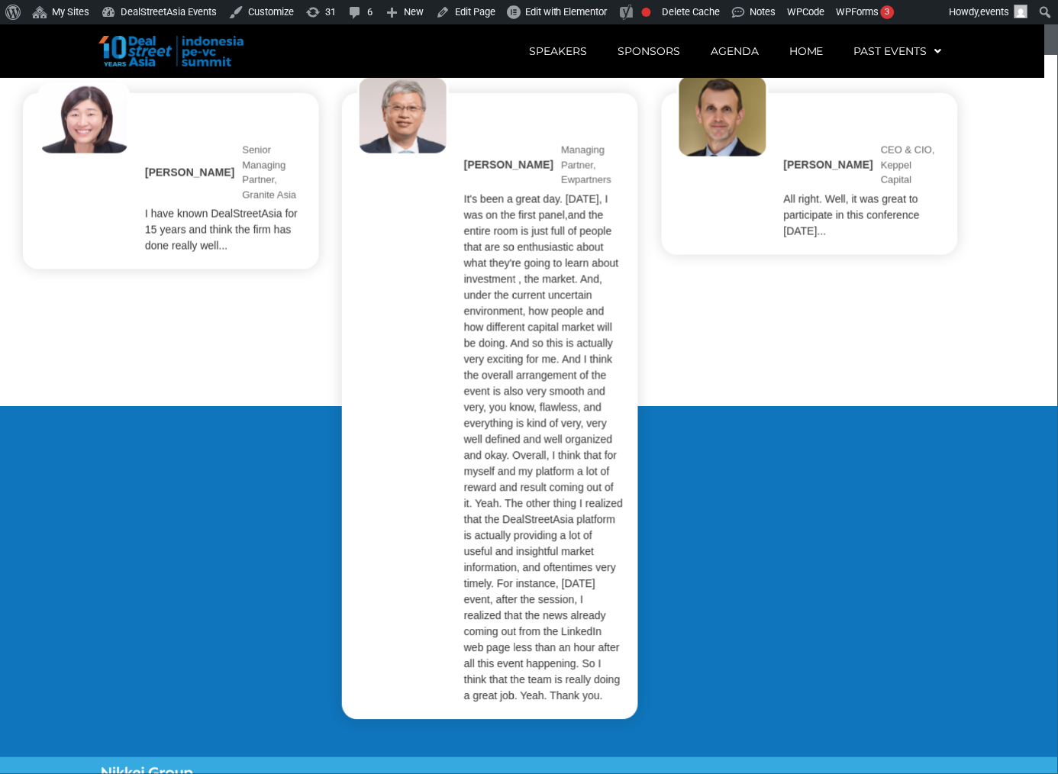
scroll to position [3611, 0]
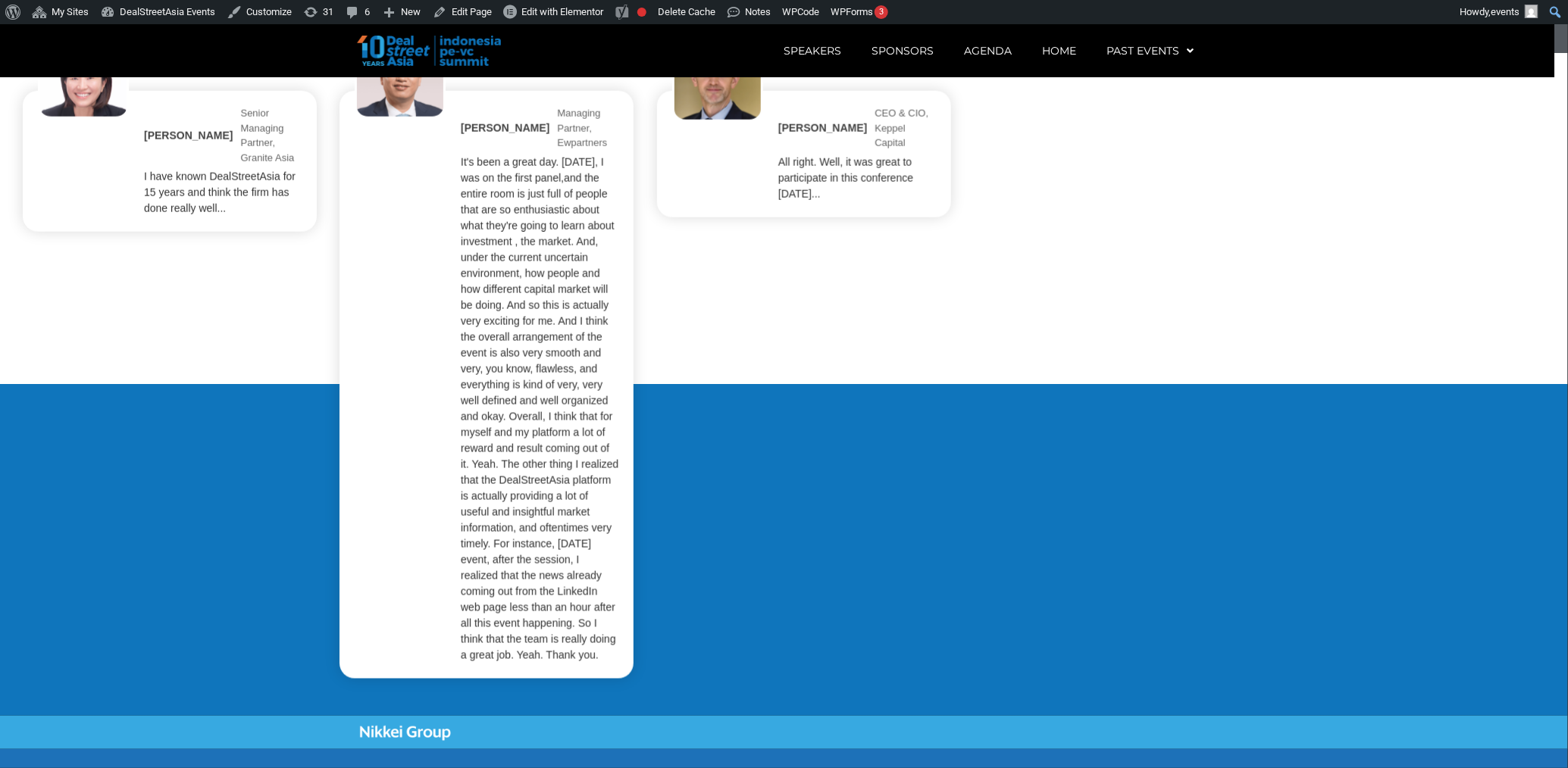
scroll to position [3516, 0]
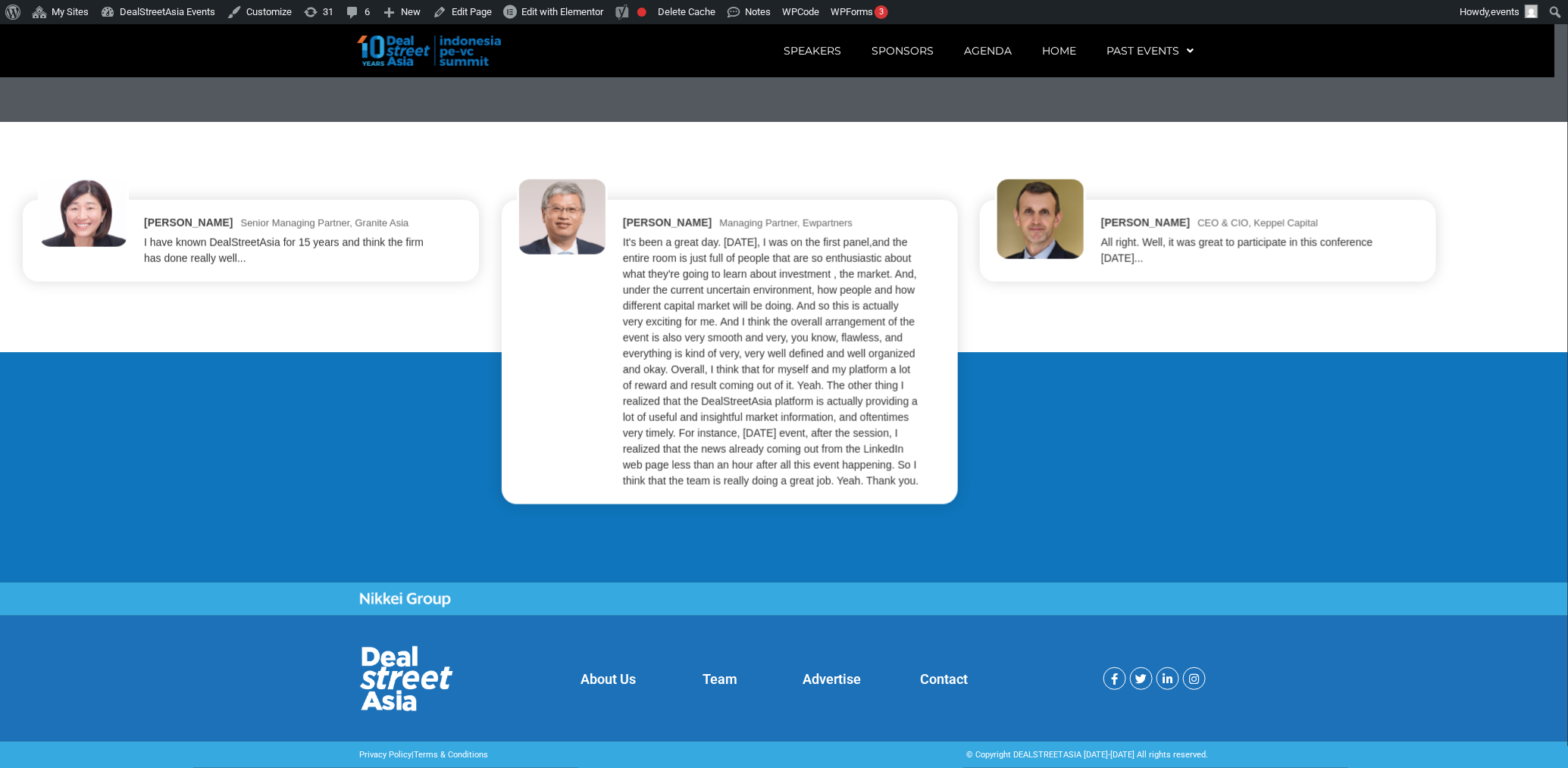
scroll to position [3516, 0]
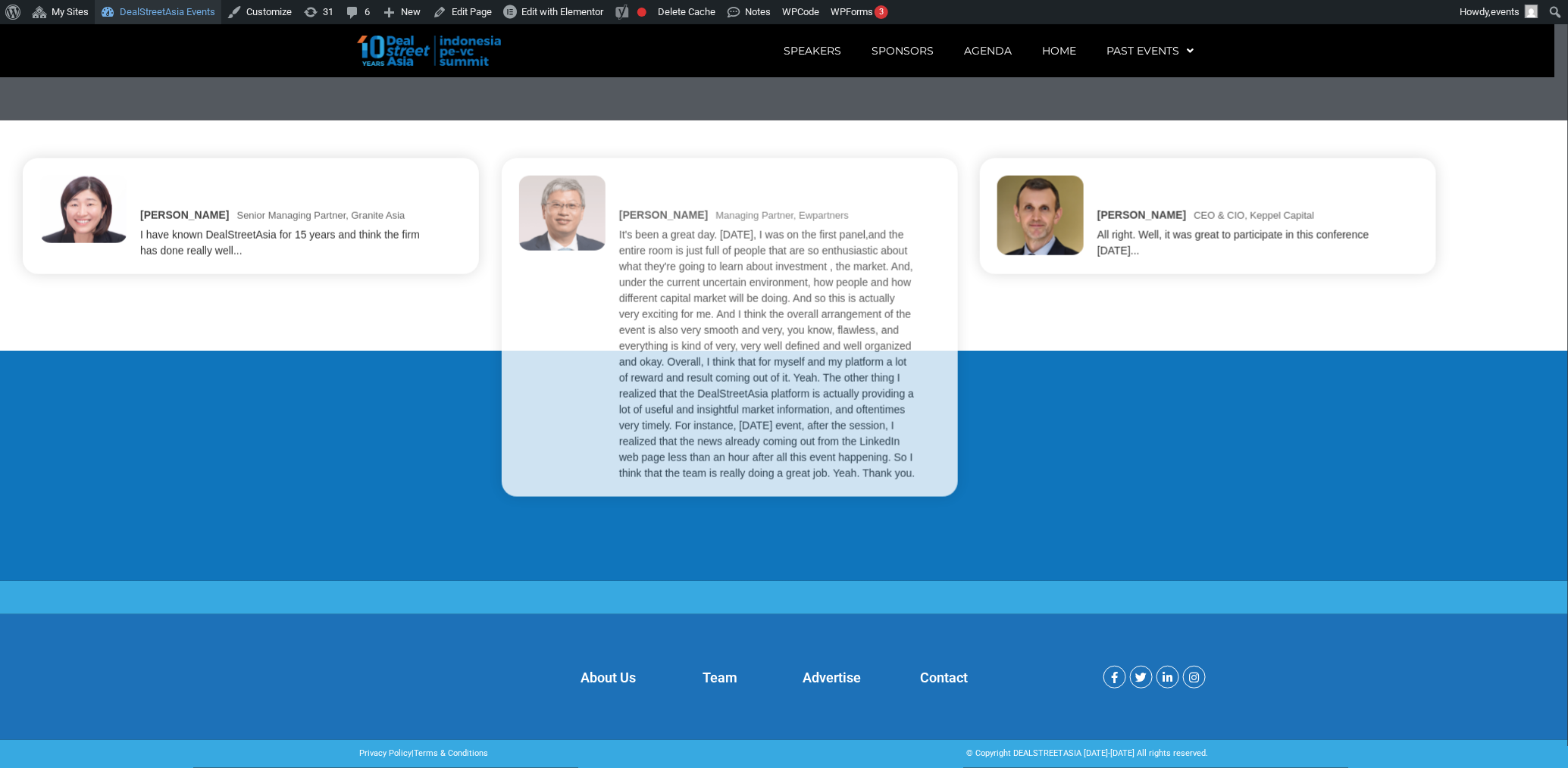
scroll to position [3516, 0]
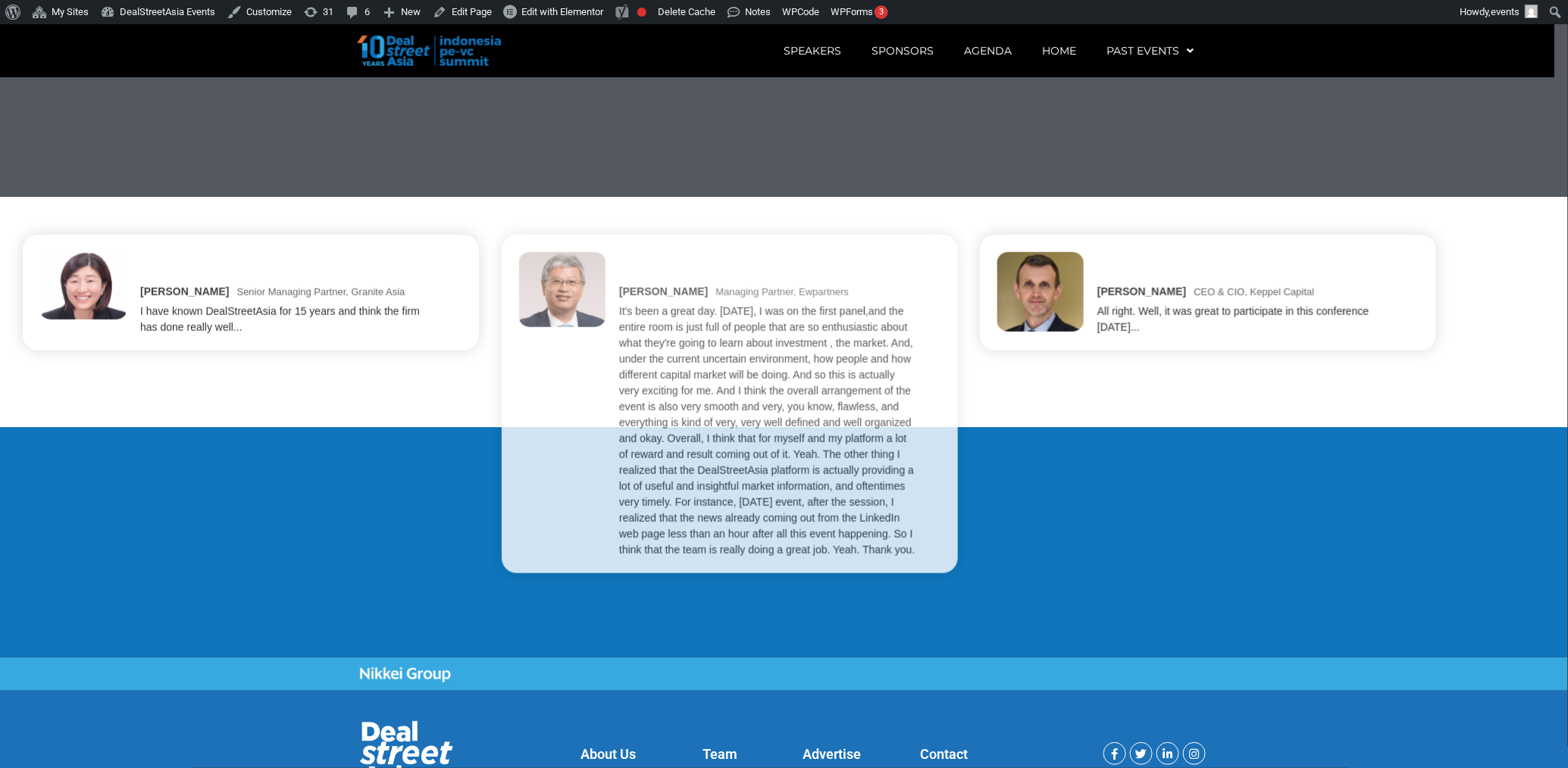
scroll to position [3516, 0]
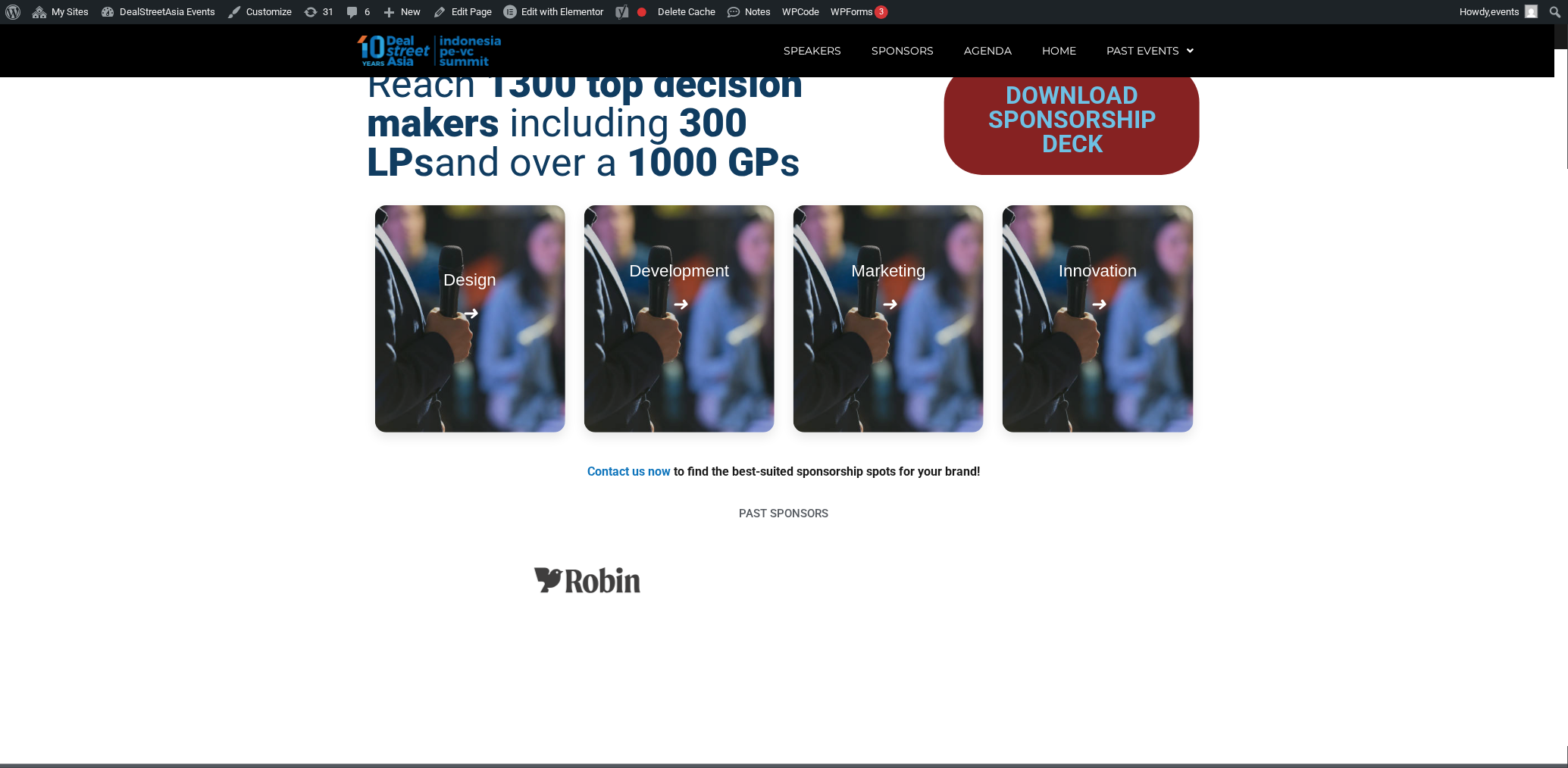
scroll to position [2153, 0]
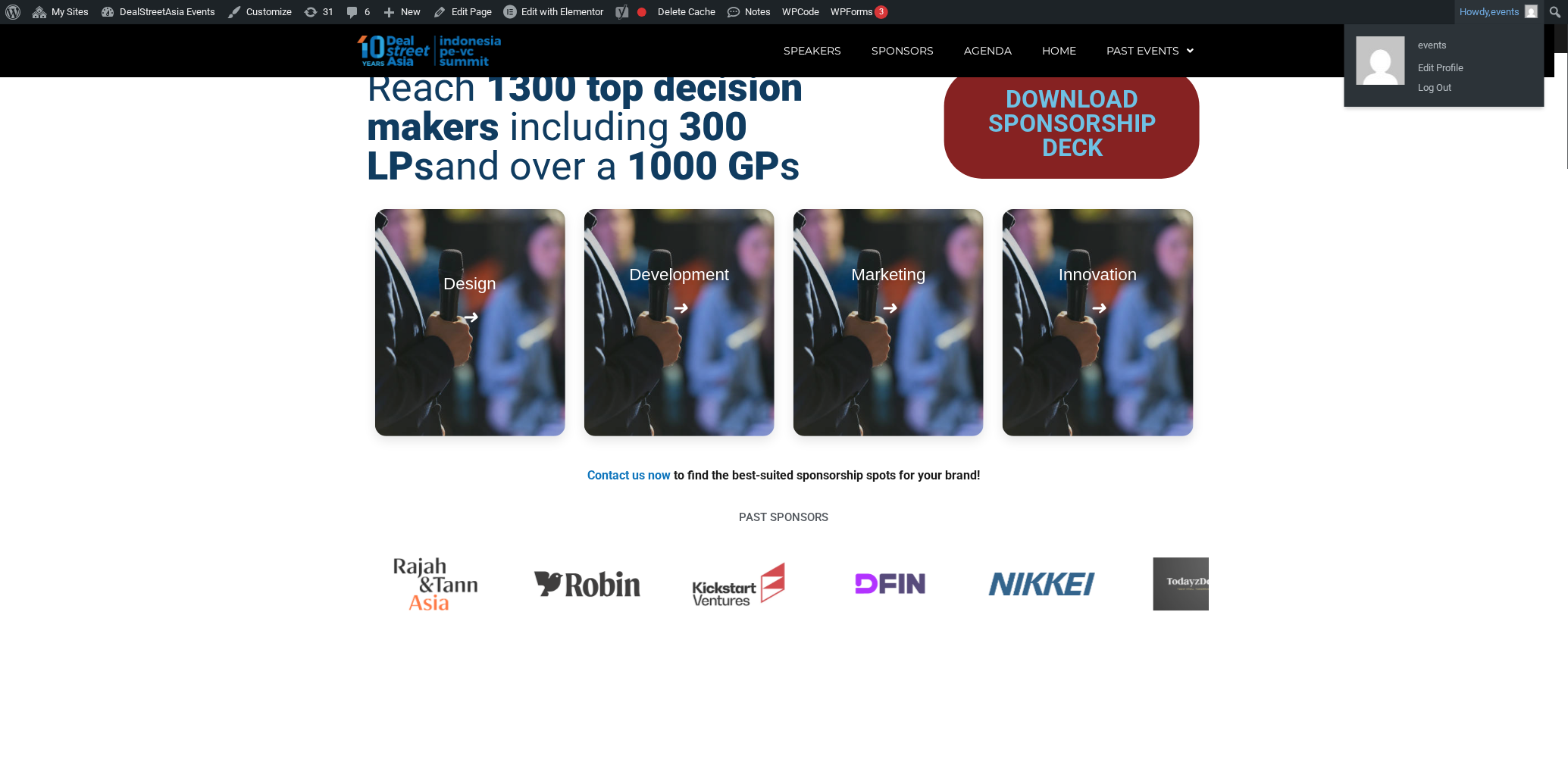
click at [1534, 6] on img "Toolbar" at bounding box center [1532, 12] width 14 height 14
click at [1438, 83] on link "Log Out" at bounding box center [1472, 88] width 121 height 20
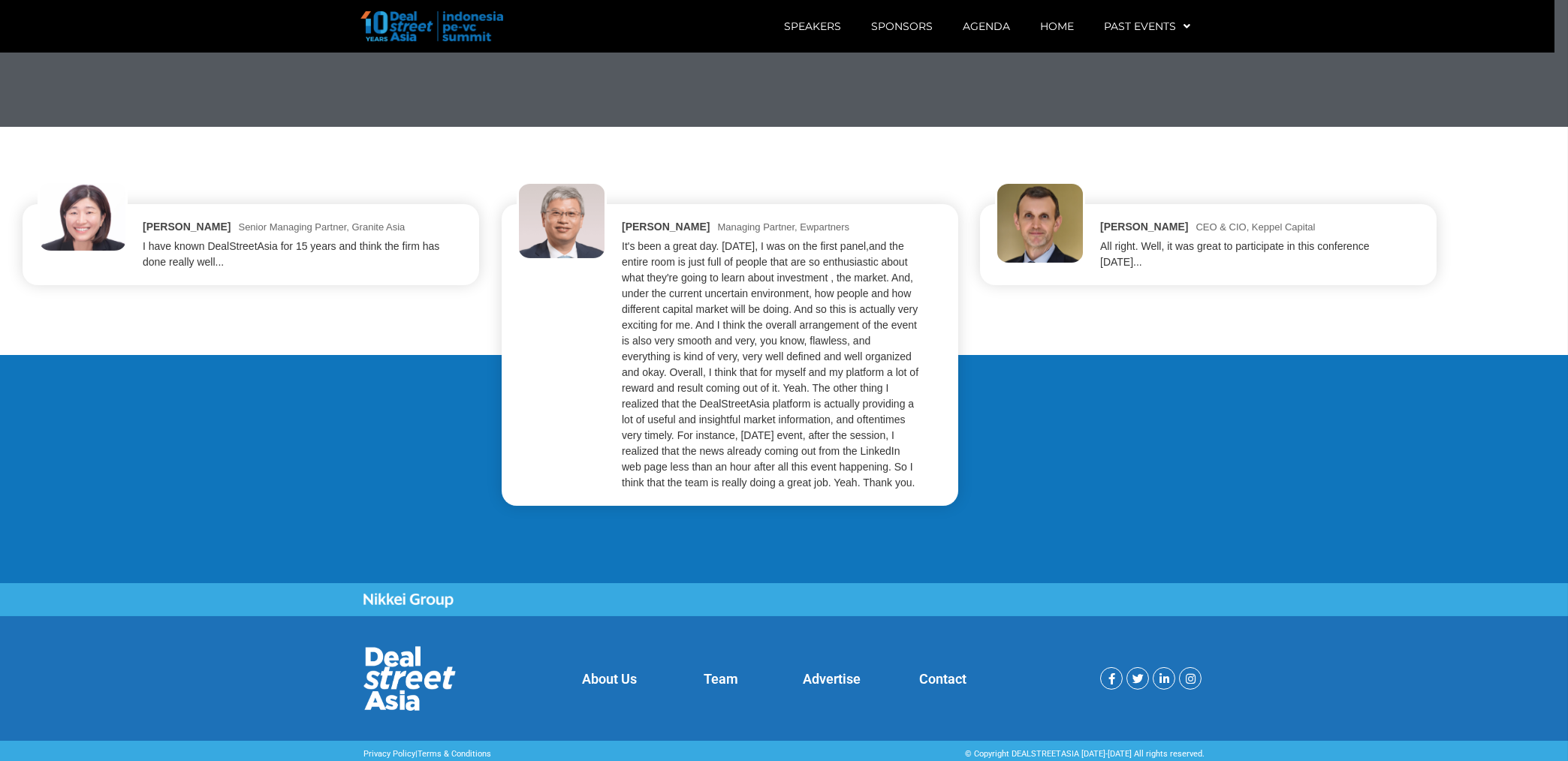
scroll to position [3483, 0]
